Goal: Task Accomplishment & Management: Manage account settings

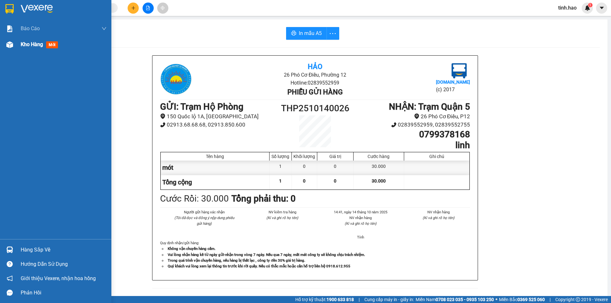
click at [19, 47] on div "Kho hàng mới" at bounding box center [55, 45] width 111 height 16
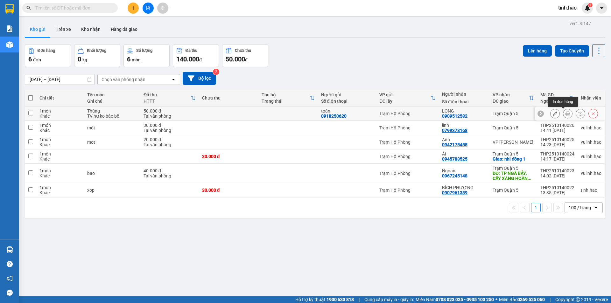
click at [565, 112] on icon at bounding box center [567, 113] width 4 height 4
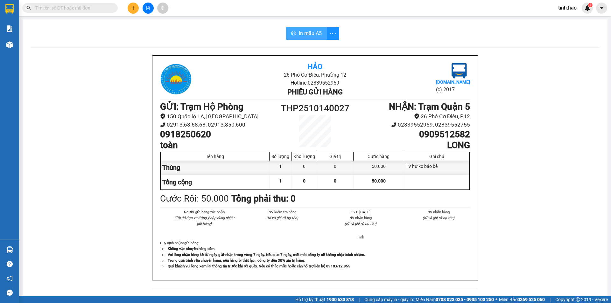
click at [299, 29] on span "In mẫu A5" at bounding box center [310, 33] width 23 height 8
click at [51, 5] on input "text" at bounding box center [72, 7] width 75 height 7
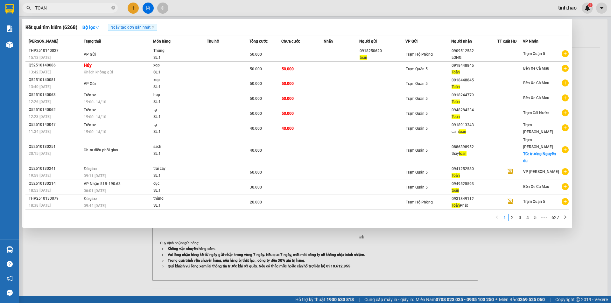
click at [79, 7] on input "TOAN" at bounding box center [72, 7] width 75 height 7
click at [53, 7] on input "TOAN" at bounding box center [72, 7] width 75 height 7
type input "T"
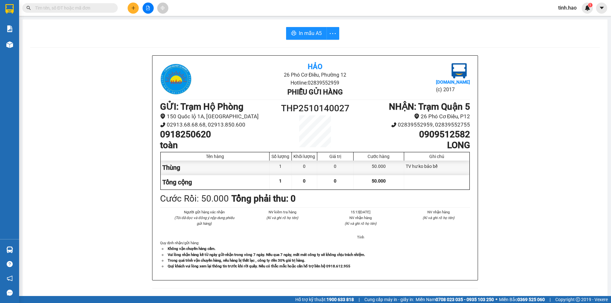
type input "T"
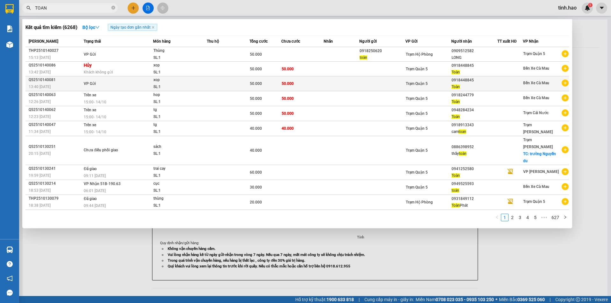
type input "TOAN"
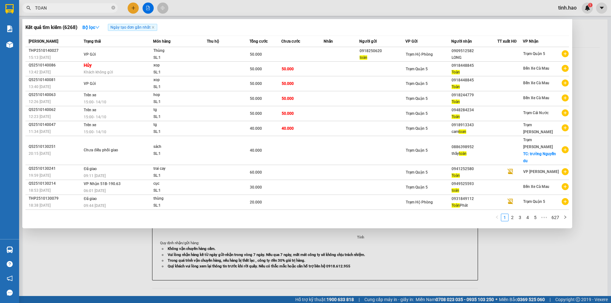
click at [445, 84] on div "Trạm Quận 5" at bounding box center [429, 83] width 46 height 7
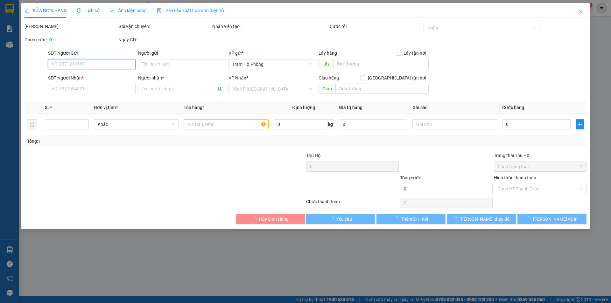
type input "0918448845"
type input "Toàn"
type input "50.000"
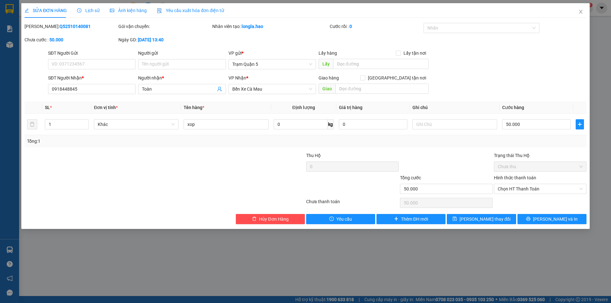
click at [140, 13] on div "Ảnh kiện hàng" at bounding box center [128, 10] width 37 height 7
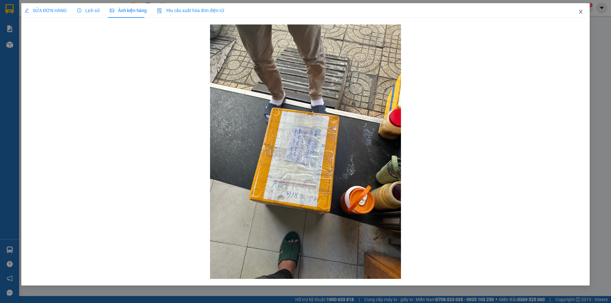
click at [582, 14] on icon "close" at bounding box center [580, 11] width 5 height 5
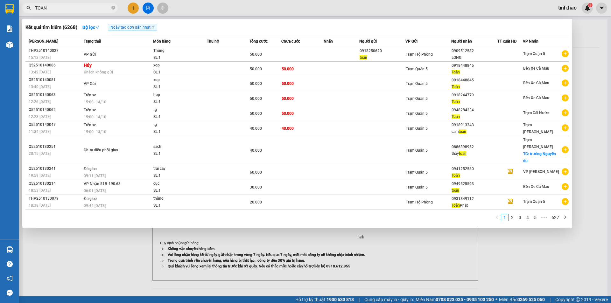
click at [79, 6] on input "TOAN" at bounding box center [72, 7] width 75 height 7
click at [578, 32] on div at bounding box center [305, 151] width 611 height 303
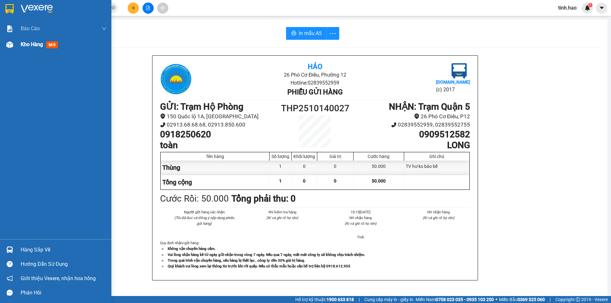
click at [13, 47] on div at bounding box center [9, 44] width 11 height 11
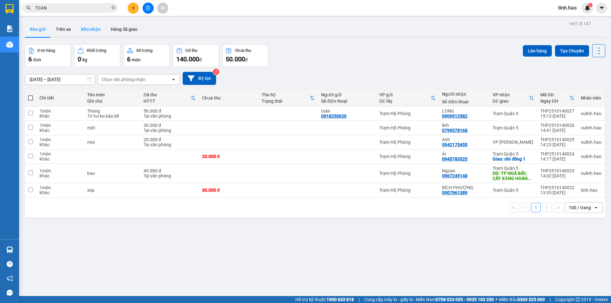
click at [84, 31] on button "Kho nhận" at bounding box center [91, 29] width 30 height 15
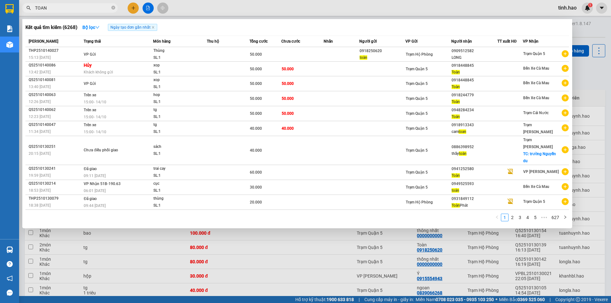
click at [84, 8] on input "TOAN" at bounding box center [72, 7] width 75 height 7
type input "T"
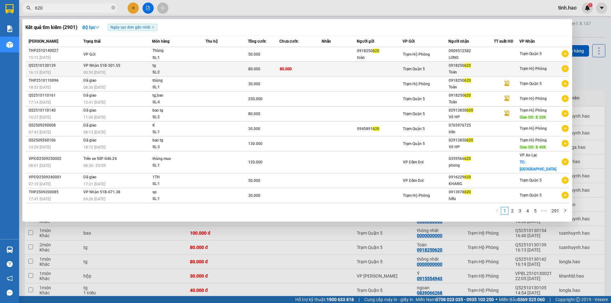
type input "620"
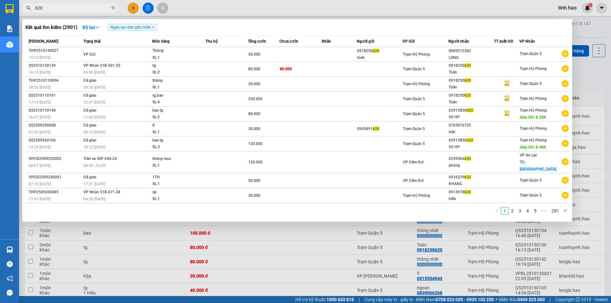
click at [360, 72] on td at bounding box center [380, 69] width 46 height 15
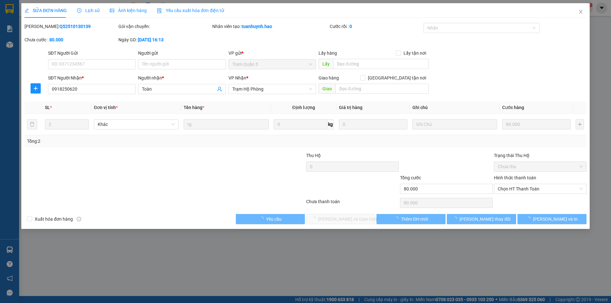
type input "0918250620"
type input "Toàn"
type input "80.000"
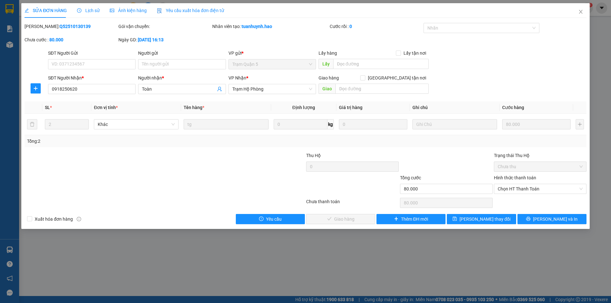
click at [130, 9] on span "Ảnh kiện hàng" at bounding box center [128, 10] width 37 height 5
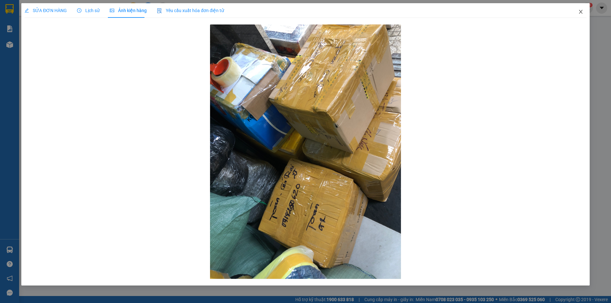
click at [581, 13] on icon "close" at bounding box center [580, 11] width 5 height 5
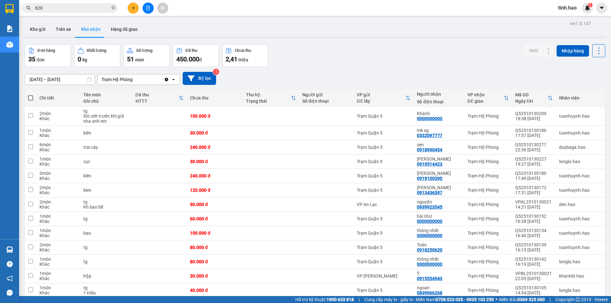
click at [84, 7] on input "620" at bounding box center [72, 7] width 75 height 7
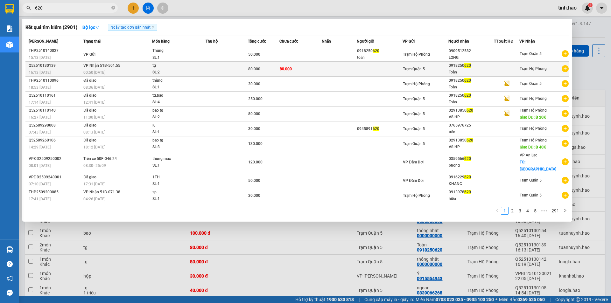
click at [387, 68] on td at bounding box center [380, 69] width 46 height 15
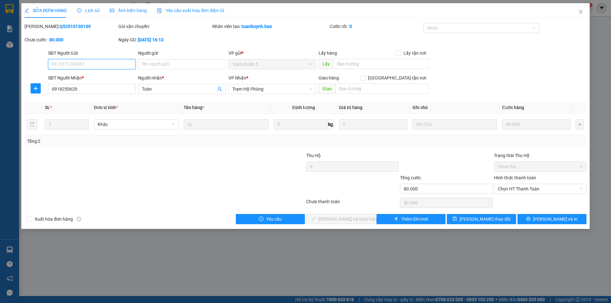
type input "0918250620"
type input "Toàn"
type input "80.000"
click at [581, 191] on div "Chọn HT Thanh Toán" at bounding box center [540, 189] width 93 height 10
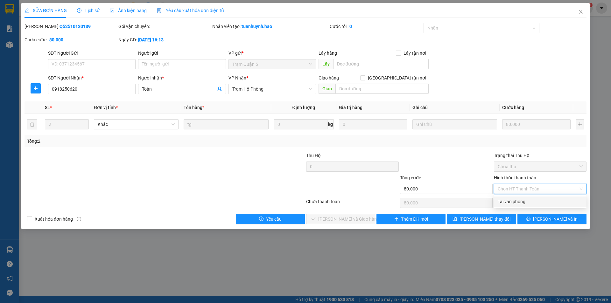
click at [551, 203] on div "Tại văn phòng" at bounding box center [540, 201] width 85 height 7
type input "0"
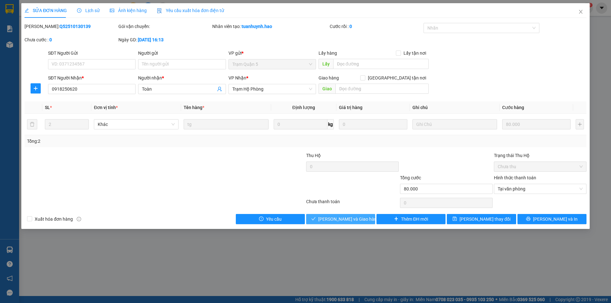
click at [354, 217] on span "[PERSON_NAME] và Giao hàng" at bounding box center [348, 219] width 61 height 7
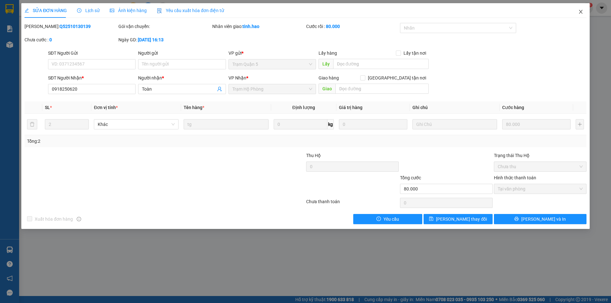
click at [585, 13] on span "Close" at bounding box center [581, 12] width 18 height 18
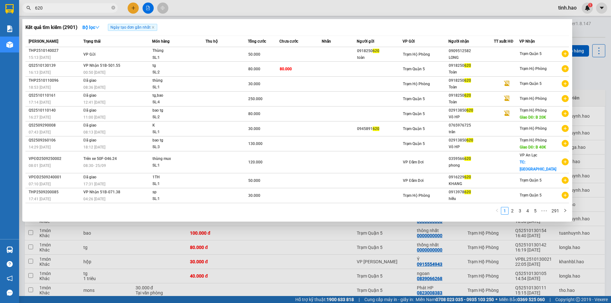
click at [66, 4] on span "620" at bounding box center [69, 8] width 95 height 10
click at [66, 10] on input "620" at bounding box center [72, 7] width 75 height 7
type input "6"
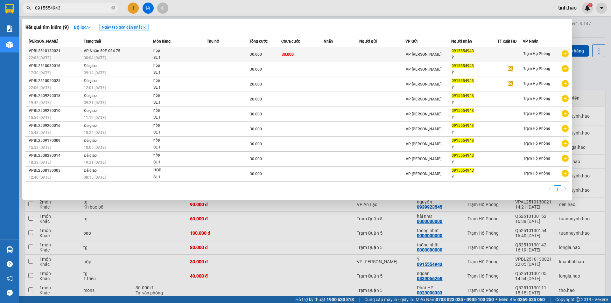
type input "0915554943"
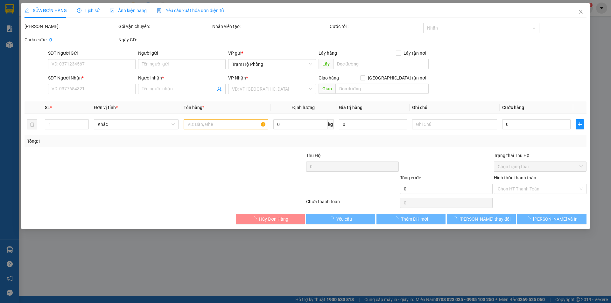
type input "0915554943"
type input "Ý"
type input "30.000"
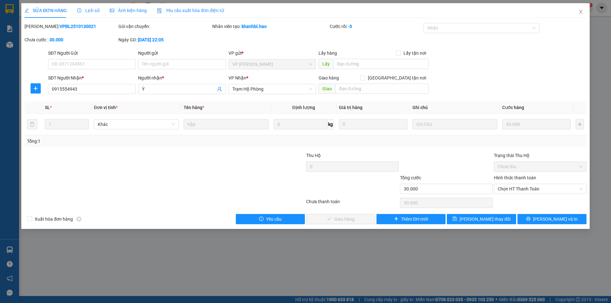
click at [135, 14] on div "Ảnh kiện hàng" at bounding box center [128, 10] width 37 height 7
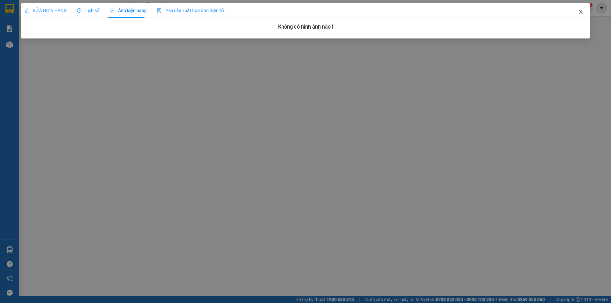
click at [578, 13] on icon "close" at bounding box center [580, 11] width 5 height 5
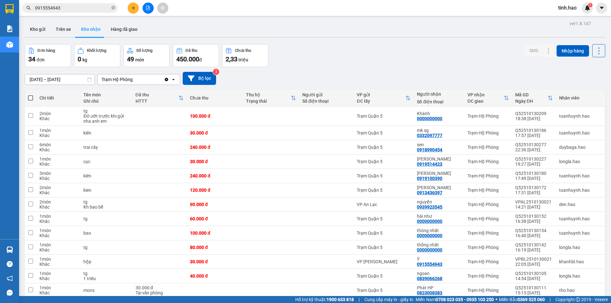
click at [84, 10] on input "0915554943" at bounding box center [72, 7] width 75 height 7
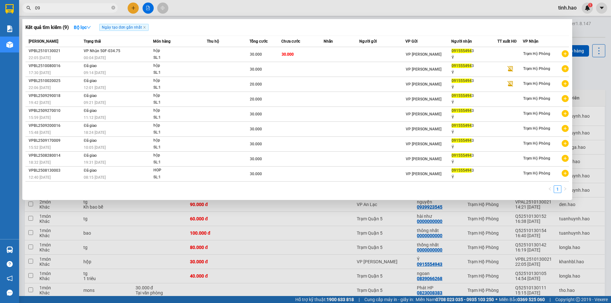
type input "0"
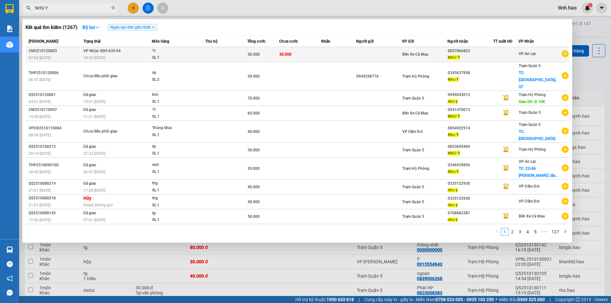
type input "NHU Y"
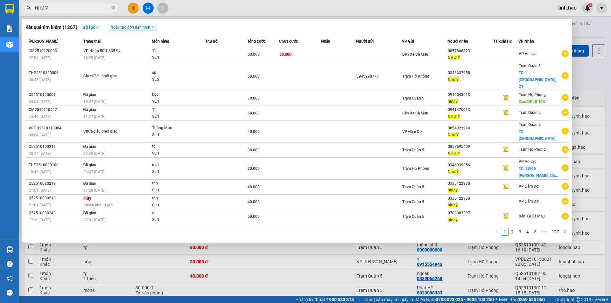
click at [254, 53] on span "50.000" at bounding box center [254, 54] width 12 height 4
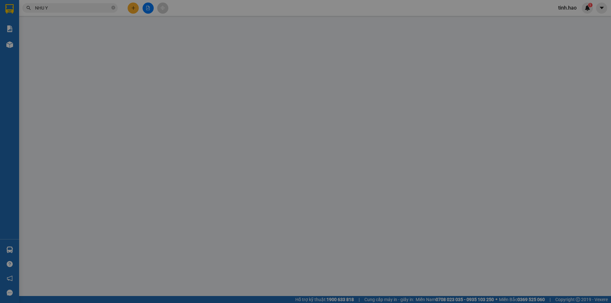
type input "0857866823"
type input "NHƯ Ý"
type input "50.000"
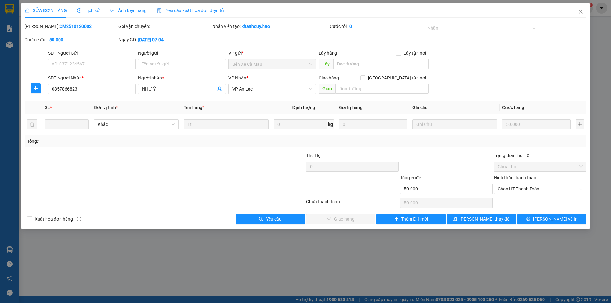
click at [141, 10] on span "Ảnh kiện hàng" at bounding box center [128, 10] width 37 height 5
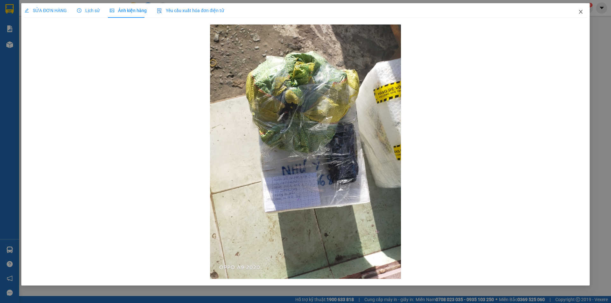
click at [582, 11] on icon "close" at bounding box center [580, 11] width 5 height 5
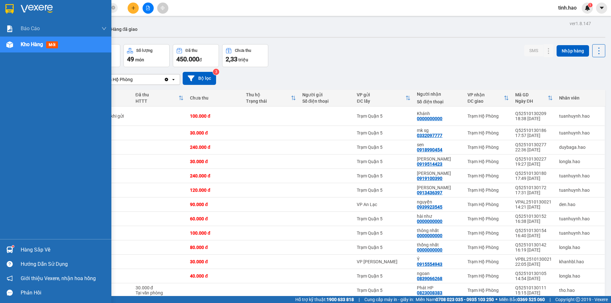
click at [22, 48] on div "Kho hàng mới" at bounding box center [41, 44] width 40 height 8
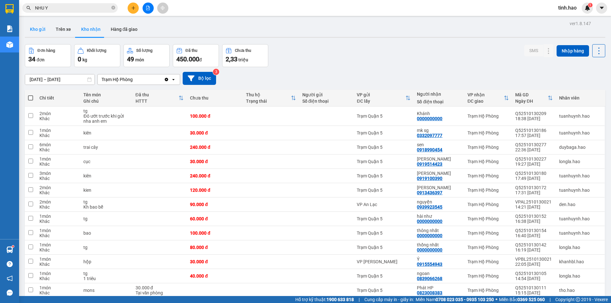
click at [40, 31] on button "Kho gửi" at bounding box center [38, 29] width 26 height 15
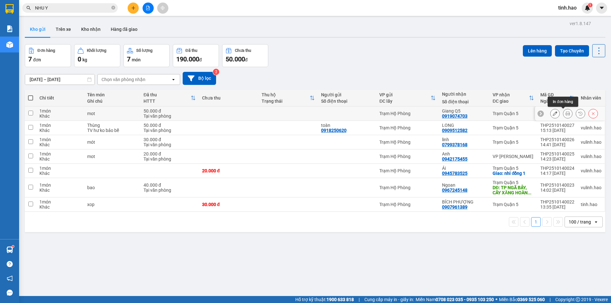
click at [565, 114] on icon at bounding box center [567, 113] width 4 height 4
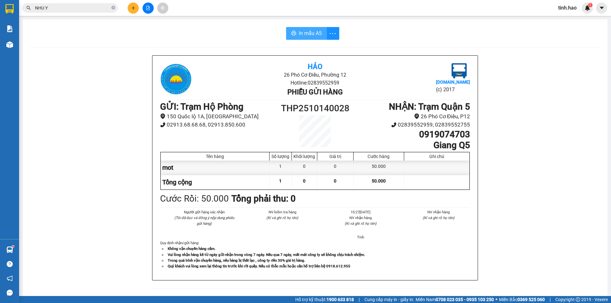
click at [305, 36] on span "In mẫu A5" at bounding box center [310, 33] width 23 height 8
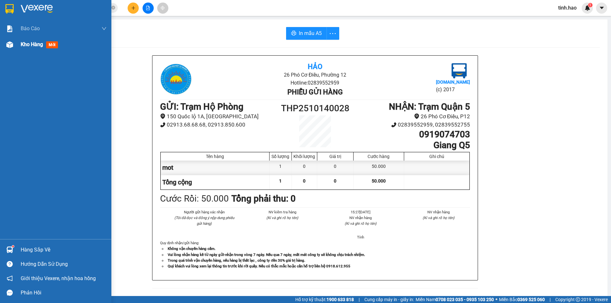
click at [26, 49] on div "Kho hàng mới" at bounding box center [64, 45] width 86 height 16
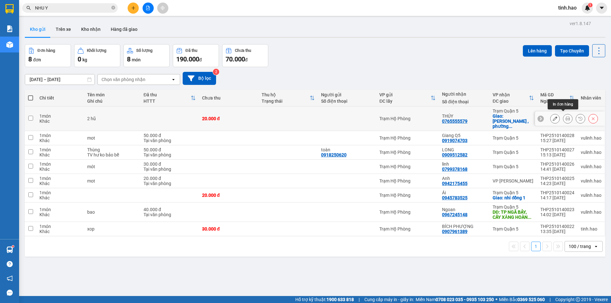
click at [565, 117] on icon at bounding box center [567, 118] width 4 height 4
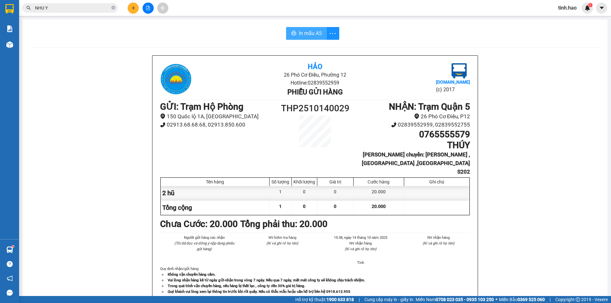
click at [312, 35] on span "In mẫu A5" at bounding box center [310, 33] width 23 height 8
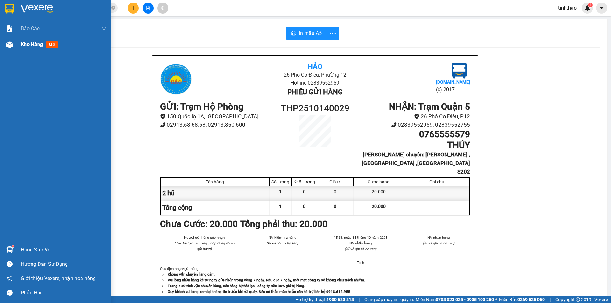
click at [15, 47] on div "Kho hàng mới" at bounding box center [55, 45] width 111 height 16
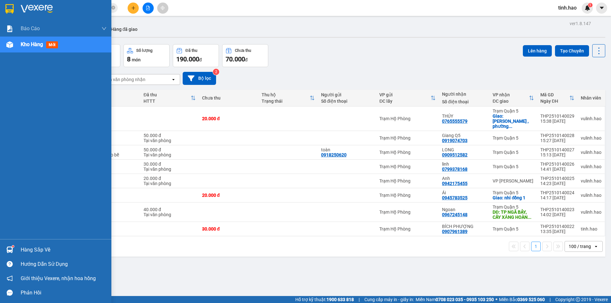
click at [7, 46] on img at bounding box center [9, 44] width 7 height 7
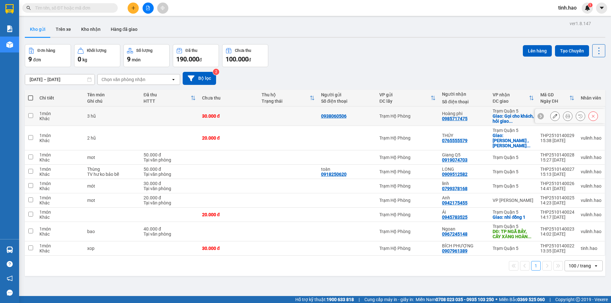
click at [565, 117] on icon at bounding box center [567, 116] width 4 height 4
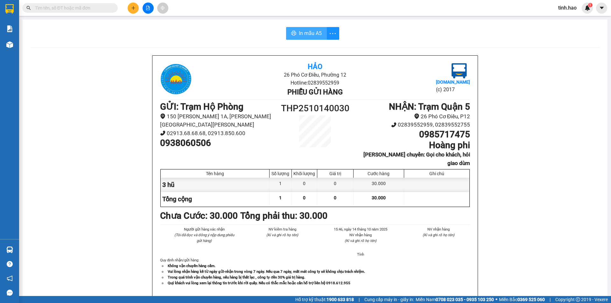
click at [315, 33] on span "In mẫu A5" at bounding box center [310, 33] width 23 height 8
click at [105, 11] on input "text" at bounding box center [72, 7] width 75 height 7
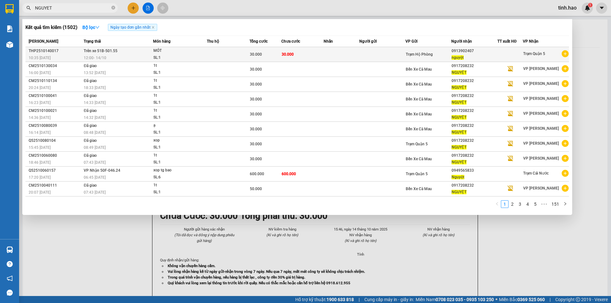
type input "NGUYET"
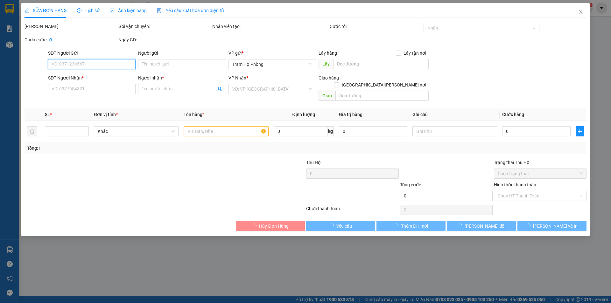
type input "0913902407"
type input "nguyệt"
type input "30.000"
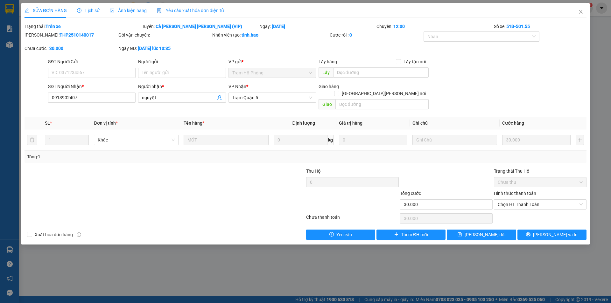
click at [134, 12] on span "Ảnh kiện hàng" at bounding box center [128, 10] width 37 height 5
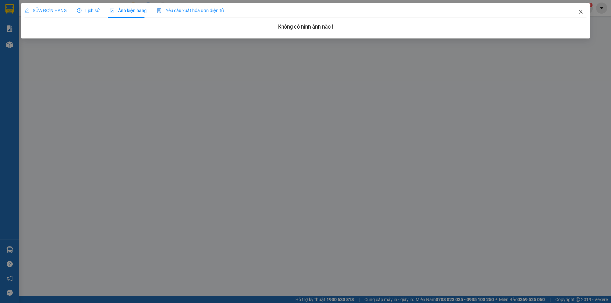
click at [581, 14] on icon "close" at bounding box center [580, 11] width 5 height 5
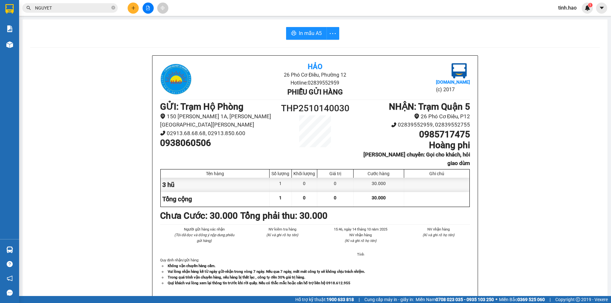
click at [65, 6] on input "NGUYET" at bounding box center [72, 7] width 75 height 7
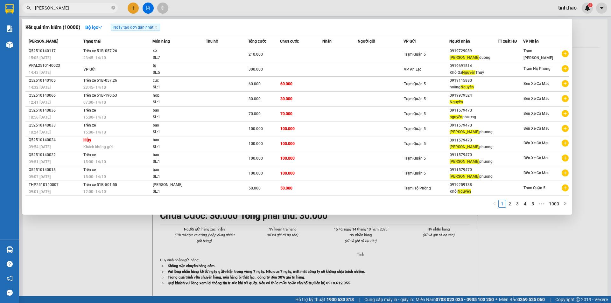
click at [593, 134] on div at bounding box center [305, 151] width 611 height 303
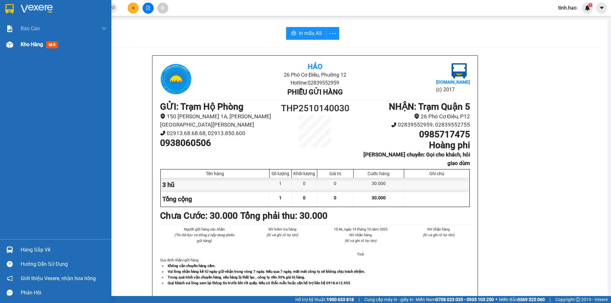
click at [18, 47] on div "Kho hàng mới" at bounding box center [55, 45] width 111 height 16
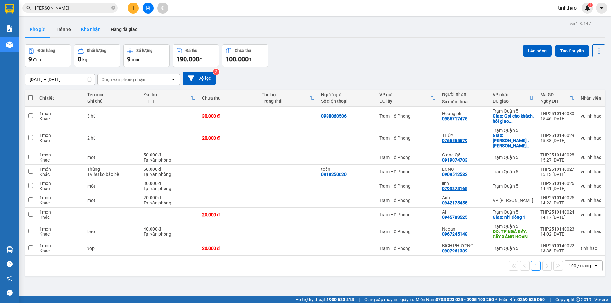
click at [91, 31] on button "Kho nhận" at bounding box center [91, 29] width 30 height 15
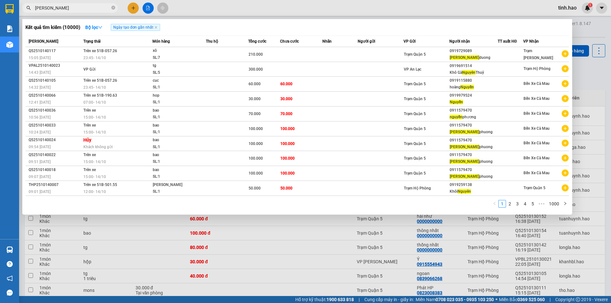
click at [71, 7] on input "NGUYEN" at bounding box center [72, 7] width 75 height 7
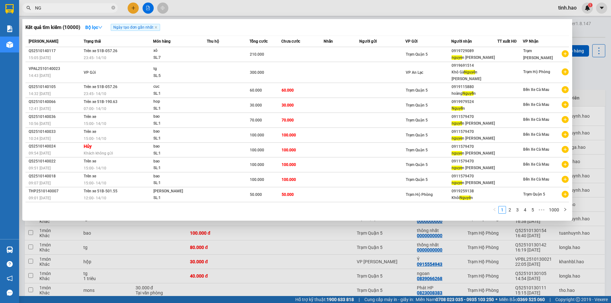
type input "N"
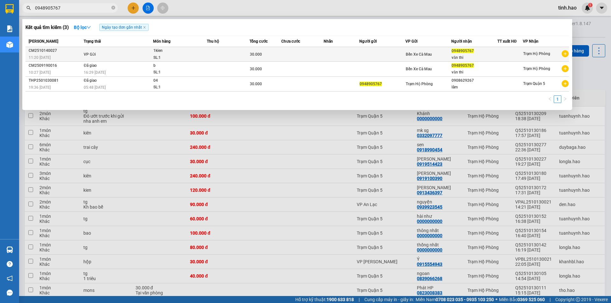
type input "0948905767"
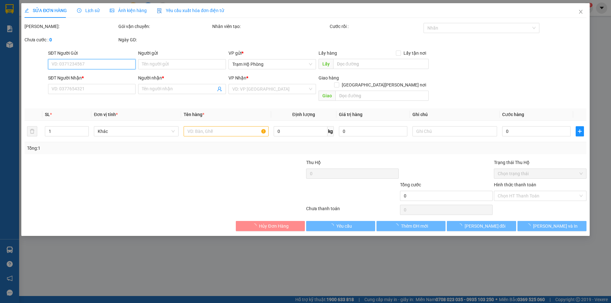
type input "0948905767"
type input "văn thi"
type input "30.000"
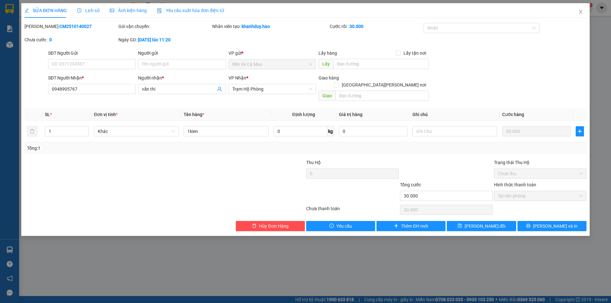
click at [141, 9] on span "Ảnh kiện hàng" at bounding box center [128, 10] width 37 height 5
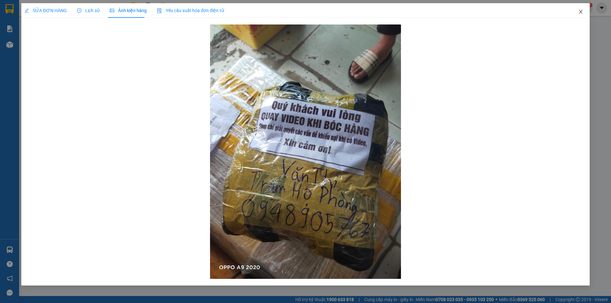
click at [578, 12] on icon "close" at bounding box center [580, 11] width 5 height 5
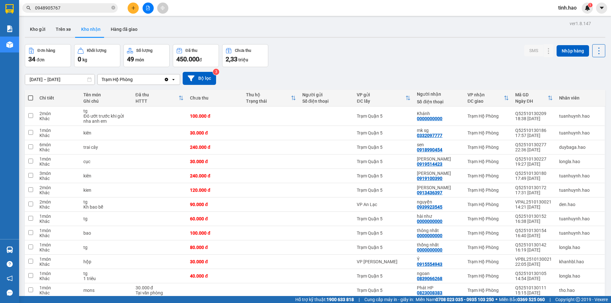
click at [88, 9] on input "0948905767" at bounding box center [72, 7] width 75 height 7
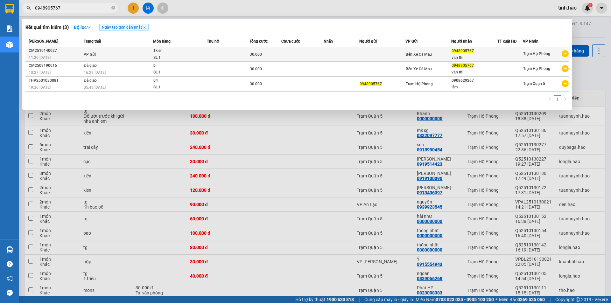
click at [375, 51] on td at bounding box center [382, 54] width 46 height 15
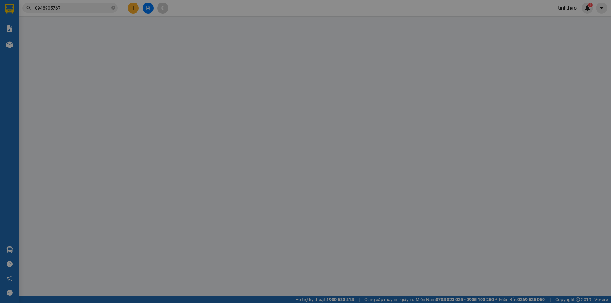
type input "0948905767"
type input "văn thi"
type input "30.000"
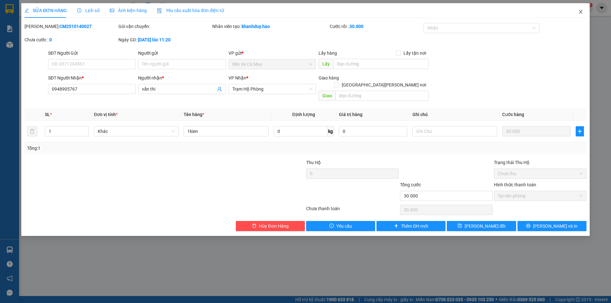
drag, startPoint x: 577, startPoint y: 11, endPoint x: 580, endPoint y: 10, distance: 3.3
click at [577, 11] on span "Close" at bounding box center [581, 12] width 18 height 18
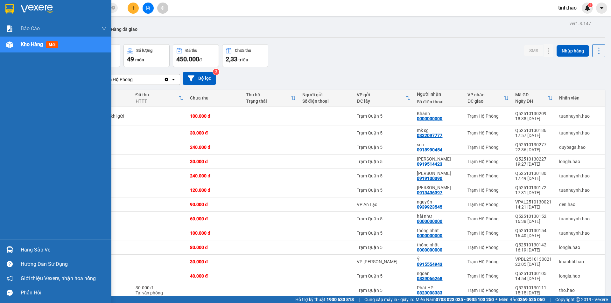
click at [25, 46] on span "Kho hàng" at bounding box center [32, 44] width 22 height 6
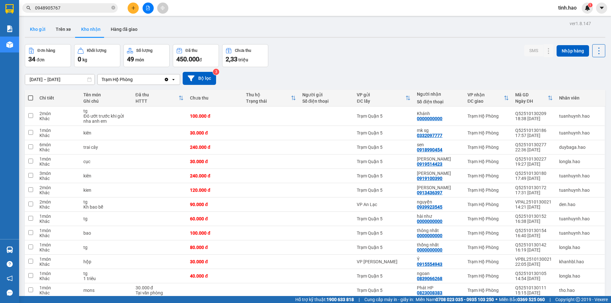
click at [44, 30] on button "Kho gửi" at bounding box center [38, 29] width 26 height 15
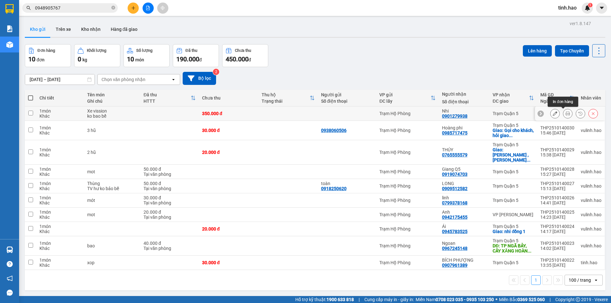
click at [565, 115] on icon at bounding box center [567, 113] width 4 height 4
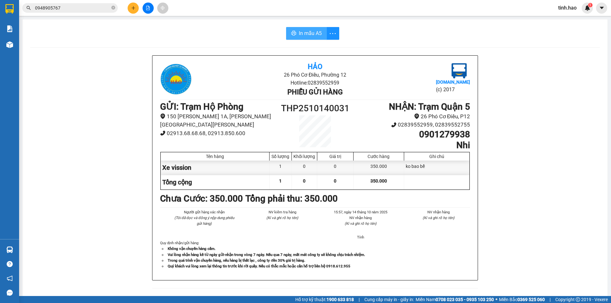
click at [308, 37] on span "In mẫu A5" at bounding box center [310, 33] width 23 height 8
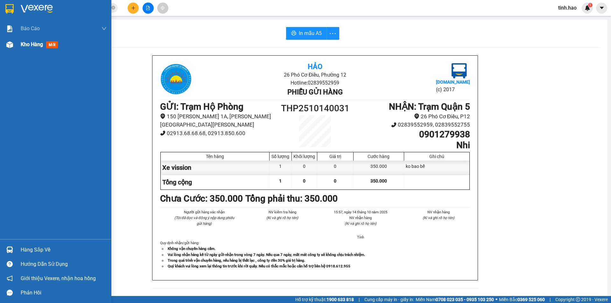
click at [35, 46] on span "Kho hàng" at bounding box center [32, 44] width 22 height 6
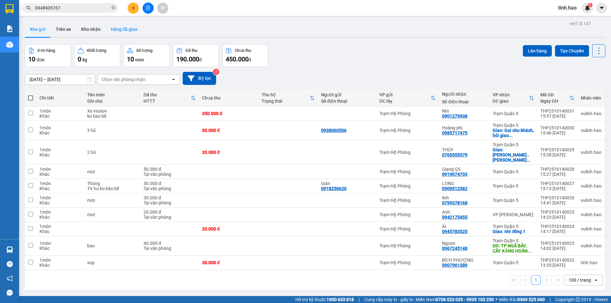
click at [119, 27] on button "Hàng đã giao" at bounding box center [124, 29] width 37 height 15
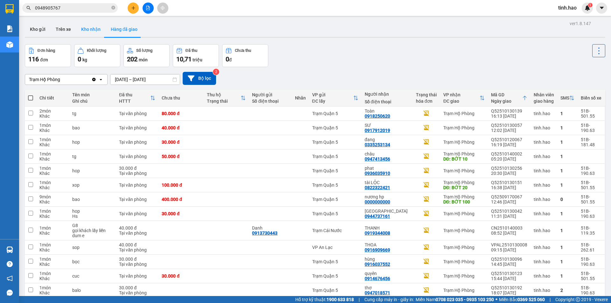
click at [86, 28] on button "Kho nhận" at bounding box center [91, 29] width 30 height 15
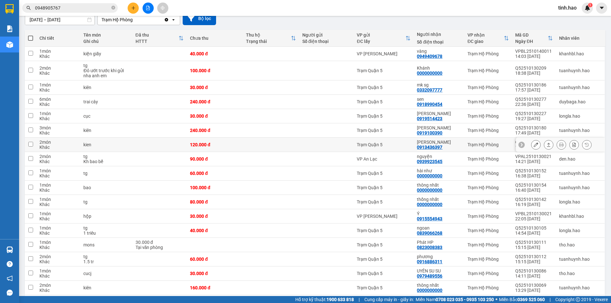
scroll to position [64, 0]
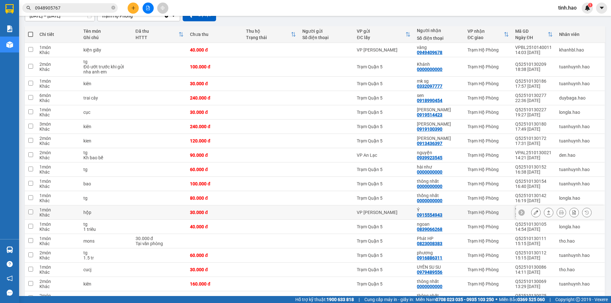
click at [192, 210] on div "30.000 đ" at bounding box center [215, 212] width 50 height 5
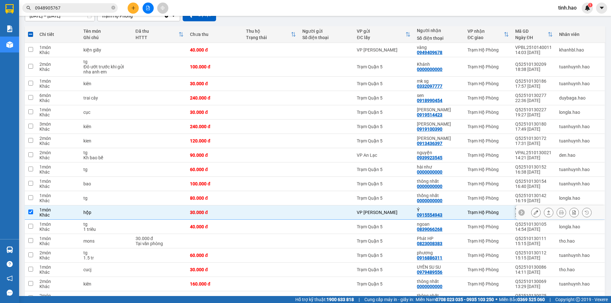
click at [192, 210] on div "30.000 đ" at bounding box center [215, 212] width 50 height 5
checkbox input "false"
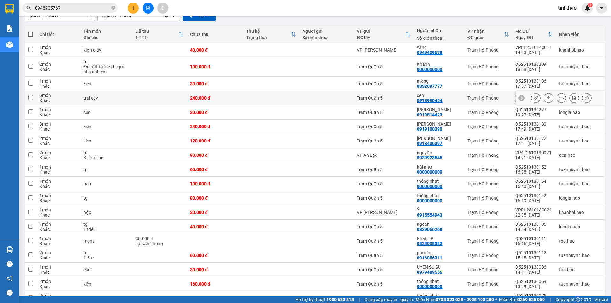
scroll to position [0, 0]
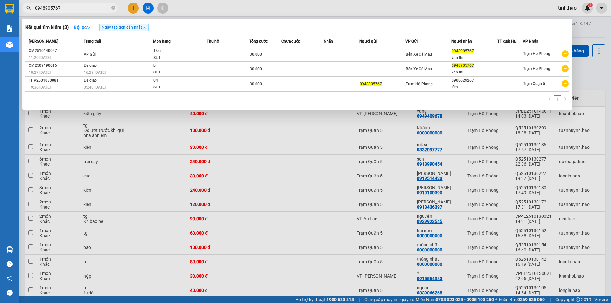
click at [74, 6] on input "0948905767" at bounding box center [72, 7] width 75 height 7
type input "0"
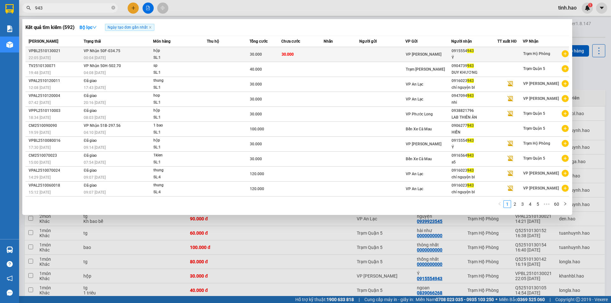
type input "943"
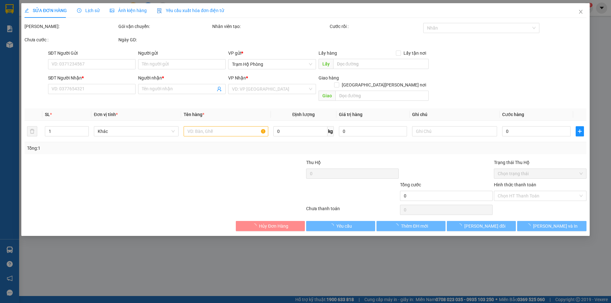
type input "0915554943"
type input "Ý"
type input "30.000"
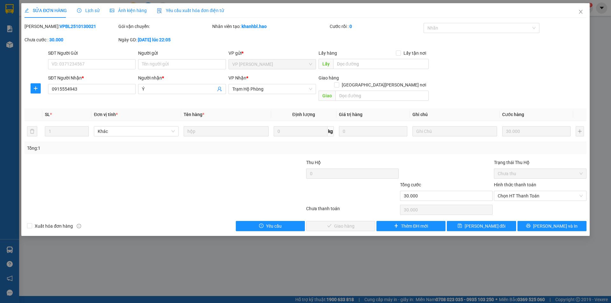
click at [139, 12] on span "Ảnh kiện hàng" at bounding box center [128, 10] width 37 height 5
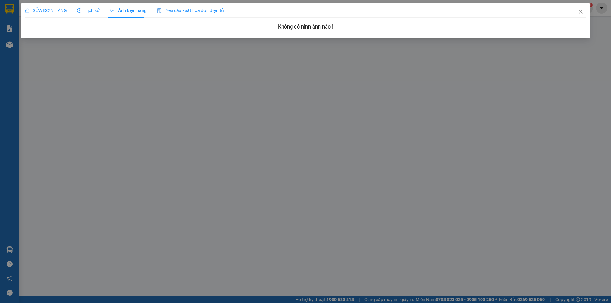
click at [43, 10] on span "SỬA ĐƠN HÀNG" at bounding box center [46, 10] width 42 height 5
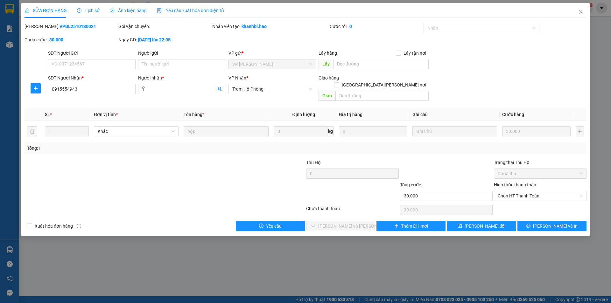
click at [454, 259] on div "SỬA ĐƠN HÀNG Lịch sử Ảnh kiện hàng Yêu cầu xuất hóa đơn điện tử Total Paid Fee …" at bounding box center [305, 151] width 611 height 303
click at [580, 11] on icon "close" at bounding box center [581, 12] width 4 height 4
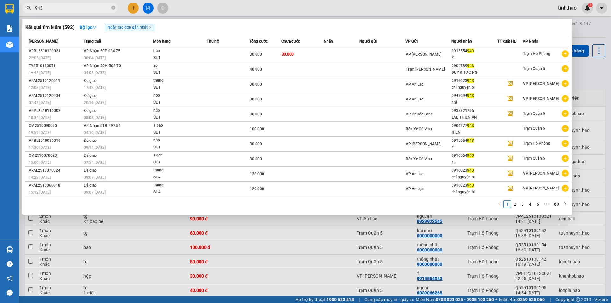
click at [78, 8] on input "943" at bounding box center [72, 7] width 75 height 7
type input "9"
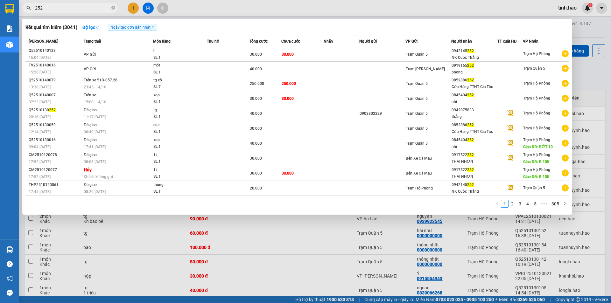
click at [607, 89] on div at bounding box center [305, 151] width 611 height 303
click at [70, 6] on input "252" at bounding box center [72, 7] width 75 height 7
type input "2"
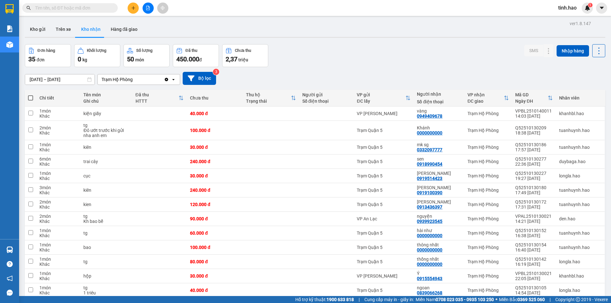
type input "Y"
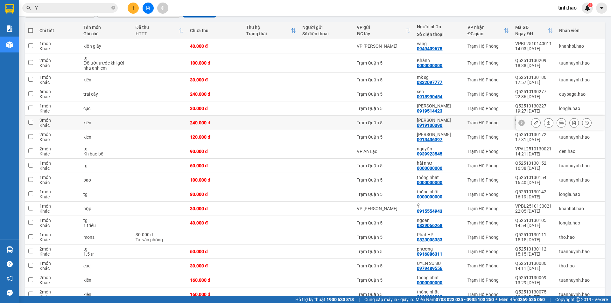
scroll to position [35, 0]
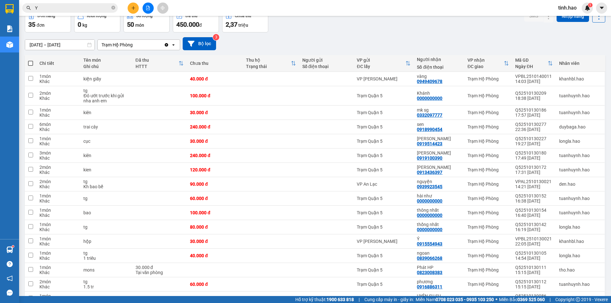
click at [71, 7] on input "Y" at bounding box center [72, 7] width 75 height 7
click at [345, 35] on div "01/10/2025 – 14/10/2025 Press the down arrow key to interact with the calendar …" at bounding box center [315, 43] width 580 height 23
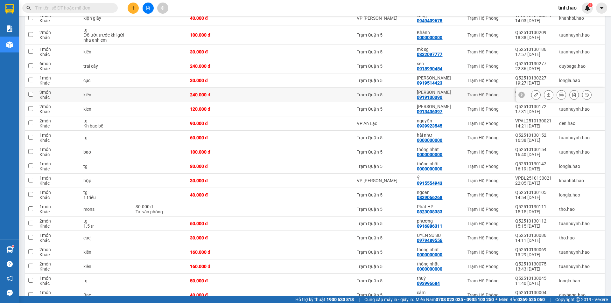
scroll to position [0, 0]
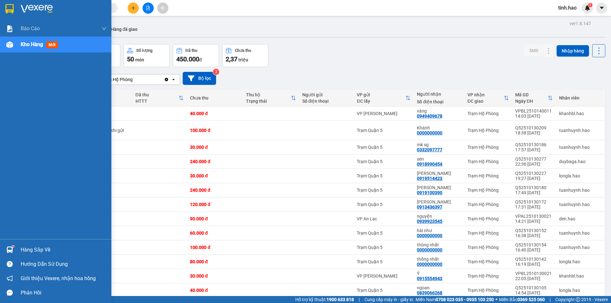
click at [6, 48] on div at bounding box center [9, 44] width 11 height 11
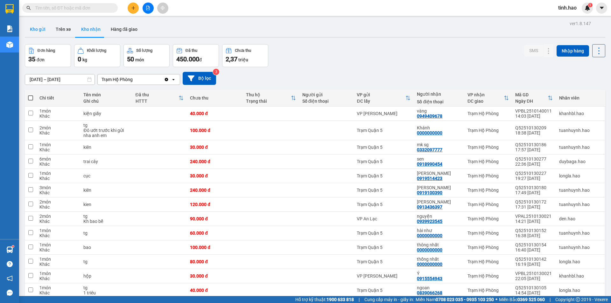
click at [42, 33] on button "Kho gửi" at bounding box center [38, 29] width 26 height 15
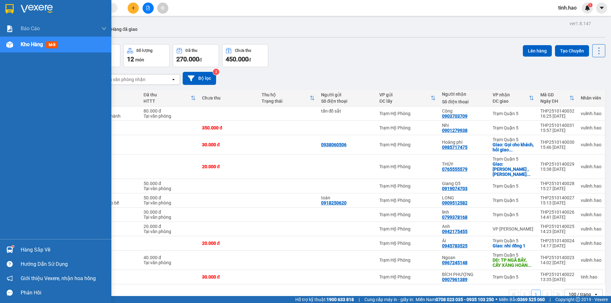
click at [34, 47] on span "Kho hàng" at bounding box center [32, 44] width 22 height 6
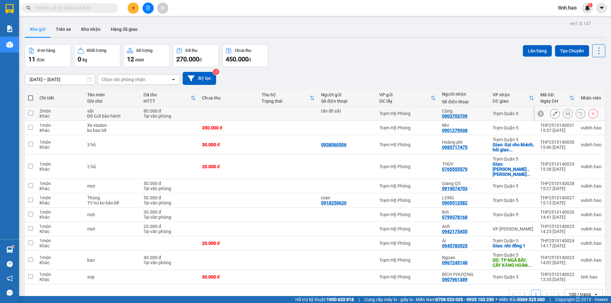
click at [565, 114] on icon at bounding box center [567, 113] width 4 height 4
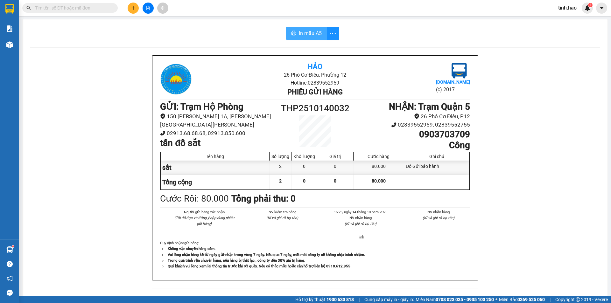
click at [300, 34] on span "In mẫu A5" at bounding box center [310, 33] width 23 height 8
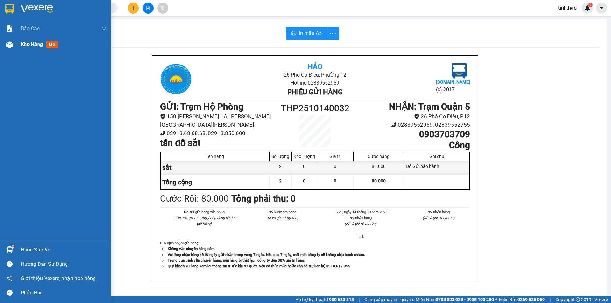
click at [31, 46] on span "Kho hàng" at bounding box center [32, 44] width 22 height 6
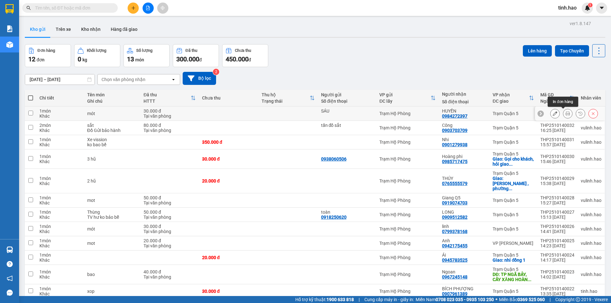
click at [563, 115] on button at bounding box center [567, 113] width 9 height 11
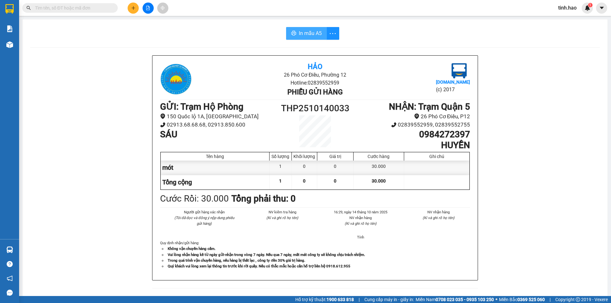
click at [307, 35] on span "In mẫu A5" at bounding box center [310, 33] width 23 height 8
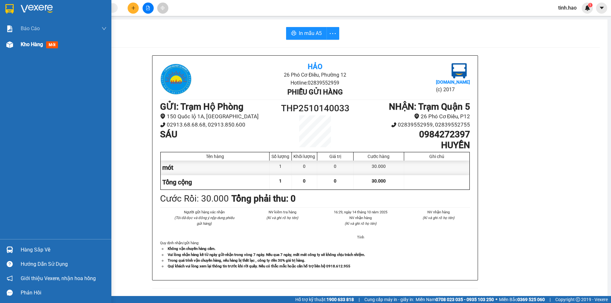
click at [37, 46] on span "Kho hàng" at bounding box center [32, 44] width 22 height 6
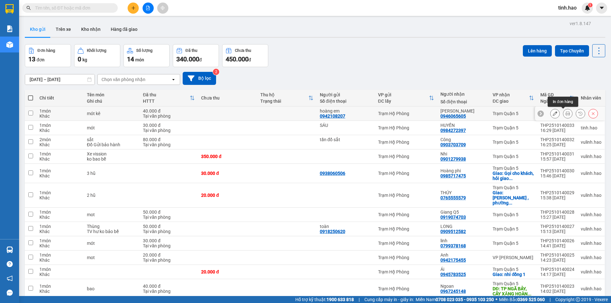
click at [565, 114] on icon at bounding box center [567, 113] width 4 height 4
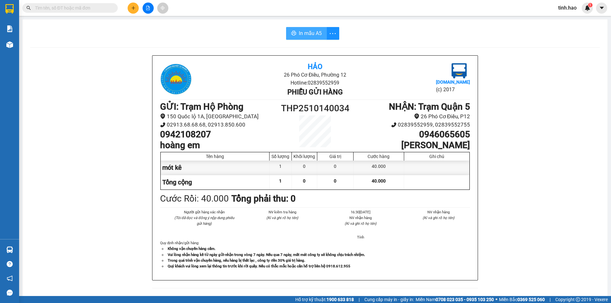
click at [312, 34] on span "In mẫu A5" at bounding box center [310, 33] width 23 height 8
click at [83, 7] on input "text" at bounding box center [72, 7] width 75 height 7
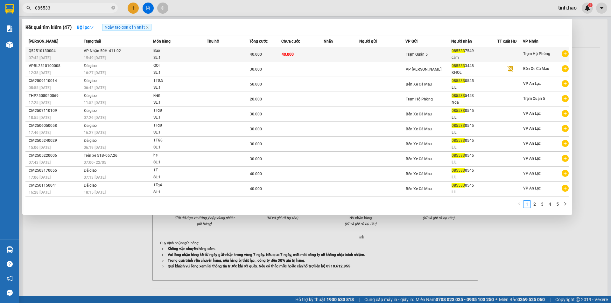
type input "085533"
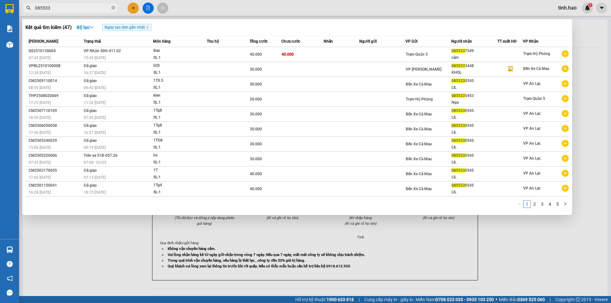
click at [388, 52] on td at bounding box center [382, 54] width 46 height 15
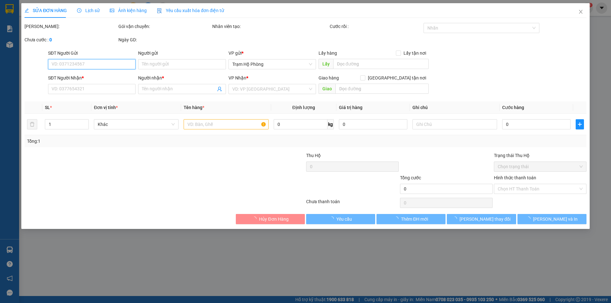
type input "0855337549"
type input "câm"
type input "40.000"
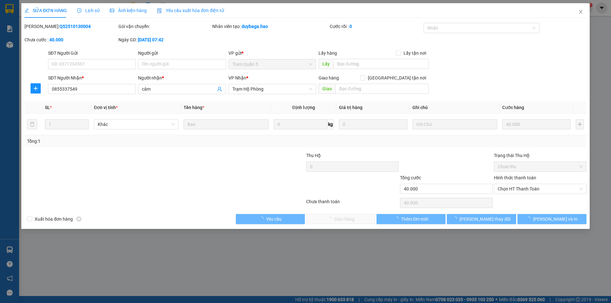
click at [138, 9] on span "Ảnh kiện hàng" at bounding box center [128, 10] width 37 height 5
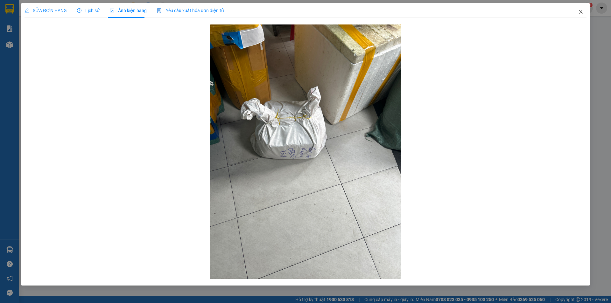
click at [581, 13] on icon "close" at bounding box center [580, 11] width 5 height 5
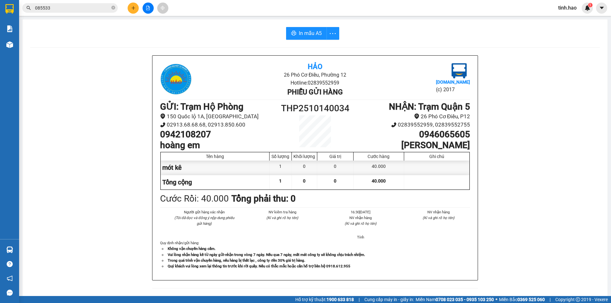
click at [84, 9] on input "085533" at bounding box center [72, 7] width 75 height 7
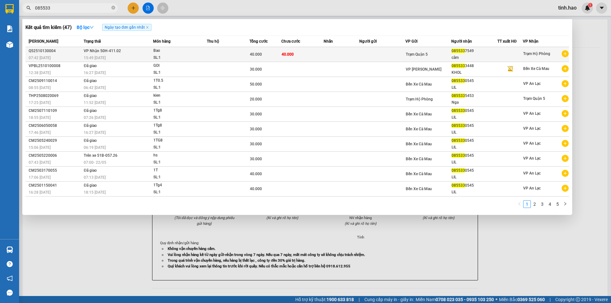
click at [437, 54] on div "Trạm Quận 5" at bounding box center [429, 54] width 46 height 7
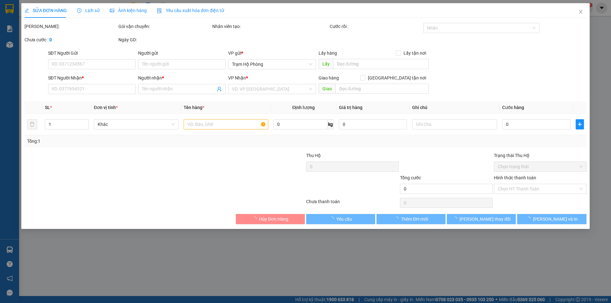
type input "0855337549"
type input "câm"
type input "40.000"
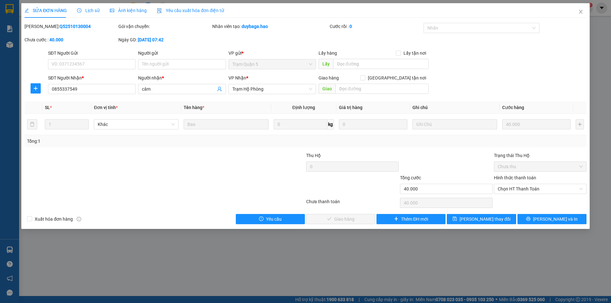
click at [144, 11] on span "Ảnh kiện hàng" at bounding box center [128, 10] width 37 height 5
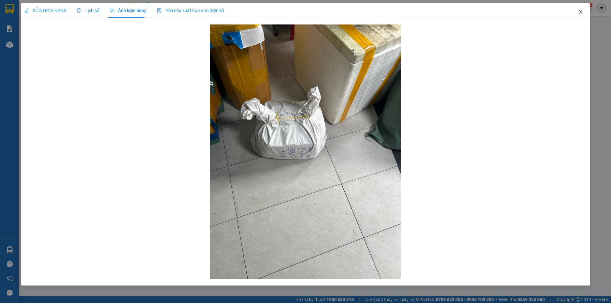
click at [580, 11] on icon "close" at bounding box center [581, 12] width 4 height 4
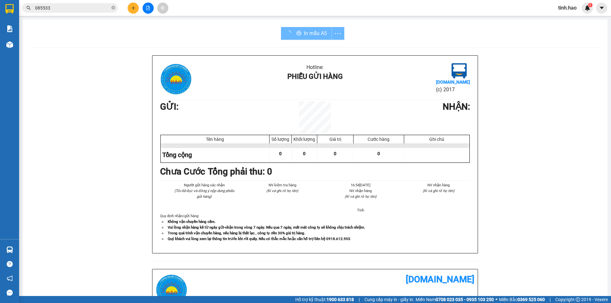
click at [62, 4] on input "085533" at bounding box center [72, 7] width 75 height 7
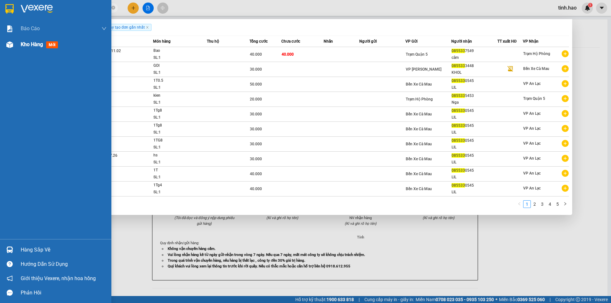
click at [21, 47] on span "Kho hàng" at bounding box center [32, 44] width 22 height 6
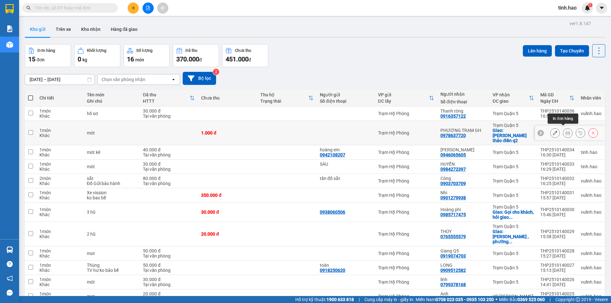
click at [565, 131] on icon at bounding box center [567, 133] width 4 height 4
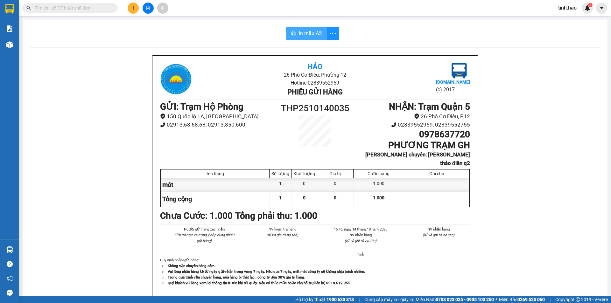
click at [310, 36] on span "In mẫu A5" at bounding box center [310, 33] width 23 height 8
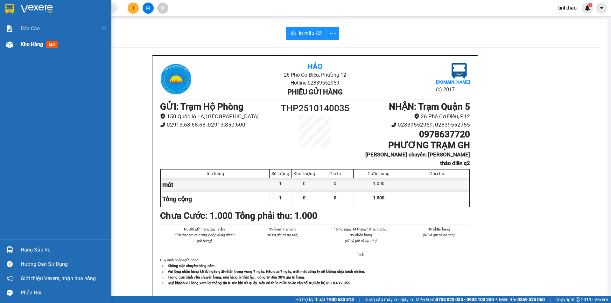
click at [10, 42] on img at bounding box center [9, 44] width 7 height 7
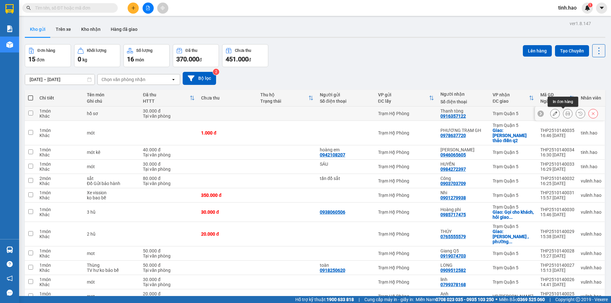
click at [565, 115] on icon at bounding box center [567, 113] width 4 height 4
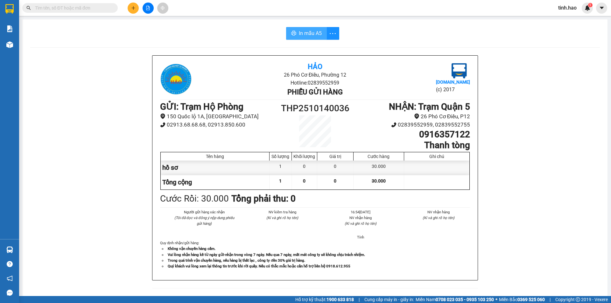
click at [315, 34] on span "In mẫu A5" at bounding box center [310, 33] width 23 height 8
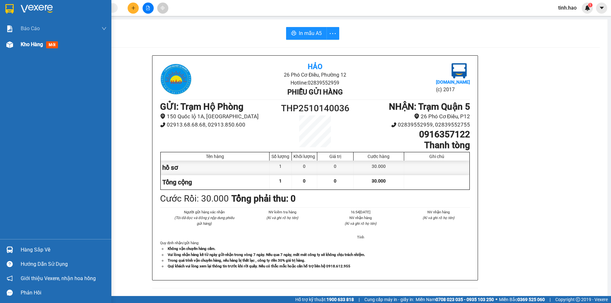
click at [6, 49] on div at bounding box center [9, 44] width 11 height 11
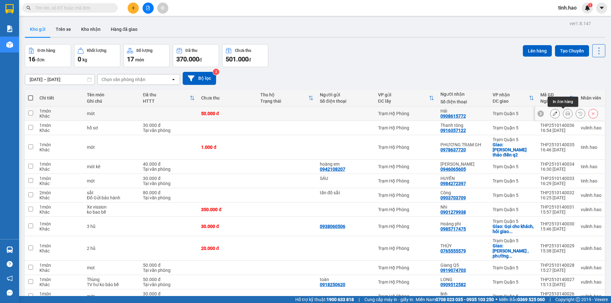
click at [565, 115] on icon at bounding box center [567, 113] width 4 height 4
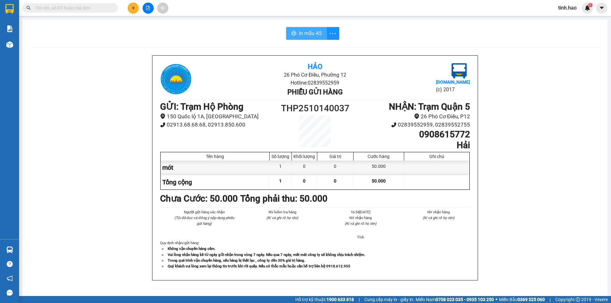
click at [303, 32] on span "In mẫu A5" at bounding box center [310, 33] width 23 height 8
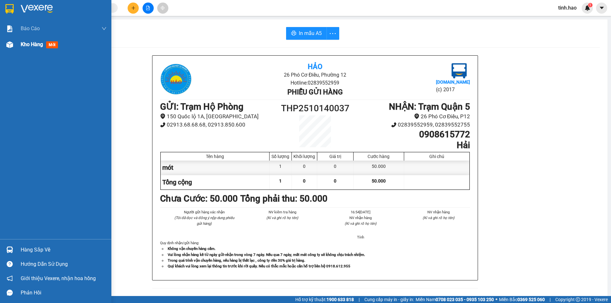
click at [10, 46] on img at bounding box center [9, 44] width 7 height 7
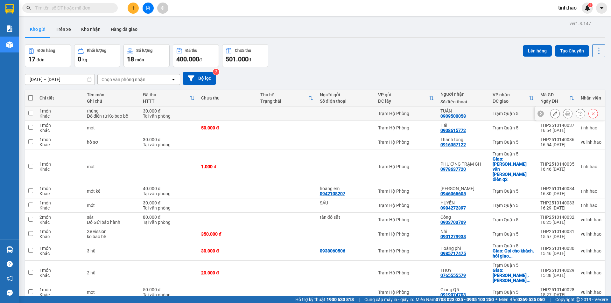
click at [565, 111] on icon at bounding box center [567, 113] width 4 height 4
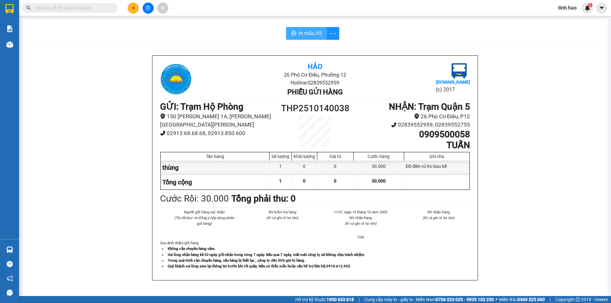
click at [304, 32] on span "In mẫu A5" at bounding box center [310, 33] width 23 height 8
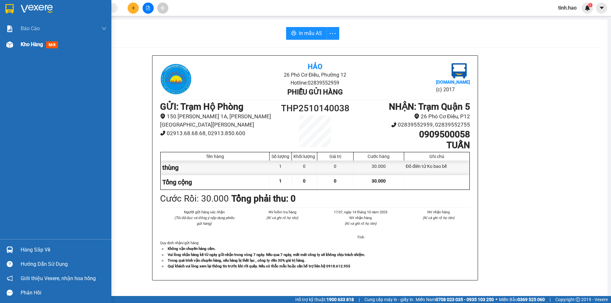
drag, startPoint x: 32, startPoint y: 43, endPoint x: 37, endPoint y: 41, distance: 5.0
click at [34, 43] on span "Kho hàng" at bounding box center [32, 44] width 22 height 6
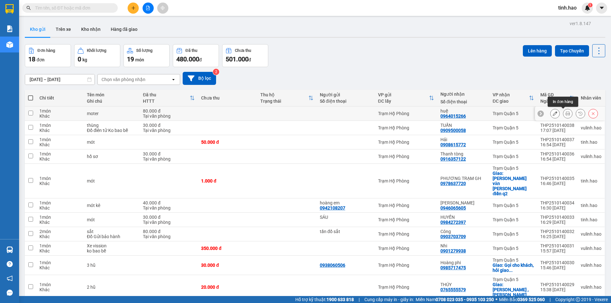
click at [563, 114] on button at bounding box center [567, 113] width 9 height 11
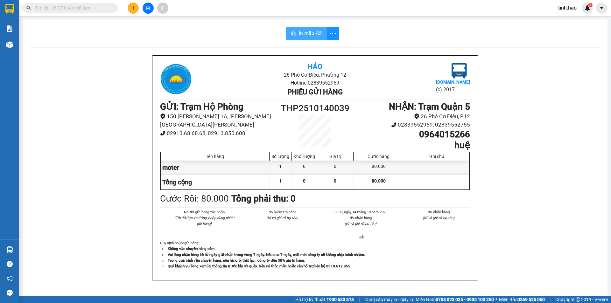
click at [314, 35] on span "In mẫu A5" at bounding box center [310, 33] width 23 height 8
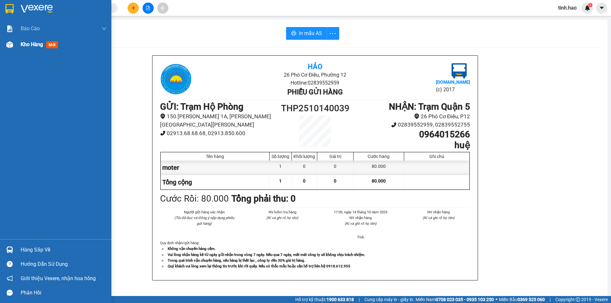
click at [22, 48] on div "Kho hàng mới" at bounding box center [41, 44] width 40 height 8
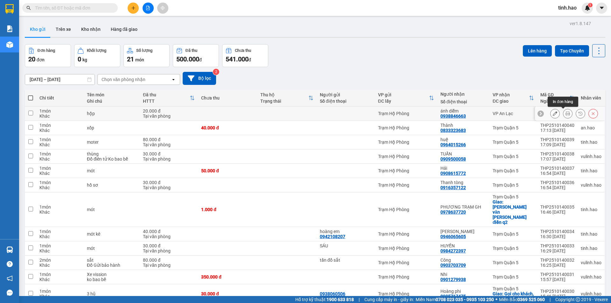
click at [565, 114] on icon at bounding box center [567, 113] width 4 height 4
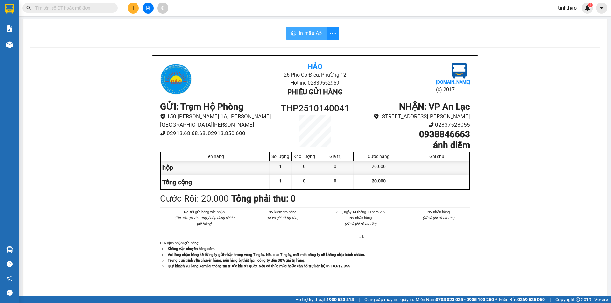
click at [313, 32] on span "In mẫu A5" at bounding box center [310, 33] width 23 height 8
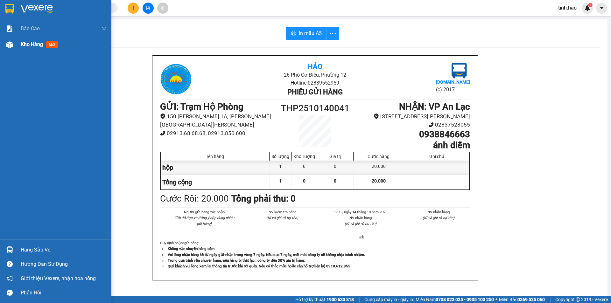
click at [26, 46] on span "Kho hàng" at bounding box center [32, 44] width 22 height 6
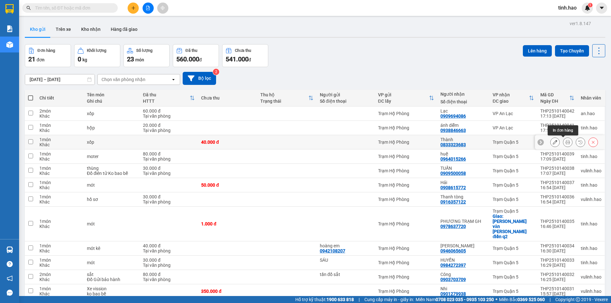
click at [565, 144] on icon at bounding box center [567, 142] width 4 height 4
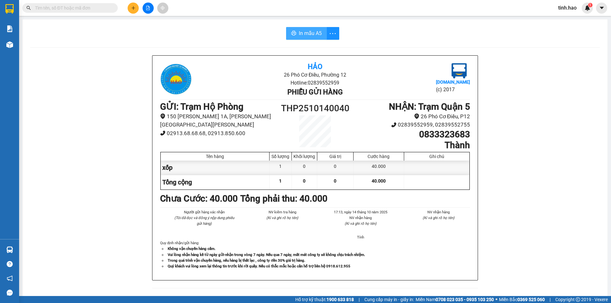
click at [314, 34] on span "In mẫu A5" at bounding box center [310, 33] width 23 height 8
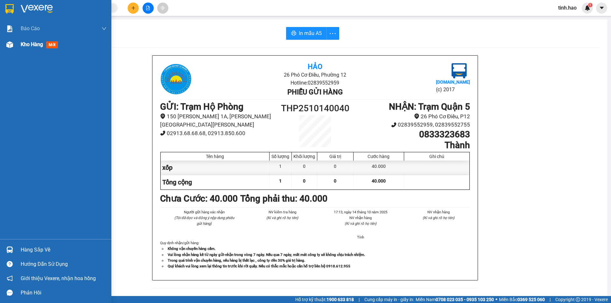
click at [9, 47] on img at bounding box center [9, 44] width 7 height 7
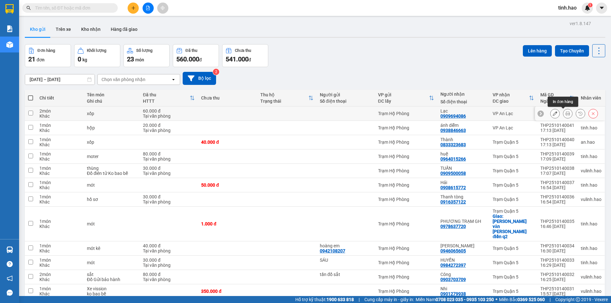
click at [565, 114] on icon at bounding box center [567, 113] width 4 height 4
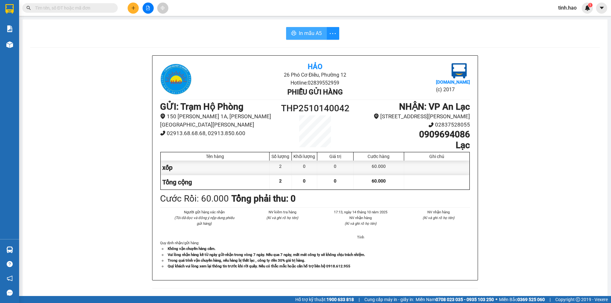
click at [305, 32] on span "In mẫu A5" at bounding box center [310, 33] width 23 height 8
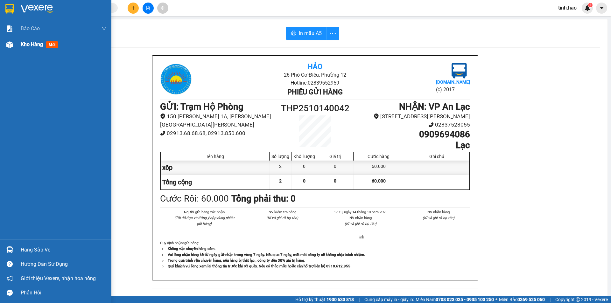
click at [32, 45] on span "Kho hàng" at bounding box center [32, 44] width 22 height 6
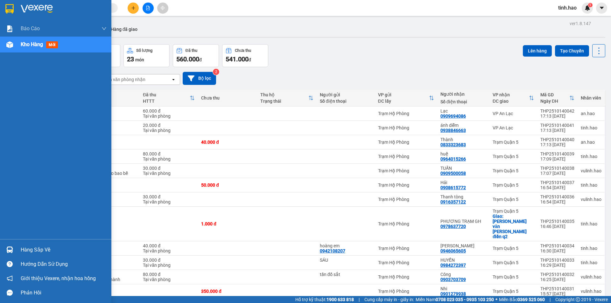
click at [12, 47] on img at bounding box center [9, 44] width 7 height 7
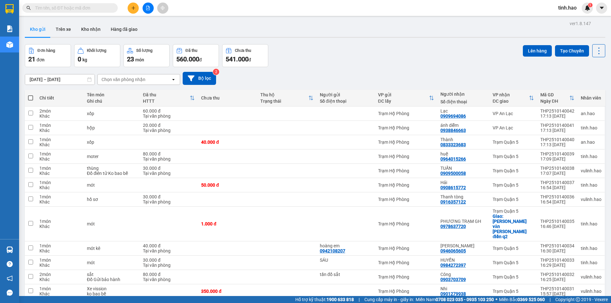
click at [34, 30] on button "Kho gửi" at bounding box center [38, 29] width 26 height 15
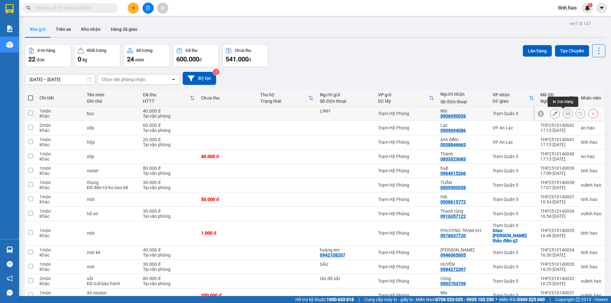
click at [565, 114] on icon at bounding box center [567, 113] width 4 height 4
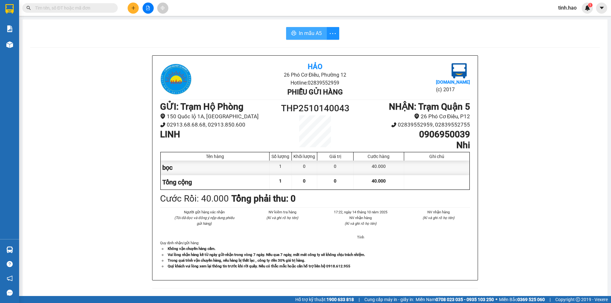
click at [314, 32] on span "In mẫu A5" at bounding box center [310, 33] width 23 height 8
drag, startPoint x: 596, startPoint y: 212, endPoint x: 544, endPoint y: 212, distance: 52.2
click at [594, 212] on div "In mẫu A5 Hảo 26 Phó Cơ Điều, Phường 12 Hotline: 02839552959 Phiếu gửi hàng [DO…" at bounding box center [315, 270] width 585 height 502
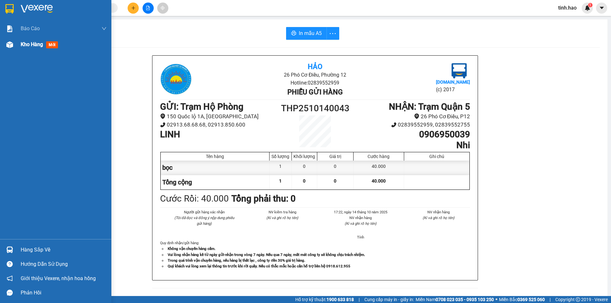
click at [30, 44] on span "Kho hàng" at bounding box center [32, 44] width 22 height 6
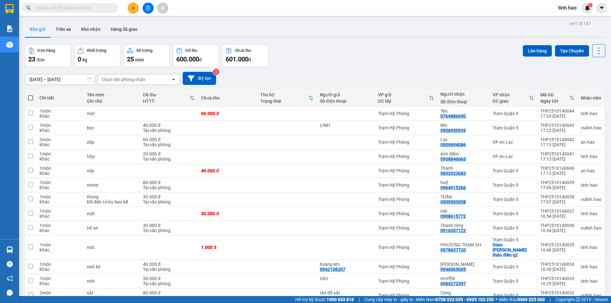
click at [462, 57] on div "Đơn hàng 23 đơn Khối lượng 0 kg Số lượng 25 món Đã thu 600.000 đ Chưa thu 601.0…" at bounding box center [315, 55] width 580 height 23
click at [565, 116] on button at bounding box center [567, 113] width 9 height 11
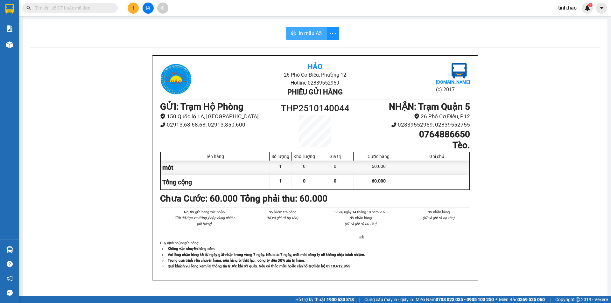
click at [302, 36] on span "In mẫu A5" at bounding box center [310, 33] width 23 height 8
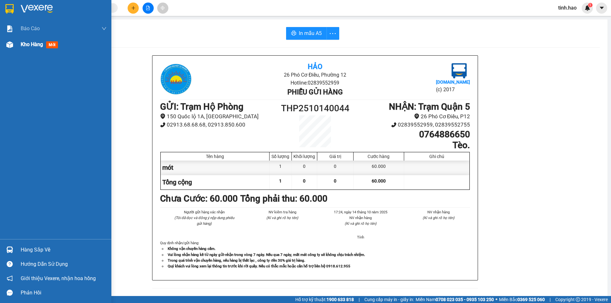
click at [24, 46] on span "Kho hàng" at bounding box center [32, 44] width 22 height 6
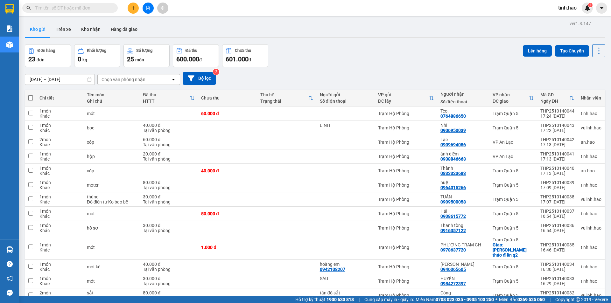
click at [360, 60] on div "Đơn hàng 23 đơn Khối lượng 0 kg Số lượng 25 món Đã thu 600.000 đ Chưa thu 601.0…" at bounding box center [315, 55] width 580 height 23
click at [311, 13] on div "Kết quả tìm kiếm ( 0 ) Bộ lọc Ngày tạo đơn gần nhất No Data tinh.hao 1" at bounding box center [305, 8] width 611 height 16
click at [79, 9] on input "text" at bounding box center [72, 7] width 75 height 7
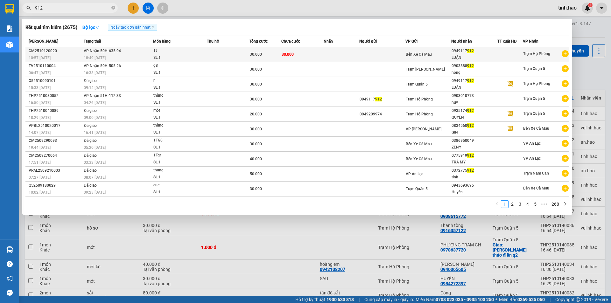
type input "912"
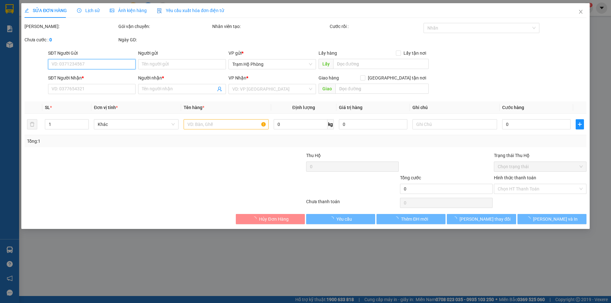
type input "0949117912"
type input "LUẬN"
type input "30.000"
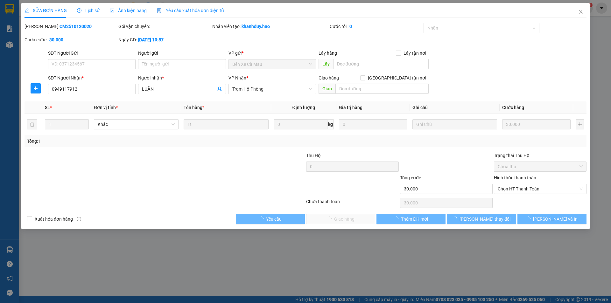
click at [133, 11] on span "Ảnh kiện hàng" at bounding box center [128, 10] width 37 height 5
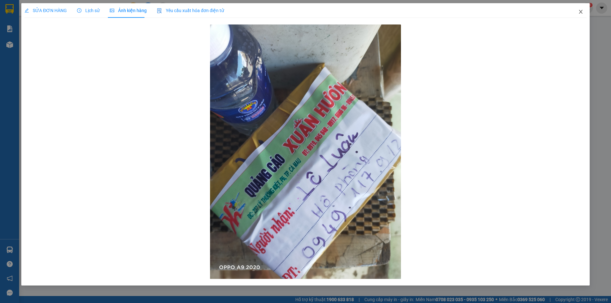
click at [583, 13] on span "Close" at bounding box center [581, 12] width 18 height 18
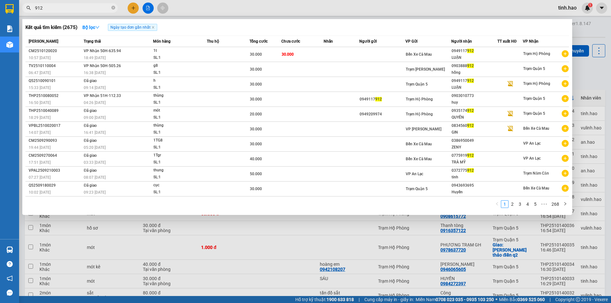
click at [86, 9] on input "912" at bounding box center [72, 7] width 75 height 7
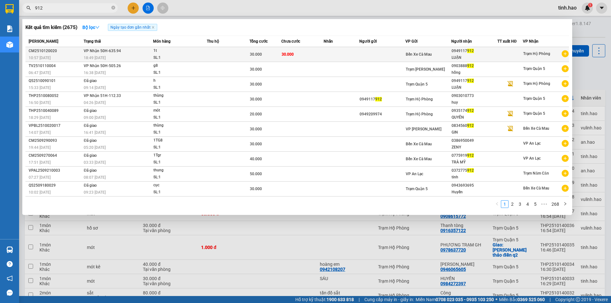
click at [228, 49] on td at bounding box center [228, 54] width 43 height 15
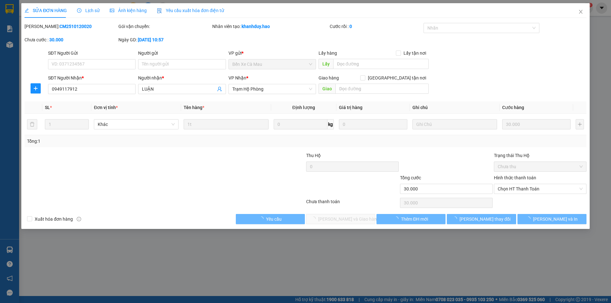
type input "0949117912"
type input "LUẬN"
type input "30.000"
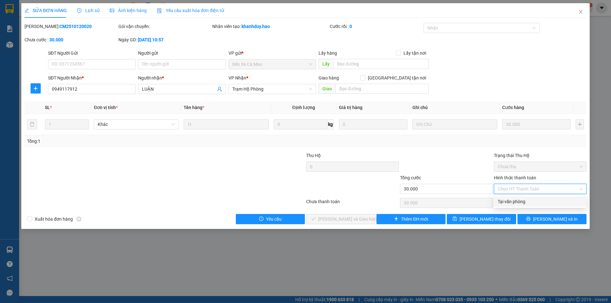
click at [578, 190] on input "Hình thức thanh toán" at bounding box center [538, 189] width 81 height 10
click at [540, 201] on div "Tại văn phòng" at bounding box center [540, 201] width 85 height 7
type input "0"
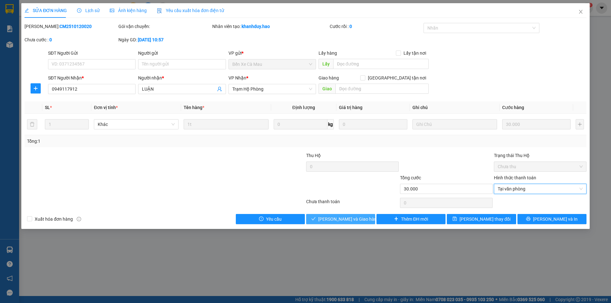
drag, startPoint x: 324, startPoint y: 218, endPoint x: 319, endPoint y: 217, distance: 4.9
click at [316, 218] on icon "check" at bounding box center [313, 219] width 4 height 4
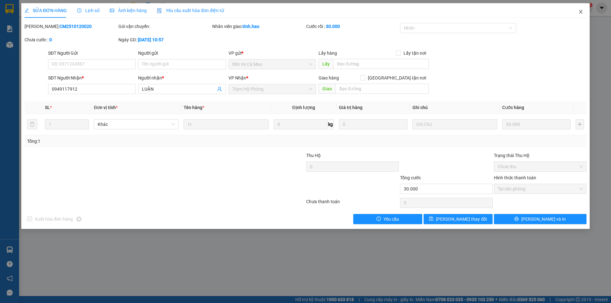
click at [580, 12] on icon "close" at bounding box center [580, 11] width 5 height 5
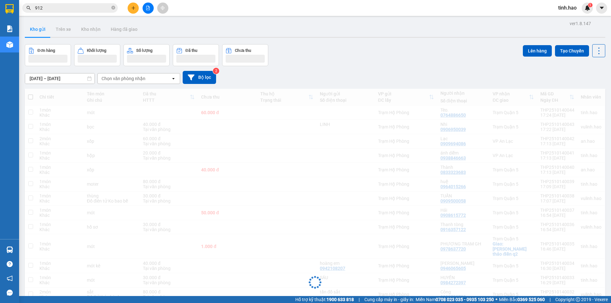
click at [368, 53] on div "Đơn hàng Khối lượng Số lượng Đã thu Chưa thu Lên hàng Tạo Chuyến" at bounding box center [315, 55] width 580 height 22
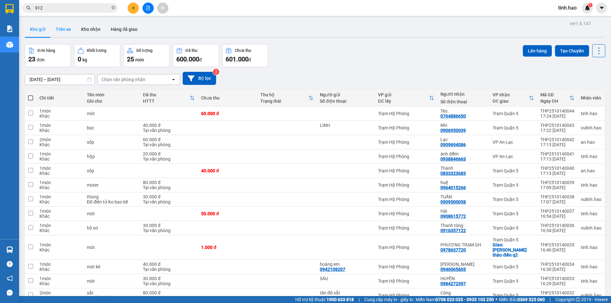
click at [64, 31] on button "Trên xe" at bounding box center [63, 29] width 25 height 15
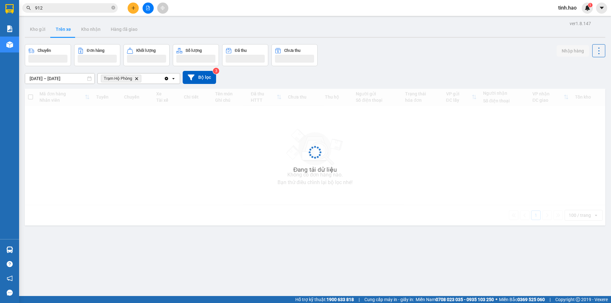
click at [69, 12] on span "912" at bounding box center [69, 8] width 95 height 10
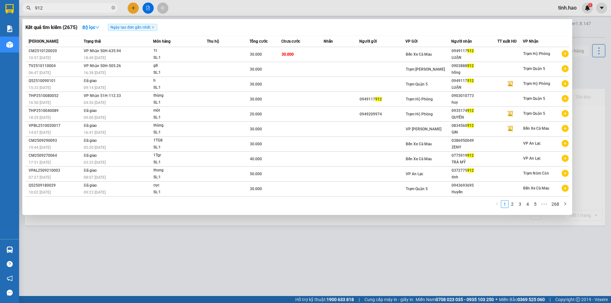
click at [69, 10] on input "912" at bounding box center [72, 7] width 75 height 7
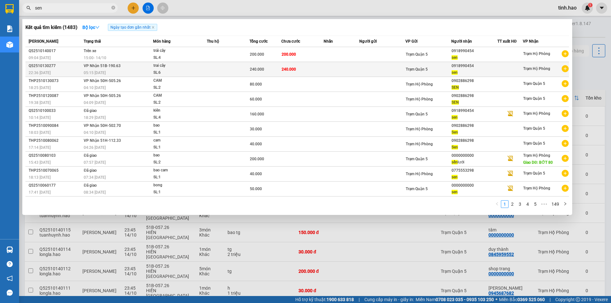
type input "sen"
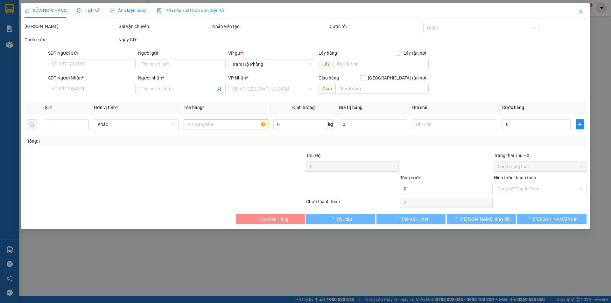
type input "0918990454"
type input "sen"
type input "240.000"
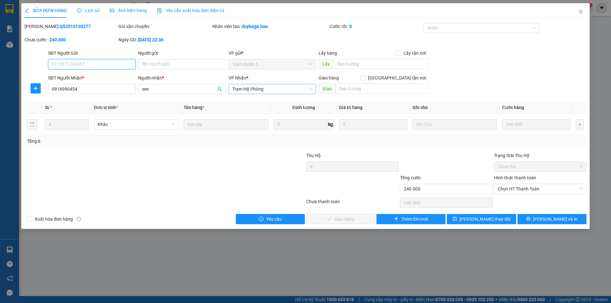
click at [310, 89] on span "Trạm Hộ Phòng" at bounding box center [272, 89] width 80 height 10
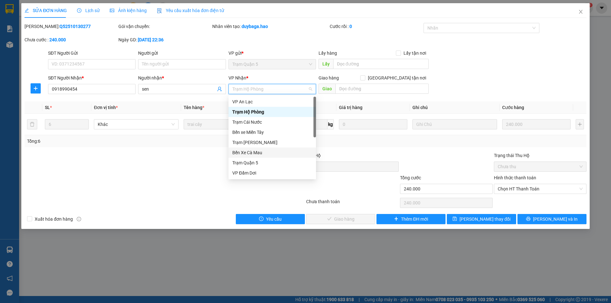
scroll to position [51, 0]
click at [254, 132] on div "VP Gành Hào" at bounding box center [272, 132] width 80 height 7
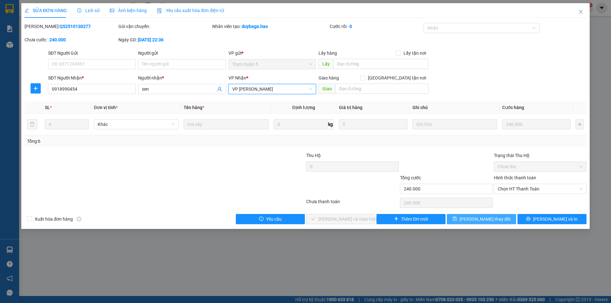
click at [480, 221] on span "Lưu thay đổi" at bounding box center [484, 219] width 51 height 7
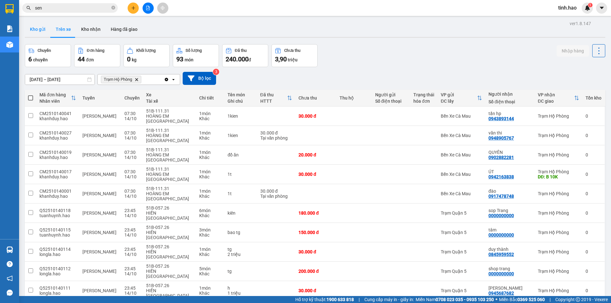
drag, startPoint x: 28, startPoint y: 32, endPoint x: 42, endPoint y: 25, distance: 15.2
click at [33, 31] on button "Kho gửi" at bounding box center [38, 29] width 26 height 15
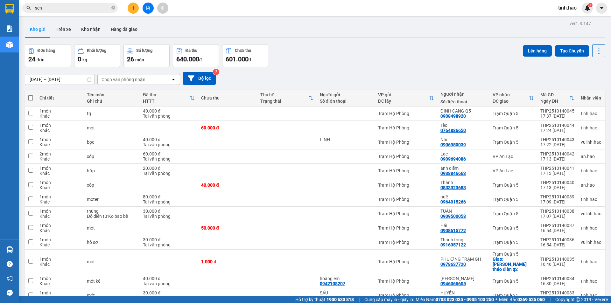
click at [384, 54] on div "Đơn hàng 24 đơn Khối lượng 0 kg Số lượng 26 món Đã thu 640.000 đ Chưa thu 601.0…" at bounding box center [315, 55] width 580 height 23
click at [563, 113] on button at bounding box center [567, 113] width 9 height 11
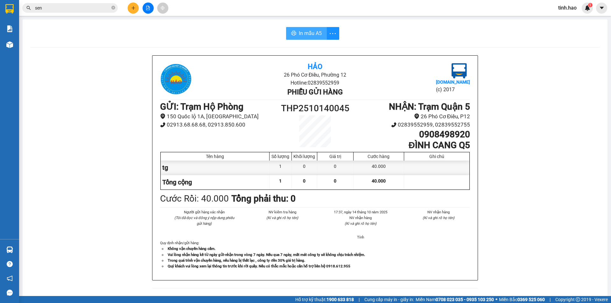
click at [295, 33] on button "In mẫu A5" at bounding box center [306, 33] width 41 height 13
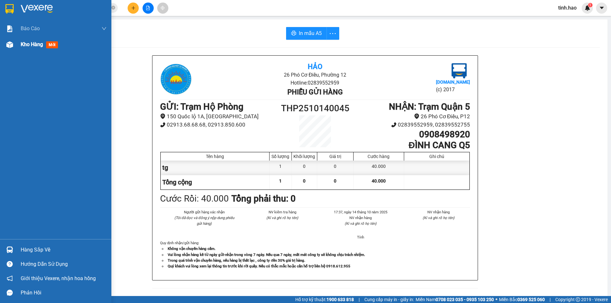
click at [47, 45] on span "mới" at bounding box center [52, 44] width 12 height 7
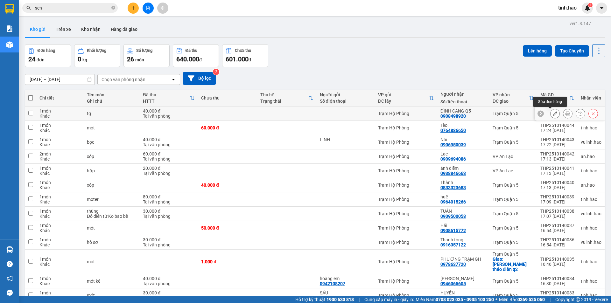
click at [553, 115] on icon at bounding box center [555, 113] width 4 height 4
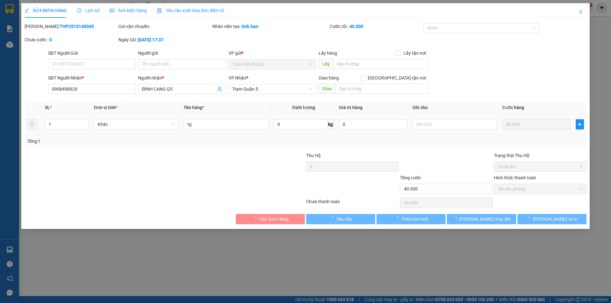
type input "0908498920"
type input "ĐÌNH CANG Q5"
type input "40.000"
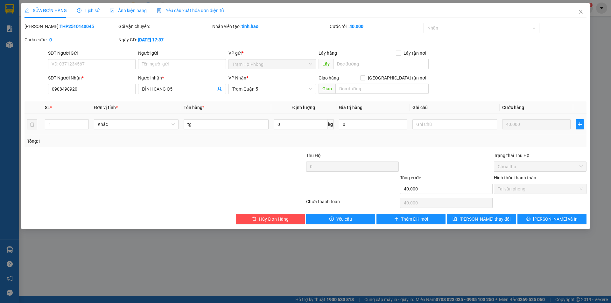
click at [94, 8] on span "Lịch sử" at bounding box center [88, 10] width 23 height 5
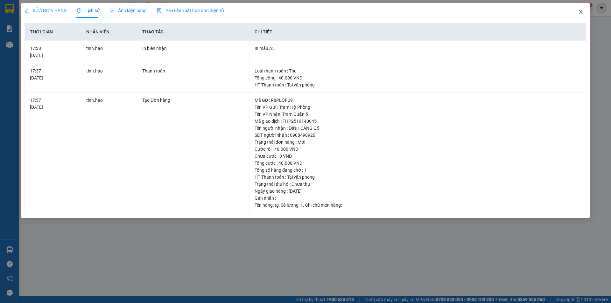
click at [579, 12] on icon "close" at bounding box center [580, 11] width 5 height 5
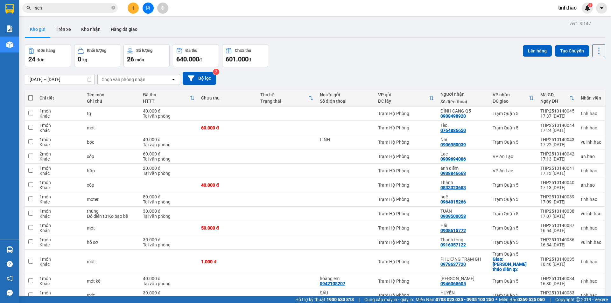
click at [343, 69] on div "[DATE] – [DATE] Press the down arrow key to interact with the calendar and sele…" at bounding box center [315, 78] width 580 height 23
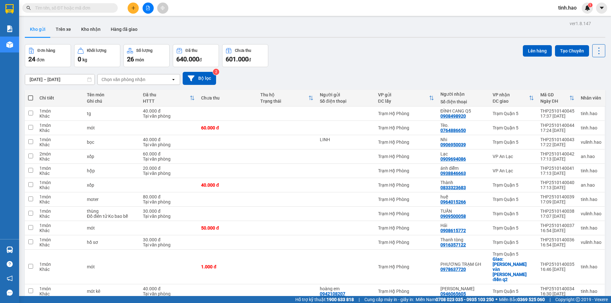
click at [407, 68] on div "[DATE] – [DATE] Press the down arrow key to interact with the calendar and sele…" at bounding box center [315, 78] width 580 height 23
click at [358, 58] on div "Đơn hàng 24 đơn Khối lượng 0 kg Số lượng 26 món Đã thu 640.000 đ Chưa thu 601.0…" at bounding box center [315, 55] width 580 height 23
click at [353, 58] on div "Đơn hàng 24 đơn Khối lượng 0 kg Số lượng 26 món Đã thu 640.000 đ Chưa thu 601.0…" at bounding box center [315, 55] width 580 height 23
click at [365, 47] on div "Đơn hàng 24 đơn Khối lượng 0 kg Số lượng 26 món Đã thu 640.000 đ Chưa thu 601.0…" at bounding box center [315, 55] width 580 height 23
click at [325, 57] on div "Đơn hàng 24 đơn Khối lượng 0 kg Số lượng 26 món Đã thu 640.000 đ Chưa thu 601.0…" at bounding box center [315, 55] width 580 height 23
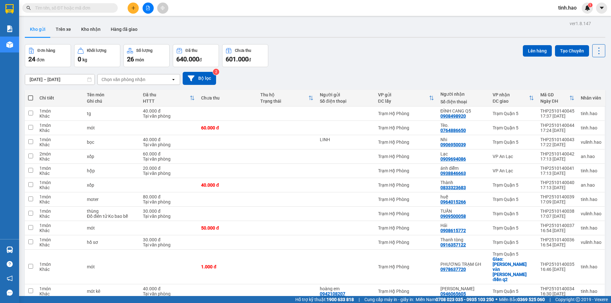
click at [333, 48] on div "Đơn hàng 24 đơn Khối lượng 0 kg Số lượng 26 món Đã thu 640.000 đ Chưa thu 601.0…" at bounding box center [315, 55] width 580 height 23
click at [335, 53] on div "Đơn hàng 24 đơn Khối lượng 0 kg Số lượng 26 món Đã thu 640.000 đ Chưa thu 601.0…" at bounding box center [315, 55] width 580 height 23
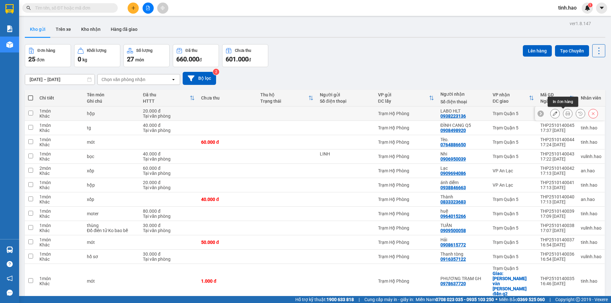
click at [565, 113] on icon at bounding box center [567, 113] width 4 height 4
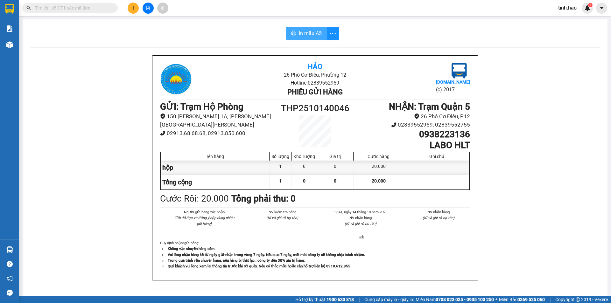
click at [305, 32] on span "In mẫu A5" at bounding box center [310, 33] width 23 height 8
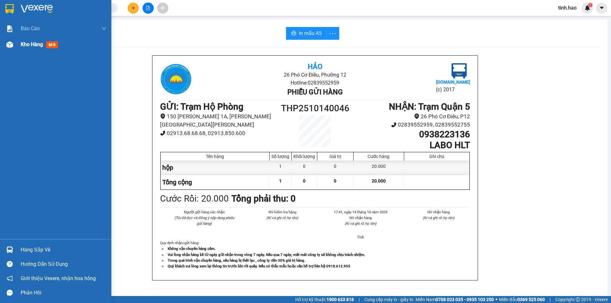
click at [29, 44] on span "Kho hàng" at bounding box center [32, 44] width 22 height 6
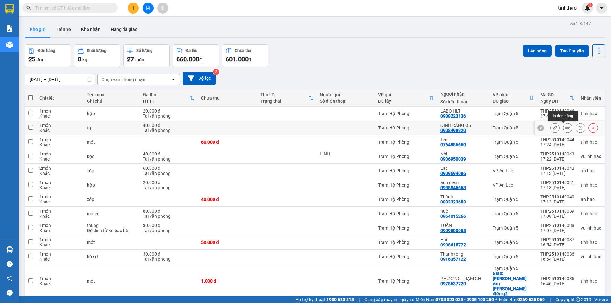
click at [563, 127] on button at bounding box center [567, 128] width 9 height 11
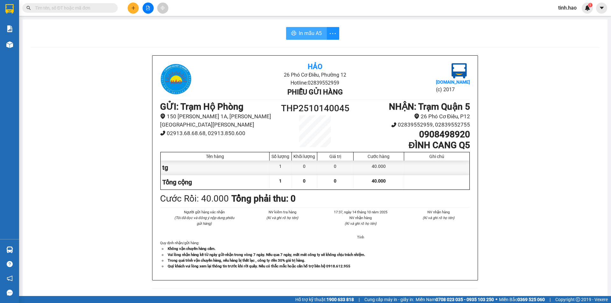
click at [314, 35] on span "In mẫu A5" at bounding box center [310, 33] width 23 height 8
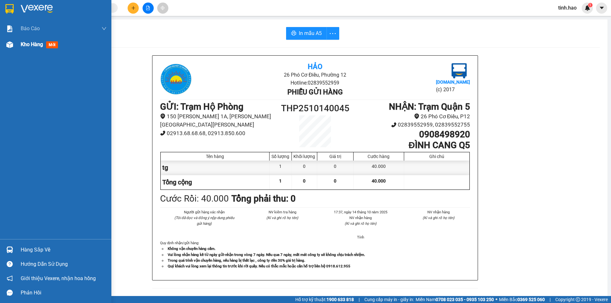
click at [30, 46] on span "Kho hàng" at bounding box center [32, 44] width 22 height 6
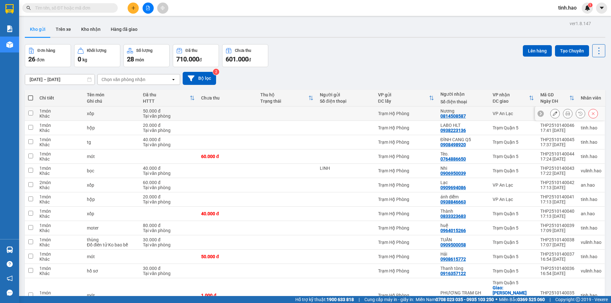
click at [565, 116] on icon at bounding box center [567, 113] width 4 height 4
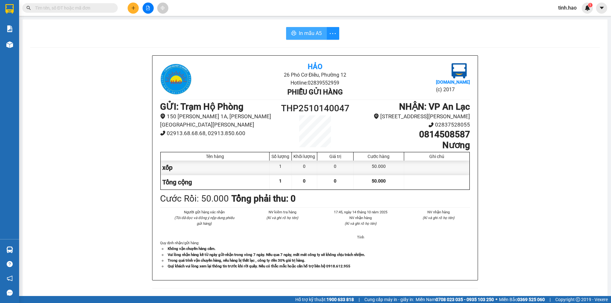
click at [312, 36] on span "In mẫu A5" at bounding box center [310, 33] width 23 height 8
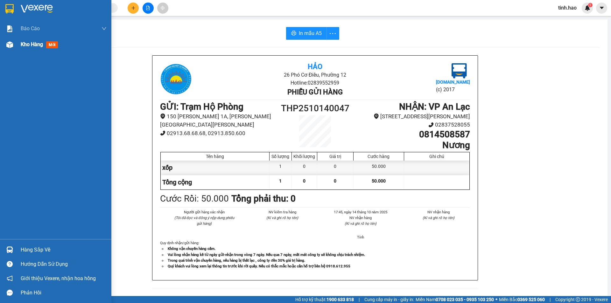
click at [13, 47] on img at bounding box center [9, 44] width 7 height 7
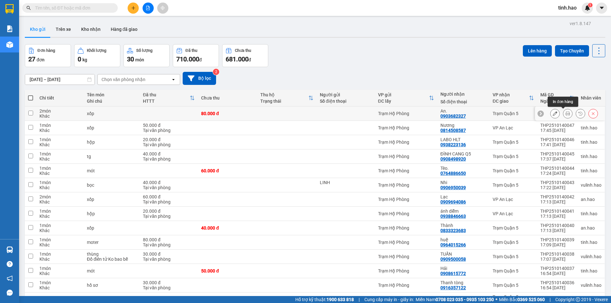
click at [565, 114] on icon at bounding box center [567, 113] width 4 height 4
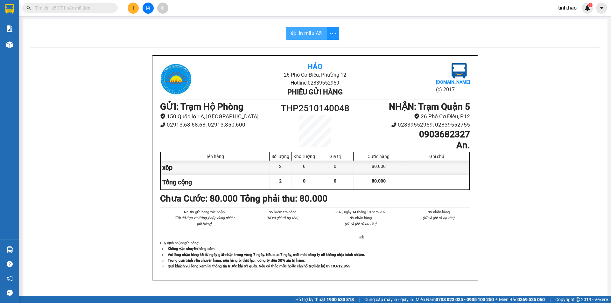
click at [308, 35] on span "In mẫu A5" at bounding box center [310, 33] width 23 height 8
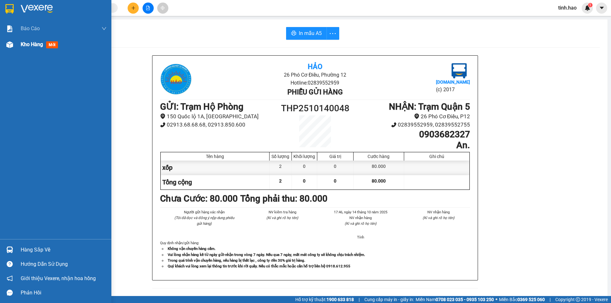
click at [14, 43] on div at bounding box center [9, 44] width 11 height 11
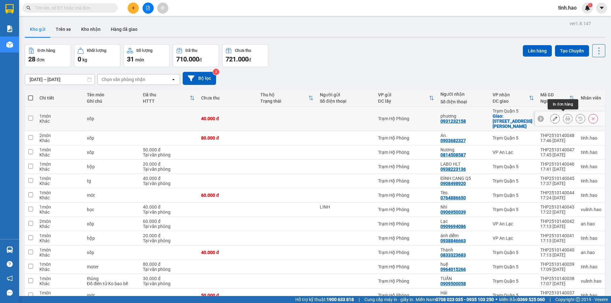
click at [565, 116] on icon at bounding box center [567, 118] width 4 height 4
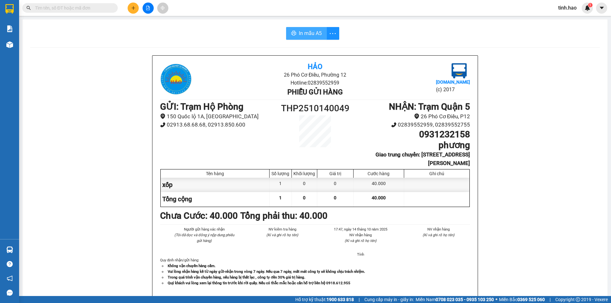
click at [305, 33] on span "In mẫu A5" at bounding box center [310, 33] width 23 height 8
click at [78, 7] on input "text" at bounding box center [72, 7] width 75 height 7
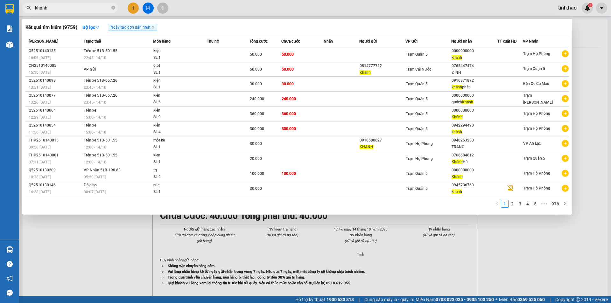
type input "khanh"
click at [596, 184] on div at bounding box center [305, 151] width 611 height 303
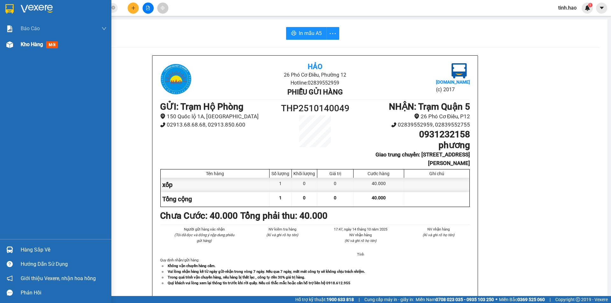
click at [16, 46] on div "Kho hàng mới" at bounding box center [55, 45] width 111 height 16
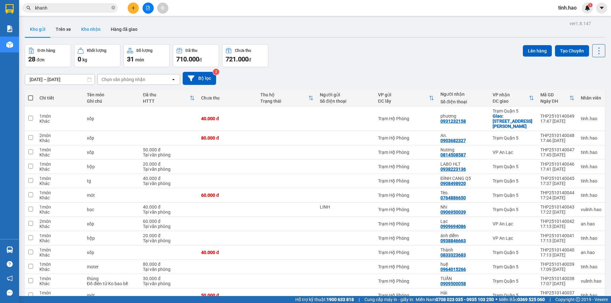
click at [94, 29] on button "Kho nhận" at bounding box center [91, 29] width 30 height 15
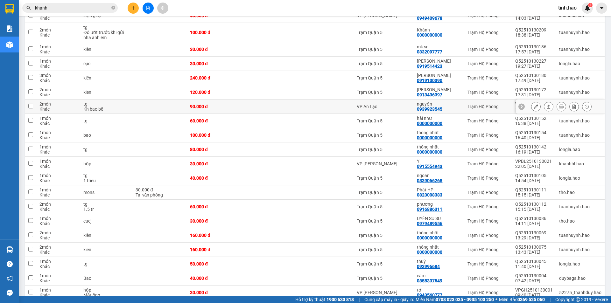
scroll to position [32, 0]
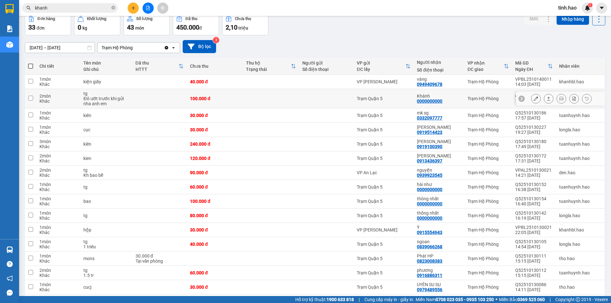
click at [241, 99] on td "100.000 đ" at bounding box center [215, 98] width 56 height 19
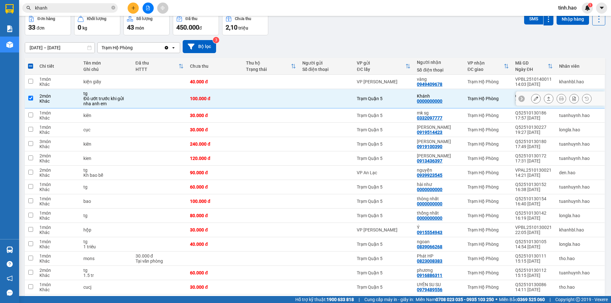
click at [241, 99] on td "100.000 đ" at bounding box center [215, 98] width 56 height 19
checkbox input "false"
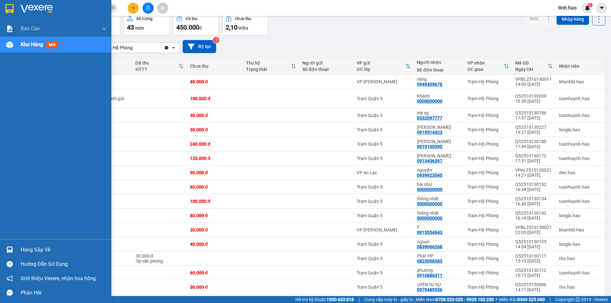
click at [34, 44] on span "Kho hàng" at bounding box center [32, 44] width 22 height 6
click at [14, 47] on div at bounding box center [9, 44] width 11 height 11
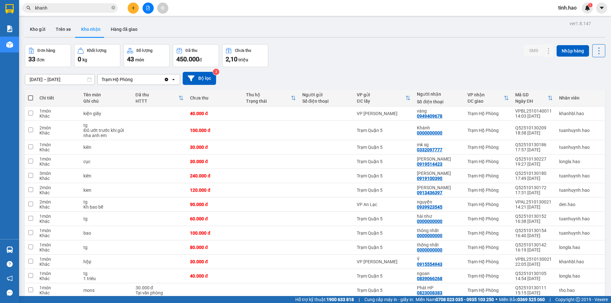
click at [55, 6] on input "khanh" at bounding box center [72, 7] width 75 height 7
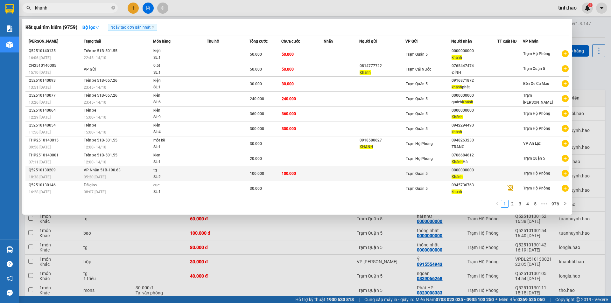
click at [329, 171] on td at bounding box center [341, 173] width 35 height 15
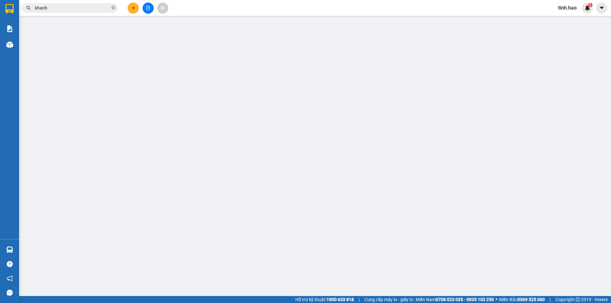
type input "0000000000"
type input "Khánh"
type input "100.000"
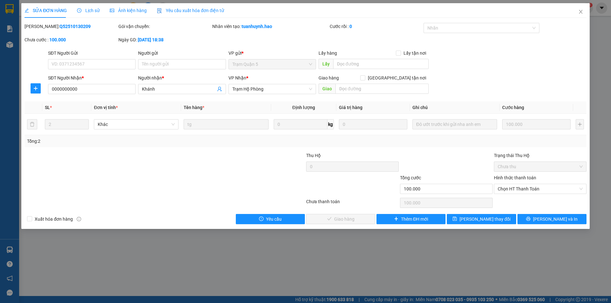
click at [135, 11] on span "Ảnh kiện hàng" at bounding box center [128, 10] width 37 height 5
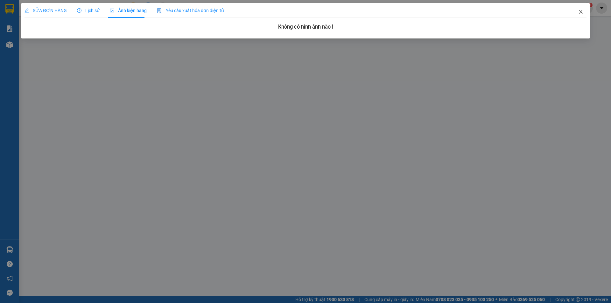
click at [579, 10] on icon "close" at bounding box center [580, 11] width 5 height 5
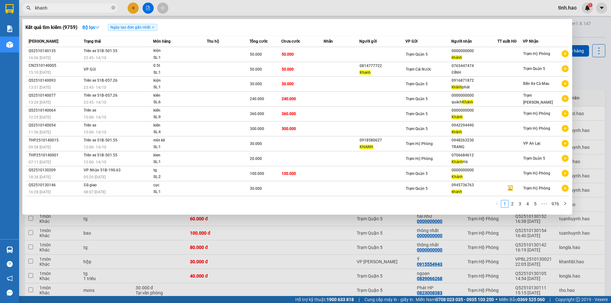
click at [68, 5] on input "khanh" at bounding box center [72, 7] width 75 height 7
type input "k"
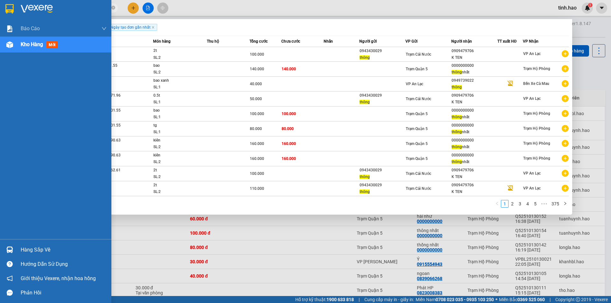
type input "thong"
click at [31, 42] on span "Kho hàng" at bounding box center [32, 44] width 22 height 6
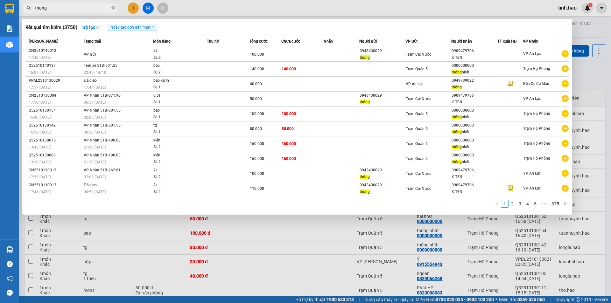
click at [606, 137] on div at bounding box center [305, 151] width 611 height 303
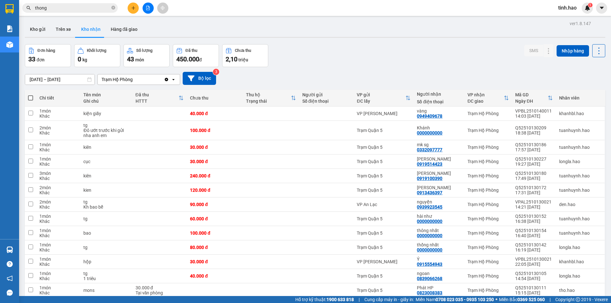
click at [81, 8] on input "thong" at bounding box center [72, 7] width 75 height 7
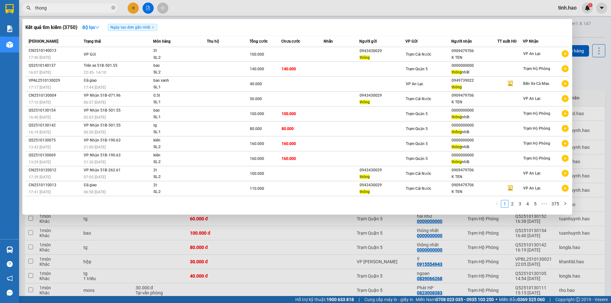
click at [293, 233] on div at bounding box center [305, 151] width 611 height 303
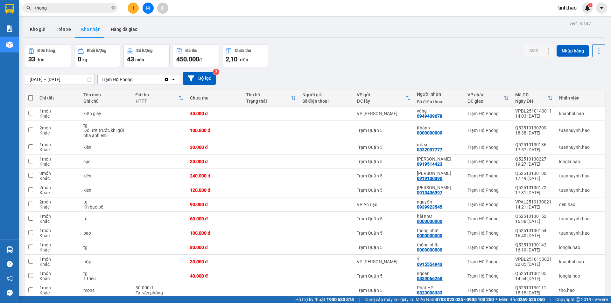
click at [312, 28] on div "Kho gửi Trên xe Kho nhận Hàng đã giao" at bounding box center [315, 30] width 580 height 17
click at [34, 36] on button "Kho gửi" at bounding box center [38, 29] width 26 height 15
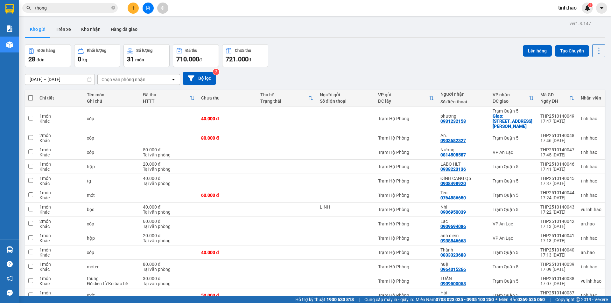
click at [312, 61] on div "Đơn hàng 28 đơn Khối lượng 0 kg Số lượng 31 món Đã thu 710.000 đ Chưa thu 721.0…" at bounding box center [315, 55] width 580 height 23
click at [354, 59] on div "Đơn hàng 28 đơn Khối lượng 0 kg Số lượng 31 món Đã thu 710.000 đ Chưa thu 721.0…" at bounding box center [315, 55] width 580 height 23
click at [324, 56] on div "Đơn hàng 28 đơn Khối lượng 0 kg Số lượng 31 món Đã thu 710.000 đ Chưa thu 721.0…" at bounding box center [315, 55] width 580 height 23
click at [359, 65] on div "Đơn hàng 28 đơn Khối lượng 0 kg Số lượng 31 món Đã thu 710.000 đ Chưa thu 721.0…" at bounding box center [315, 55] width 580 height 23
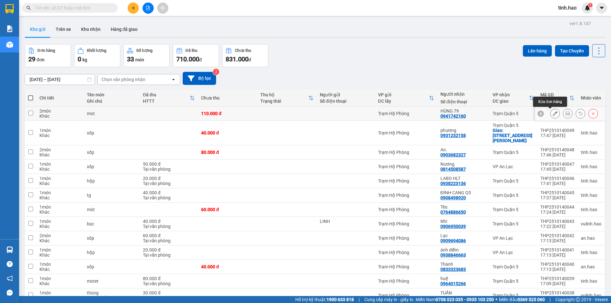
click at [565, 115] on icon at bounding box center [567, 113] width 4 height 4
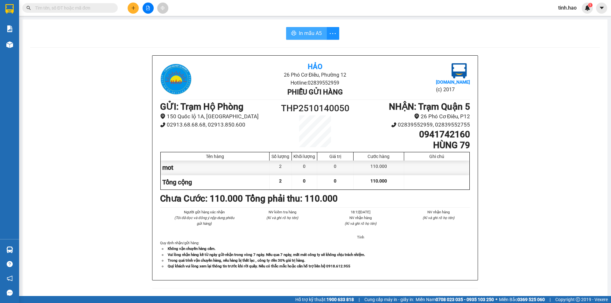
click at [295, 32] on button "In mẫu A5" at bounding box center [306, 33] width 41 height 13
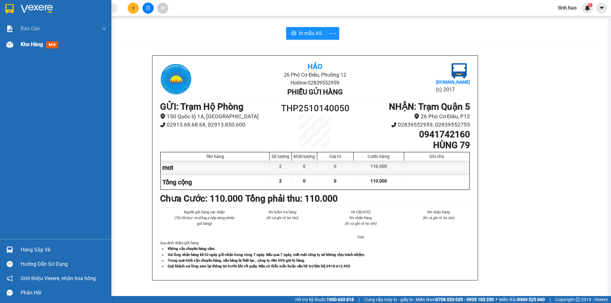
click at [26, 45] on span "Kho hàng" at bounding box center [32, 44] width 22 height 6
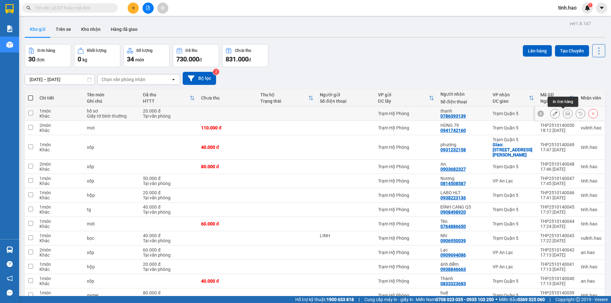
click at [565, 113] on icon at bounding box center [567, 113] width 4 height 4
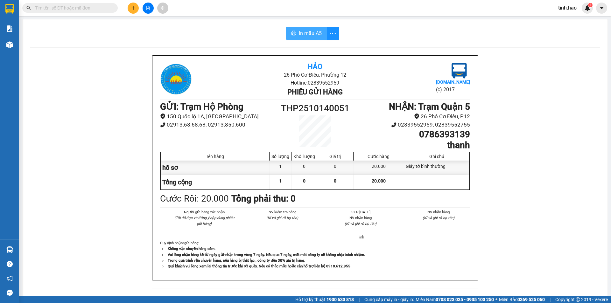
click at [296, 35] on button "In mẫu A5" at bounding box center [306, 33] width 41 height 13
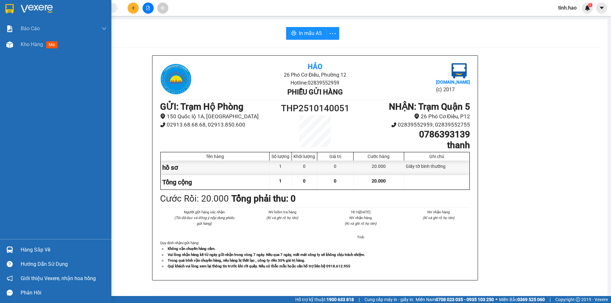
click at [28, 47] on span "Kho hàng" at bounding box center [32, 44] width 22 height 6
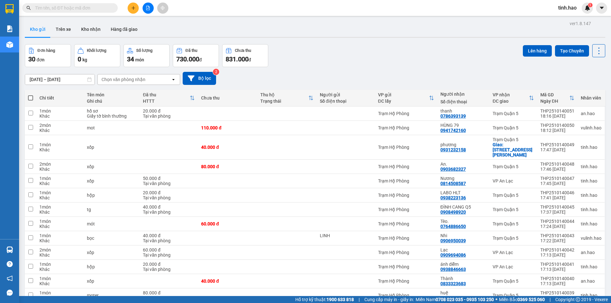
click at [343, 54] on div "Đơn hàng 30 đơn Khối lượng 0 kg Số lượng 34 món Đã thu 730.000 đ Chưa thu 831.0…" at bounding box center [315, 55] width 580 height 23
click at [293, 60] on div "Đơn hàng 30 đơn Khối lượng 0 kg Số lượng 34 món Đã thu 730.000 đ Chưa thu 831.0…" at bounding box center [315, 55] width 580 height 23
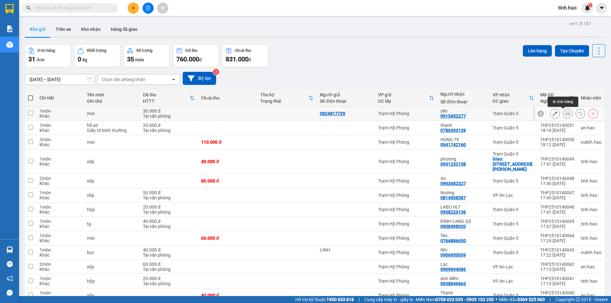
click at [565, 114] on icon at bounding box center [567, 113] width 4 height 4
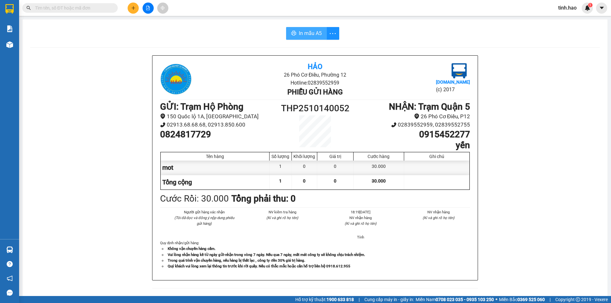
click at [315, 37] on span "In mẫu A5" at bounding box center [310, 33] width 23 height 8
click at [131, 5] on button at bounding box center [133, 8] width 11 height 11
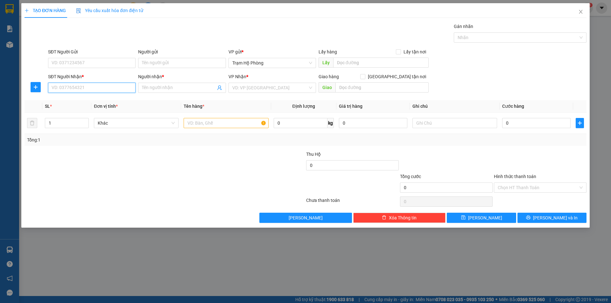
click at [122, 88] on input "SĐT Người Nhận *" at bounding box center [92, 88] width 88 height 10
type input "0916767048"
click at [112, 101] on div "0916767048 - phúc" at bounding box center [92, 100] width 80 height 7
type input "phúc"
type input "50.000"
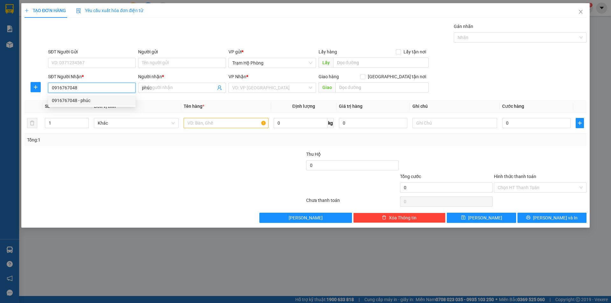
type input "50.000"
type input "0916767048"
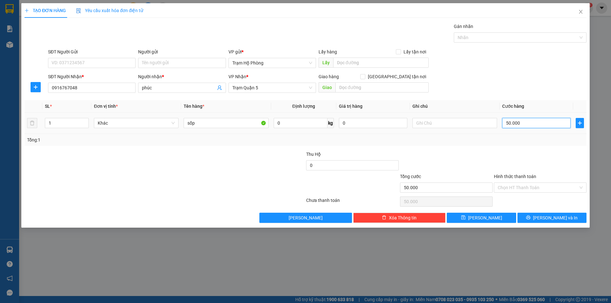
click at [537, 124] on input "50.000" at bounding box center [536, 123] width 68 height 10
type input "0"
click at [505, 123] on input "0" at bounding box center [536, 123] width 68 height 10
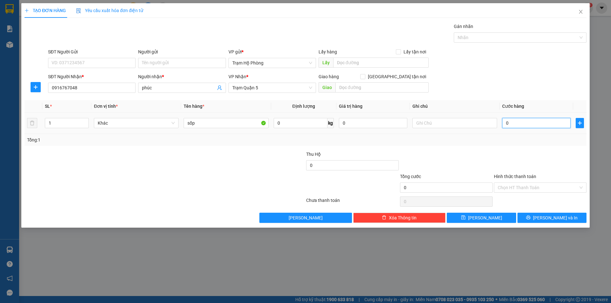
click at [508, 126] on input "0" at bounding box center [536, 123] width 68 height 10
click at [506, 124] on input "0" at bounding box center [536, 123] width 68 height 10
click at [508, 125] on input "0" at bounding box center [536, 123] width 68 height 10
click at [508, 126] on input "0" at bounding box center [536, 123] width 68 height 10
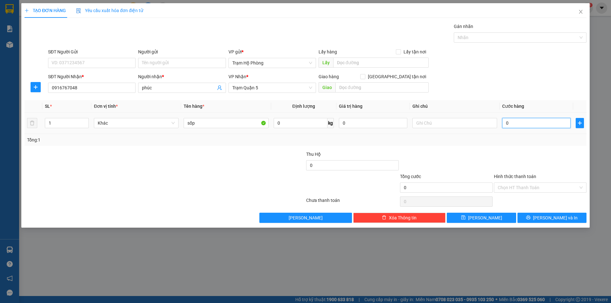
type input "3"
type input "003"
type input "0"
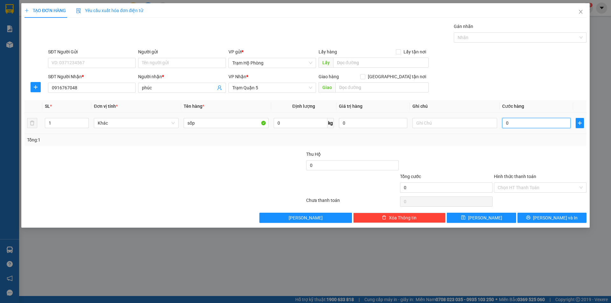
type input "0"
click at [503, 125] on input "0" at bounding box center [536, 123] width 68 height 10
click at [502, 124] on input "0" at bounding box center [536, 123] width 68 height 10
click at [505, 124] on input "0" at bounding box center [536, 123] width 68 height 10
click at [508, 123] on input "0" at bounding box center [536, 123] width 68 height 10
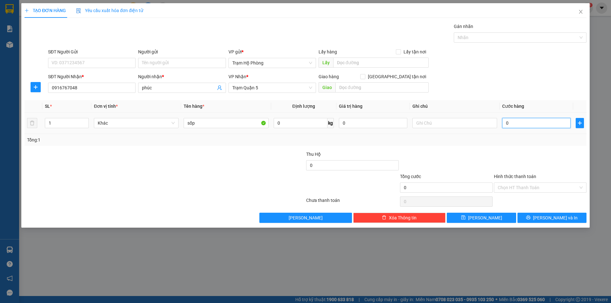
click at [508, 123] on input "0" at bounding box center [536, 123] width 68 height 10
type input "3"
type input "30"
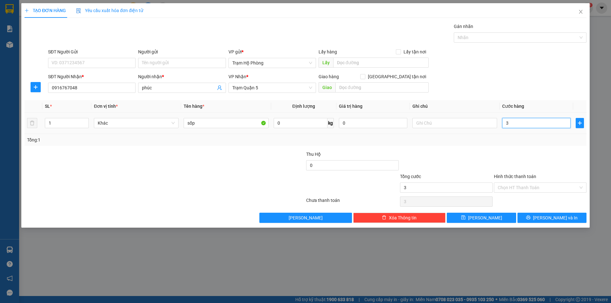
type input "30"
type input "030"
type input "30.000"
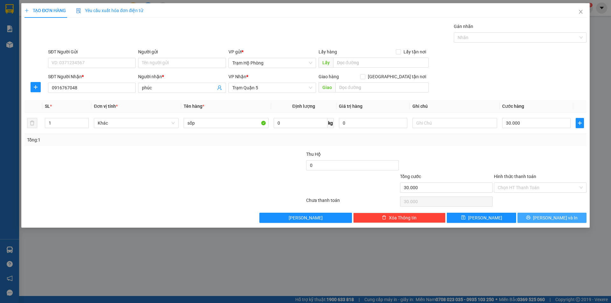
click at [557, 219] on span "[PERSON_NAME] và In" at bounding box center [555, 217] width 45 height 7
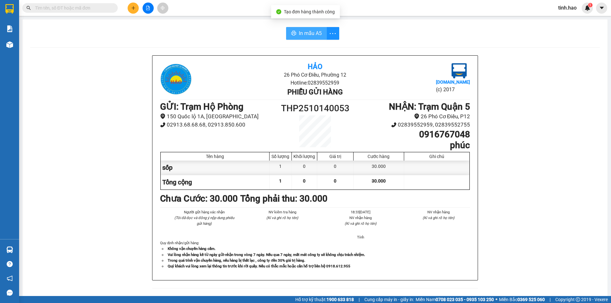
click at [304, 34] on span "In mẫu A5" at bounding box center [310, 33] width 23 height 8
click at [134, 9] on icon "plus" at bounding box center [133, 8] width 4 height 4
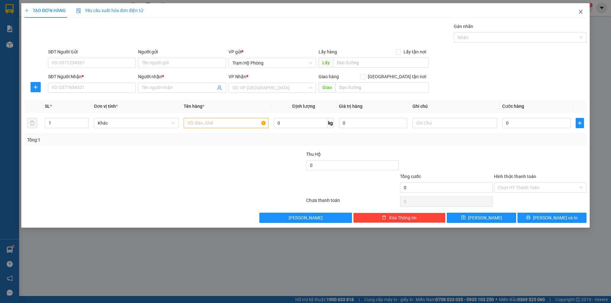
click at [582, 10] on icon "close" at bounding box center [580, 11] width 5 height 5
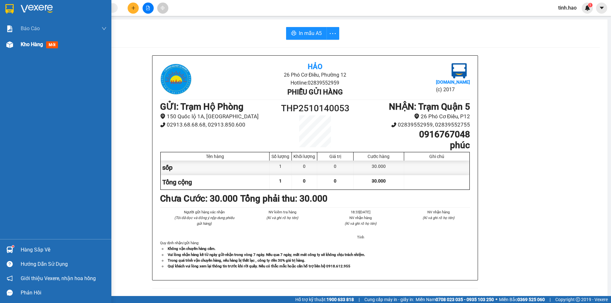
click at [53, 45] on span "mới" at bounding box center [52, 44] width 12 height 7
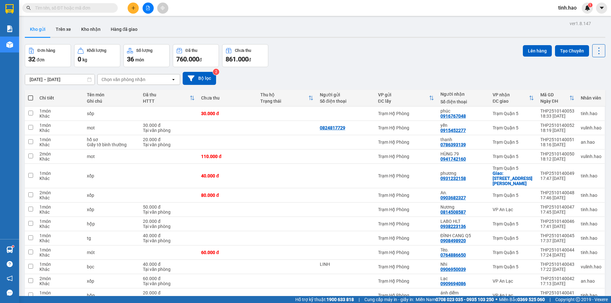
click at [353, 67] on div "[DATE] – [DATE] Press the down arrow key to interact with the calendar and sele…" at bounding box center [315, 78] width 580 height 23
click at [118, 25] on button "Hàng đã giao" at bounding box center [124, 29] width 37 height 15
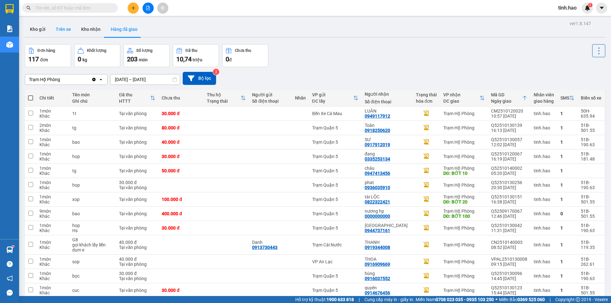
click at [64, 31] on button "Trên xe" at bounding box center [63, 29] width 25 height 15
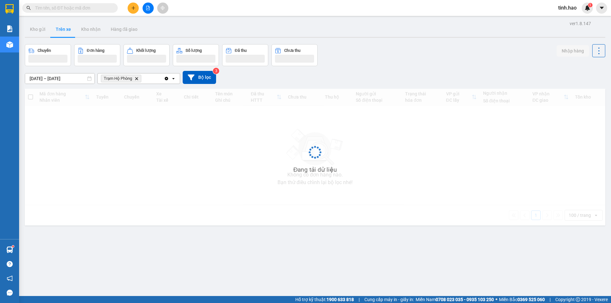
click at [64, 31] on button "Trên xe" at bounding box center [63, 29] width 25 height 15
click at [374, 64] on div "Chuyến Đơn hàng Khối lượng Số lượng Đã thu Chưa thu Nhập hàng" at bounding box center [315, 55] width 580 height 22
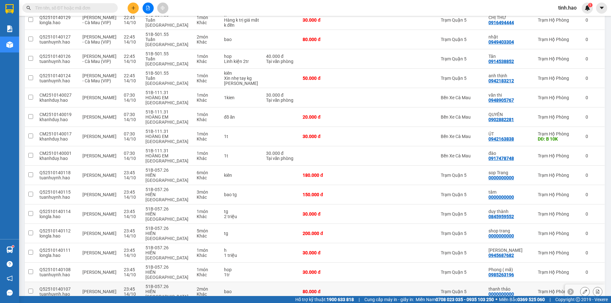
scroll to position [223, 0]
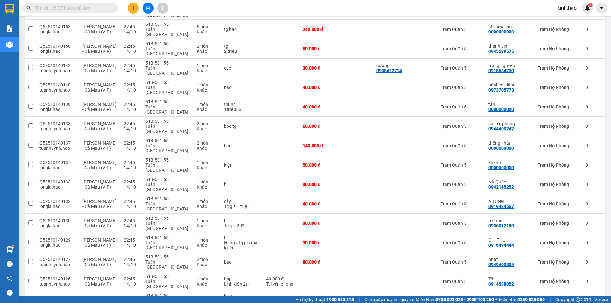
checkbox input "true"
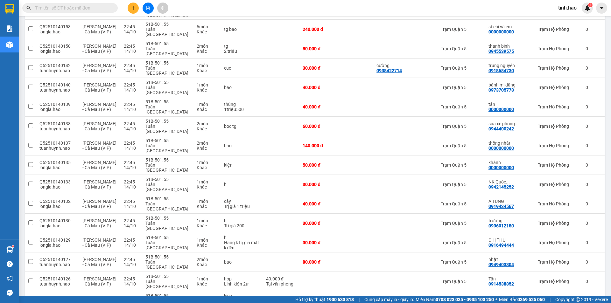
checkbox input "true"
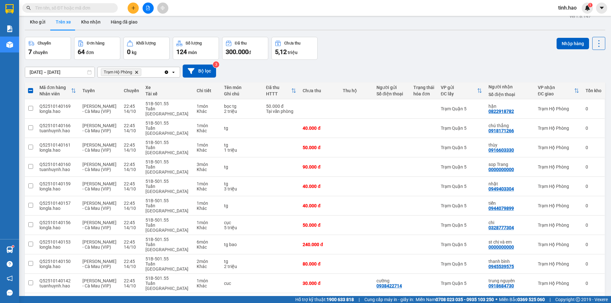
scroll to position [0, 0]
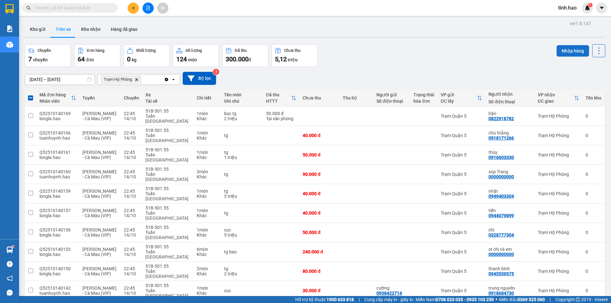
click at [566, 50] on button "Nhập hàng" at bounding box center [573, 50] width 32 height 11
click at [91, 27] on button "Kho nhận" at bounding box center [91, 29] width 30 height 15
type input "[DATE] – [DATE]"
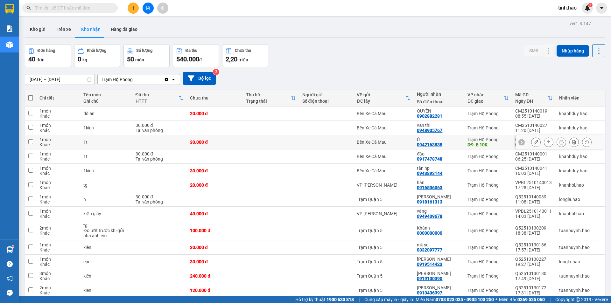
click at [417, 144] on td "ÚT 0942163838" at bounding box center [439, 142] width 50 height 14
checkbox input "true"
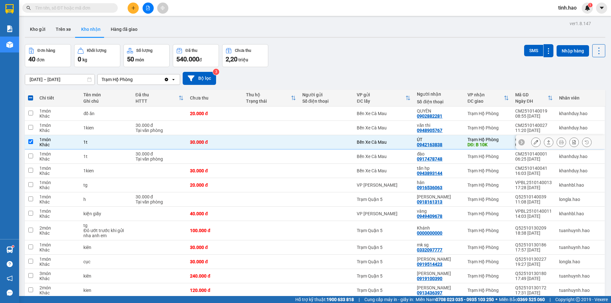
click at [546, 141] on icon at bounding box center [548, 142] width 4 height 4
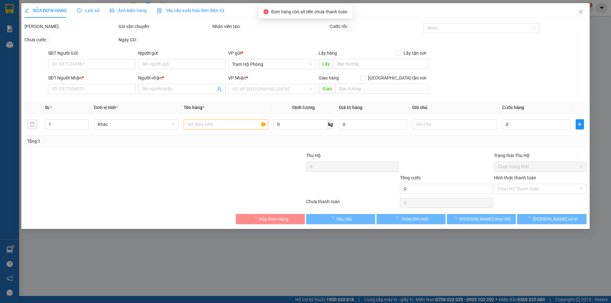
type input "0942163838"
type input "ÚT"
type input "B 10K"
type input "30.000"
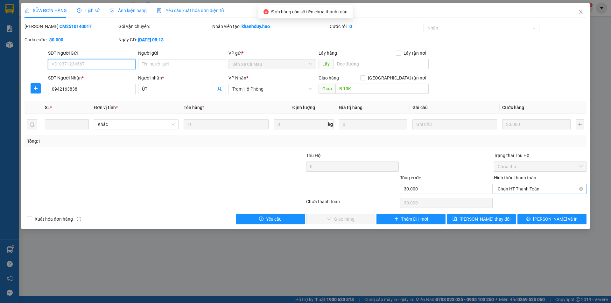
click at [525, 186] on span "Chọn HT Thanh Toán" at bounding box center [540, 189] width 85 height 10
click at [517, 197] on div "Tại văn phòng" at bounding box center [540, 202] width 93 height 10
type input "0"
click at [362, 221] on button "[PERSON_NAME] và [PERSON_NAME] hàng" at bounding box center [340, 219] width 69 height 10
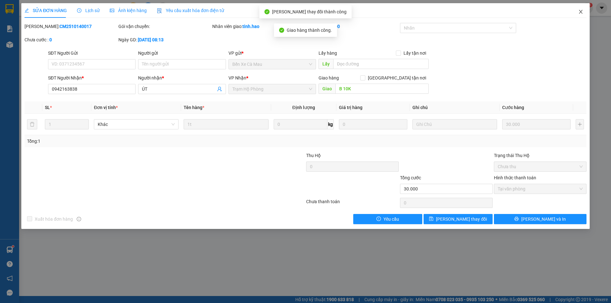
click at [581, 13] on icon "close" at bounding box center [581, 12] width 4 height 4
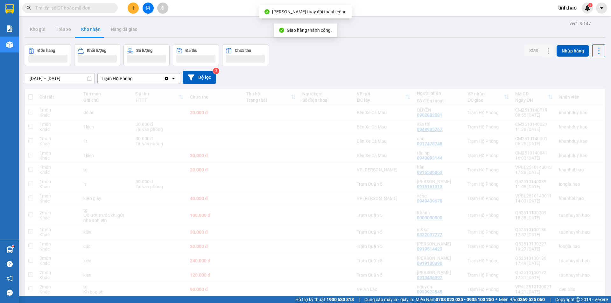
click at [99, 12] on span at bounding box center [69, 8] width 95 height 10
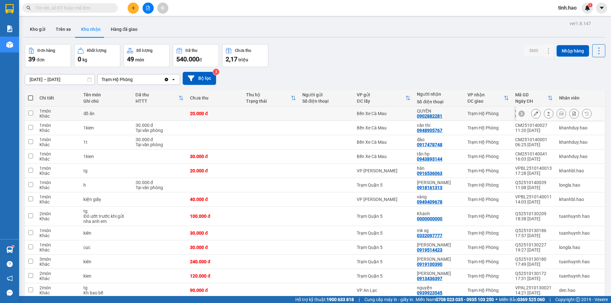
click at [456, 111] on div "QUYÊN" at bounding box center [439, 111] width 44 height 5
checkbox input "true"
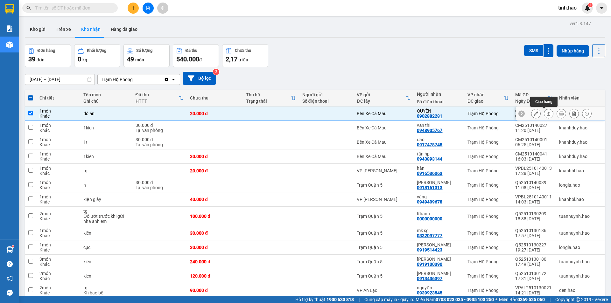
click at [546, 116] on icon at bounding box center [548, 113] width 4 height 4
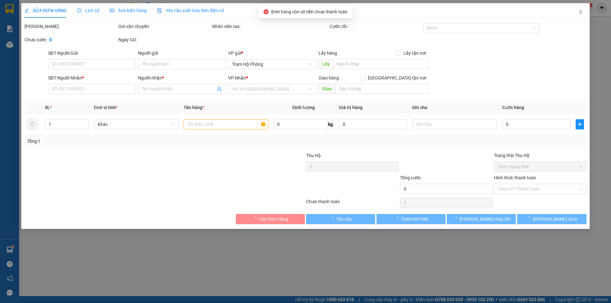
type input "0902882281"
type input "QUYÊN"
type input "20.000"
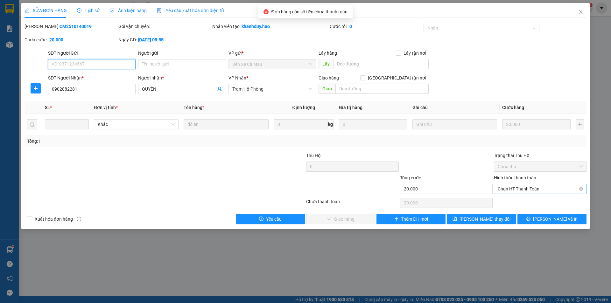
click at [530, 188] on span "Chọn HT Thanh Toán" at bounding box center [540, 189] width 85 height 10
click at [520, 201] on div "Tại văn phòng" at bounding box center [540, 201] width 85 height 7
type input "0"
click at [316, 221] on icon "check" at bounding box center [313, 219] width 4 height 4
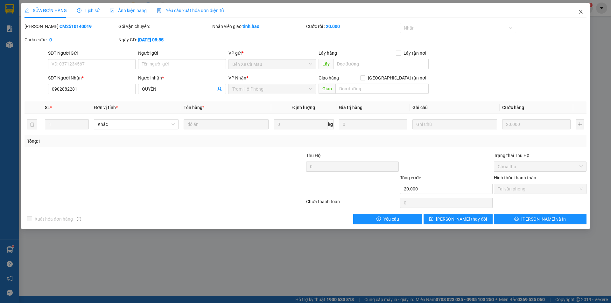
drag, startPoint x: 579, startPoint y: 13, endPoint x: 445, endPoint y: 1, distance: 135.5
click at [580, 13] on icon "close" at bounding box center [580, 11] width 5 height 5
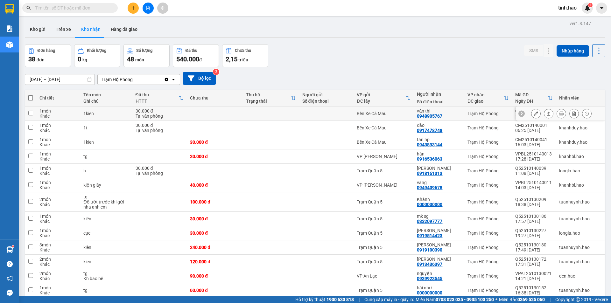
click at [547, 113] on button at bounding box center [548, 113] width 9 height 11
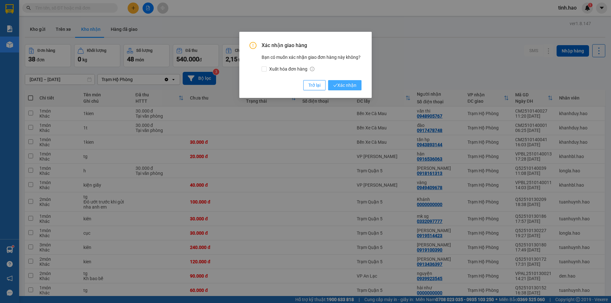
click at [349, 87] on span "Xác nhận" at bounding box center [344, 85] width 23 height 7
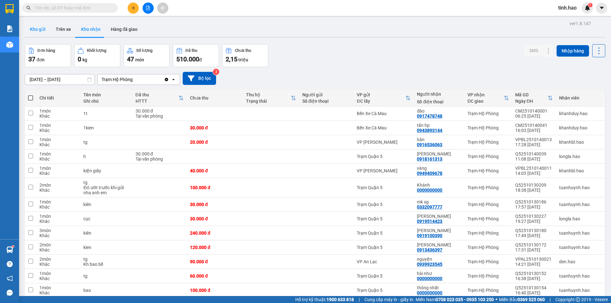
click at [43, 31] on button "Kho gửi" at bounding box center [38, 29] width 26 height 15
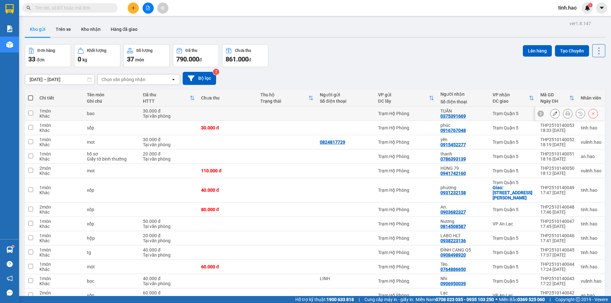
click at [563, 110] on button at bounding box center [567, 113] width 9 height 11
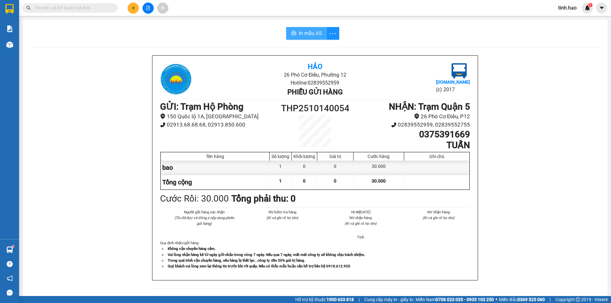
click at [305, 29] on button "In mẫu A5" at bounding box center [306, 33] width 41 height 13
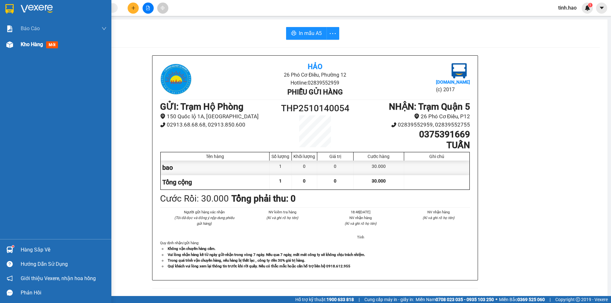
click at [27, 44] on span "Kho hàng" at bounding box center [32, 44] width 22 height 6
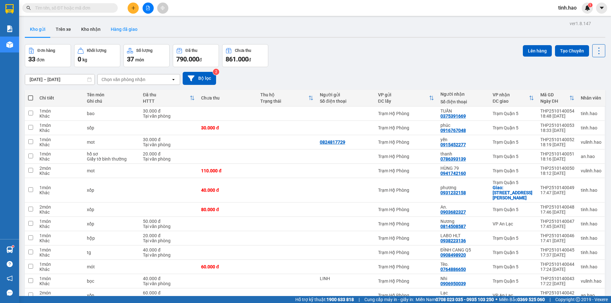
click at [131, 28] on button "Hàng đã giao" at bounding box center [124, 29] width 37 height 15
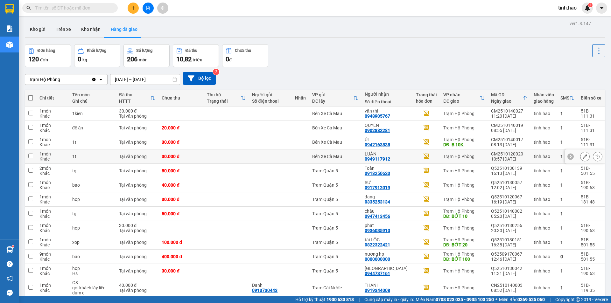
click at [382, 153] on div "LUẬN" at bounding box center [387, 153] width 45 height 5
checkbox input "true"
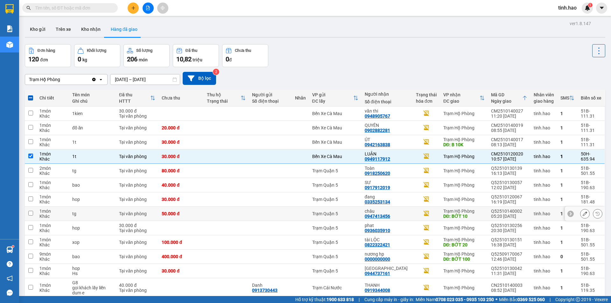
click at [389, 212] on div "châu" at bounding box center [387, 211] width 45 height 5
checkbox input "true"
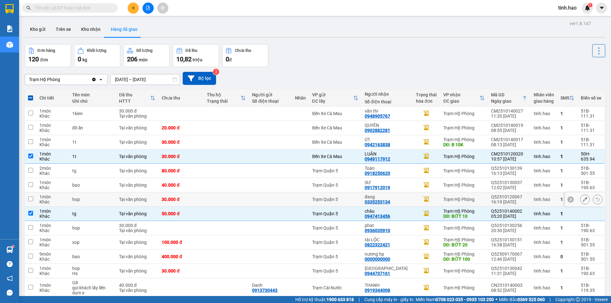
click at [358, 199] on div "Trạm Quận 5" at bounding box center [335, 199] width 46 height 5
checkbox input "true"
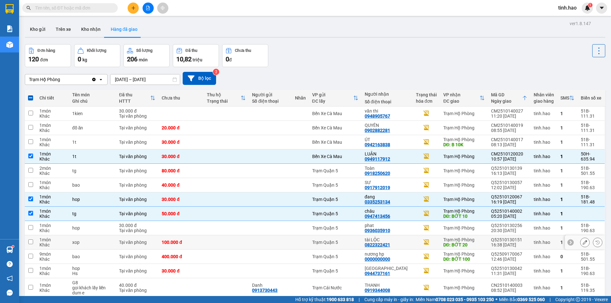
click at [355, 236] on td "Trạm Quận 5" at bounding box center [335, 242] width 53 height 14
checkbox input "true"
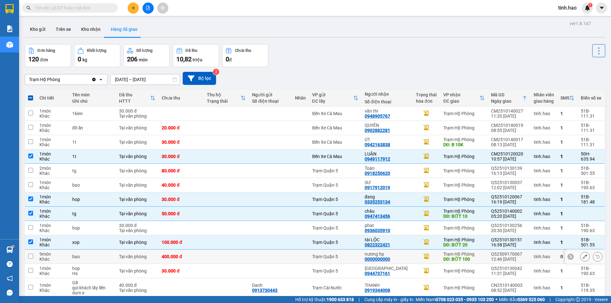
click at [288, 256] on div at bounding box center [270, 256] width 36 height 5
checkbox input "true"
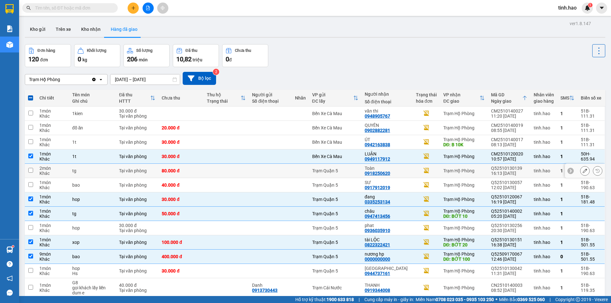
click at [252, 171] on td at bounding box center [270, 171] width 43 height 14
checkbox input "true"
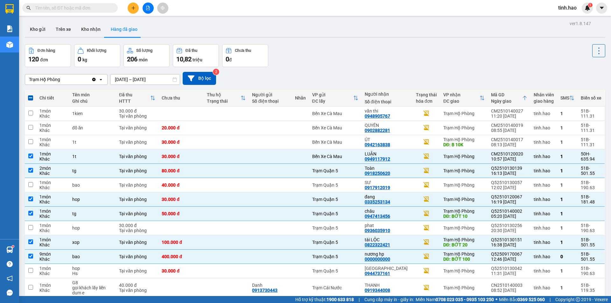
click at [73, 7] on input "text" at bounding box center [72, 7] width 75 height 7
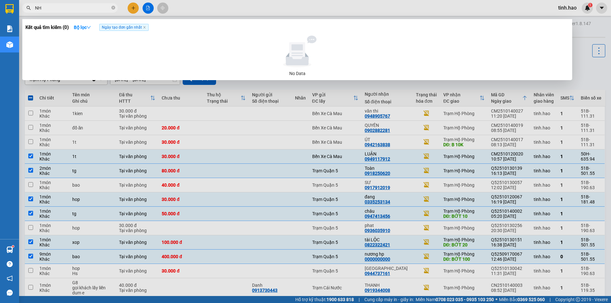
type input "NHU"
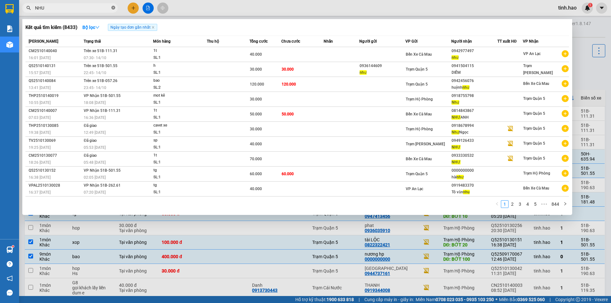
click at [112, 9] on icon "close-circle" at bounding box center [113, 8] width 4 height 4
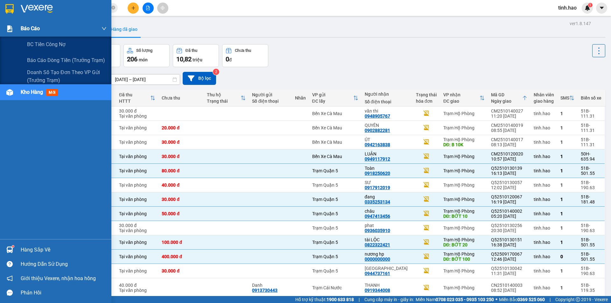
type input "Ý"
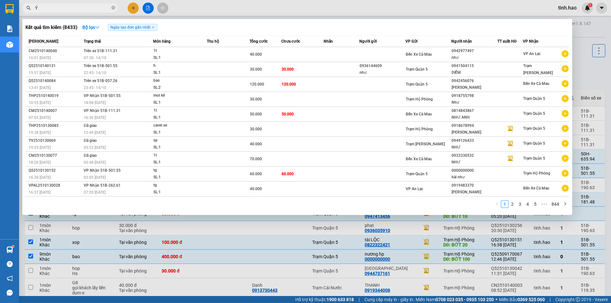
drag, startPoint x: 113, startPoint y: 7, endPoint x: 110, endPoint y: 11, distance: 5.7
click at [113, 7] on icon "close-circle" at bounding box center [113, 8] width 4 height 4
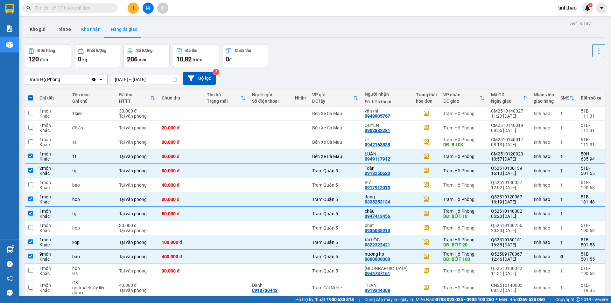
click at [88, 29] on button "Kho nhận" at bounding box center [91, 29] width 30 height 15
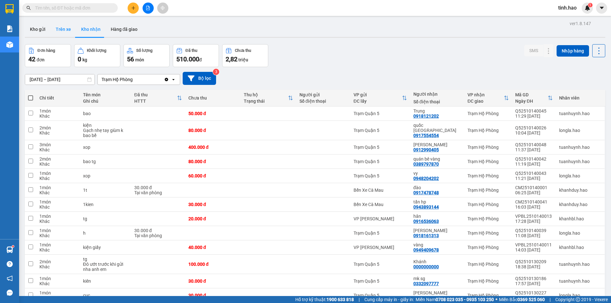
click at [62, 34] on button "Trên xe" at bounding box center [63, 29] width 25 height 15
type input "[DATE] – [DATE]"
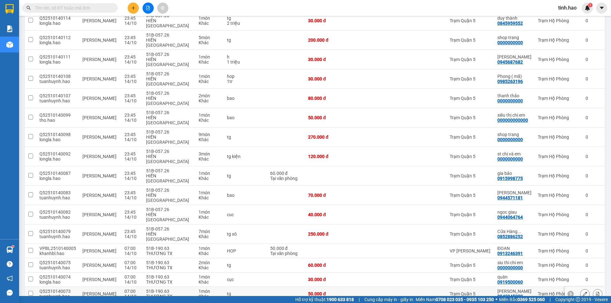
scroll to position [827, 0]
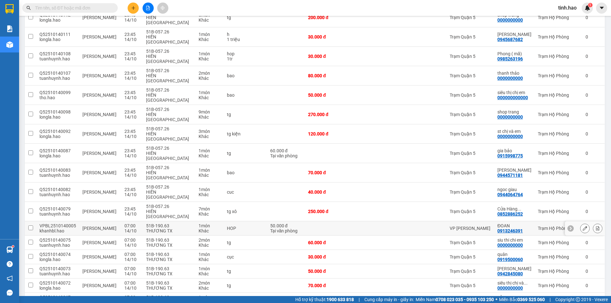
click at [474, 221] on td "VP [PERSON_NAME]" at bounding box center [470, 228] width 48 height 14
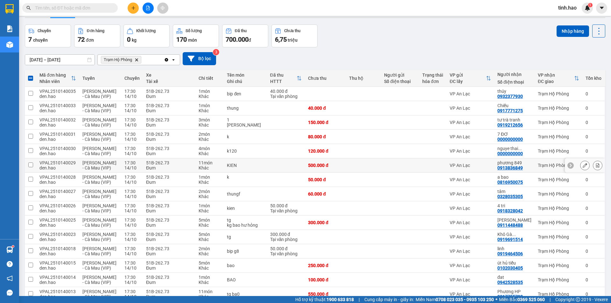
scroll to position [0, 0]
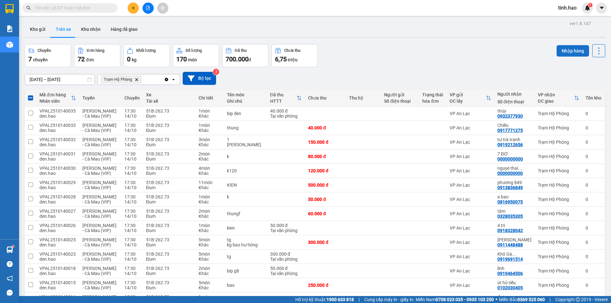
click at [564, 52] on button "Nhập hàng" at bounding box center [573, 50] width 32 height 11
checkbox input "false"
click at [97, 29] on button "Kho nhận" at bounding box center [91, 29] width 30 height 15
type input "[DATE] – [DATE]"
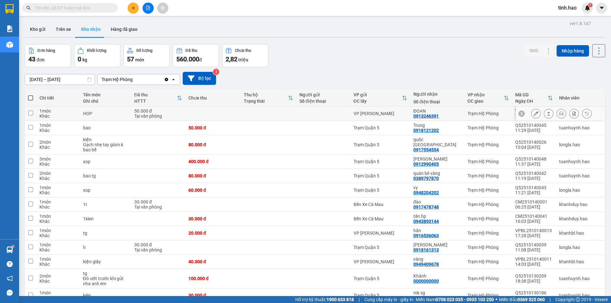
click at [546, 115] on icon at bounding box center [548, 113] width 4 height 4
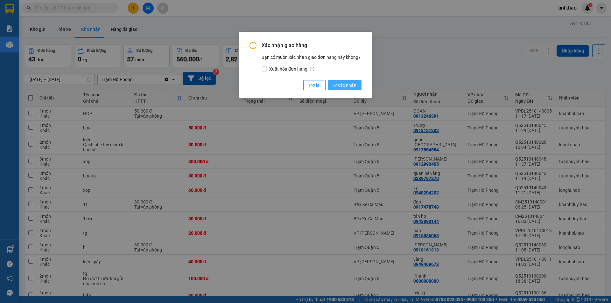
click at [353, 84] on span "Xác nhận" at bounding box center [344, 85] width 23 height 7
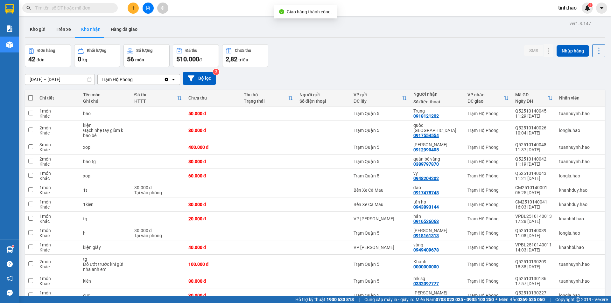
click at [62, 7] on input "text" at bounding box center [72, 7] width 75 height 7
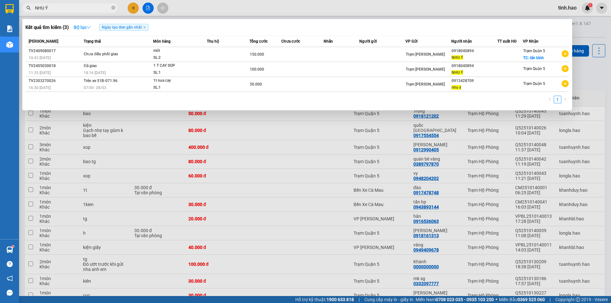
type input "NHU Ý"
click at [87, 28] on strong "Bộ lọc" at bounding box center [82, 27] width 17 height 5
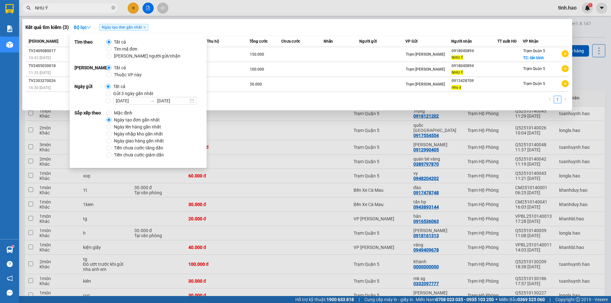
click at [124, 73] on span "Thuộc VP này" at bounding box center [127, 74] width 33 height 7
click at [111, 73] on input "Thuộc VP này" at bounding box center [108, 74] width 5 height 5
radio input "true"
radio input "false"
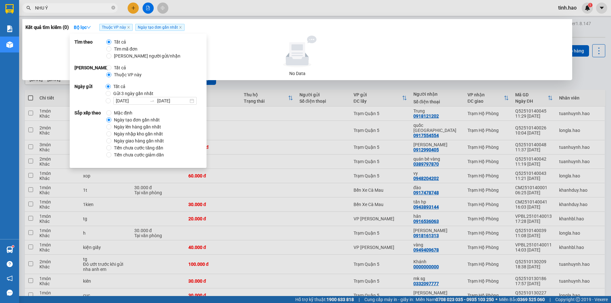
click at [77, 5] on input "NHU Ý" at bounding box center [72, 7] width 75 height 7
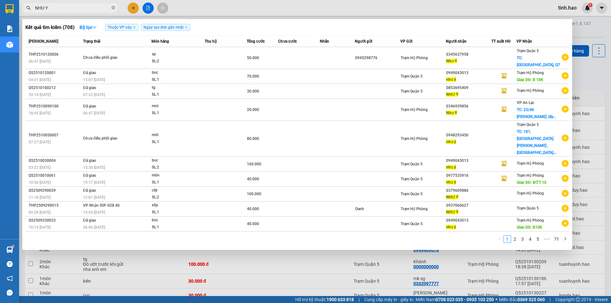
click at [81, 4] on input "NHU Y" at bounding box center [72, 7] width 75 height 7
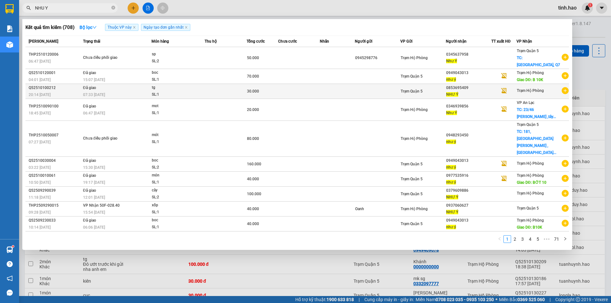
type input "NHU Y"
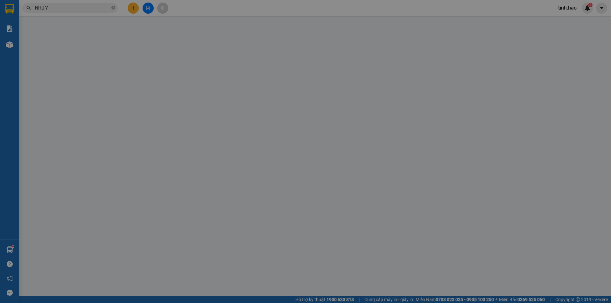
type input "0853695409"
type input "NHƯ Ý"
type input "30.000"
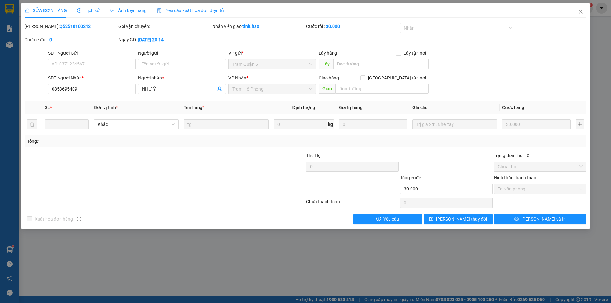
click at [124, 11] on span "Ảnh kiện hàng" at bounding box center [128, 10] width 37 height 5
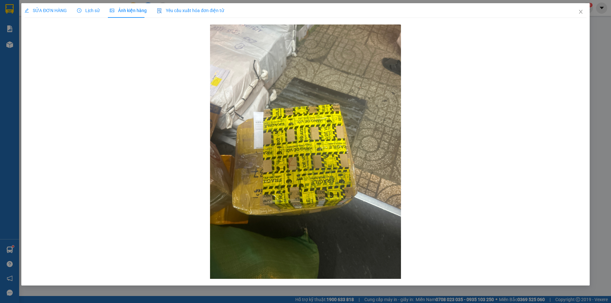
click at [84, 11] on span "Lịch sử" at bounding box center [88, 10] width 23 height 5
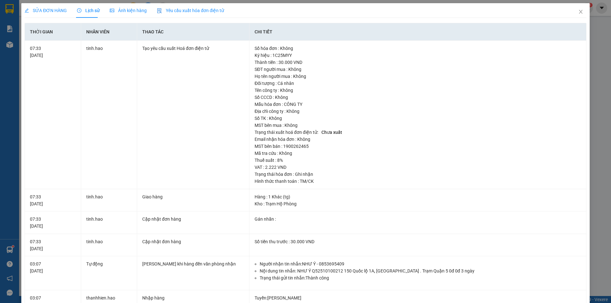
click at [43, 6] on div "SỬA ĐƠN HÀNG" at bounding box center [46, 10] width 42 height 15
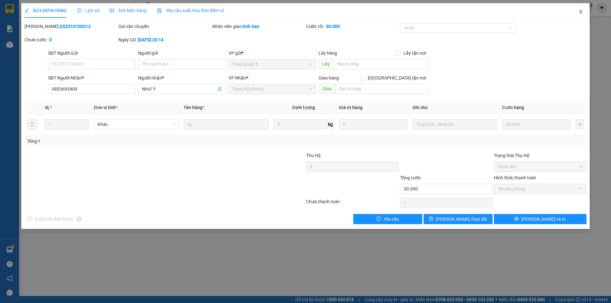
click at [583, 10] on icon "close" at bounding box center [580, 11] width 5 height 5
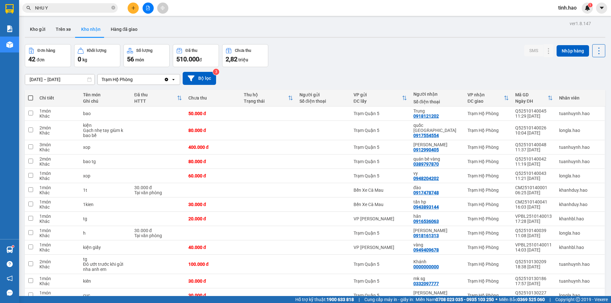
click at [77, 11] on input "NHU Y" at bounding box center [72, 7] width 75 height 7
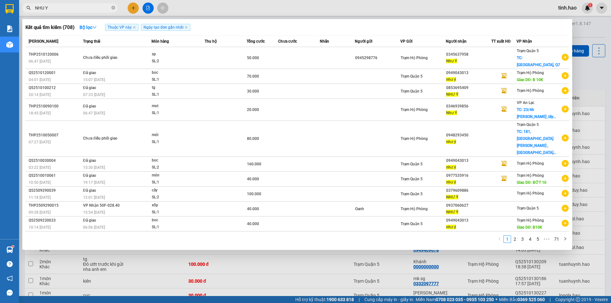
click at [77, 11] on input "NHU Y" at bounding box center [72, 7] width 75 height 7
type input "N"
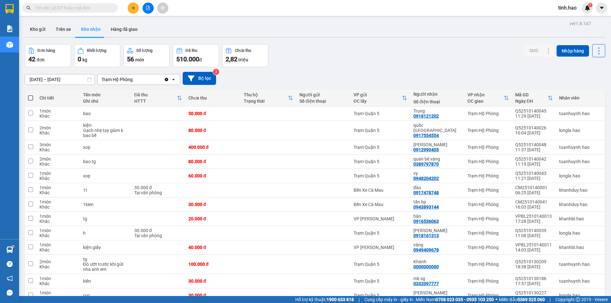
click at [151, 24] on div "Kho gửi Trên xe Kho nhận Hàng đã giao" at bounding box center [315, 30] width 580 height 17
click at [61, 8] on input "text" at bounding box center [72, 7] width 75 height 7
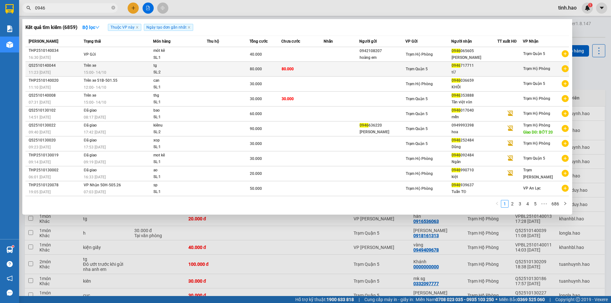
type input "0946"
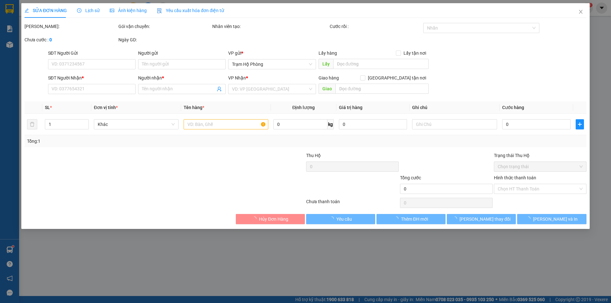
type input "0946717711"
type input "tỪ"
type input "80.000"
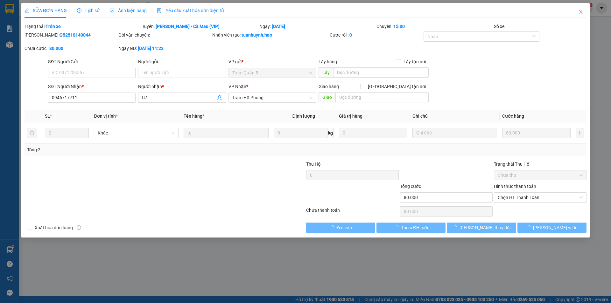
click at [133, 8] on span "Ảnh kiện hàng" at bounding box center [128, 10] width 37 height 5
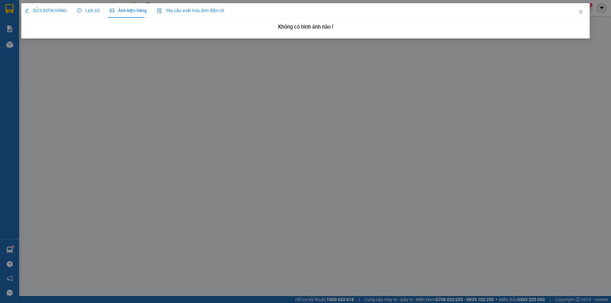
click at [47, 9] on span "SỬA ĐƠN HÀNG" at bounding box center [46, 10] width 42 height 5
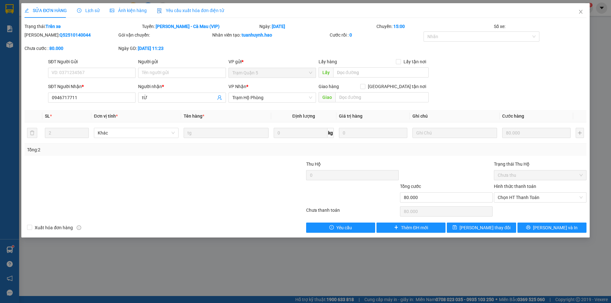
click at [135, 7] on div "Ảnh kiện hàng" at bounding box center [128, 10] width 37 height 7
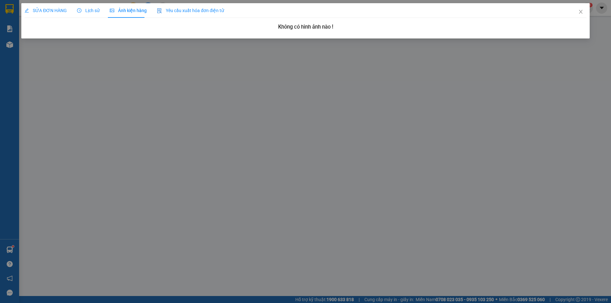
click at [55, 13] on div "SỬA ĐƠN HÀNG" at bounding box center [46, 10] width 42 height 7
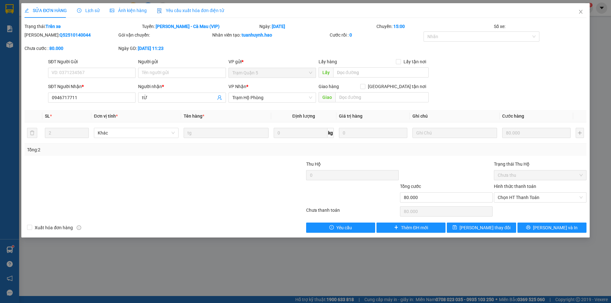
click at [100, 11] on div "SỬA ĐƠN HÀNG Lịch sử Ảnh kiện hàng Yêu cầu xuất hóa đơn điện tử" at bounding box center [125, 10] width 200 height 15
click at [92, 11] on span "Lịch sử" at bounding box center [88, 10] width 23 height 5
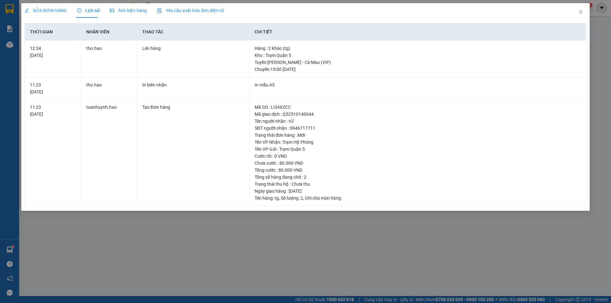
click at [36, 11] on span "SỬA ĐƠN HÀNG" at bounding box center [46, 10] width 42 height 5
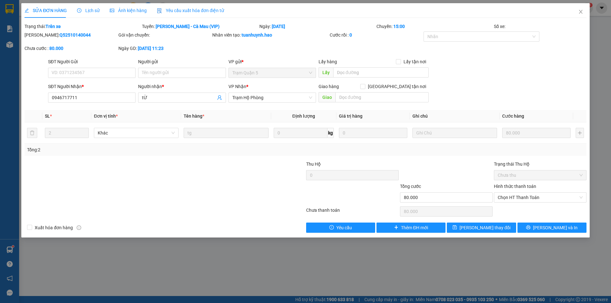
click at [134, 7] on div "Ảnh kiện hàng" at bounding box center [128, 10] width 37 height 7
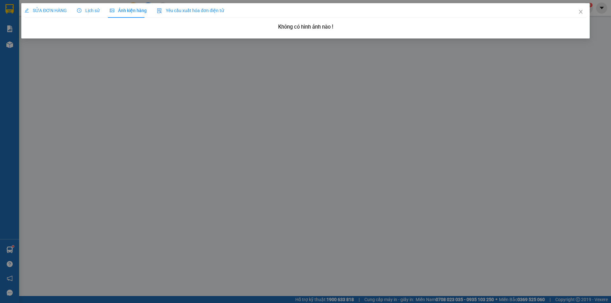
click at [39, 7] on div "SỬA ĐƠN HÀNG" at bounding box center [46, 10] width 42 height 15
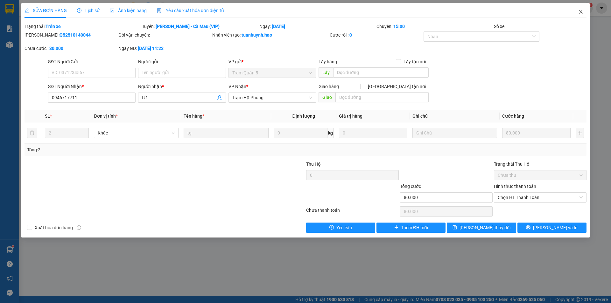
click at [575, 10] on span "Close" at bounding box center [581, 12] width 18 height 18
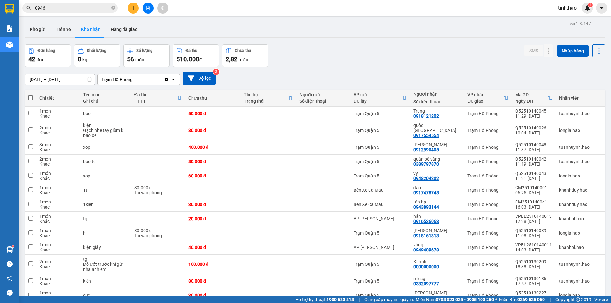
click at [72, 10] on input "0946" at bounding box center [72, 7] width 75 height 7
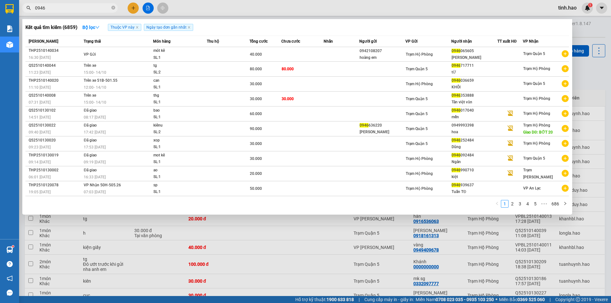
click at [72, 10] on input "0946" at bounding box center [72, 7] width 75 height 7
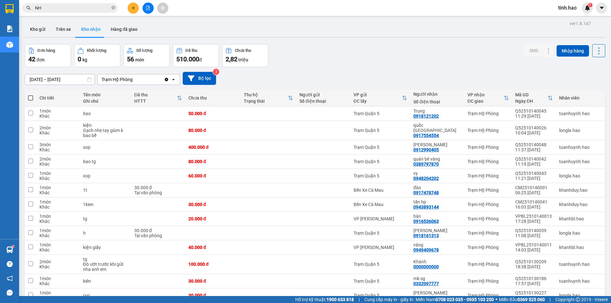
type input "NHU"
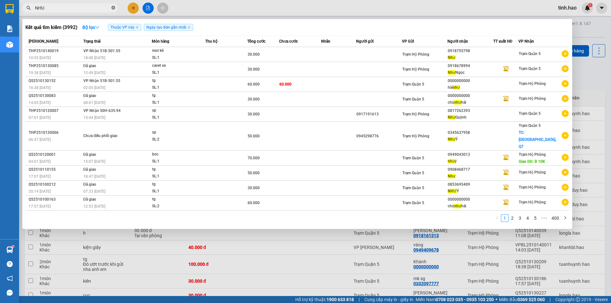
click at [113, 10] on icon "close-circle" at bounding box center [113, 8] width 4 height 4
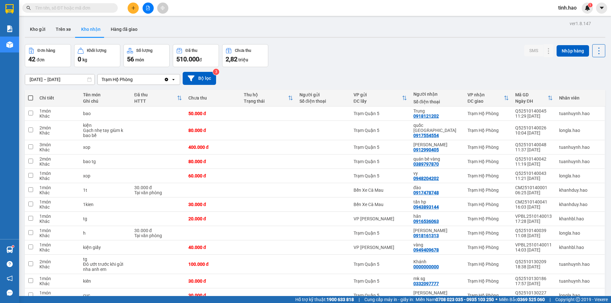
click at [83, 8] on input "text" at bounding box center [72, 7] width 75 height 7
click at [74, 9] on input "text" at bounding box center [72, 7] width 75 height 7
click at [50, 7] on input "text" at bounding box center [72, 7] width 75 height 7
click at [43, 6] on input "text" at bounding box center [72, 7] width 75 height 7
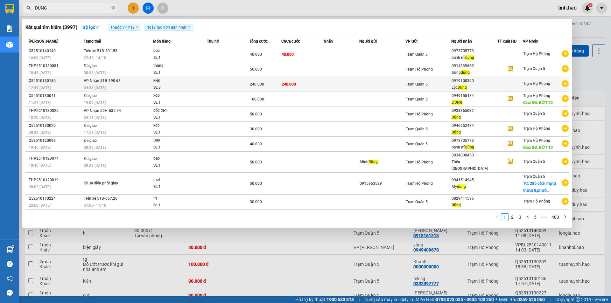
type input "DUNG"
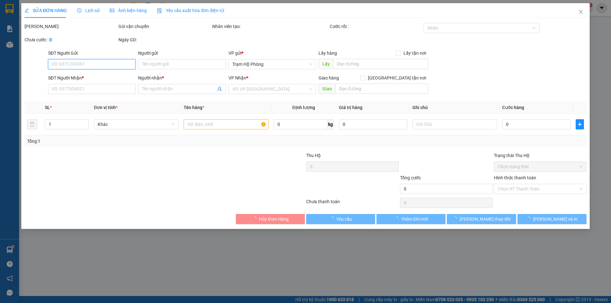
type input "0919100390"
type input "Lộc Dung"
type input "240.000"
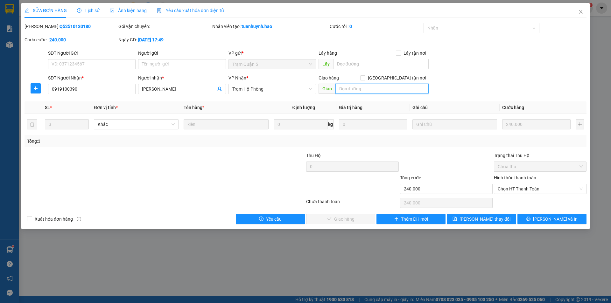
click at [355, 87] on input "text" at bounding box center [381, 89] width 93 height 10
click at [549, 187] on span "Chọn HT Thanh Toán" at bounding box center [540, 189] width 85 height 10
type input "BỚT 120"
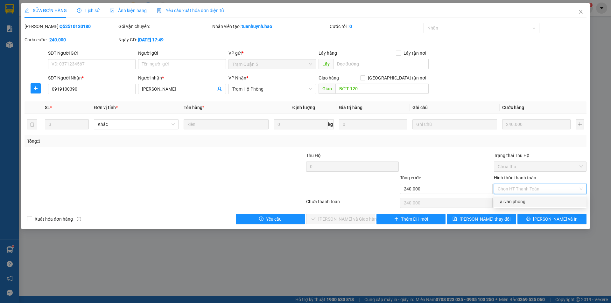
click at [515, 198] on div "Tại văn phòng" at bounding box center [540, 201] width 85 height 7
type input "0"
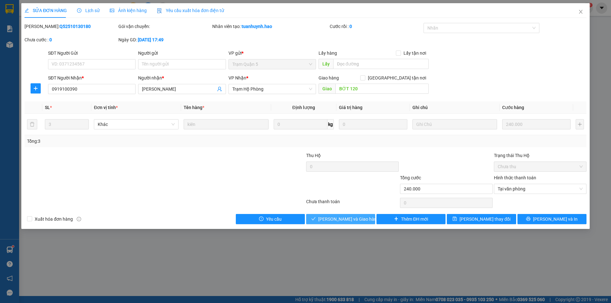
click at [351, 217] on span "[PERSON_NAME] và Giao hàng" at bounding box center [348, 219] width 61 height 7
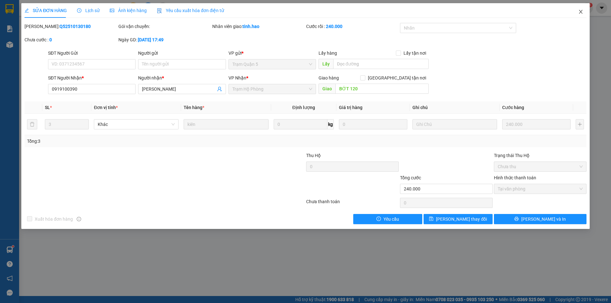
click at [581, 11] on icon "close" at bounding box center [580, 11] width 5 height 5
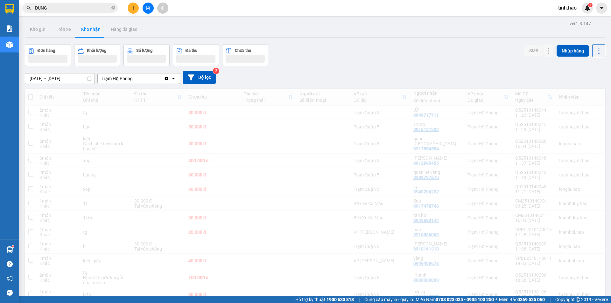
click at [79, 8] on input "DUNG" at bounding box center [72, 7] width 75 height 7
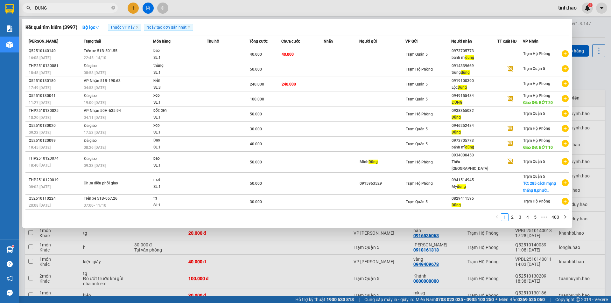
click at [79, 8] on input "DUNG" at bounding box center [72, 7] width 75 height 7
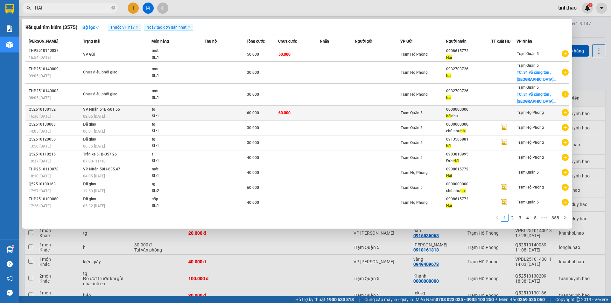
type input "HAI"
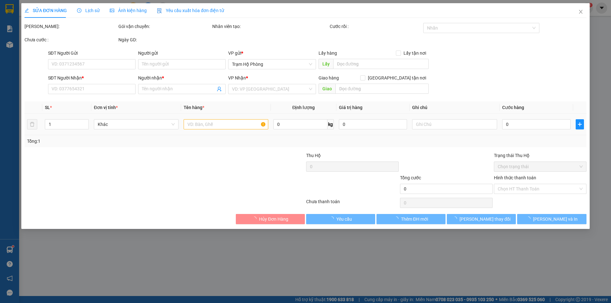
type input "0000000000"
type input "hài như"
type input "60.000"
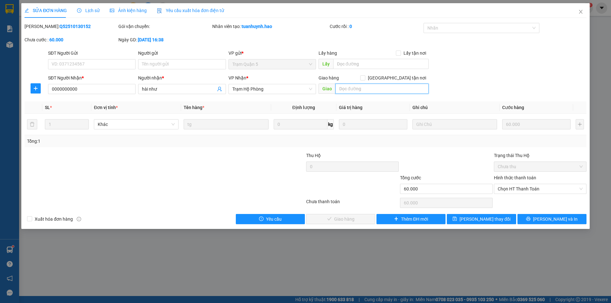
click at [352, 90] on input "text" at bounding box center [381, 89] width 93 height 10
click at [515, 190] on span "Chọn HT Thanh Toán" at bounding box center [540, 189] width 85 height 10
type input "BỚT 10"
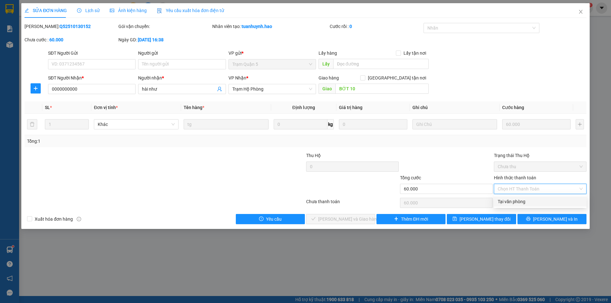
click at [513, 200] on div "Tại văn phòng" at bounding box center [540, 201] width 85 height 7
type input "0"
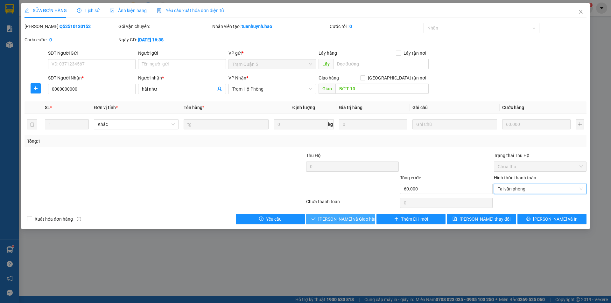
click at [350, 218] on span "Lưu và Giao hàng" at bounding box center [348, 219] width 61 height 7
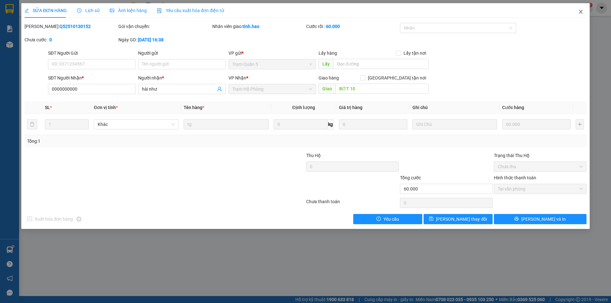
click at [582, 12] on icon "close" at bounding box center [580, 11] width 5 height 5
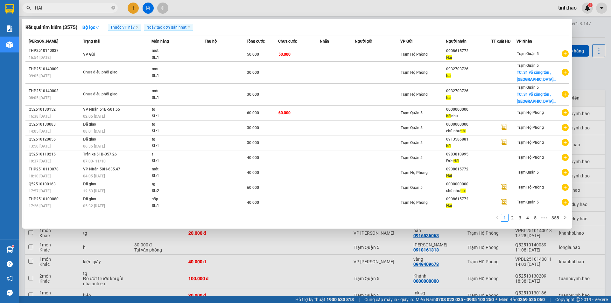
click at [77, 10] on input "HAI" at bounding box center [72, 7] width 75 height 7
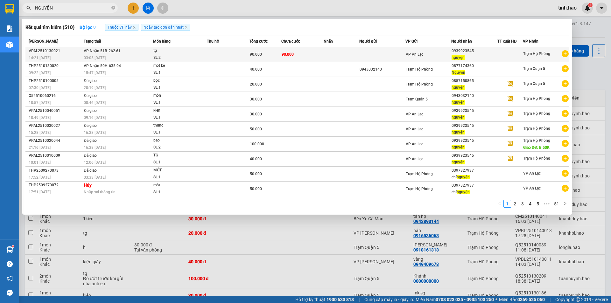
type input "NGUYỆN"
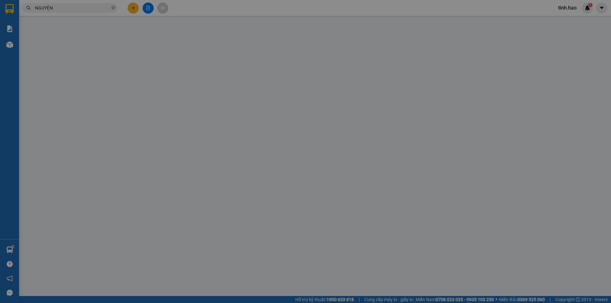
type input "0939923545"
type input "nguyện"
type input "90.000"
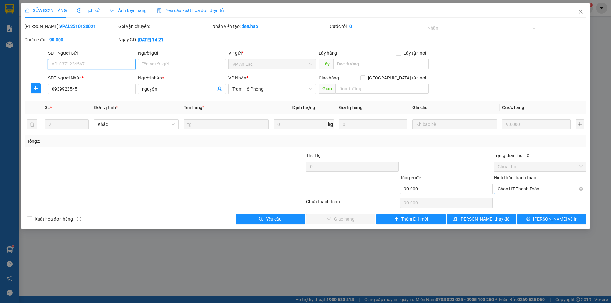
click at [542, 190] on span "Chọn HT Thanh Toán" at bounding box center [540, 189] width 85 height 10
click at [515, 205] on div "Tại văn phòng" at bounding box center [540, 201] width 85 height 7
type input "0"
click at [326, 218] on button "[PERSON_NAME] và Giao hàng" at bounding box center [340, 219] width 69 height 10
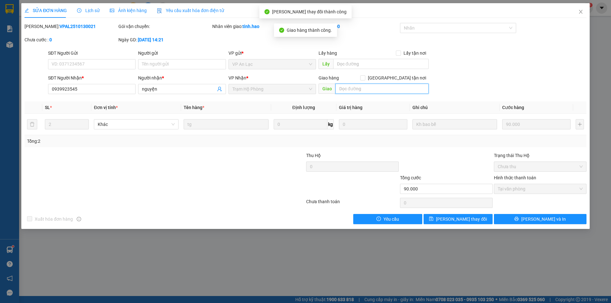
click at [357, 88] on input "text" at bounding box center [381, 89] width 93 height 10
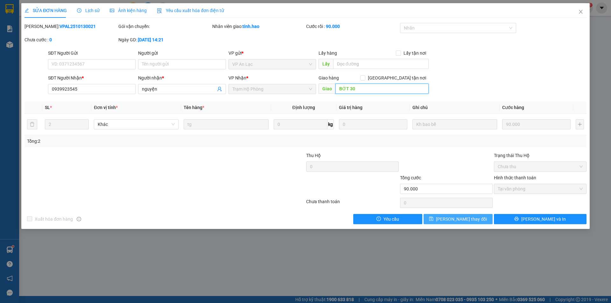
type input "BỚT 30"
click at [451, 220] on span "[PERSON_NAME] thay đổi" at bounding box center [461, 219] width 51 height 7
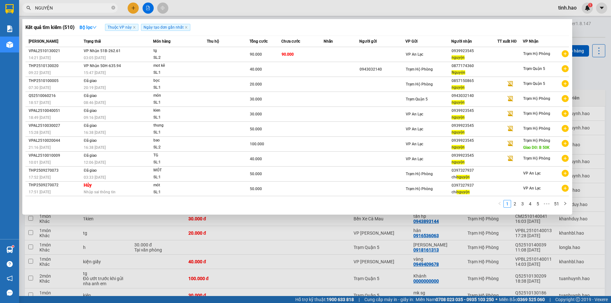
click at [80, 9] on input "NGUYỆN" at bounding box center [72, 7] width 75 height 7
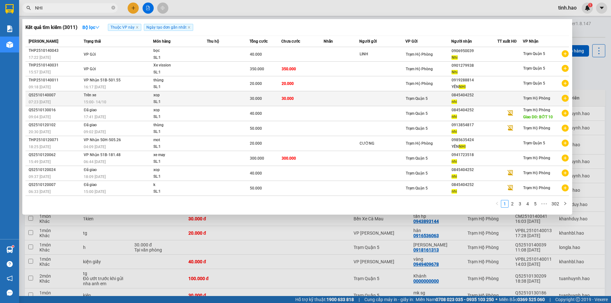
type input "NHI"
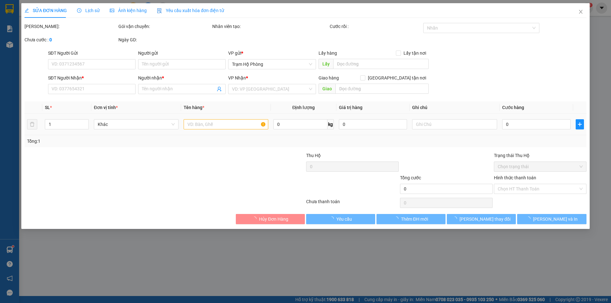
type input "0845404252"
type input "nhi"
type input "30.000"
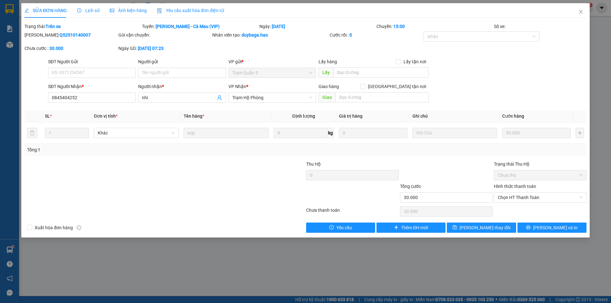
click at [91, 11] on span "Lịch sử" at bounding box center [88, 10] width 23 height 5
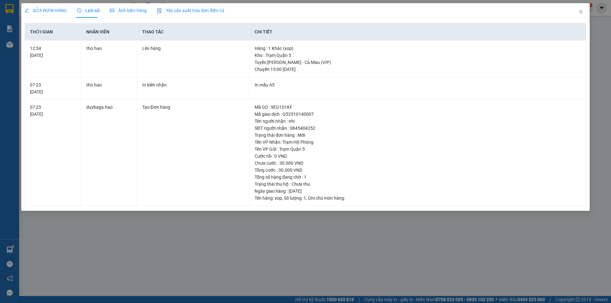
click at [45, 13] on div "SỬA ĐƠN HÀNG" at bounding box center [46, 10] width 42 height 7
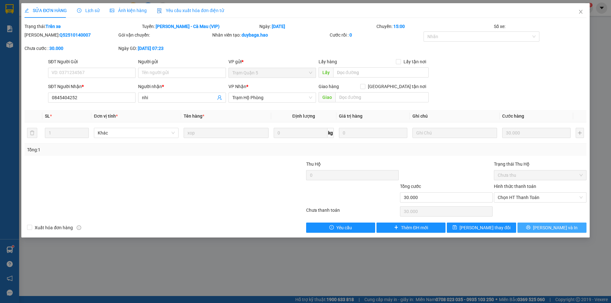
click at [557, 230] on span "[PERSON_NAME] và In" at bounding box center [555, 227] width 45 height 7
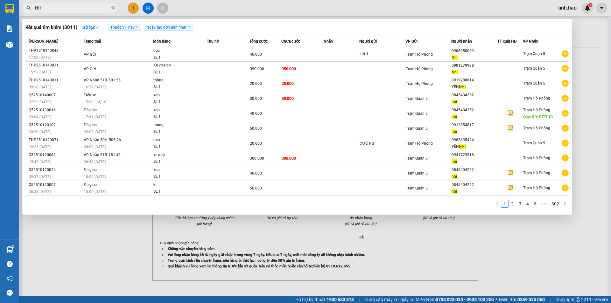
click at [74, 7] on input "NHI" at bounding box center [72, 7] width 75 height 7
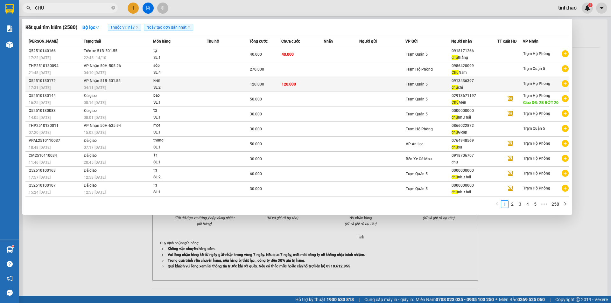
type input "CHU"
click at [358, 86] on td at bounding box center [341, 84] width 35 height 15
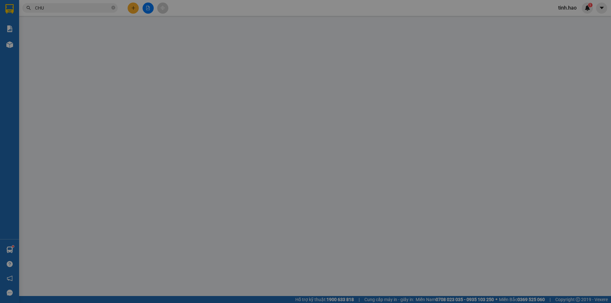
type input "0913436397"
type input "chu chi"
type input "120.000"
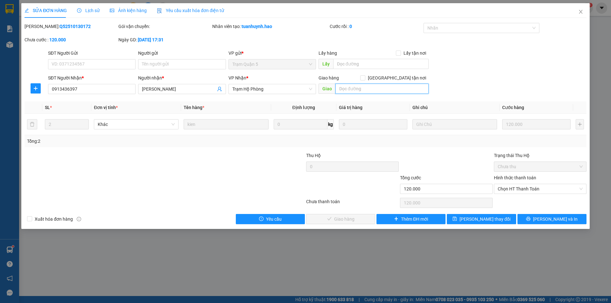
click at [375, 88] on input "text" at bounding box center [381, 89] width 93 height 10
click at [529, 189] on span "Chọn HT Thanh Toán" at bounding box center [540, 189] width 85 height 10
type input "BỚT 20"
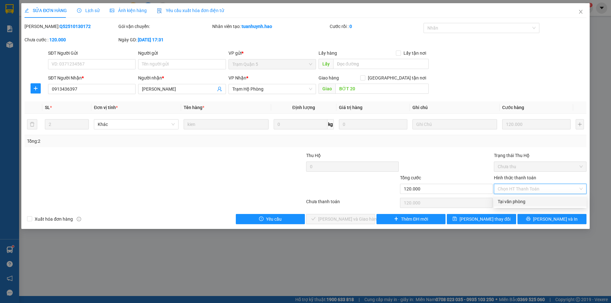
click at [521, 199] on div "Tại văn phòng" at bounding box center [540, 201] width 85 height 7
type input "0"
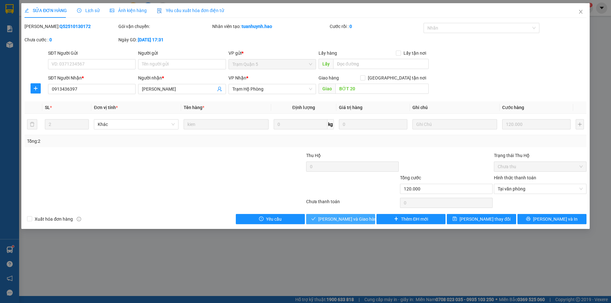
click at [362, 214] on button "[PERSON_NAME] và Giao hàng" at bounding box center [340, 219] width 69 height 10
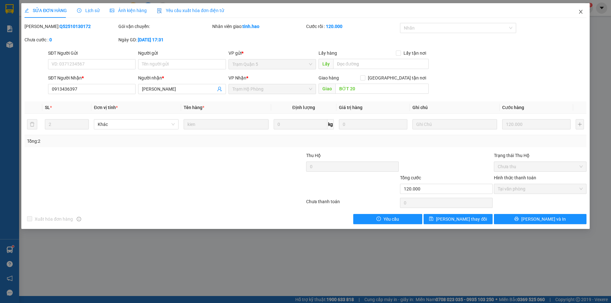
click at [583, 10] on span "Close" at bounding box center [581, 12] width 18 height 18
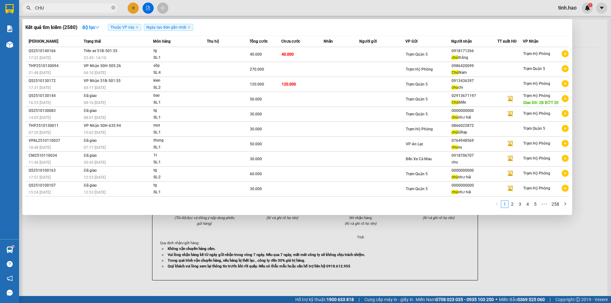
click at [70, 9] on input "CHU" at bounding box center [72, 7] width 75 height 7
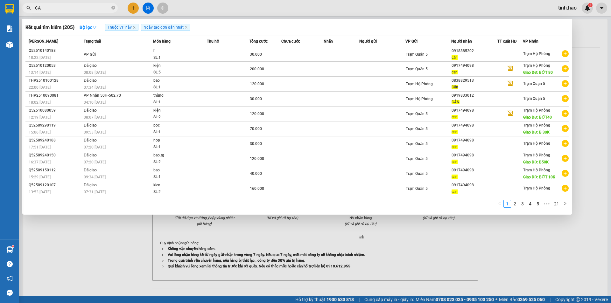
type input "C"
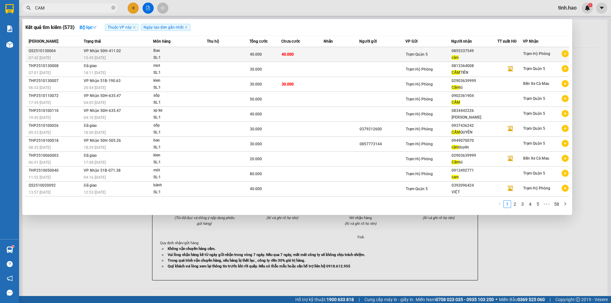
type input "CAM"
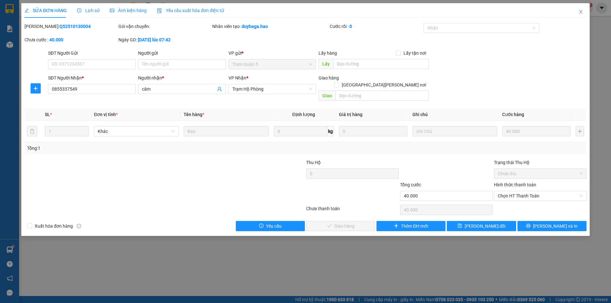
click at [123, 10] on span "Ảnh kiện hàng" at bounding box center [128, 10] width 37 height 5
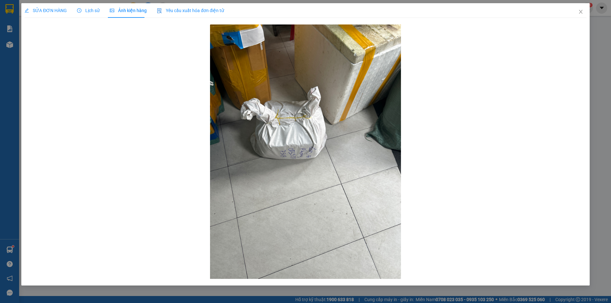
click at [44, 8] on span "SỬA ĐƠN HÀNG" at bounding box center [46, 10] width 42 height 5
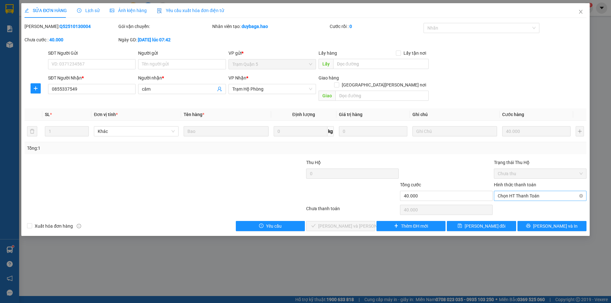
click at [527, 191] on span "Chọn HT Thanh Toán" at bounding box center [540, 196] width 85 height 10
click at [520, 199] on div "Tại văn phòng" at bounding box center [540, 201] width 85 height 7
type input "0"
click at [361, 221] on button "[PERSON_NAME] và [PERSON_NAME] hàng" at bounding box center [340, 226] width 69 height 10
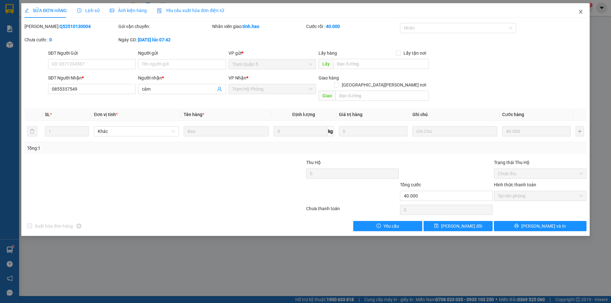
click at [580, 10] on icon "close" at bounding box center [580, 11] width 5 height 5
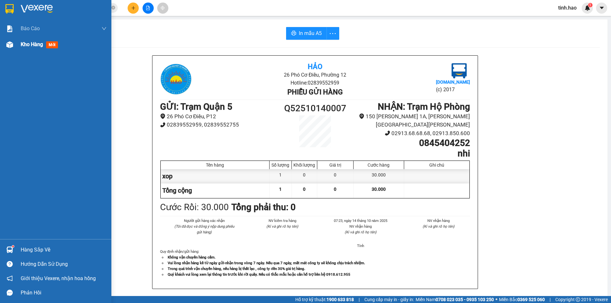
click at [14, 44] on div at bounding box center [9, 44] width 11 height 11
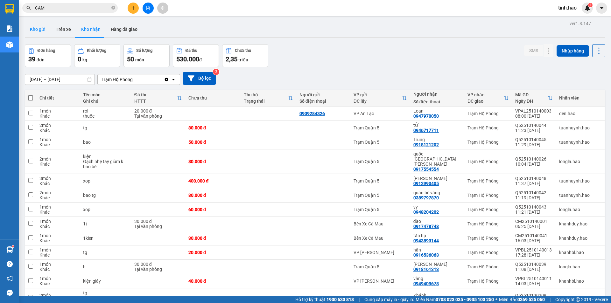
click at [38, 31] on button "Kho gửi" at bounding box center [38, 29] width 26 height 15
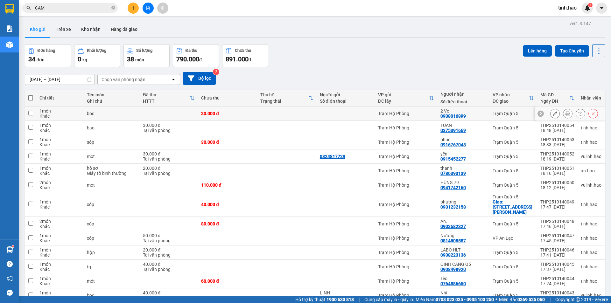
click at [565, 113] on icon at bounding box center [567, 113] width 4 height 4
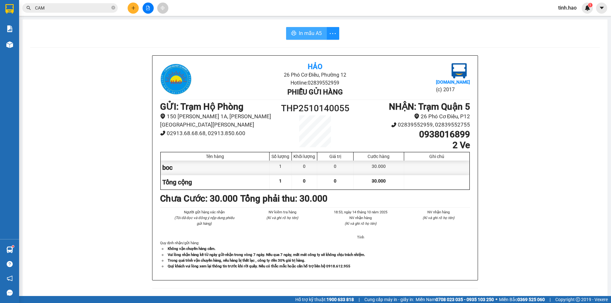
click at [299, 31] on span "In mẫu A5" at bounding box center [310, 33] width 23 height 8
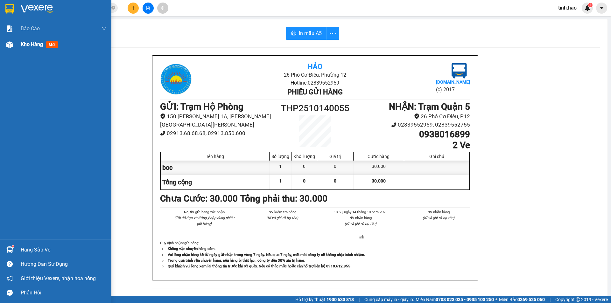
click at [13, 49] on div at bounding box center [9, 44] width 11 height 11
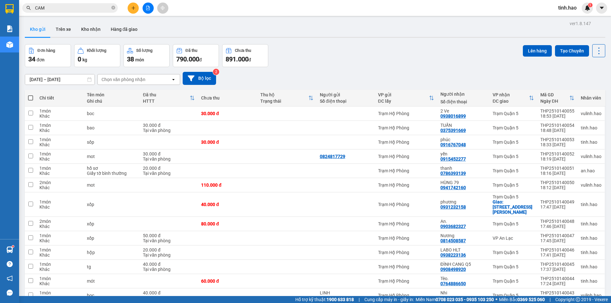
click at [74, 8] on input "CAM" at bounding box center [72, 7] width 75 height 7
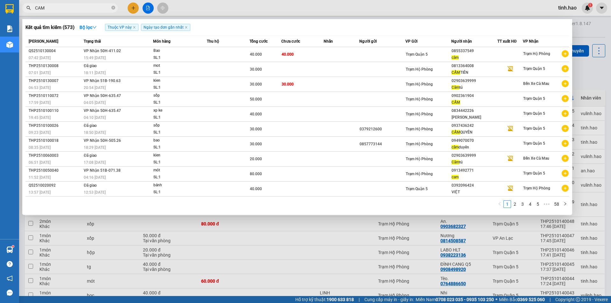
click at [74, 8] on input "CAM" at bounding box center [72, 7] width 75 height 7
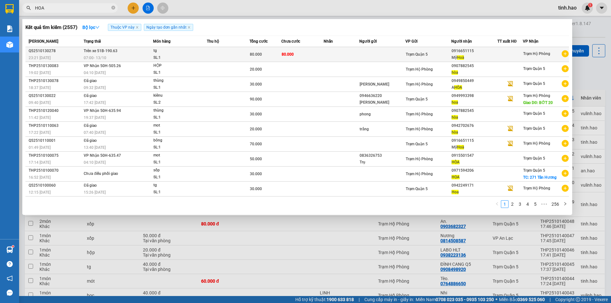
type input "HOA"
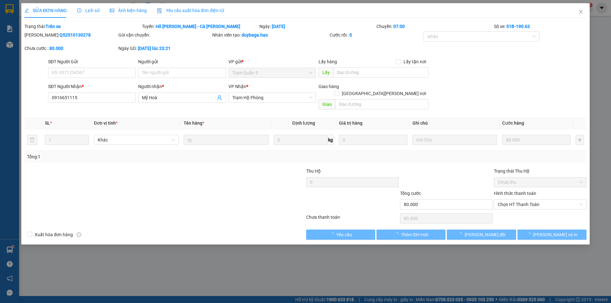
type input "0916651115"
type input "Mỹ Hoà"
type input "80.000"
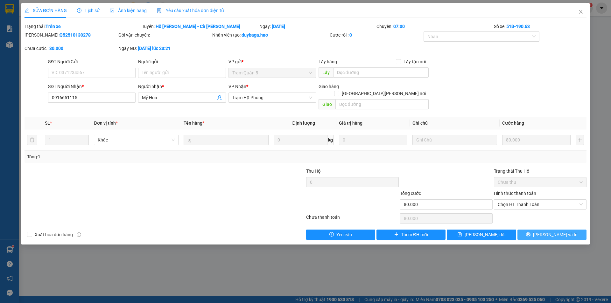
click at [536, 230] on button "[PERSON_NAME] và In" at bounding box center [551, 235] width 69 height 10
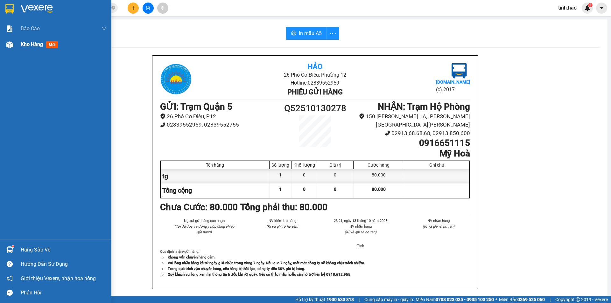
click at [12, 40] on div at bounding box center [9, 44] width 11 height 11
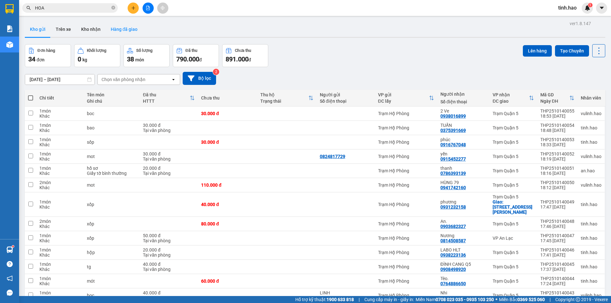
click at [125, 28] on button "Hàng đã giao" at bounding box center [124, 29] width 37 height 15
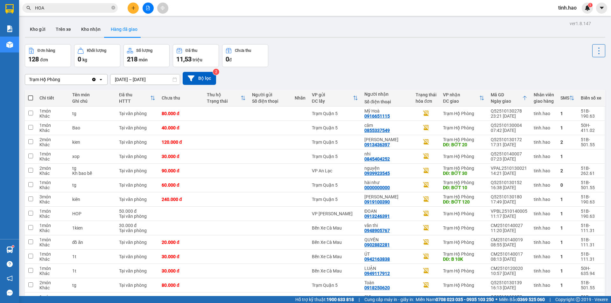
click at [73, 11] on input "HOA" at bounding box center [72, 7] width 75 height 7
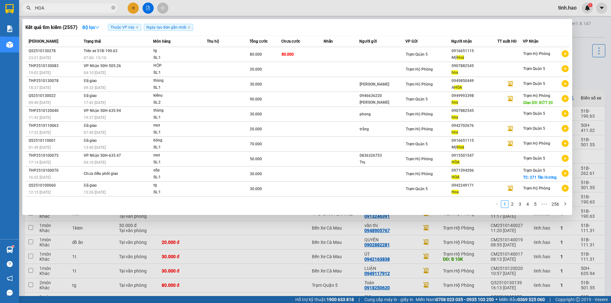
click at [73, 11] on input "HOA" at bounding box center [72, 7] width 75 height 7
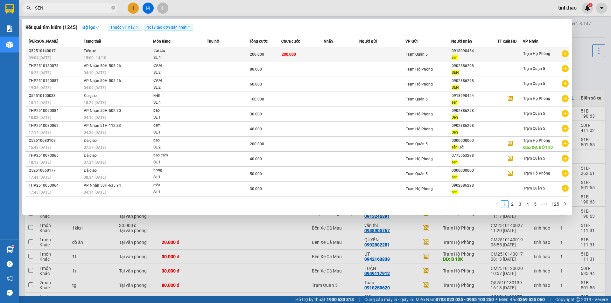
type input "SEN"
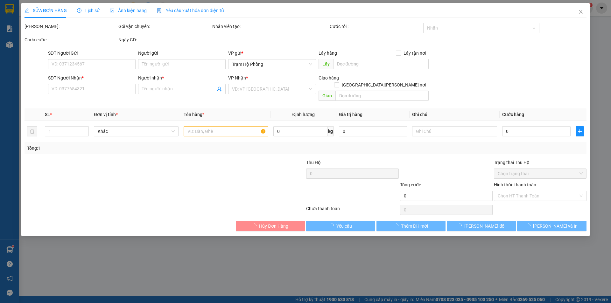
type input "0918990454"
type input "sen"
type input "200.000"
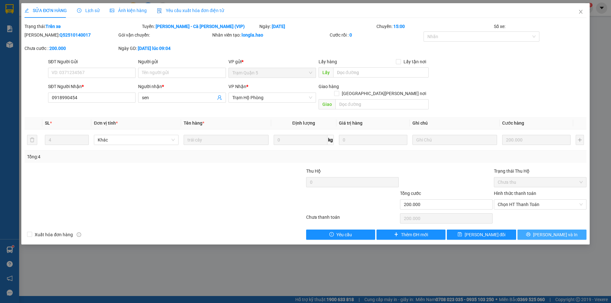
click at [550, 231] on span "[PERSON_NAME] và In" at bounding box center [555, 234] width 45 height 7
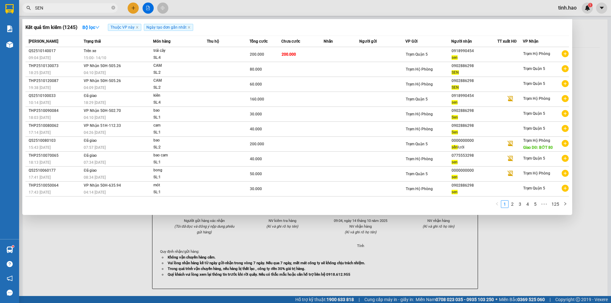
click at [75, 9] on input "SEN" at bounding box center [72, 7] width 75 height 7
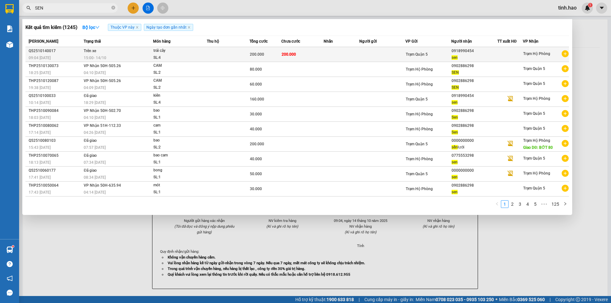
click at [266, 57] on div "200.000" at bounding box center [265, 54] width 31 height 7
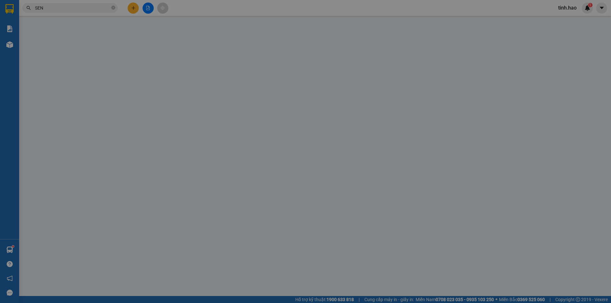
type input "0918990454"
type input "sen"
type input "200.000"
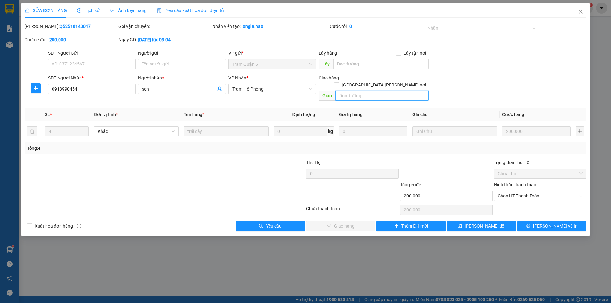
click at [352, 91] on input "text" at bounding box center [381, 96] width 93 height 10
click at [521, 191] on span "Chọn HT Thanh Toán" at bounding box center [540, 196] width 85 height 10
type input "BỚT 40"
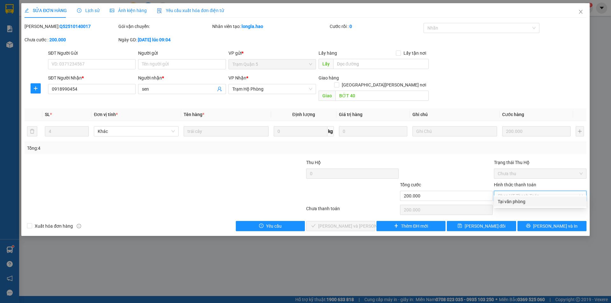
click at [520, 202] on div "Tại văn phòng" at bounding box center [540, 201] width 85 height 7
type input "0"
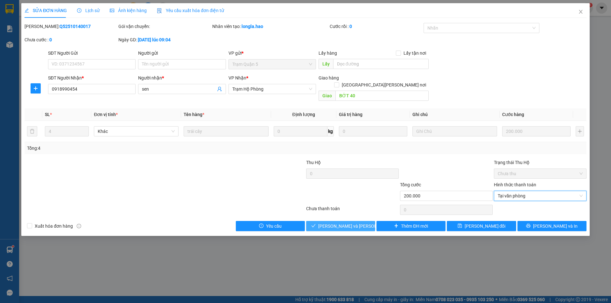
click at [352, 223] on span "[PERSON_NAME] và Giao hàng" at bounding box center [361, 226] width 86 height 7
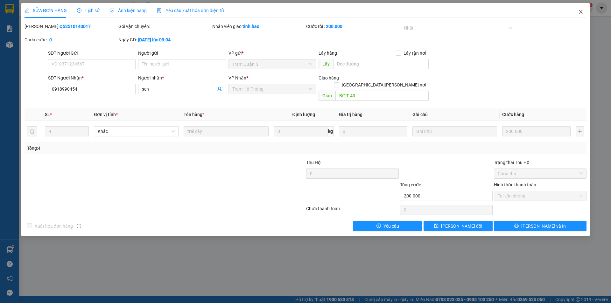
click at [581, 11] on icon "close" at bounding box center [580, 11] width 5 height 5
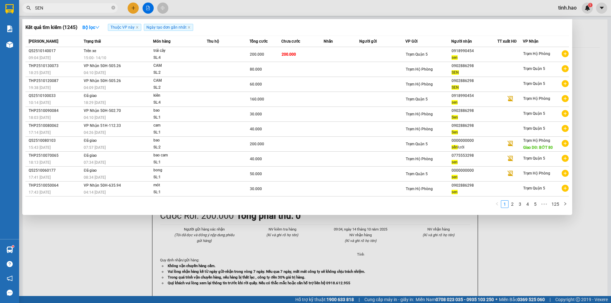
click at [79, 6] on input "SEN" at bounding box center [72, 7] width 75 height 7
click at [78, 6] on input "SEN" at bounding box center [72, 7] width 75 height 7
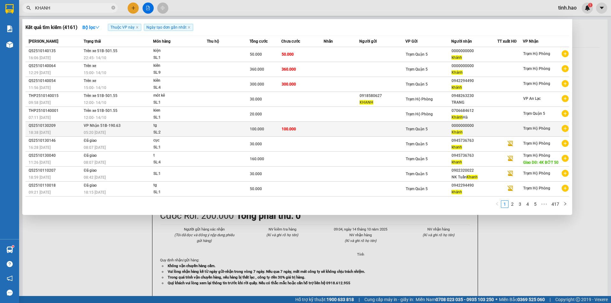
type input "KHANH"
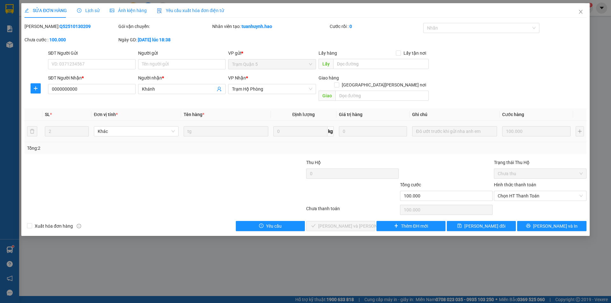
type input "0000000000"
type input "Khánh"
type input "100.000"
click at [550, 191] on span "Chọn HT Thanh Toán" at bounding box center [540, 196] width 85 height 10
click at [532, 203] on div "Tại văn phòng" at bounding box center [540, 201] width 85 height 7
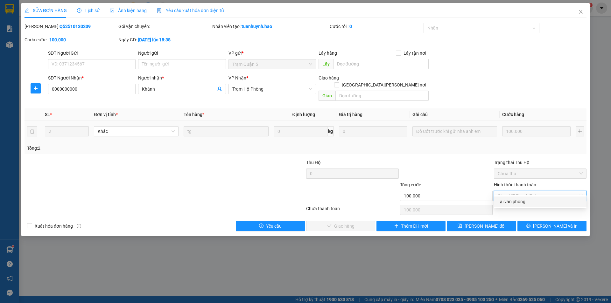
type input "0"
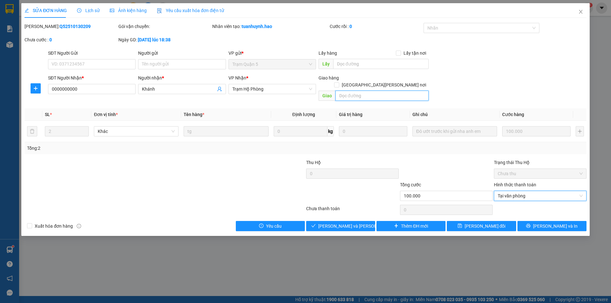
click at [370, 91] on input "text" at bounding box center [381, 96] width 93 height 10
type input "BỚT 40"
click at [350, 223] on span "[PERSON_NAME] và Giao hàng" at bounding box center [361, 226] width 86 height 7
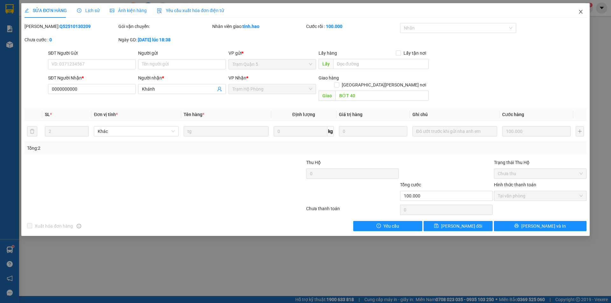
click at [582, 11] on icon "close" at bounding box center [580, 11] width 5 height 5
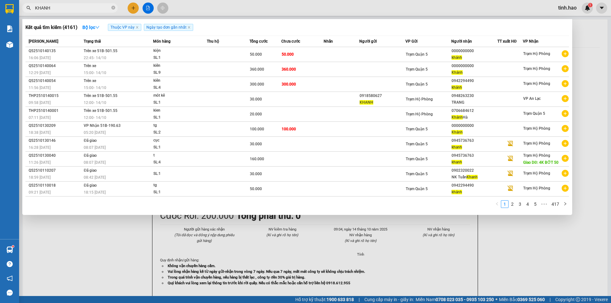
click at [66, 9] on input "KHANH" at bounding box center [72, 7] width 75 height 7
click at [65, 9] on input "KHANH" at bounding box center [72, 7] width 75 height 7
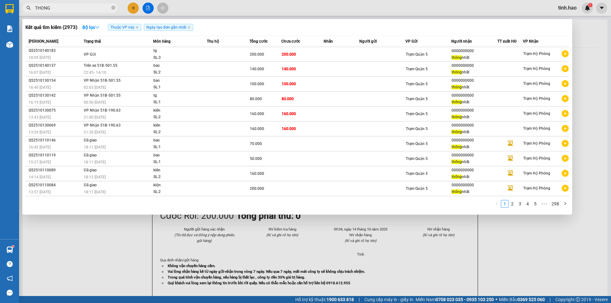
click at [209, 9] on div at bounding box center [305, 151] width 611 height 303
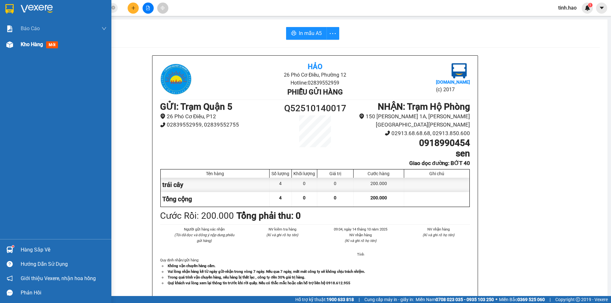
click at [12, 52] on div "Kho hàng mới" at bounding box center [55, 45] width 111 height 16
click at [32, 48] on div "Kho hàng mới" at bounding box center [41, 44] width 40 height 8
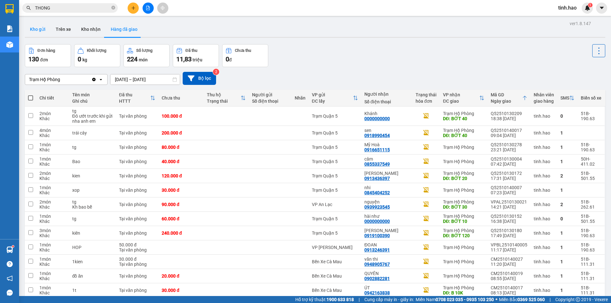
click at [39, 30] on button "Kho gửi" at bounding box center [38, 29] width 26 height 15
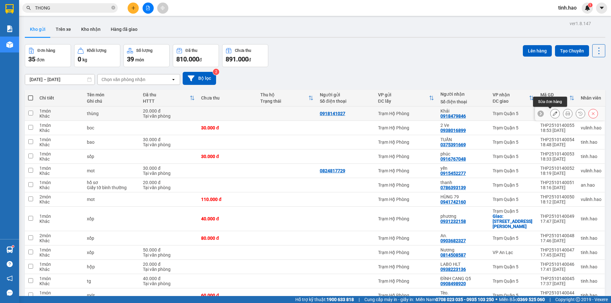
click at [565, 112] on icon at bounding box center [567, 113] width 4 height 4
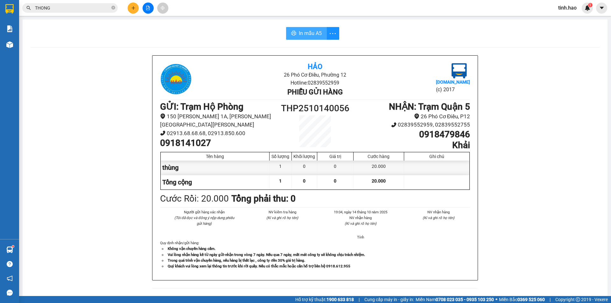
click at [299, 31] on span "In mẫu A5" at bounding box center [310, 33] width 23 height 8
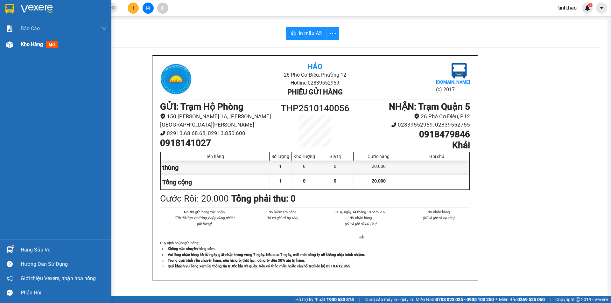
click at [27, 44] on span "Kho hàng" at bounding box center [32, 44] width 22 height 6
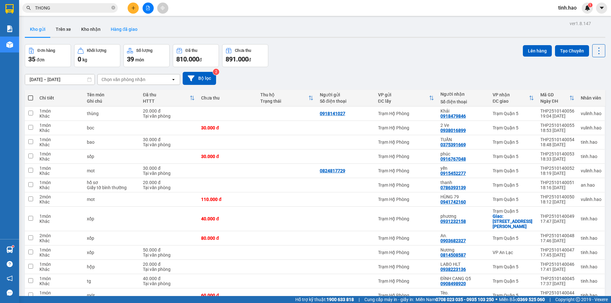
click at [122, 30] on button "Hàng đã giao" at bounding box center [124, 29] width 37 height 15
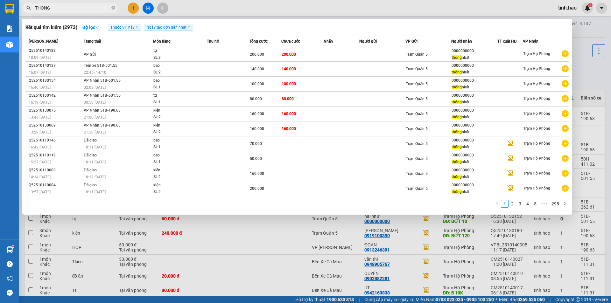
click at [74, 11] on input "THONG" at bounding box center [72, 7] width 75 height 7
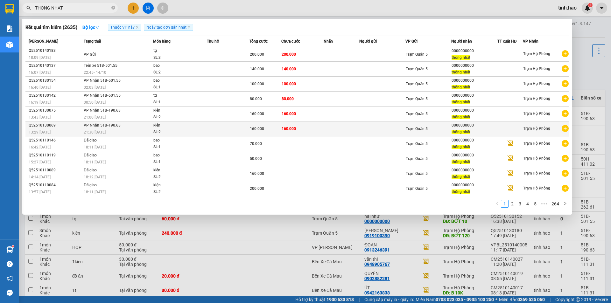
type input "THONG NHAT"
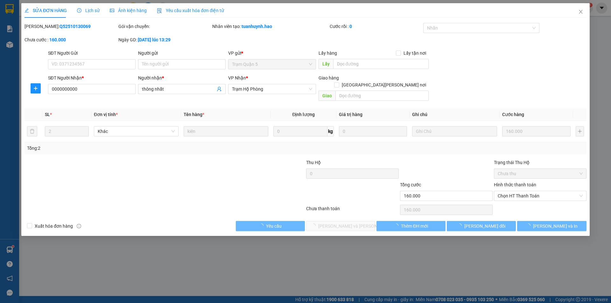
type input "0000000000"
type input "thông nhất"
type input "160.000"
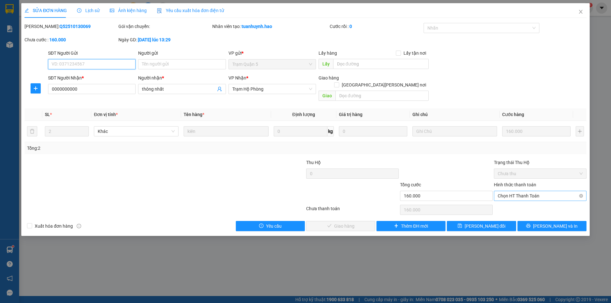
click at [521, 191] on span "Chọn HT Thanh Toán" at bounding box center [540, 196] width 85 height 10
click at [508, 201] on div "Tại văn phòng" at bounding box center [540, 201] width 85 height 7
type input "0"
click at [341, 223] on span "Lưu và Giao hàng" at bounding box center [361, 226] width 86 height 7
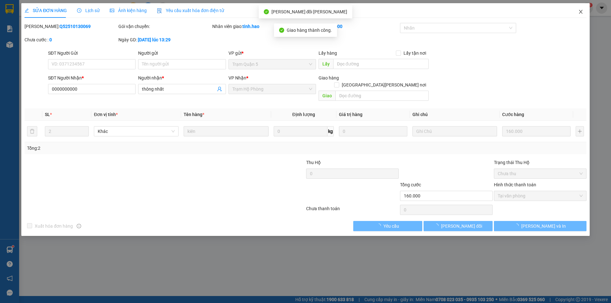
click at [580, 12] on icon "close" at bounding box center [580, 11] width 5 height 5
click at [581, 12] on span "tinh.hao" at bounding box center [567, 8] width 29 height 8
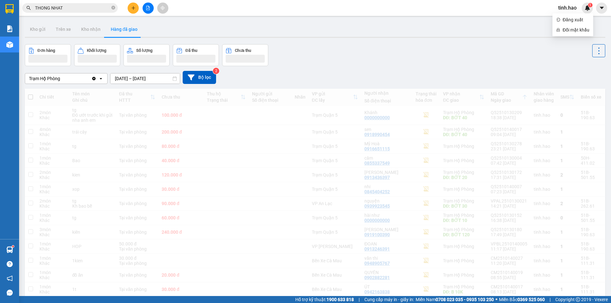
click at [68, 4] on span "THONG NHAT" at bounding box center [69, 8] width 95 height 10
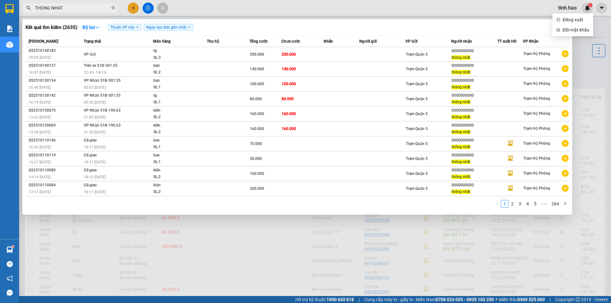
click at [69, 5] on input "THONG NHAT" at bounding box center [72, 7] width 75 height 7
click at [70, 10] on input "THONG NHAT" at bounding box center [72, 7] width 75 height 7
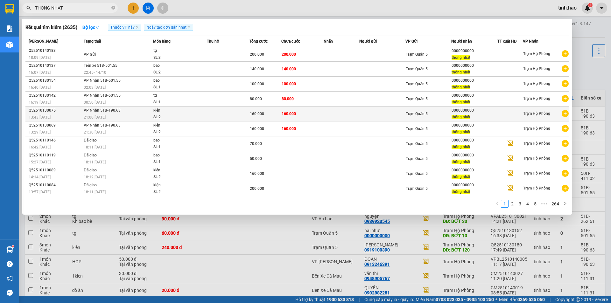
click at [284, 115] on span "160.000" at bounding box center [289, 114] width 14 height 4
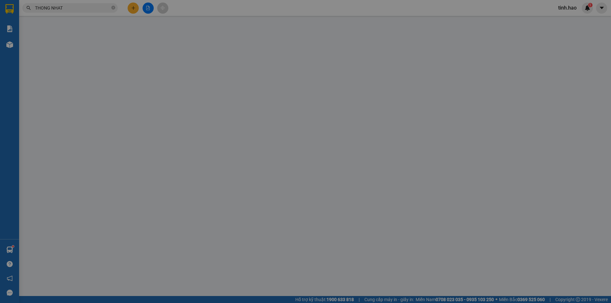
type input "0000000000"
type input "thông nhất"
type input "160.000"
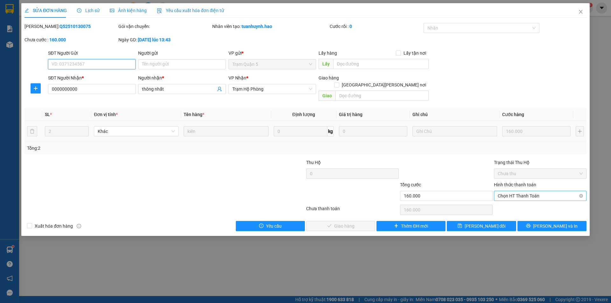
click at [537, 191] on span "Chọn HT Thanh Toán" at bounding box center [540, 196] width 85 height 10
drag, startPoint x: 533, startPoint y: 201, endPoint x: 430, endPoint y: 203, distance: 102.5
click at [532, 201] on div "Tại văn phòng" at bounding box center [540, 201] width 85 height 7
type input "0"
click at [350, 223] on span "[PERSON_NAME] và Giao hàng" at bounding box center [361, 226] width 86 height 7
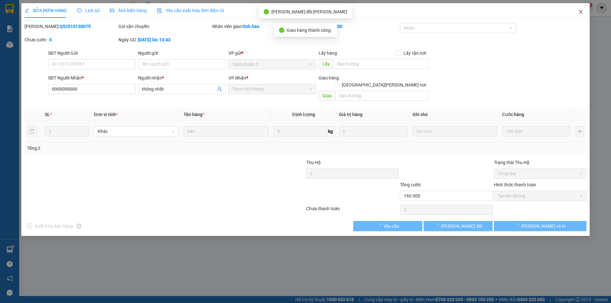
click at [580, 12] on icon "close" at bounding box center [581, 12] width 4 height 4
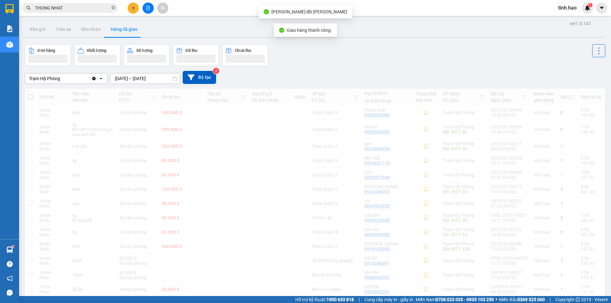
click at [90, 5] on input "THONG NHAT" at bounding box center [72, 7] width 75 height 7
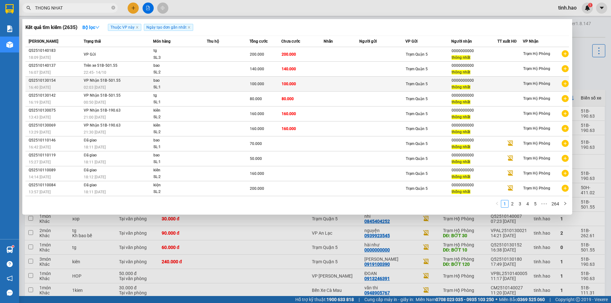
click at [195, 82] on div "bao" at bounding box center [177, 80] width 48 height 7
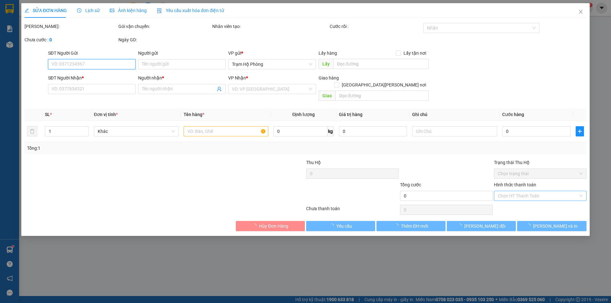
type input "0000000000"
type input "thông nhất"
type input "100.000"
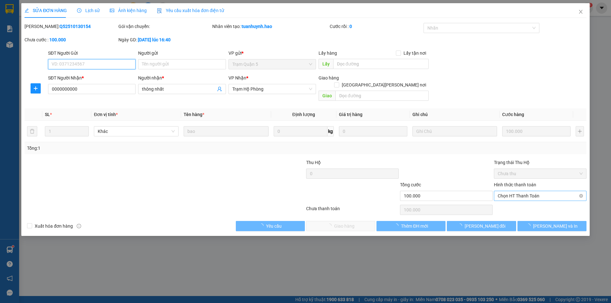
click at [521, 191] on span "Chọn HT Thanh Toán" at bounding box center [540, 196] width 85 height 10
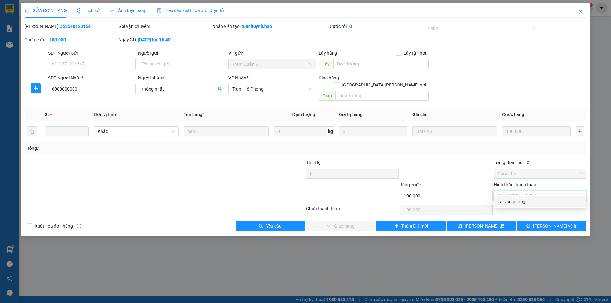
click at [517, 200] on div "Tại văn phòng" at bounding box center [540, 201] width 85 height 7
type input "0"
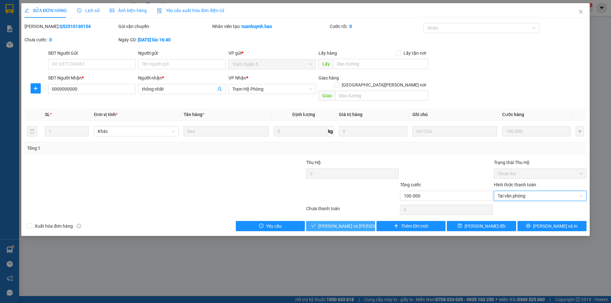
click at [326, 221] on button "[PERSON_NAME] và Giao hàng" at bounding box center [340, 226] width 69 height 10
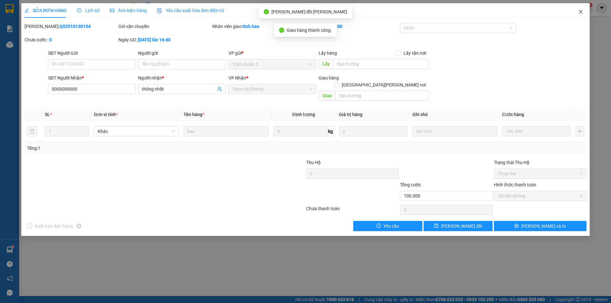
click at [580, 13] on icon "close" at bounding box center [581, 12] width 4 height 4
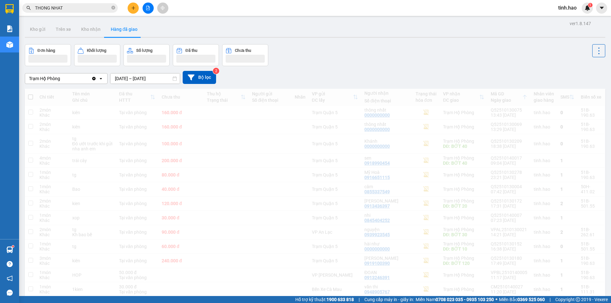
click at [73, 8] on input "THONG NHAT" at bounding box center [72, 7] width 75 height 7
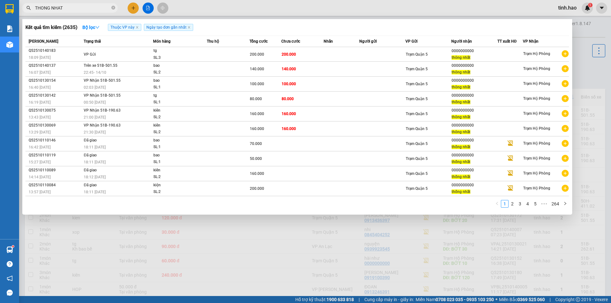
click at [72, 8] on input "THONG NHAT" at bounding box center [72, 7] width 75 height 7
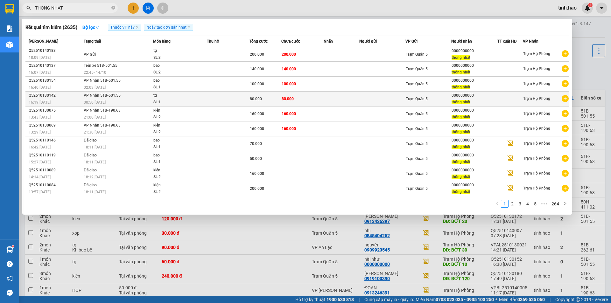
click at [181, 95] on div "tg" at bounding box center [177, 95] width 48 height 7
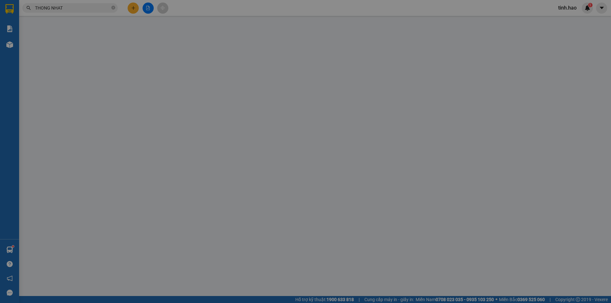
type input "0000000000"
type input "thống nhất"
type input "80.000"
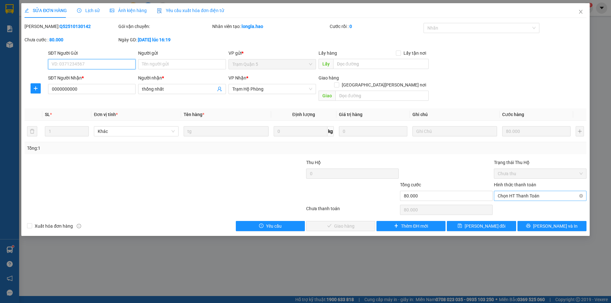
click at [516, 191] on span "Chọn HT Thanh Toán" at bounding box center [540, 196] width 85 height 10
click at [512, 202] on div "Tại văn phòng" at bounding box center [540, 201] width 85 height 7
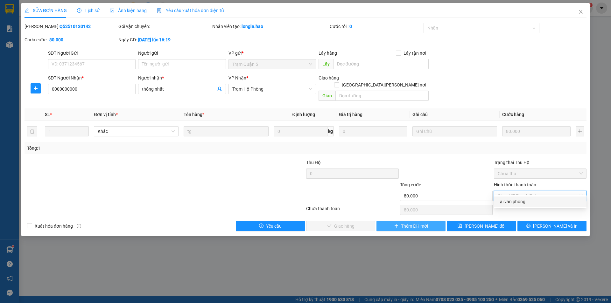
type input "0"
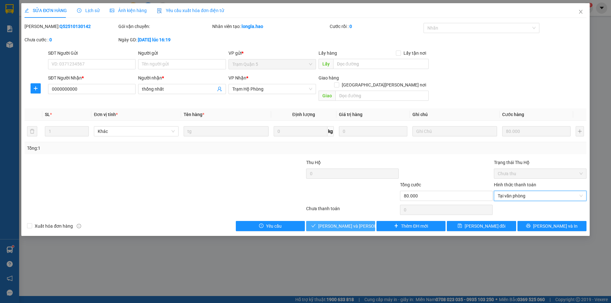
click at [361, 223] on span "Lưu và Giao hàng" at bounding box center [361, 226] width 86 height 7
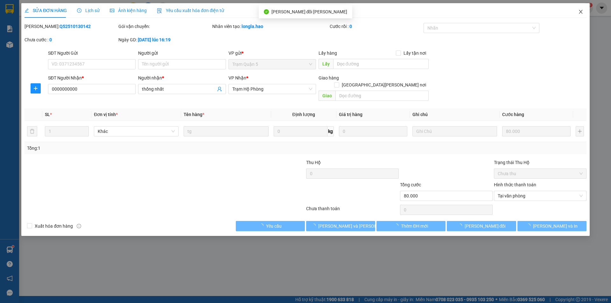
click at [583, 12] on icon "close" at bounding box center [580, 11] width 5 height 5
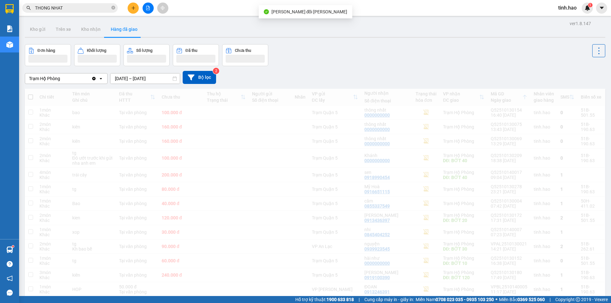
click at [89, 9] on input "THONG NHAT" at bounding box center [72, 7] width 75 height 7
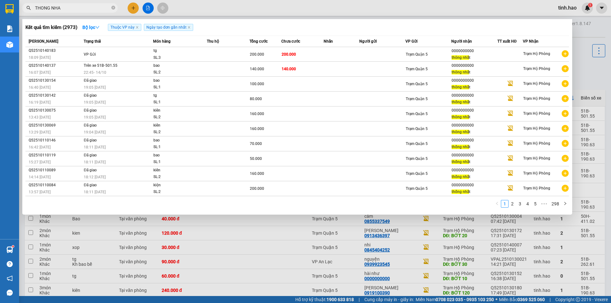
type input "THONG NHAT"
drag, startPoint x: 191, startPoint y: 8, endPoint x: 136, endPoint y: 7, distance: 55.7
click at [191, 8] on div at bounding box center [305, 151] width 611 height 303
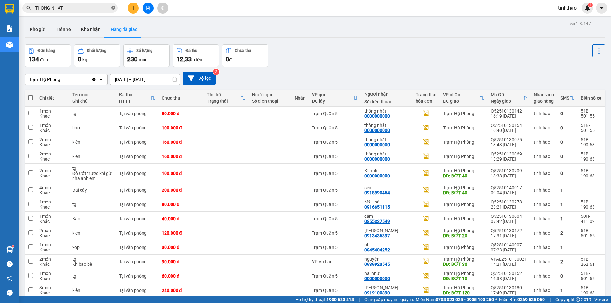
click at [114, 7] on icon "close-circle" at bounding box center [113, 8] width 4 height 4
click at [325, 152] on td "Trạm Quận 5" at bounding box center [335, 157] width 53 height 14
checkbox input "true"
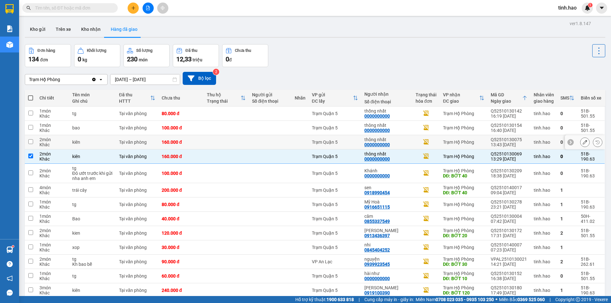
click at [333, 138] on td "Trạm Quận 5" at bounding box center [335, 142] width 53 height 14
checkbox input "true"
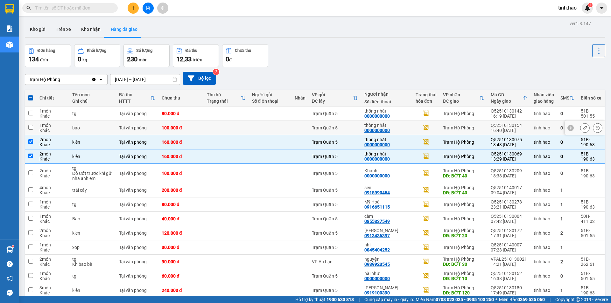
click at [184, 127] on div "100.000 đ" at bounding box center [181, 127] width 39 height 5
checkbox input "true"
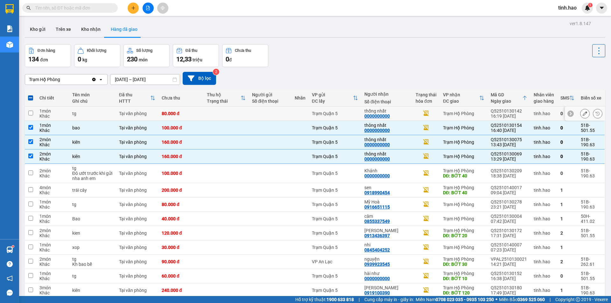
click at [184, 111] on div "80.000 đ" at bounding box center [181, 113] width 39 height 5
checkbox input "true"
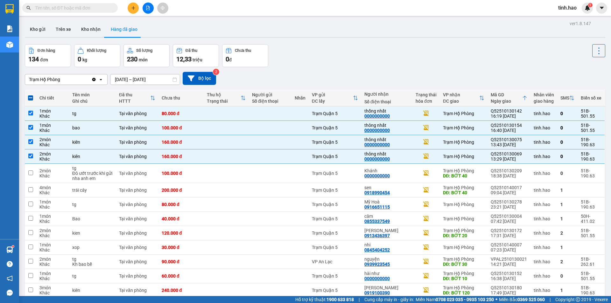
click at [244, 78] on div "Trạm Hộ Phòng Clear value open 14/10/2025 – 14/10/2025 Press the down arrow key…" at bounding box center [315, 78] width 580 height 13
click at [186, 138] on td "160.000 đ" at bounding box center [180, 142] width 45 height 14
checkbox input "false"
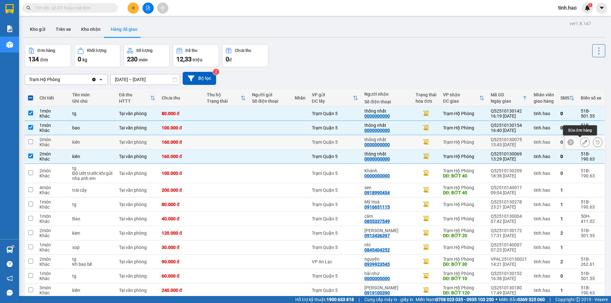
click at [583, 142] on icon at bounding box center [585, 142] width 4 height 4
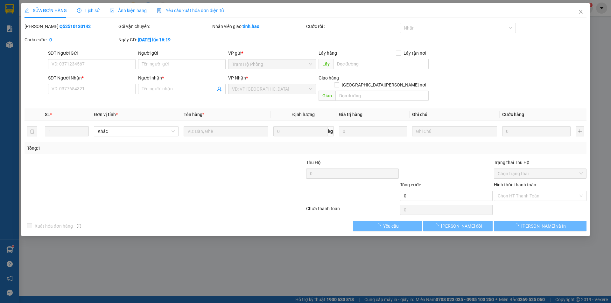
type input "0000000000"
type input "thông nhất"
type input "160.000"
click at [376, 91] on input "text" at bounding box center [381, 96] width 93 height 10
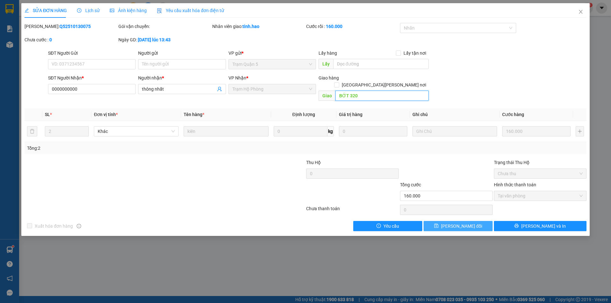
type input "BỚT 320"
click at [455, 223] on span "[PERSON_NAME] thay đổi" at bounding box center [461, 226] width 41 height 7
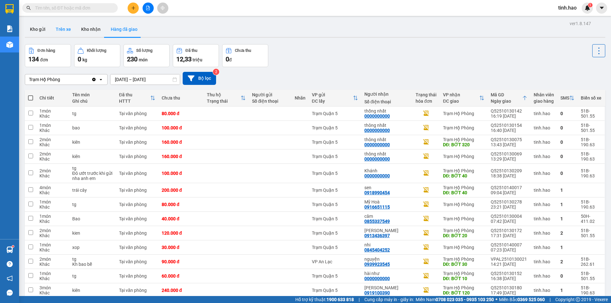
click at [59, 26] on button "Trên xe" at bounding box center [63, 29] width 25 height 15
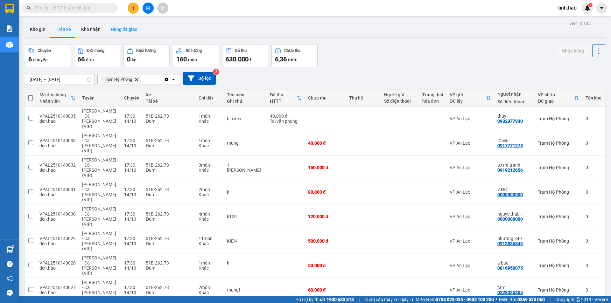
click at [125, 31] on button "Hàng đã giao" at bounding box center [124, 29] width 37 height 15
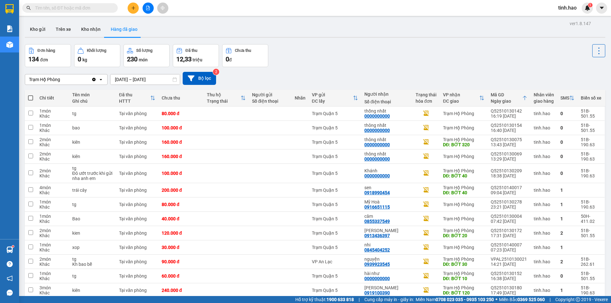
click at [73, 5] on input "text" at bounding box center [72, 7] width 75 height 7
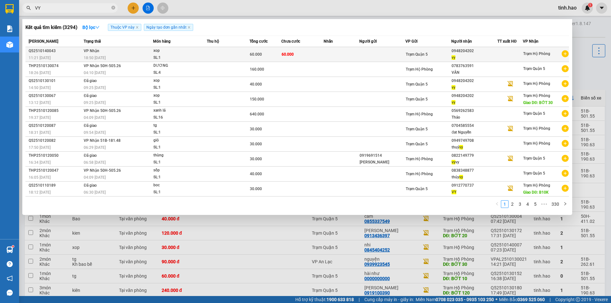
type input "VY"
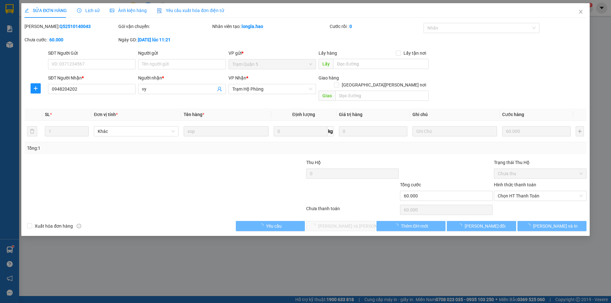
type input "0948204202"
type input "vy"
type input "60.000"
click at [535, 191] on span "Chọn HT Thanh Toán" at bounding box center [540, 196] width 85 height 10
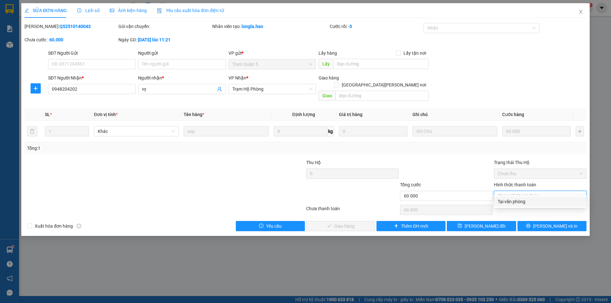
click at [528, 202] on div "Tại văn phòng" at bounding box center [540, 201] width 85 height 7
type input "0"
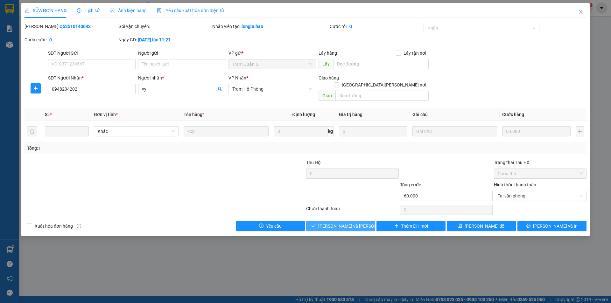
click at [351, 223] on span "[PERSON_NAME] và [PERSON_NAME] hàng" at bounding box center [361, 226] width 86 height 7
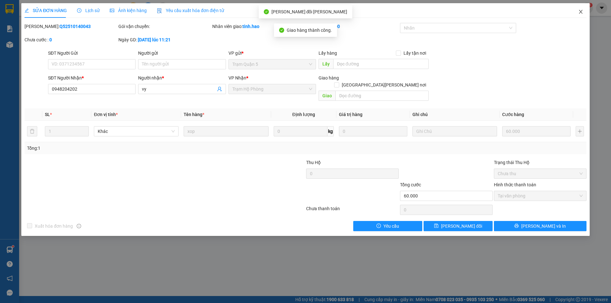
click at [582, 12] on icon "close" at bounding box center [580, 11] width 5 height 5
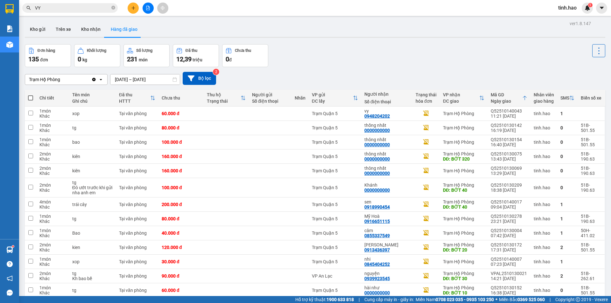
click at [76, 10] on input "VY" at bounding box center [72, 7] width 75 height 7
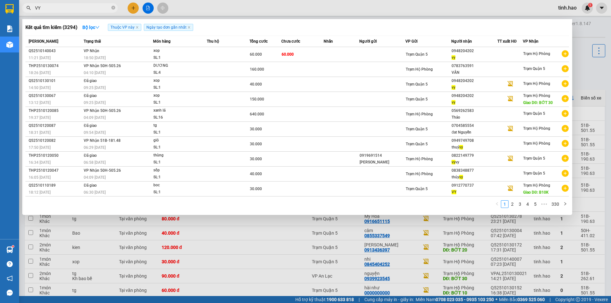
click at [76, 10] on input "VY" at bounding box center [72, 7] width 75 height 7
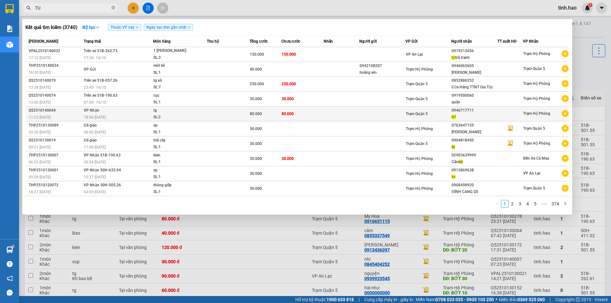
type input "TU"
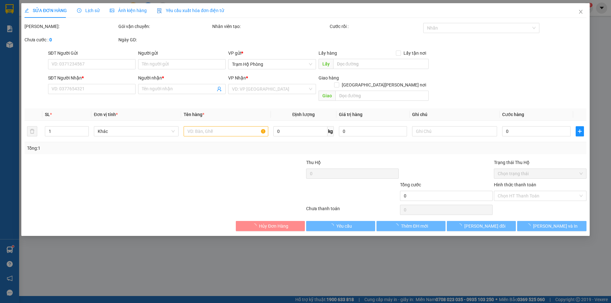
type input "0946717711"
type input "tỪ"
type input "80.000"
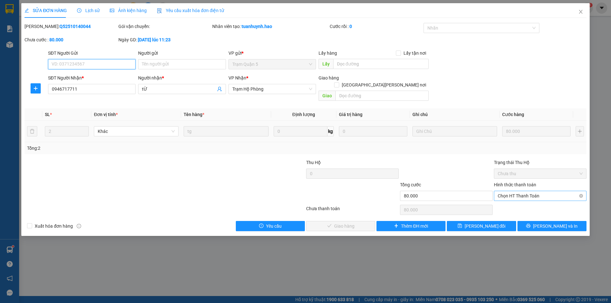
click at [539, 191] on span "Chọn HT Thanh Toán" at bounding box center [540, 196] width 85 height 10
click at [516, 203] on div "Tại văn phòng" at bounding box center [540, 201] width 85 height 7
type input "0"
click at [344, 223] on span "[PERSON_NAME] và [PERSON_NAME] hàng" at bounding box center [361, 226] width 86 height 7
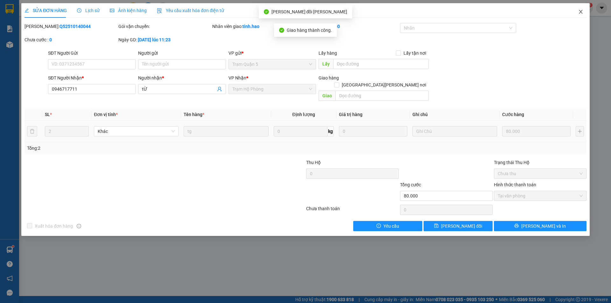
click at [578, 12] on icon "close" at bounding box center [580, 11] width 5 height 5
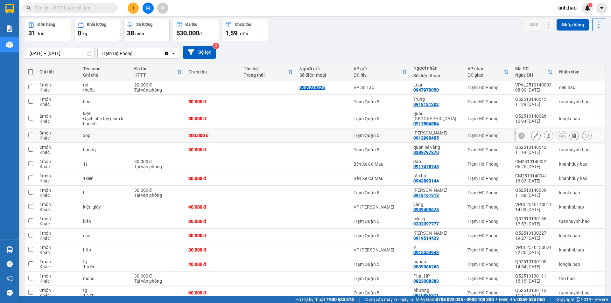
scroll to position [127, 0]
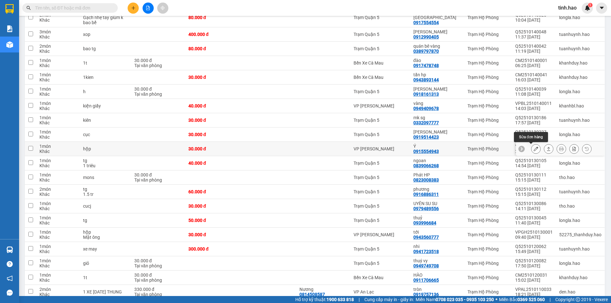
click at [534, 149] on icon at bounding box center [536, 149] width 4 height 4
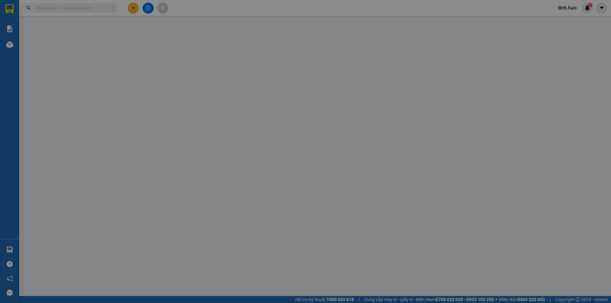
type input "0915554943"
type input "Ý"
type input "30.000"
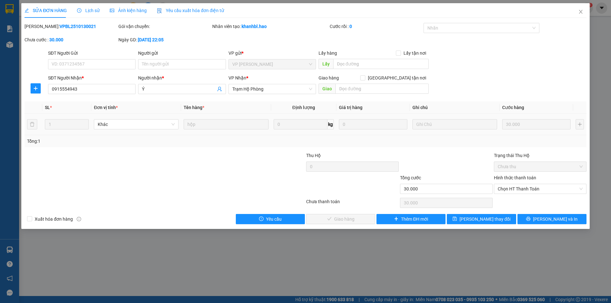
click at [130, 14] on div "Ảnh kiện hàng" at bounding box center [128, 10] width 37 height 15
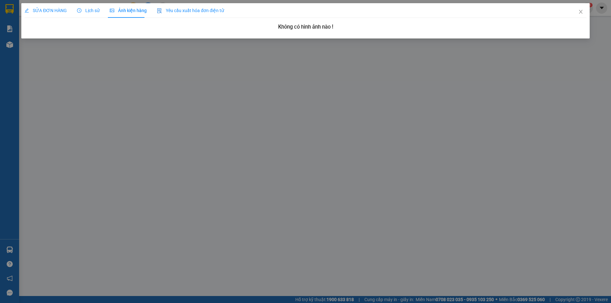
click at [53, 7] on div "SỬA ĐƠN HÀNG" at bounding box center [46, 10] width 42 height 15
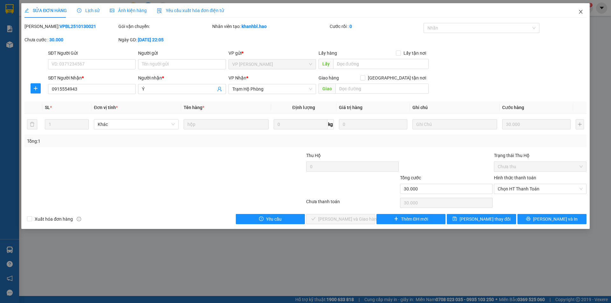
click at [578, 10] on icon "close" at bounding box center [580, 11] width 5 height 5
click at [581, 11] on span "tinh.hao" at bounding box center [567, 8] width 29 height 8
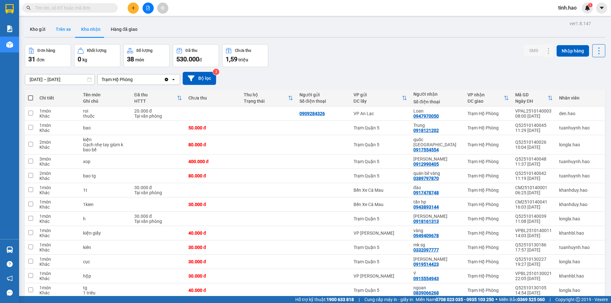
click at [64, 32] on button "Trên xe" at bounding box center [63, 29] width 25 height 15
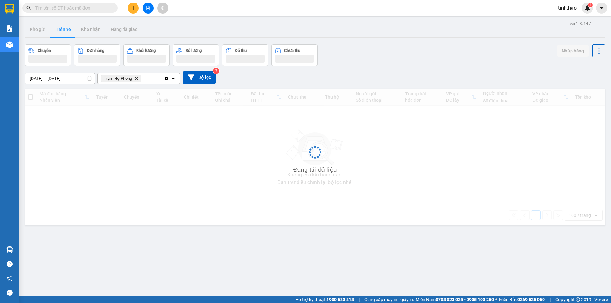
click at [412, 56] on div "Chuyến Đơn hàng Khối lượng Số lượng Đã thu Chưa thu Nhập hàng" at bounding box center [315, 55] width 580 height 22
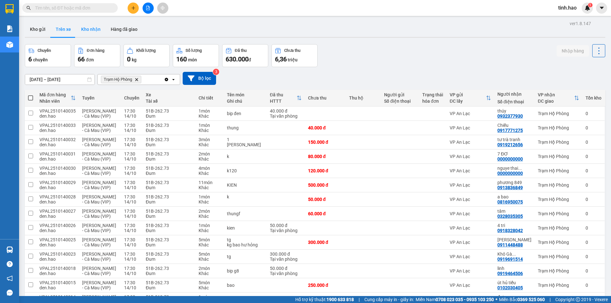
click at [85, 28] on button "Kho nhận" at bounding box center [91, 29] width 30 height 15
type input "[DATE] – [DATE]"
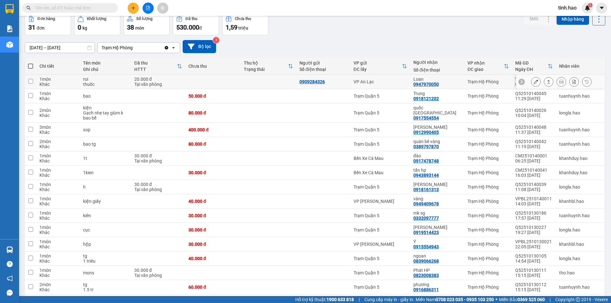
scroll to position [64, 0]
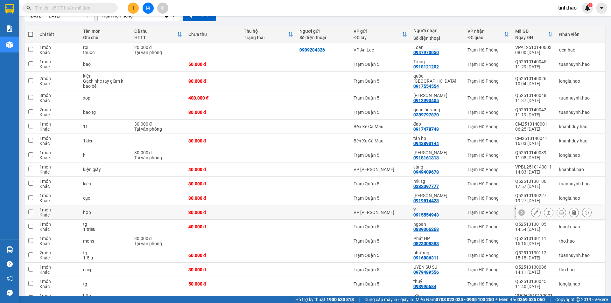
click at [461, 209] on td "Ý 0915554943" at bounding box center [437, 213] width 54 height 14
checkbox input "true"
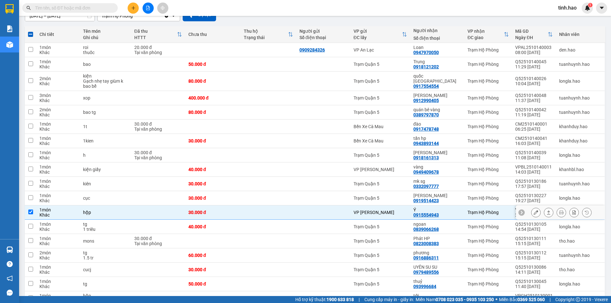
click at [546, 209] on button at bounding box center [548, 212] width 9 height 11
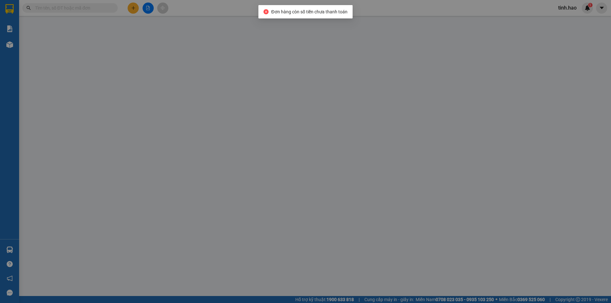
type input "0915554943"
type input "Ý"
type input "30.000"
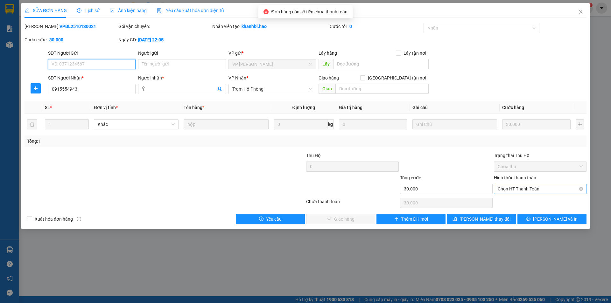
click at [531, 189] on span "Chọn HT Thanh Toán" at bounding box center [540, 189] width 85 height 10
click at [523, 201] on div "Tại văn phòng" at bounding box center [540, 201] width 85 height 7
type input "0"
click at [360, 216] on span "[PERSON_NAME] và Giao hàng" at bounding box center [348, 219] width 61 height 7
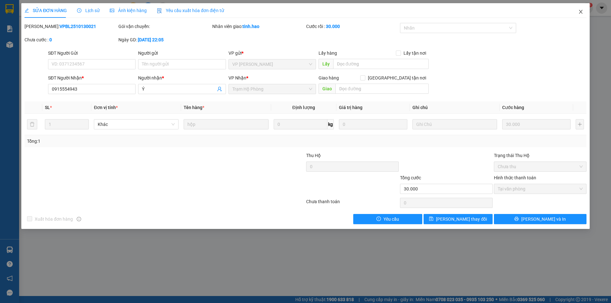
click at [580, 13] on icon "close" at bounding box center [580, 11] width 5 height 5
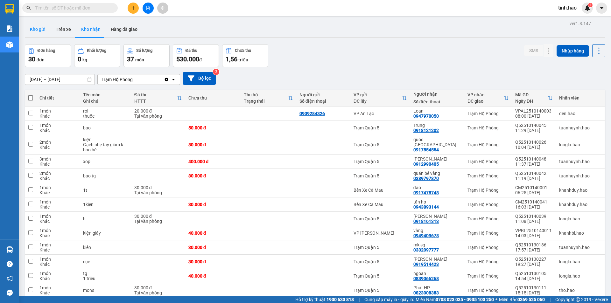
click at [38, 32] on button "Kho gửi" at bounding box center [38, 29] width 26 height 15
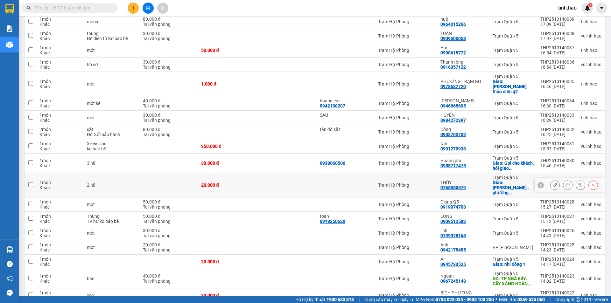
scroll to position [363, 0]
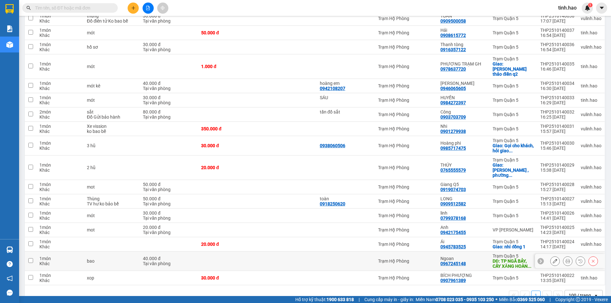
click at [150, 256] on div "40.000 đ" at bounding box center [169, 258] width 52 height 5
checkbox input "true"
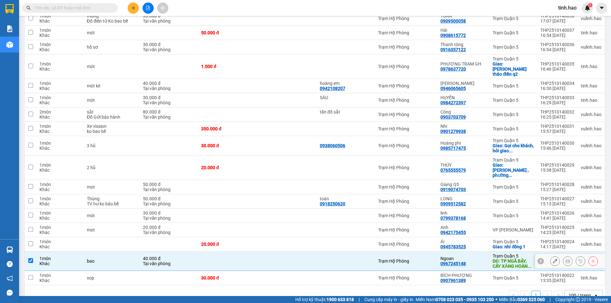
click at [554, 256] on button at bounding box center [554, 261] width 9 height 11
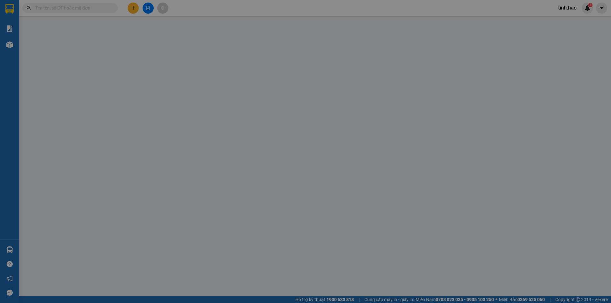
type input "0967245148"
type input "Ngoan"
type input "TP NGÃ BẢY, CÂY XĂNG HOÀNG HÀ"
type input "40.000"
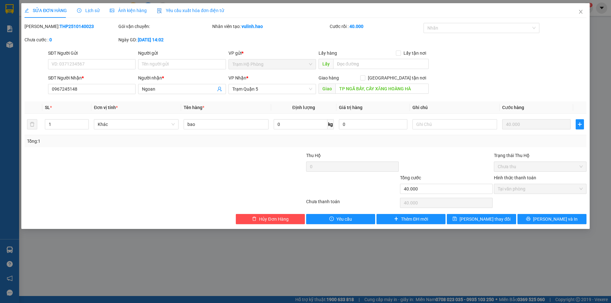
click at [129, 14] on div "Ảnh kiện hàng" at bounding box center [128, 10] width 37 height 7
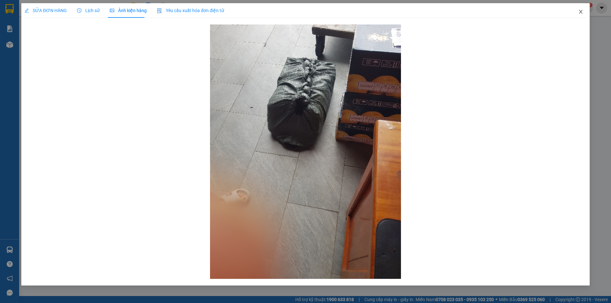
click at [580, 11] on icon "close" at bounding box center [580, 11] width 5 height 5
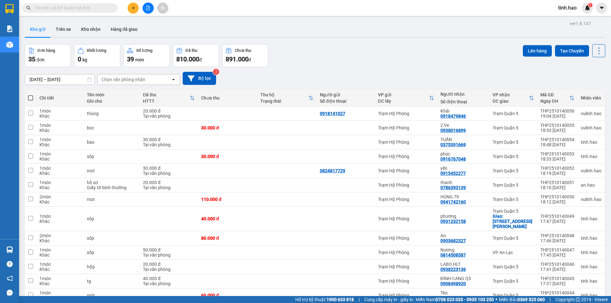
click at [29, 98] on span at bounding box center [30, 97] width 5 height 5
click at [31, 95] on input "checkbox" at bounding box center [31, 95] width 0 height 0
checkbox input "true"
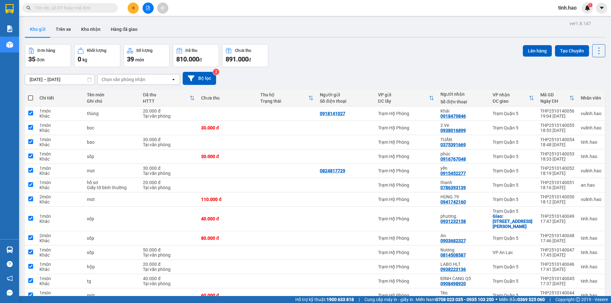
checkbox input "true"
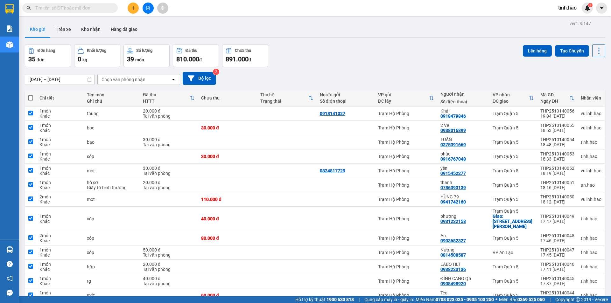
checkbox input "true"
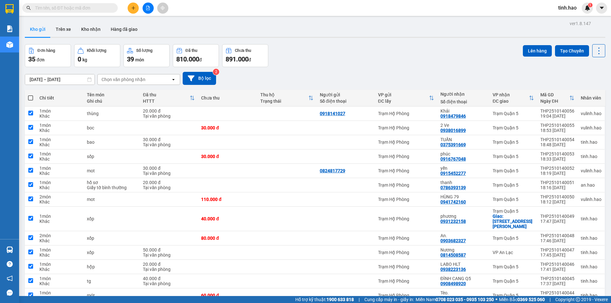
checkbox input "true"
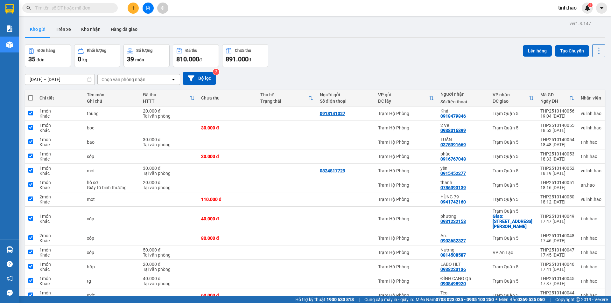
checkbox input "true"
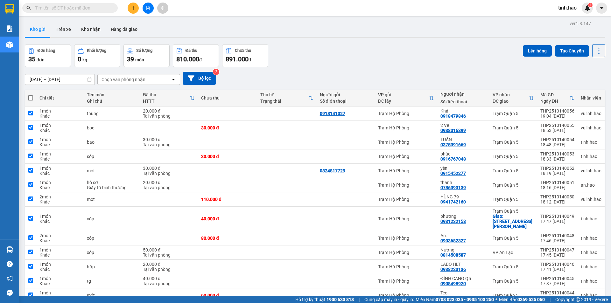
checkbox input "true"
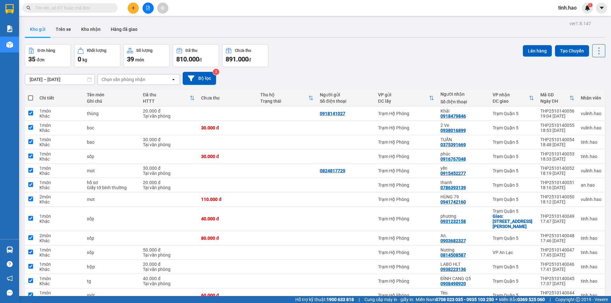
checkbox input "true"
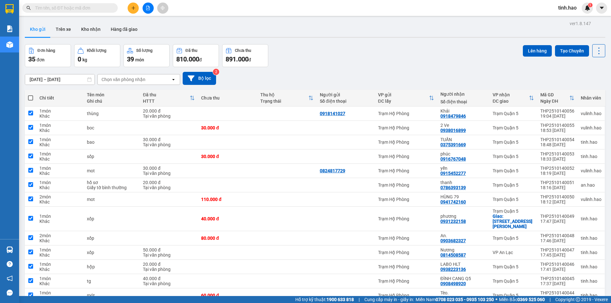
checkbox input "true"
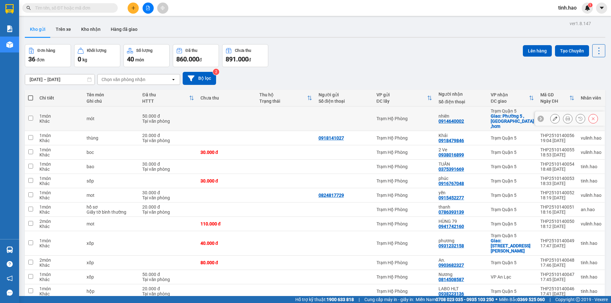
click at [563, 117] on button at bounding box center [567, 118] width 9 height 11
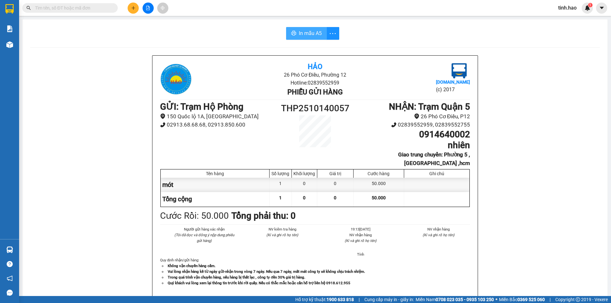
drag, startPoint x: 305, startPoint y: 33, endPoint x: 308, endPoint y: 33, distance: 3.8
click at [305, 33] on span "In mẫu A5" at bounding box center [310, 33] width 23 height 8
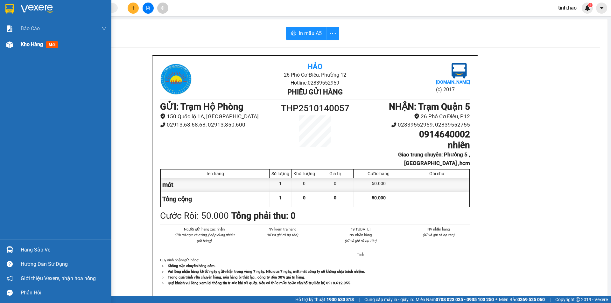
click at [8, 42] on img at bounding box center [9, 44] width 7 height 7
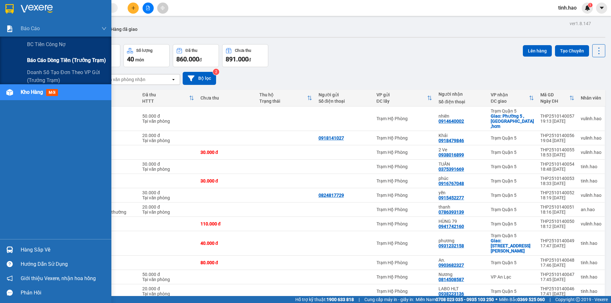
click at [63, 63] on span "Báo cáo dòng tiền (trưởng trạm)" at bounding box center [66, 60] width 79 height 8
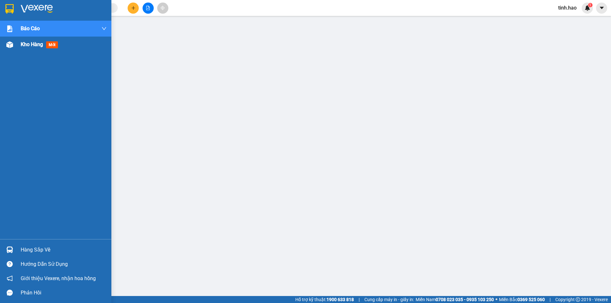
click at [12, 49] on div at bounding box center [9, 44] width 11 height 11
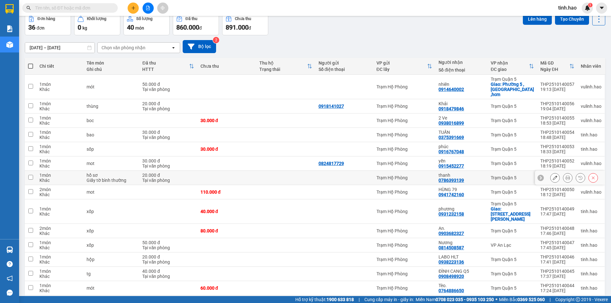
scroll to position [64, 0]
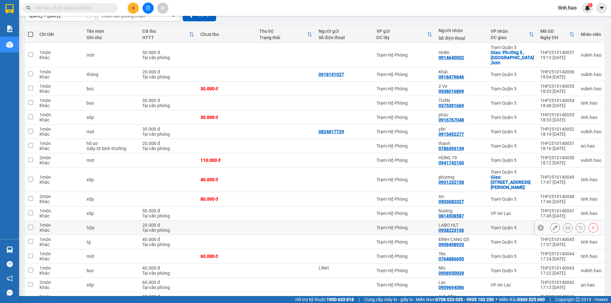
click at [246, 221] on td at bounding box center [226, 228] width 59 height 14
checkbox input "true"
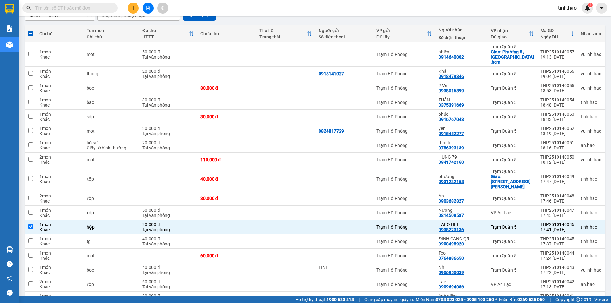
scroll to position [0, 0]
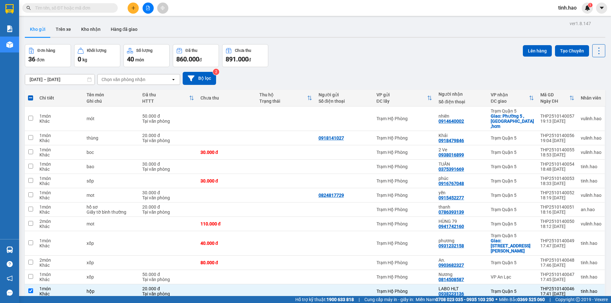
click at [30, 98] on span at bounding box center [30, 97] width 5 height 5
click at [31, 95] on input "checkbox" at bounding box center [31, 95] width 0 height 0
checkbox input "true"
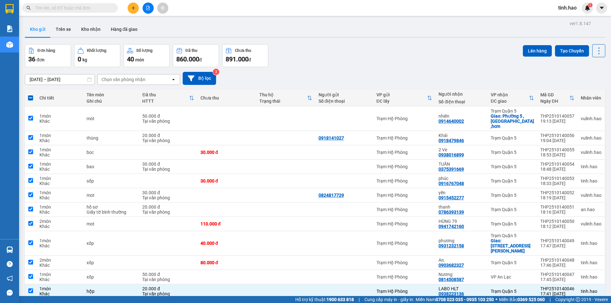
checkbox input "true"
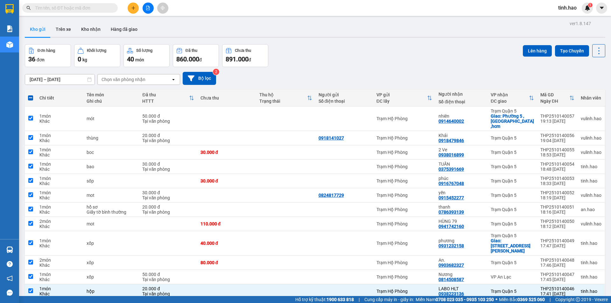
checkbox input "true"
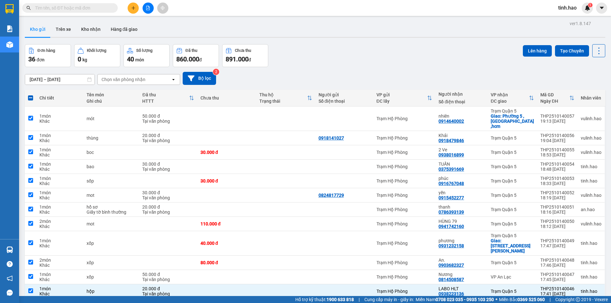
checkbox input "true"
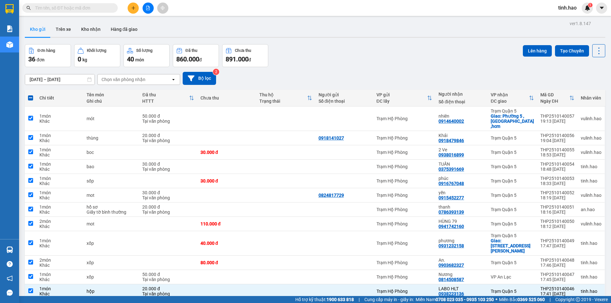
checkbox input "true"
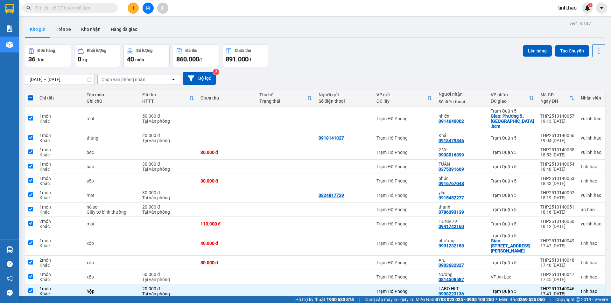
checkbox input "true"
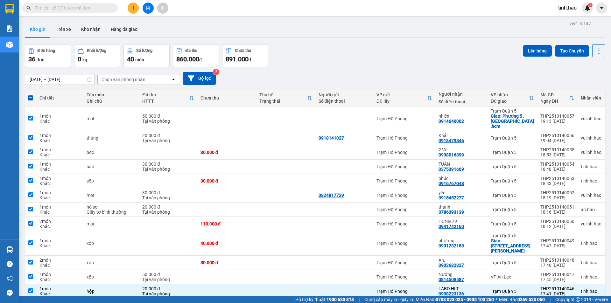
checkbox input "true"
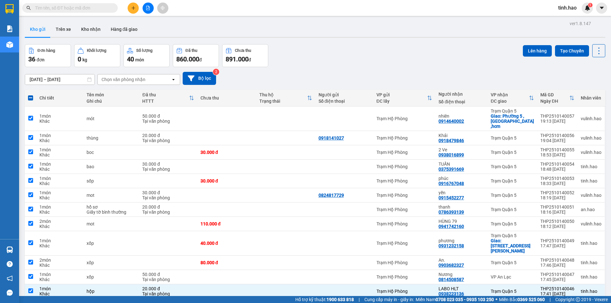
checkbox input "true"
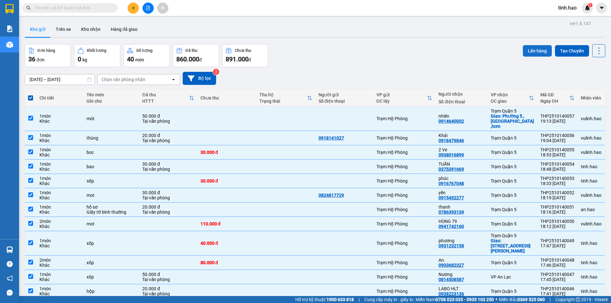
click at [525, 47] on button "Lên hàng" at bounding box center [537, 50] width 29 height 11
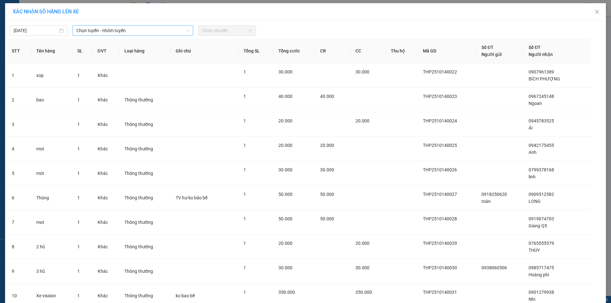
click at [100, 30] on span "Chọn tuyến - nhóm tuyến" at bounding box center [132, 31] width 113 height 10
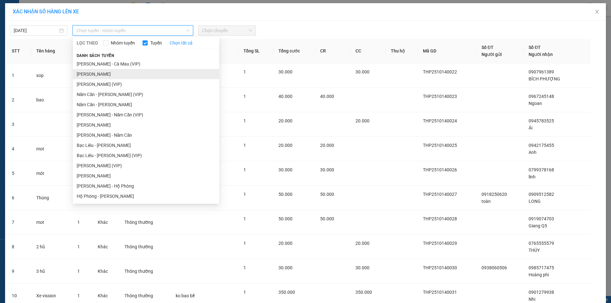
click at [113, 73] on li "[PERSON_NAME]" at bounding box center [146, 74] width 146 height 10
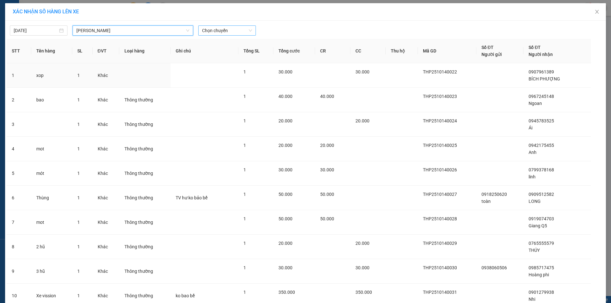
click at [212, 32] on span "Chọn chuyến" at bounding box center [227, 31] width 50 height 10
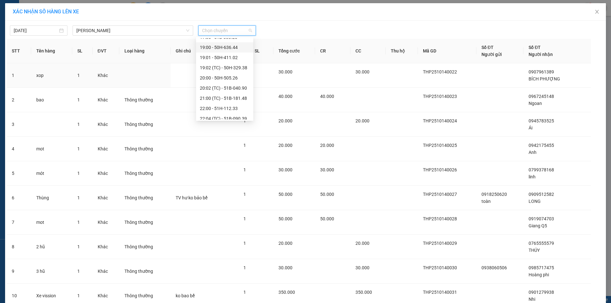
scroll to position [102, 0]
click at [229, 74] on div "21:00 (TC) - 51B-181.48" at bounding box center [225, 73] width 50 height 7
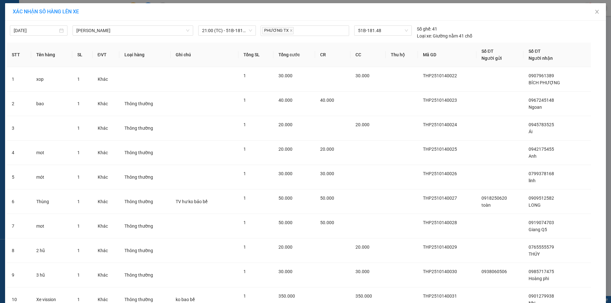
click at [128, 15] on div "XÁC NHẬN SỐ HÀNG LÊN XE" at bounding box center [305, 11] width 585 height 7
click at [161, 32] on span "[PERSON_NAME]" at bounding box center [132, 31] width 113 height 10
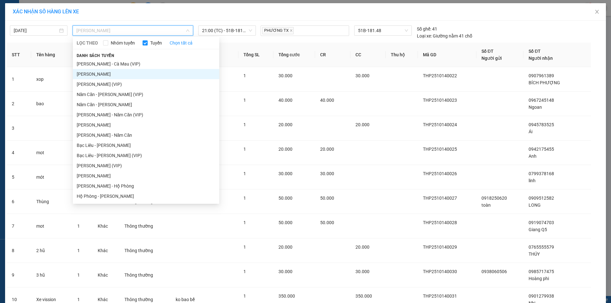
click at [110, 74] on li "[PERSON_NAME]" at bounding box center [146, 74] width 146 height 10
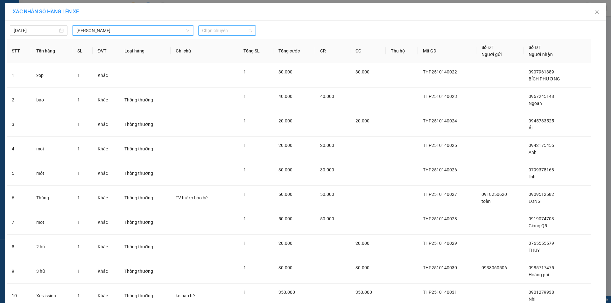
click at [232, 32] on span "Chọn chuyến" at bounding box center [227, 31] width 50 height 10
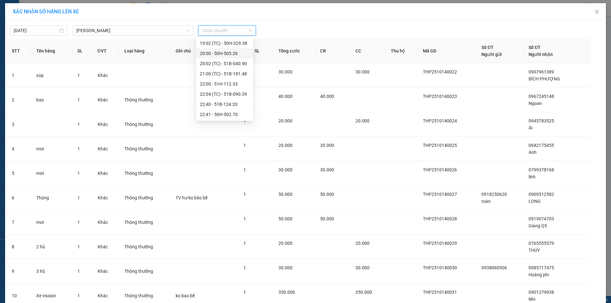
click at [227, 55] on div "20:00 - 50H-505.26" at bounding box center [225, 53] width 50 height 7
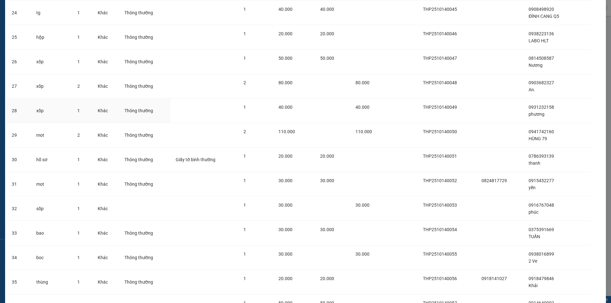
scroll to position [692, 0]
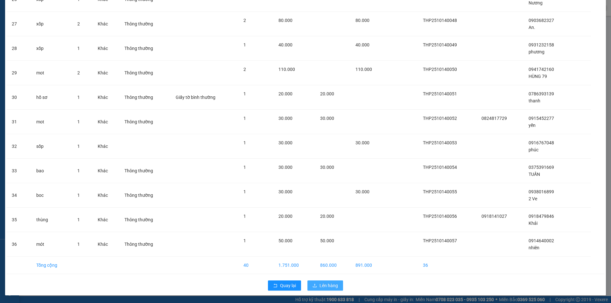
click at [311, 282] on button "Lên hàng" at bounding box center [325, 286] width 36 height 10
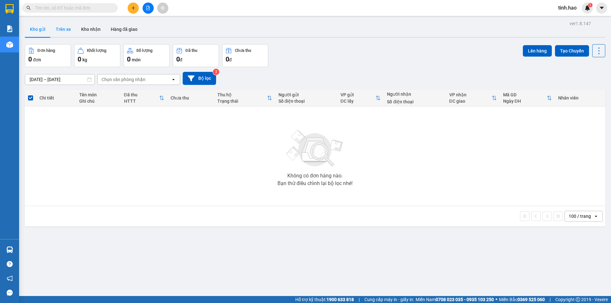
click at [64, 25] on button "Trên xe" at bounding box center [63, 29] width 25 height 15
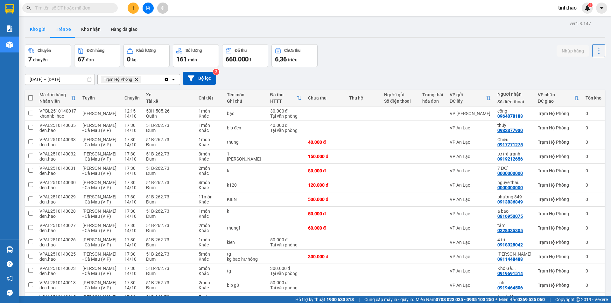
click at [34, 30] on button "Kho gửi" at bounding box center [38, 29] width 26 height 15
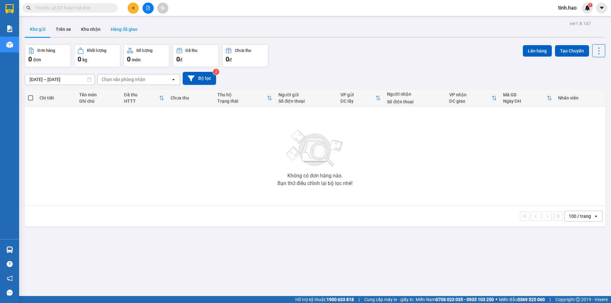
drag, startPoint x: 360, startPoint y: 51, endPoint x: 116, endPoint y: 29, distance: 244.8
click at [359, 51] on div "Đơn hàng 0 đơn Khối lượng 0 kg Số lượng 0 món Đã thu 0 đ Chưa thu 0 đ Lên hàng …" at bounding box center [315, 55] width 580 height 23
click at [75, 9] on input "text" at bounding box center [72, 7] width 75 height 7
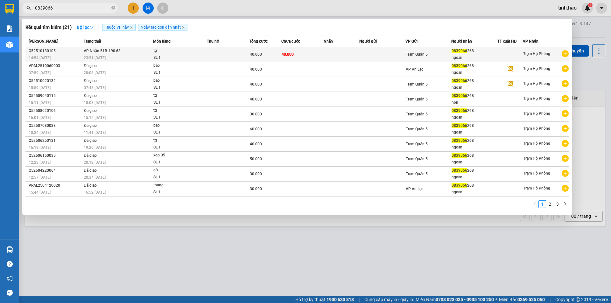
type input "0839066"
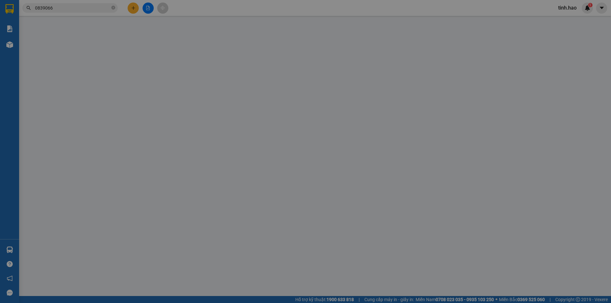
type input "0839066268"
type input "ngoan"
type input "40.000"
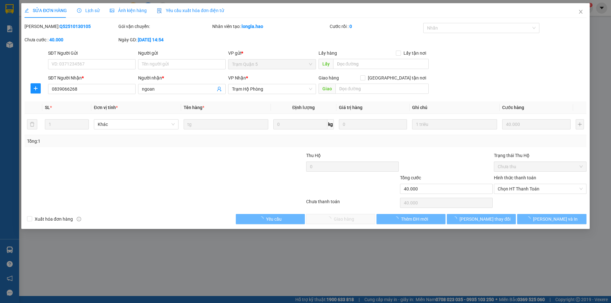
click at [134, 14] on div "Ảnh kiện hàng" at bounding box center [128, 10] width 37 height 15
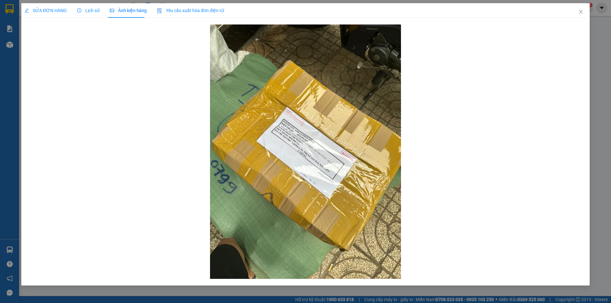
drag, startPoint x: 45, startPoint y: 10, endPoint x: 93, endPoint y: 15, distance: 48.4
click at [45, 10] on span "SỬA ĐƠN HÀNG" at bounding box center [46, 10] width 42 height 5
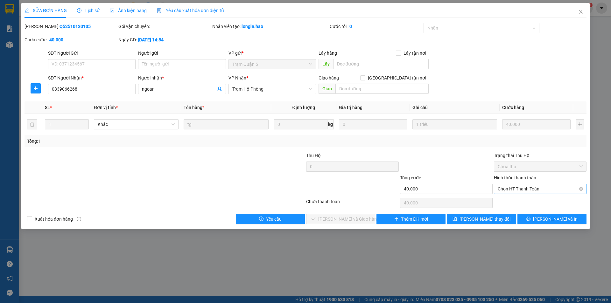
click at [532, 185] on span "Chọn HT Thanh Toán" at bounding box center [540, 189] width 85 height 10
click at [510, 201] on div "Tại văn phòng" at bounding box center [540, 201] width 85 height 7
type input "0"
click at [352, 217] on span "[PERSON_NAME] và Giao hàng" at bounding box center [348, 219] width 61 height 7
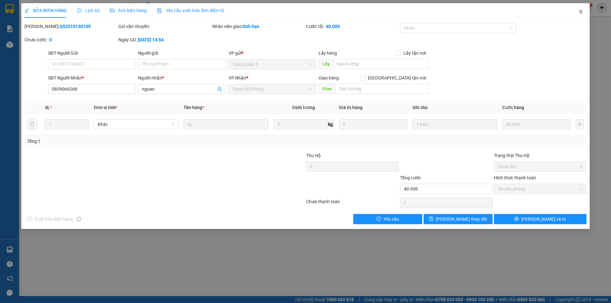
drag, startPoint x: 582, startPoint y: 13, endPoint x: 575, endPoint y: 11, distance: 7.0
click at [581, 13] on icon "close" at bounding box center [580, 11] width 5 height 5
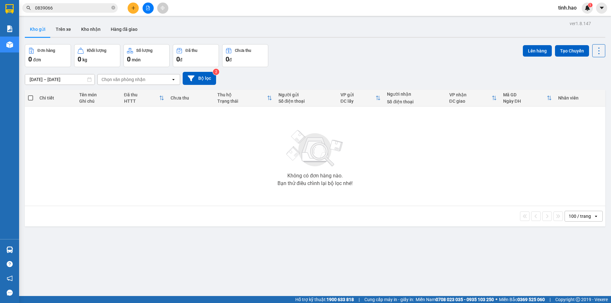
click at [67, 9] on input "0839066" at bounding box center [72, 7] width 75 height 7
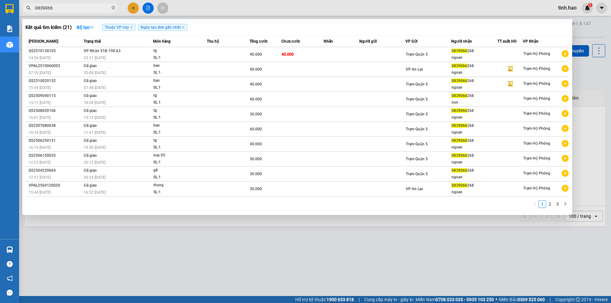
click at [67, 9] on input "0839066" at bounding box center [72, 7] width 75 height 7
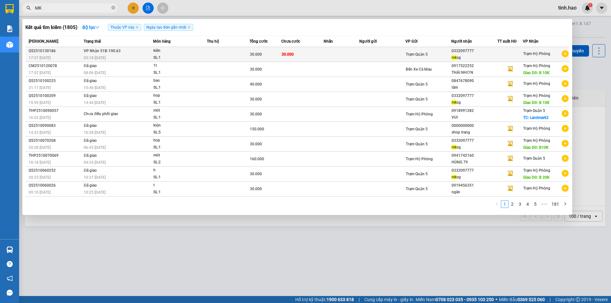
type input "MK"
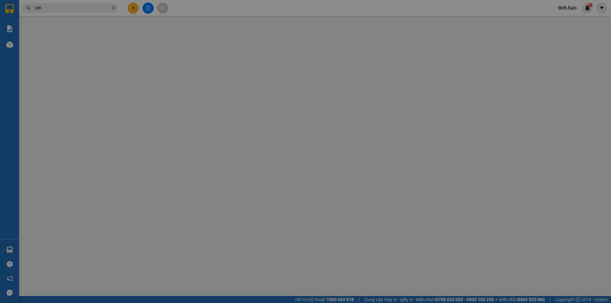
type input "0332097777"
type input "mk sg"
type input "30.000"
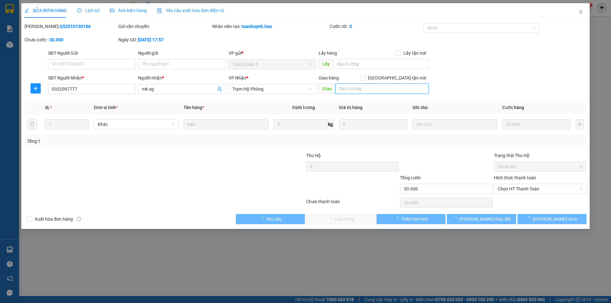
click at [346, 88] on input "text" at bounding box center [381, 89] width 93 height 10
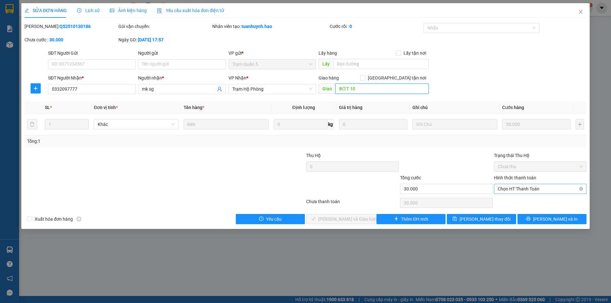
drag, startPoint x: 549, startPoint y: 191, endPoint x: 546, endPoint y: 193, distance: 3.6
click at [549, 191] on span "Chọn HT Thanh Toán" at bounding box center [540, 189] width 85 height 10
type input "BỚT 10"
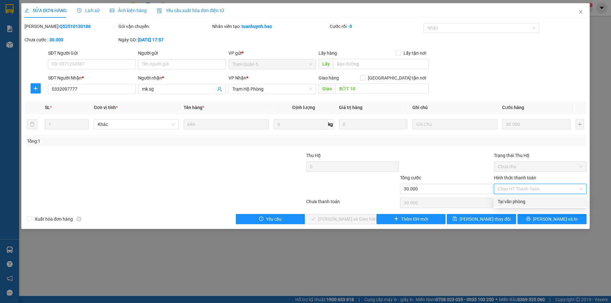
click at [527, 204] on div "Tại văn phòng" at bounding box center [540, 201] width 85 height 7
type input "0"
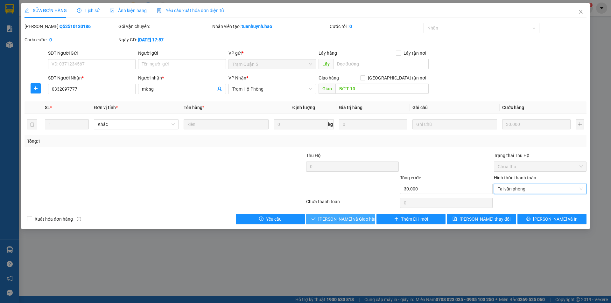
click at [358, 220] on span "[PERSON_NAME] và Giao hàng" at bounding box center [348, 219] width 61 height 7
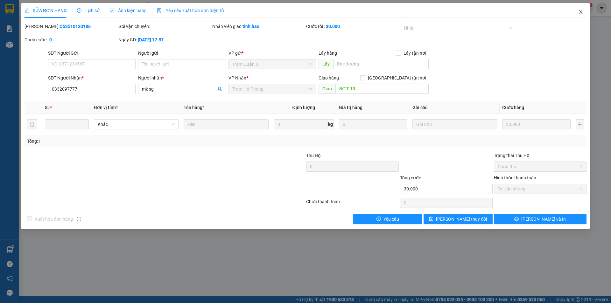
drag, startPoint x: 582, startPoint y: 13, endPoint x: 571, endPoint y: 16, distance: 10.5
click at [582, 13] on icon "close" at bounding box center [580, 11] width 5 height 5
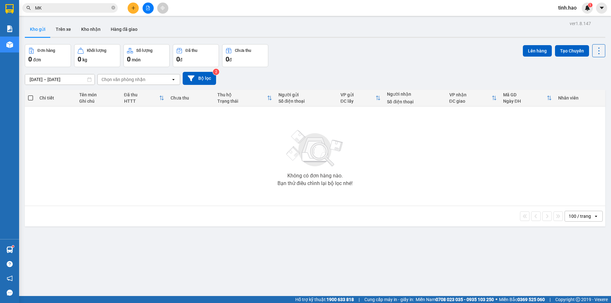
click at [39, 29] on button "Kho gửi" at bounding box center [38, 29] width 26 height 15
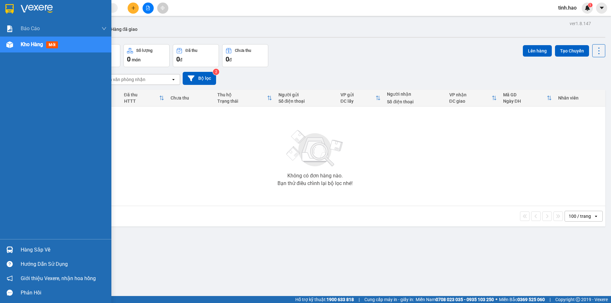
click at [0, 295] on div "Phản hồi" at bounding box center [55, 293] width 111 height 14
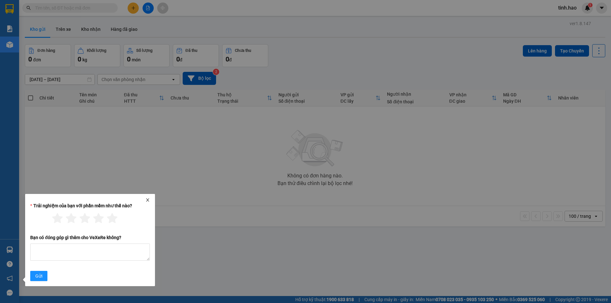
click at [149, 198] on icon "close" at bounding box center [147, 200] width 4 height 4
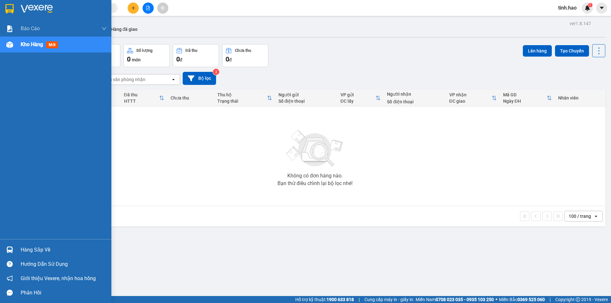
click at [53, 42] on span "mới" at bounding box center [52, 44] width 12 height 7
click at [52, 42] on span "mới" at bounding box center [52, 44] width 12 height 7
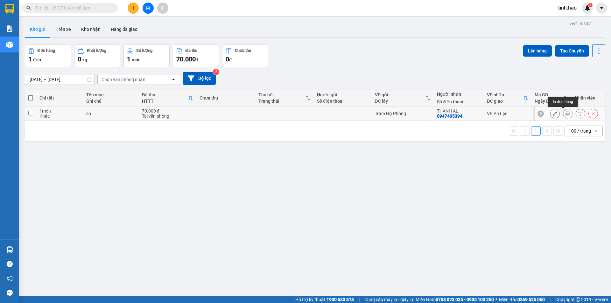
click at [565, 114] on icon at bounding box center [567, 113] width 4 height 4
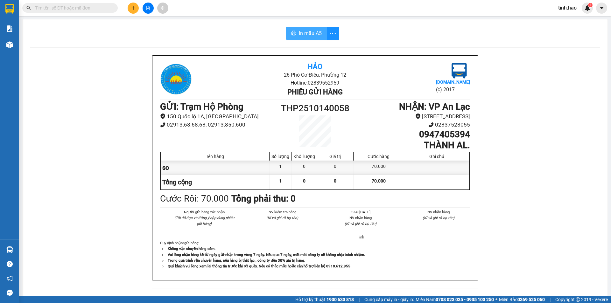
click at [303, 32] on span "In mẫu A5" at bounding box center [310, 33] width 23 height 8
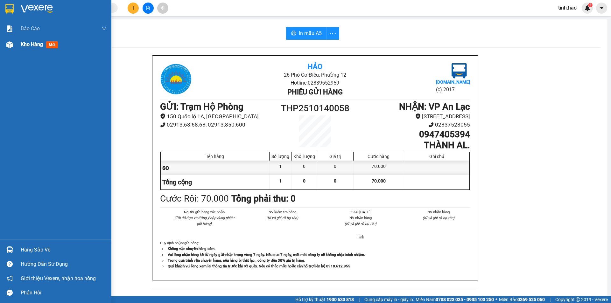
click at [52, 43] on span "mới" at bounding box center [52, 44] width 12 height 7
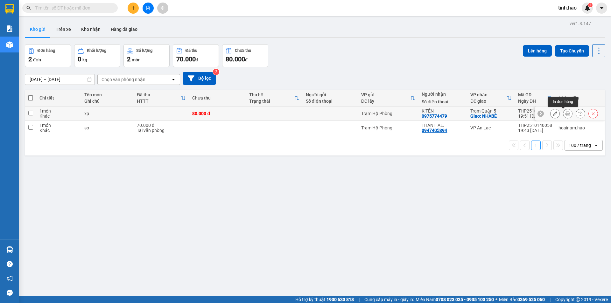
click at [565, 114] on icon at bounding box center [567, 113] width 4 height 4
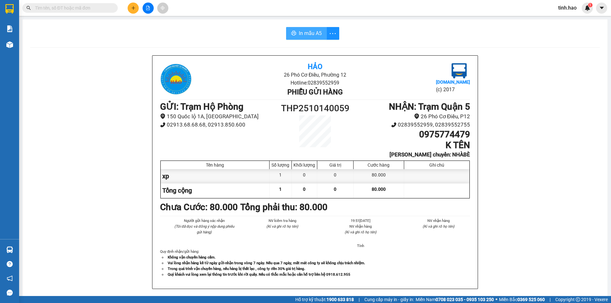
click at [306, 31] on span "In mẫu A5" at bounding box center [310, 33] width 23 height 8
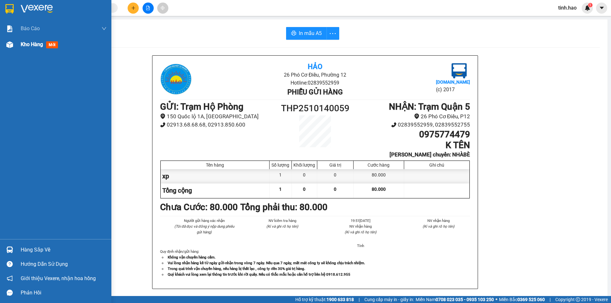
click at [51, 46] on span "mới" at bounding box center [52, 44] width 12 height 7
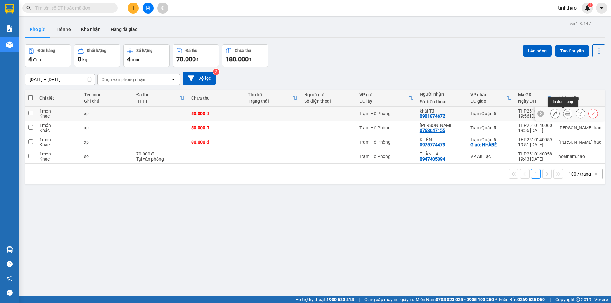
click at [565, 115] on icon at bounding box center [567, 113] width 4 height 4
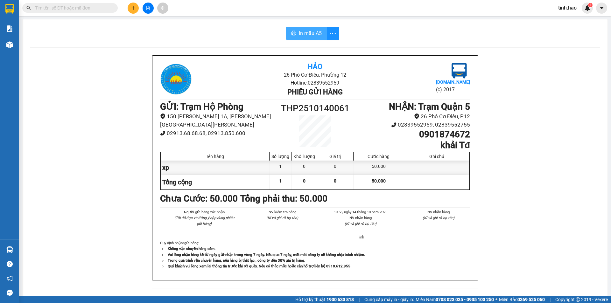
click at [304, 32] on span "In mẫu A5" at bounding box center [310, 33] width 23 height 8
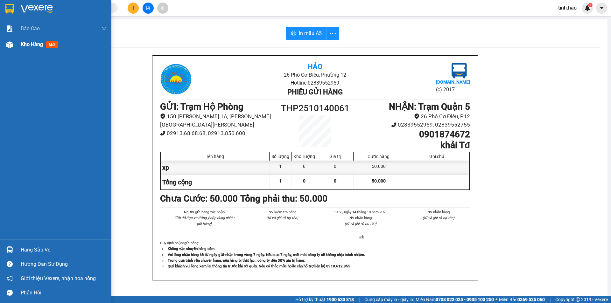
click at [57, 46] on span "mới" at bounding box center [52, 44] width 12 height 7
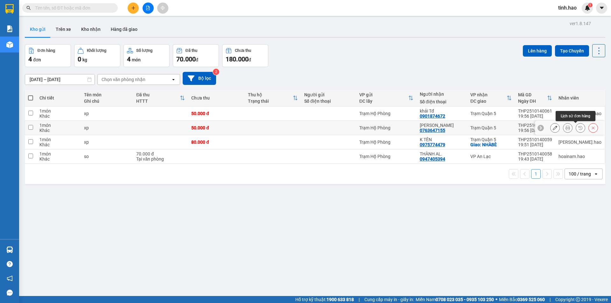
click at [576, 127] on button at bounding box center [580, 128] width 9 height 11
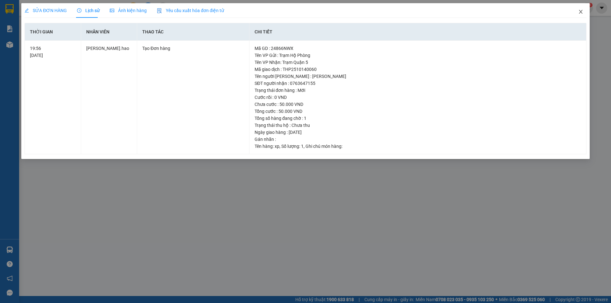
click at [580, 11] on icon "close" at bounding box center [581, 12] width 4 height 4
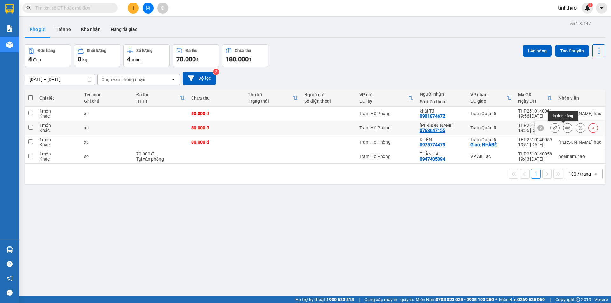
click at [565, 129] on icon at bounding box center [567, 128] width 4 height 4
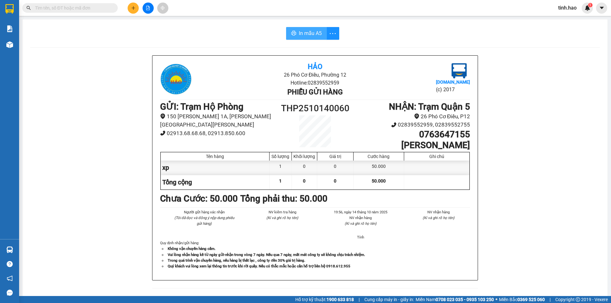
click at [304, 30] on span "In mẫu A5" at bounding box center [310, 33] width 23 height 8
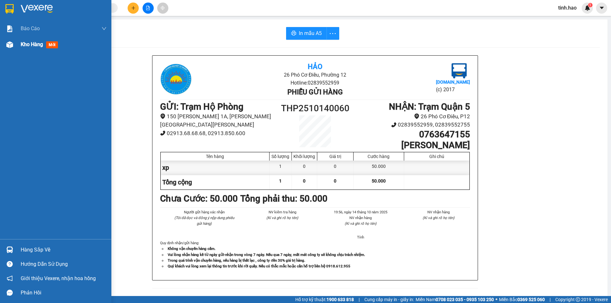
click at [52, 47] on span "mới" at bounding box center [52, 44] width 12 height 7
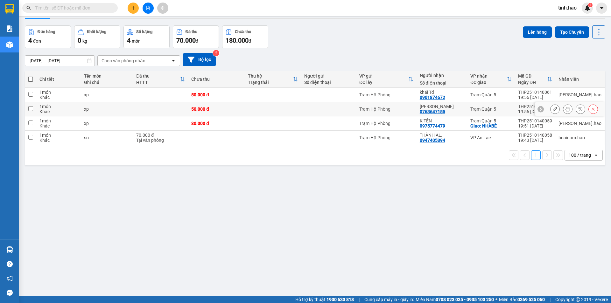
scroll to position [29, 0]
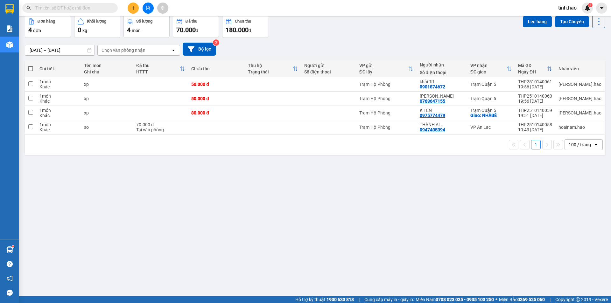
click at [68, 9] on input "text" at bounding box center [72, 7] width 75 height 7
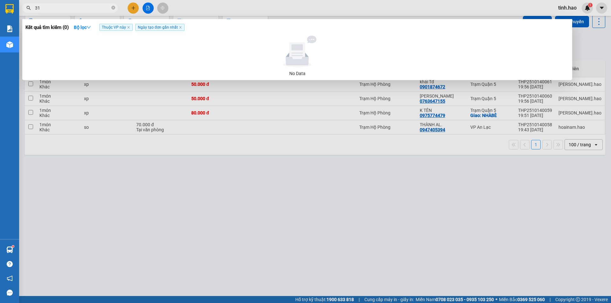
type input "311"
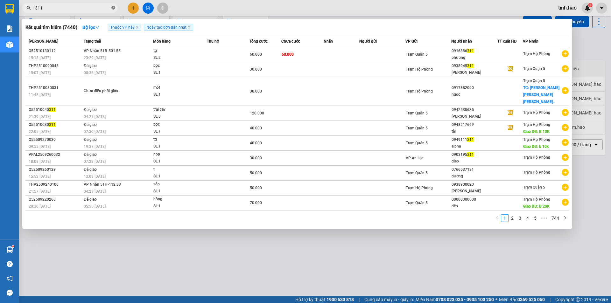
click at [113, 9] on icon "close-circle" at bounding box center [113, 8] width 4 height 4
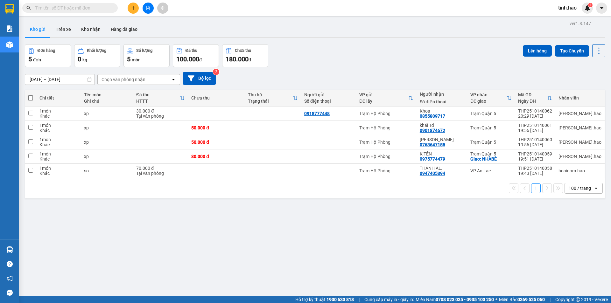
click at [52, 8] on input "text" at bounding box center [72, 7] width 75 height 7
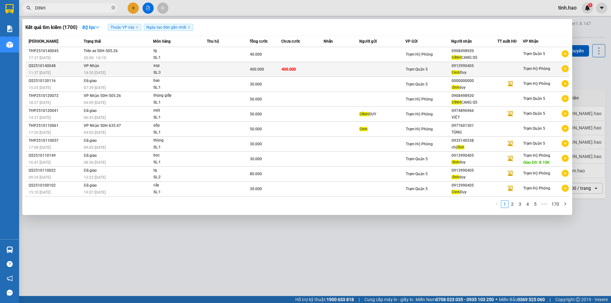
type input "DINH"
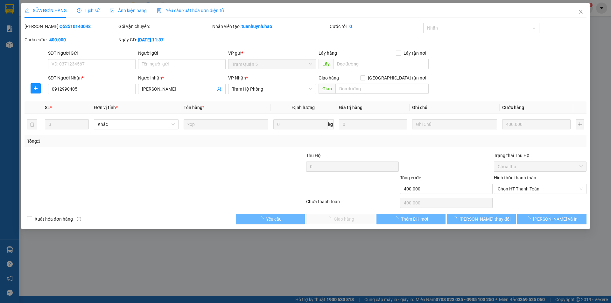
type input "0912990405"
type input "[PERSON_NAME]"
type input "400.000"
click at [129, 10] on span "Ảnh kiện hàng" at bounding box center [128, 10] width 37 height 5
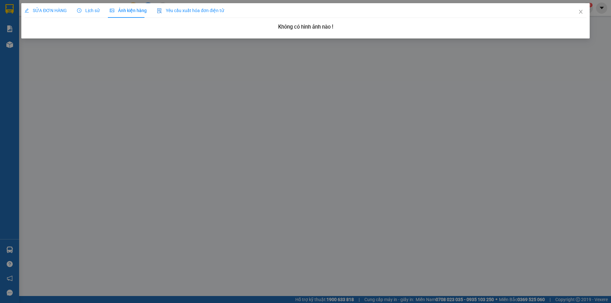
click at [99, 13] on div "SỬA ĐƠN HÀNG Lịch sử Ảnh kiện hàng Yêu cầu xuất hóa đơn điện tử" at bounding box center [125, 10] width 200 height 15
click at [96, 13] on span "Lịch sử" at bounding box center [88, 10] width 23 height 5
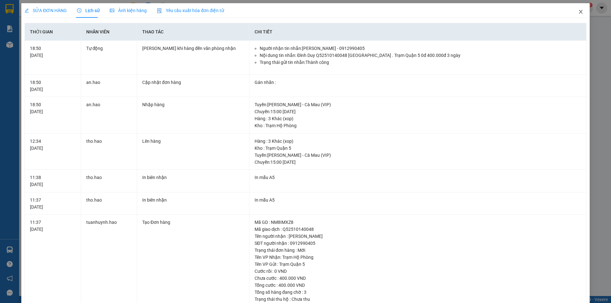
click at [579, 11] on icon "close" at bounding box center [581, 12] width 4 height 4
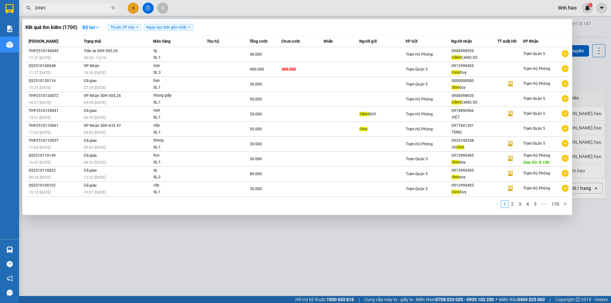
click at [111, 8] on span "DINH" at bounding box center [69, 8] width 95 height 10
drag, startPoint x: 113, startPoint y: 8, endPoint x: 181, endPoint y: 157, distance: 163.7
click at [113, 8] on icon "close-circle" at bounding box center [113, 8] width 4 height 4
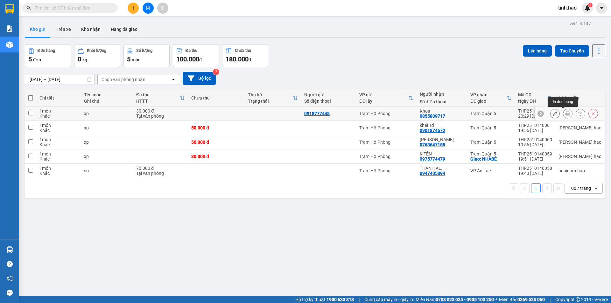
click at [565, 114] on button at bounding box center [567, 113] width 9 height 11
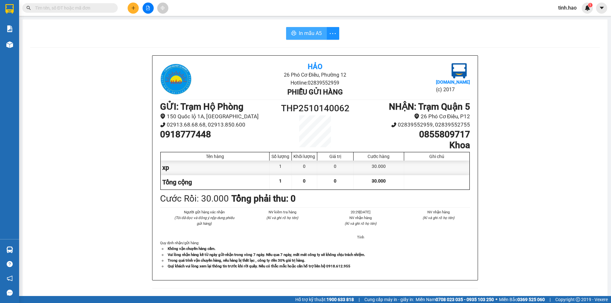
click at [299, 31] on span "In mẫu A5" at bounding box center [310, 33] width 23 height 8
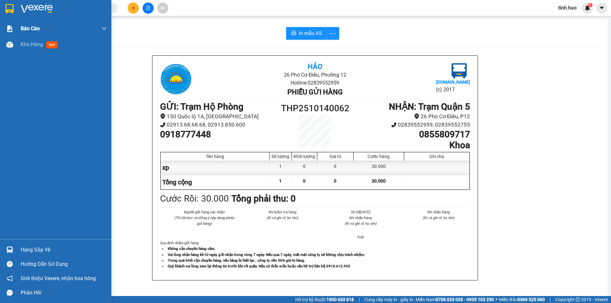
drag, startPoint x: 53, startPoint y: 46, endPoint x: 65, endPoint y: 36, distance: 14.7
click at [53, 45] on span "mới" at bounding box center [51, 44] width 11 height 7
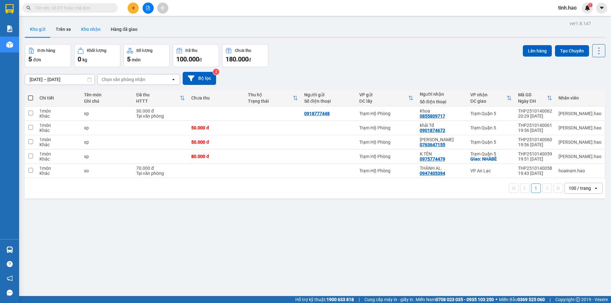
click at [89, 32] on button "Kho nhận" at bounding box center [91, 29] width 30 height 15
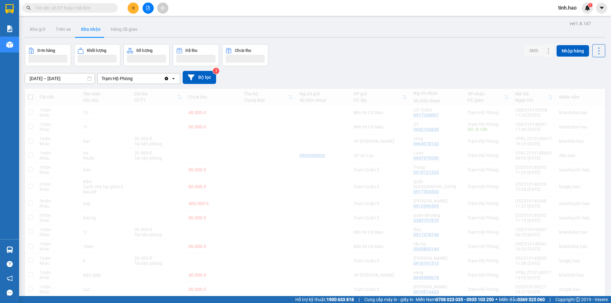
click at [86, 7] on input "text" at bounding box center [72, 7] width 75 height 7
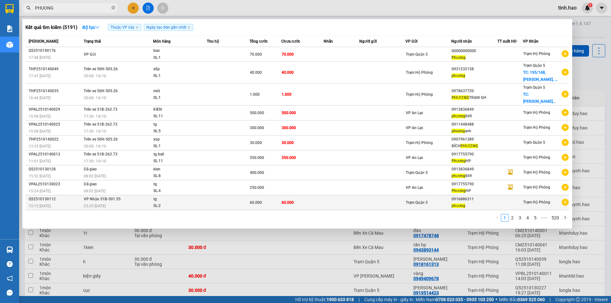
type input "PHUONG"
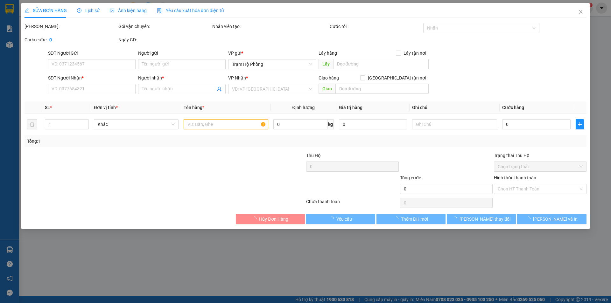
type input "0916886311"
type input "phương"
type input "60.000"
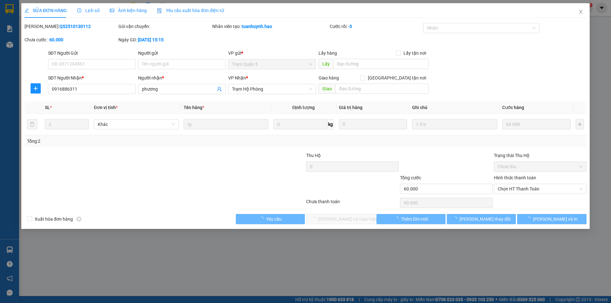
click at [131, 14] on div "Ảnh kiện hàng" at bounding box center [128, 10] width 37 height 15
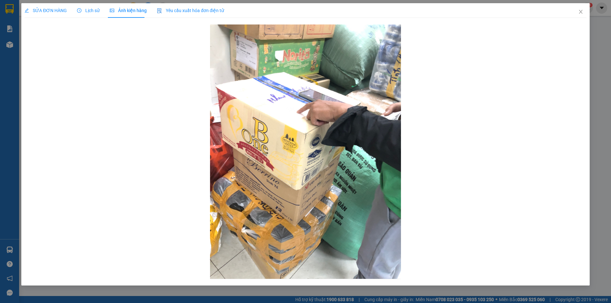
click at [40, 8] on span "SỬA ĐƠN HÀNG" at bounding box center [46, 10] width 42 height 5
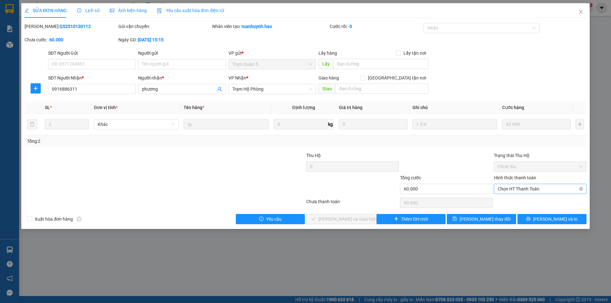
click at [513, 193] on span "Chọn HT Thanh Toán" at bounding box center [540, 189] width 85 height 10
click at [513, 199] on div "Tại văn phòng" at bounding box center [540, 201] width 85 height 7
type input "0"
click at [329, 219] on span "[PERSON_NAME] và Giao hàng" at bounding box center [348, 219] width 61 height 7
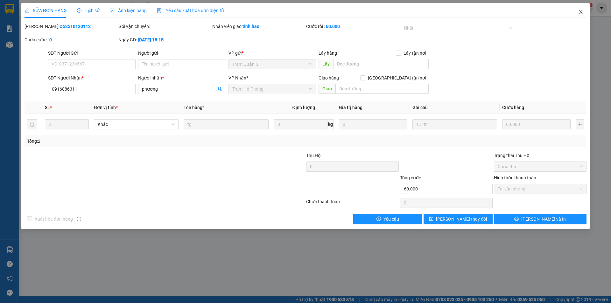
click at [581, 12] on icon "close" at bounding box center [581, 12] width 4 height 4
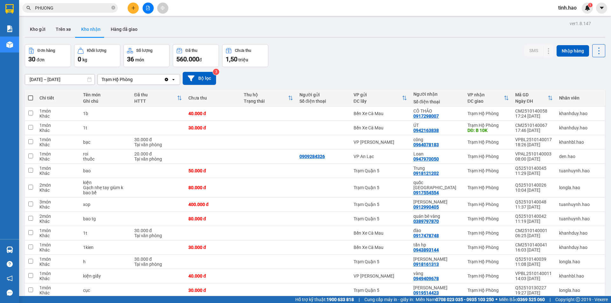
click at [111, 7] on span "PHUONG" at bounding box center [69, 8] width 95 height 10
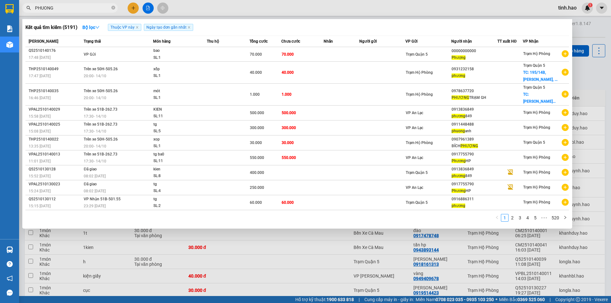
click at [112, 7] on icon "close-circle" at bounding box center [113, 8] width 4 height 4
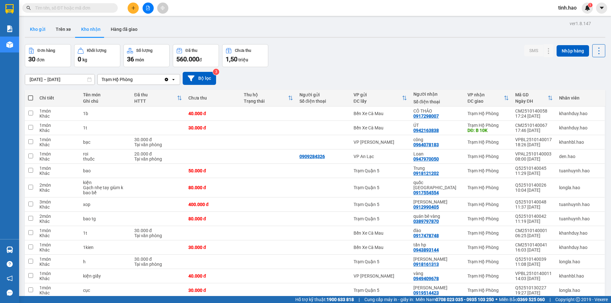
click at [31, 30] on button "Kho gửi" at bounding box center [38, 29] width 26 height 15
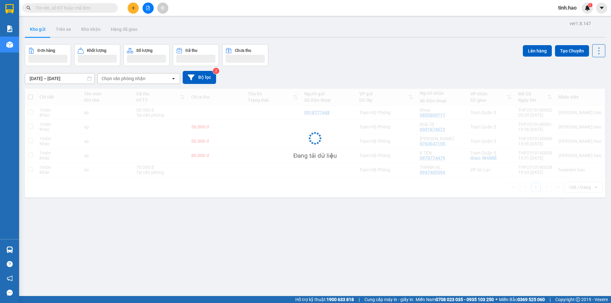
click at [49, 7] on input "text" at bounding box center [72, 7] width 75 height 7
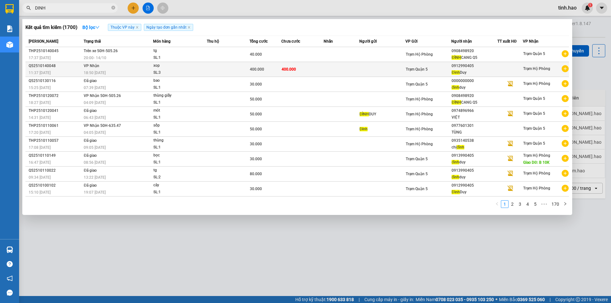
type input "DINH"
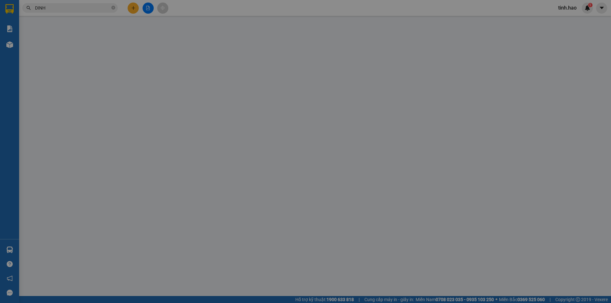
type input "0912990405"
type input "[PERSON_NAME]"
type input "400.000"
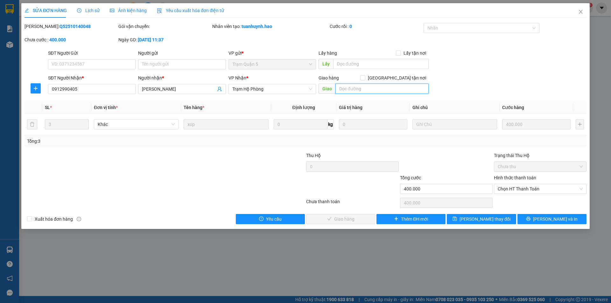
click at [356, 91] on input "text" at bounding box center [381, 89] width 93 height 10
click at [515, 188] on span "Chọn HT Thanh Toán" at bounding box center [540, 189] width 85 height 10
type input "B160K"
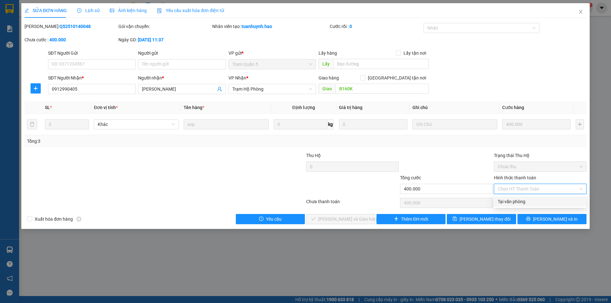
click at [512, 205] on div "Tại văn phòng" at bounding box center [540, 202] width 93 height 10
type input "0"
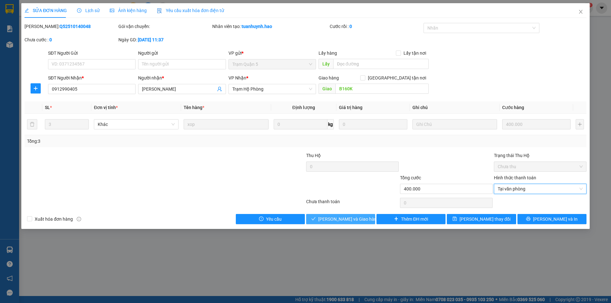
click at [355, 217] on span "[PERSON_NAME] và [PERSON_NAME] hàng" at bounding box center [348, 219] width 61 height 7
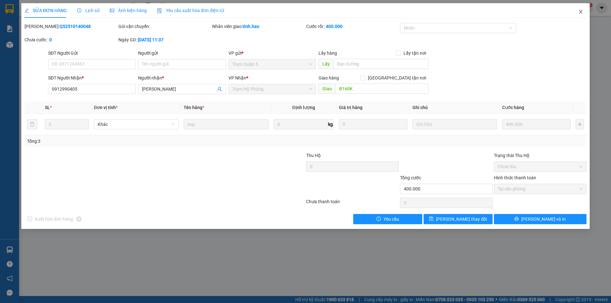
click at [583, 11] on icon "close" at bounding box center [580, 11] width 5 height 5
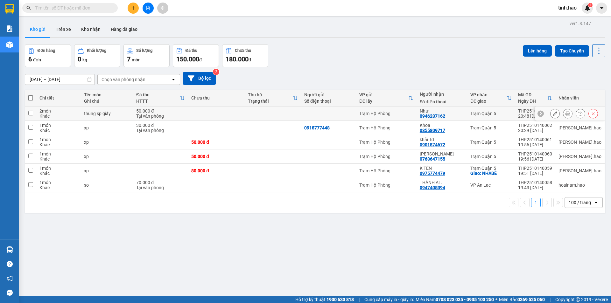
click at [563, 115] on button at bounding box center [567, 113] width 9 height 11
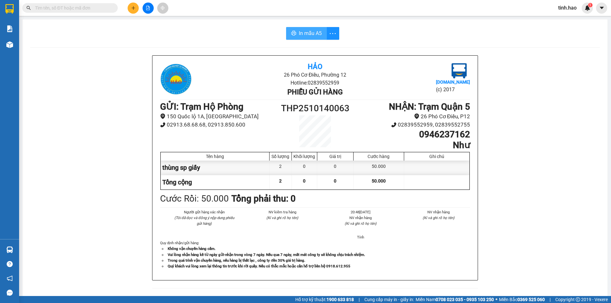
click at [292, 34] on icon "printer" at bounding box center [293, 33] width 5 height 5
click at [291, 30] on button "In mẫu A5" at bounding box center [306, 33] width 41 height 13
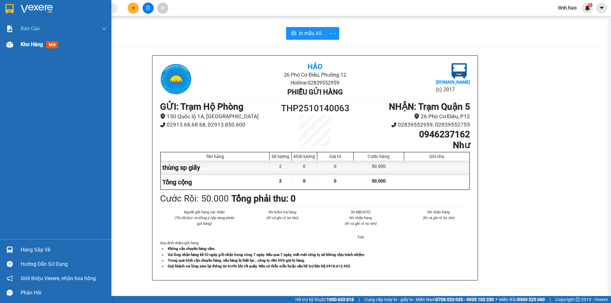
click at [52, 45] on span "mới" at bounding box center [52, 44] width 12 height 7
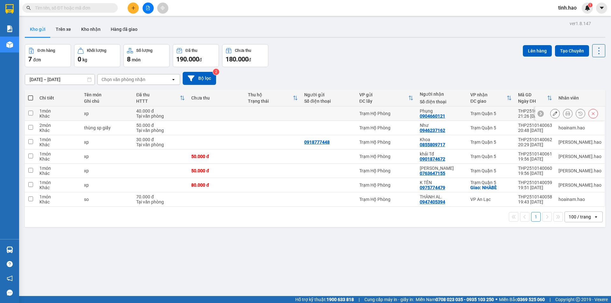
click at [565, 112] on icon at bounding box center [567, 113] width 4 height 4
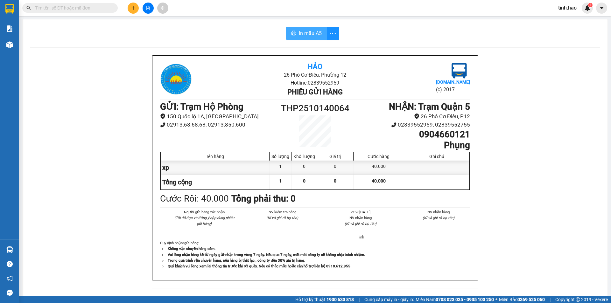
click at [299, 38] on button "In mẫu A5" at bounding box center [306, 33] width 41 height 13
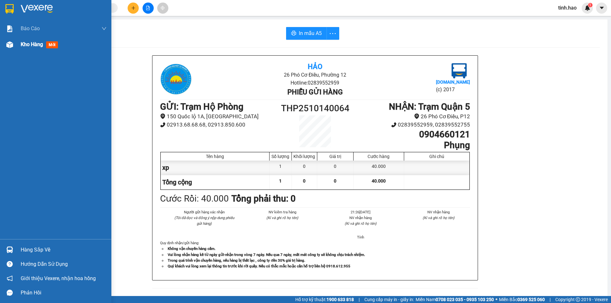
click at [51, 46] on span "mới" at bounding box center [52, 44] width 12 height 7
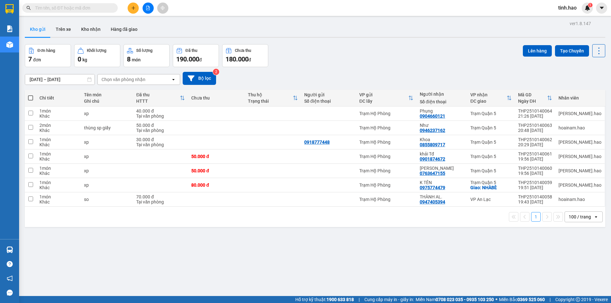
click at [85, 9] on input "text" at bounding box center [72, 7] width 75 height 7
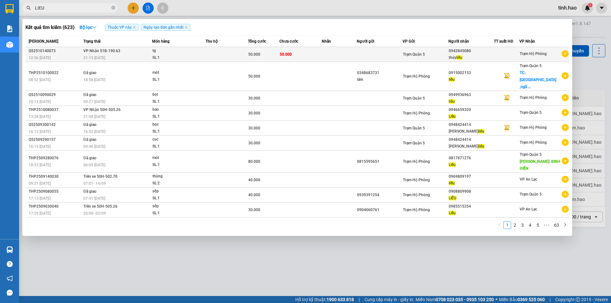
type input "LIEU"
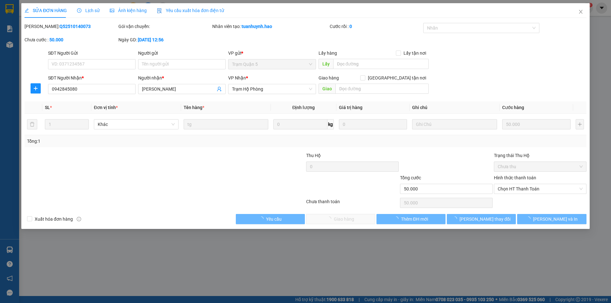
type input "0942845080"
type input "[PERSON_NAME]"
type input "50.000"
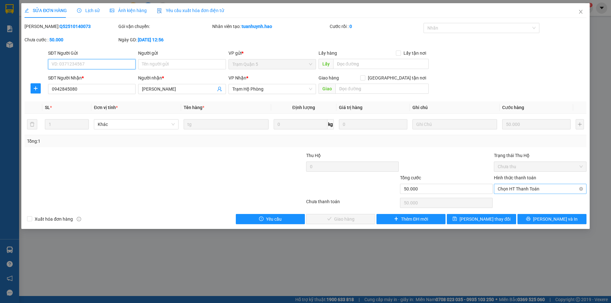
click at [514, 189] on span "Chọn HT Thanh Toán" at bounding box center [540, 189] width 85 height 10
click at [514, 202] on div "Tại văn phòng" at bounding box center [540, 201] width 85 height 7
type input "0"
click at [361, 217] on span "[PERSON_NAME] và [PERSON_NAME] hàng" at bounding box center [348, 219] width 61 height 7
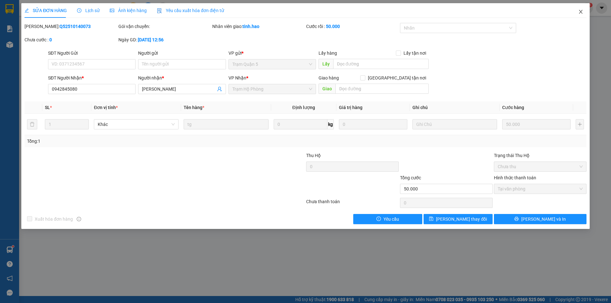
drag, startPoint x: 557, startPoint y: 89, endPoint x: 568, endPoint y: 12, distance: 77.8
click at [580, 12] on icon "close" at bounding box center [580, 11] width 5 height 5
click at [580, 12] on div "tinh.hao 1" at bounding box center [573, 8] width 40 height 11
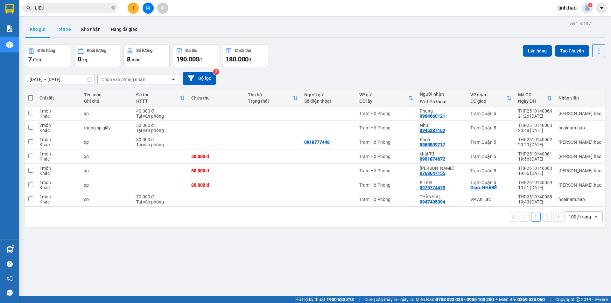
click at [58, 28] on button "Trên xe" at bounding box center [63, 29] width 25 height 15
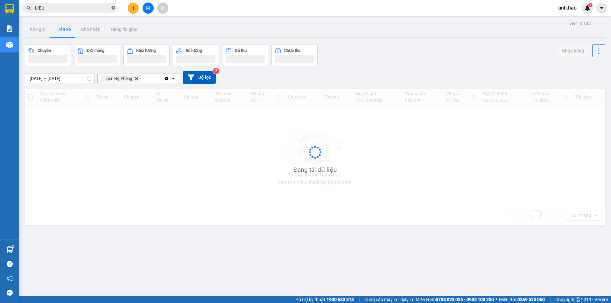
click at [114, 5] on span at bounding box center [113, 8] width 4 height 6
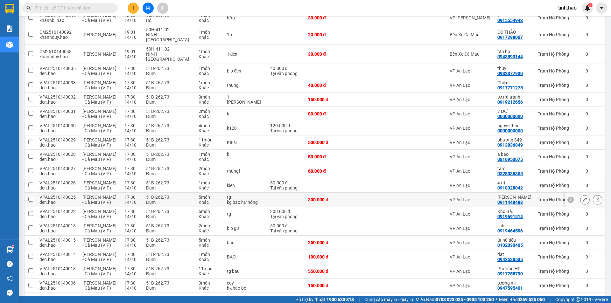
scroll to position [32, 0]
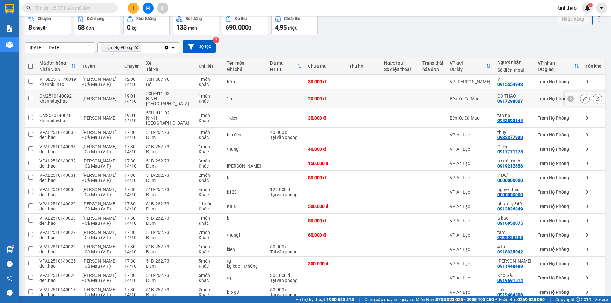
click at [416, 95] on td at bounding box center [400, 98] width 38 height 19
checkbox input "true"
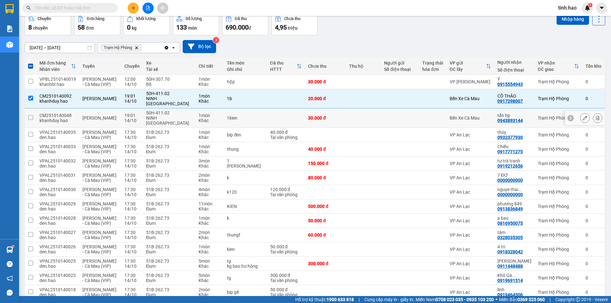
click at [421, 109] on td at bounding box center [432, 118] width 27 height 19
checkbox input "true"
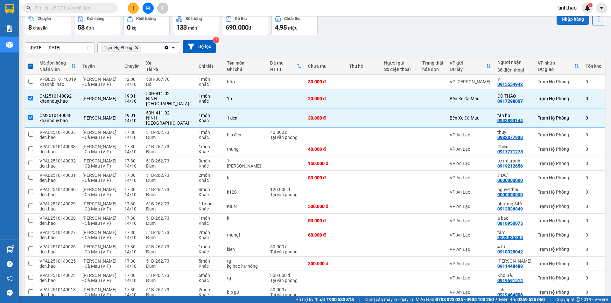
click at [564, 18] on button "Nhập hàng" at bounding box center [573, 18] width 32 height 11
checkbox input "false"
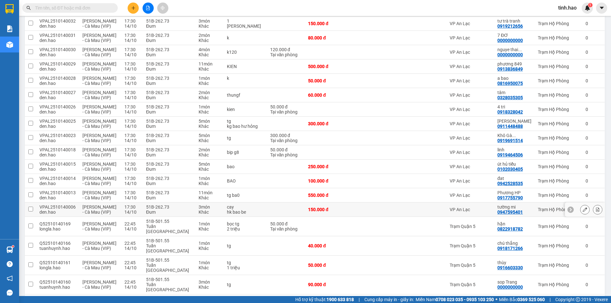
scroll to position [191, 0]
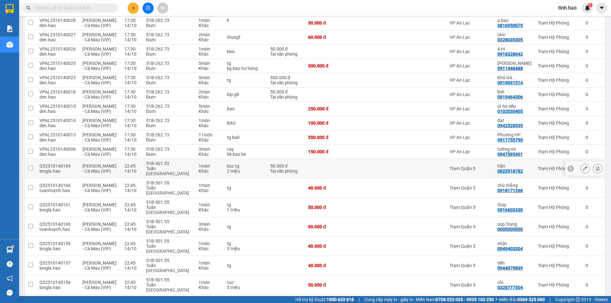
click at [580, 173] on div at bounding box center [585, 169] width 10 height 10
click at [583, 171] on icon at bounding box center [585, 168] width 4 height 4
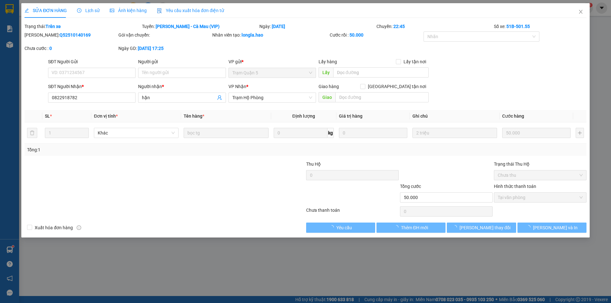
type input "0822918782"
type input "hận"
type input "50.000"
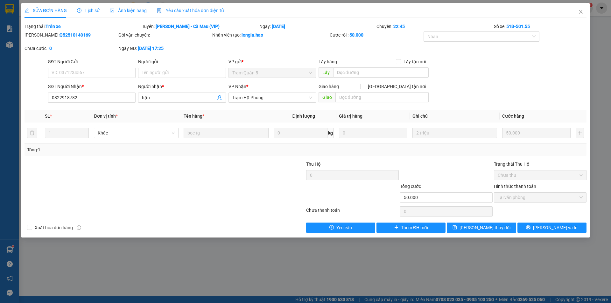
click at [92, 8] on div "Lịch sử" at bounding box center [88, 10] width 23 height 7
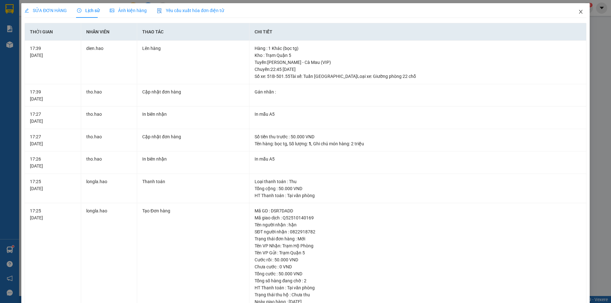
click at [578, 11] on icon "close" at bounding box center [580, 11] width 5 height 5
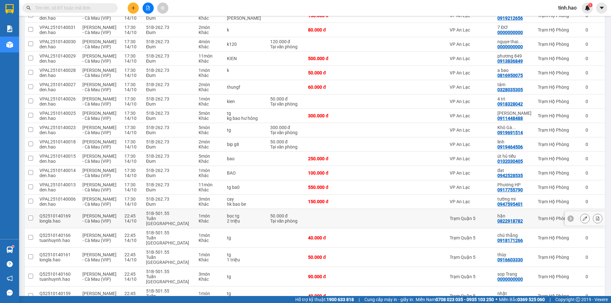
scroll to position [159, 0]
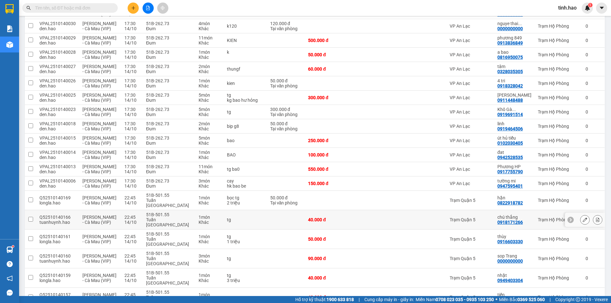
click at [583, 218] on icon at bounding box center [585, 220] width 4 height 4
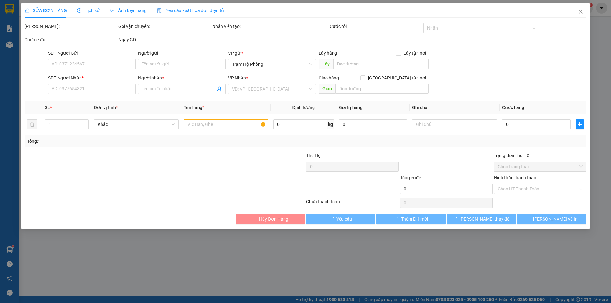
type input "0918171266"
type input "chú thắng"
type input "40.000"
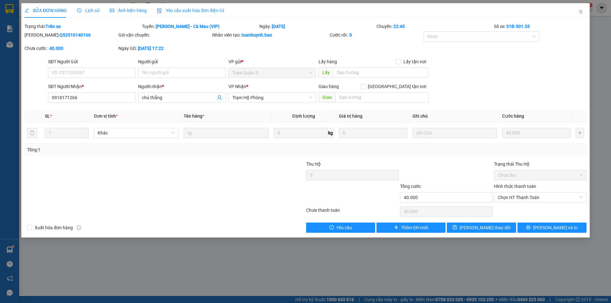
click at [90, 10] on span "Lịch sử" at bounding box center [88, 10] width 23 height 5
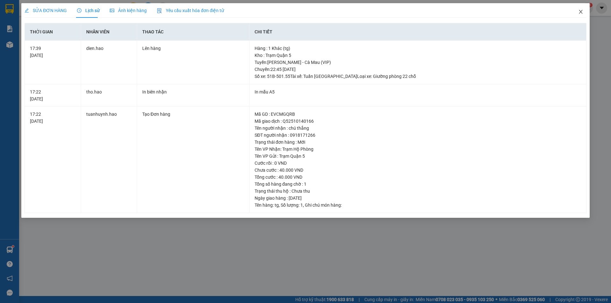
click at [578, 10] on icon "close" at bounding box center [580, 11] width 5 height 5
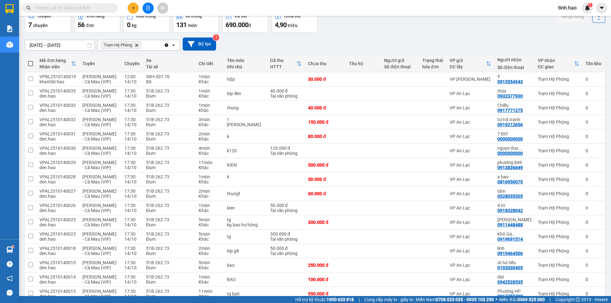
scroll to position [95, 0]
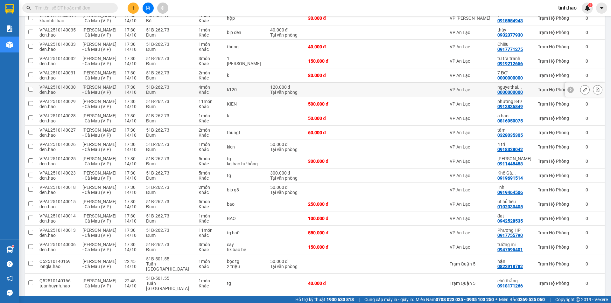
click at [235, 95] on td "k120" at bounding box center [245, 90] width 43 height 14
checkbox input "true"
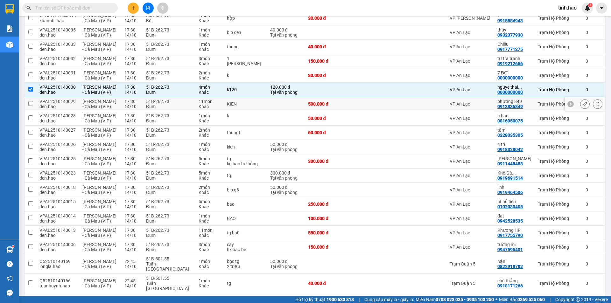
click at [242, 97] on td "KIEN" at bounding box center [245, 104] width 43 height 14
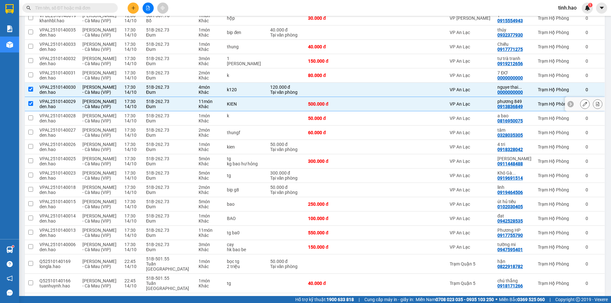
click at [248, 103] on div "KIEN" at bounding box center [245, 104] width 37 height 5
checkbox input "false"
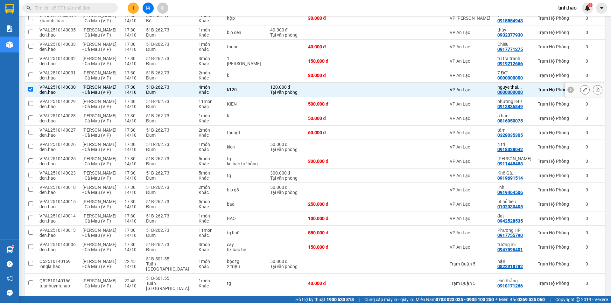
click at [244, 90] on div "k120" at bounding box center [245, 89] width 37 height 5
checkbox input "false"
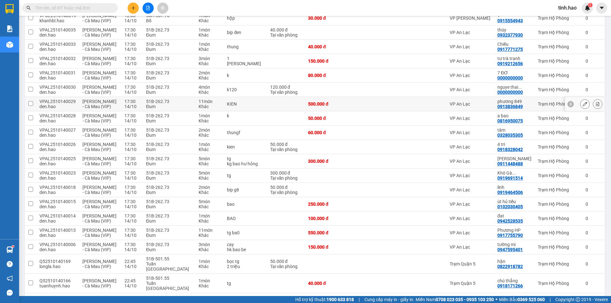
click at [583, 106] on icon at bounding box center [585, 104] width 4 height 4
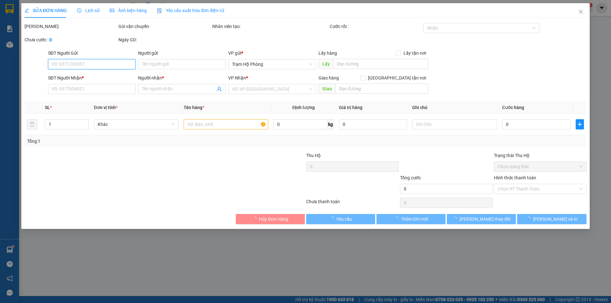
type input "0913836849"
type input "phương 849"
type input "500.000"
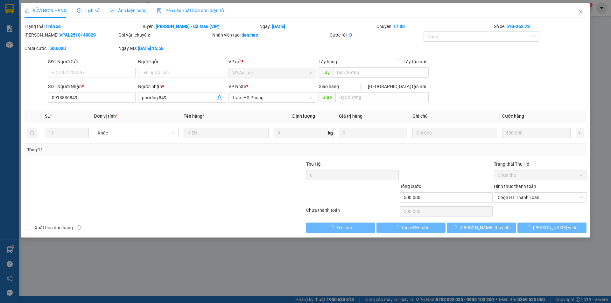
click at [138, 12] on span "Ảnh kiện hàng" at bounding box center [128, 10] width 37 height 5
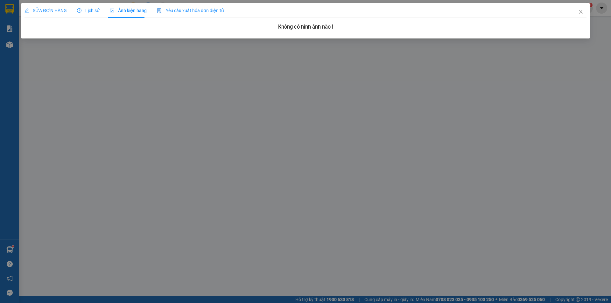
click at [87, 12] on span "Lịch sử" at bounding box center [88, 10] width 23 height 5
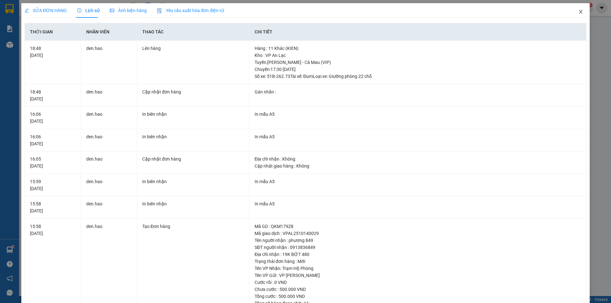
click at [578, 12] on icon "close" at bounding box center [580, 11] width 5 height 5
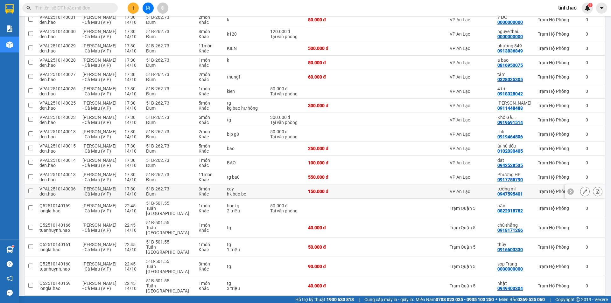
scroll to position [191, 0]
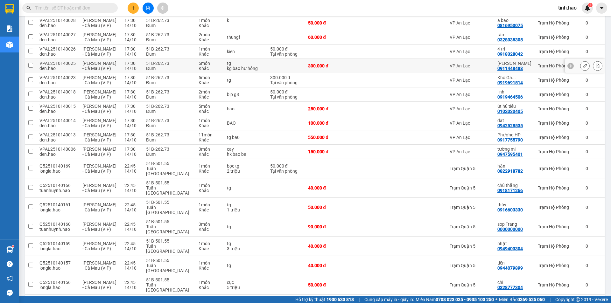
click at [312, 63] on td "300.000 đ" at bounding box center [325, 66] width 41 height 14
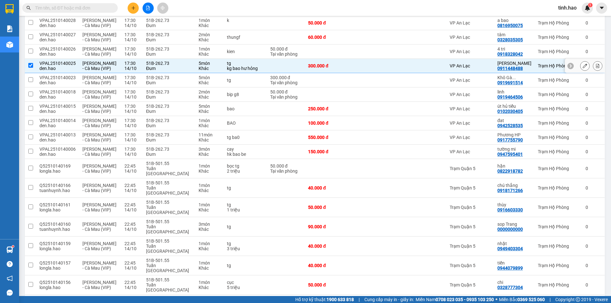
checkbox input "true"
click at [321, 111] on div "250.000 đ" at bounding box center [325, 108] width 35 height 5
checkbox input "true"
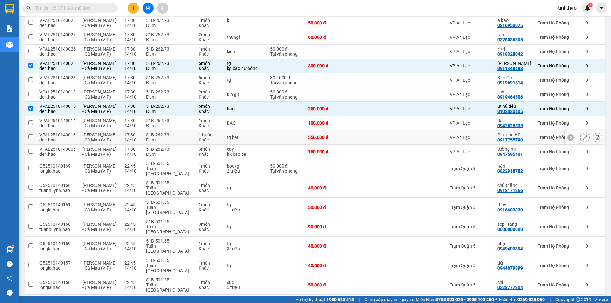
click at [328, 140] on div "550.000 đ" at bounding box center [325, 137] width 35 height 5
checkbox input "true"
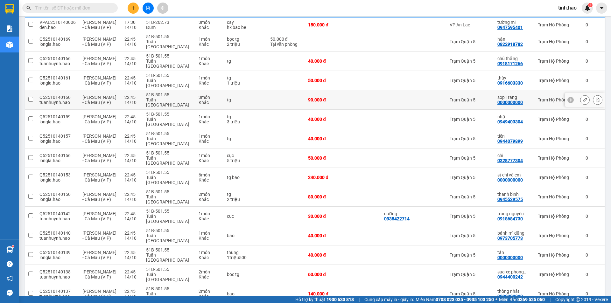
scroll to position [318, 0]
click at [312, 90] on td "90.000 đ" at bounding box center [325, 99] width 41 height 19
checkbox input "true"
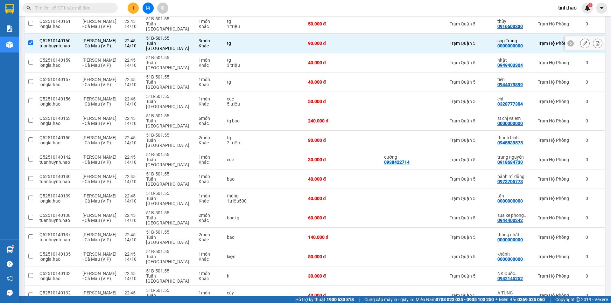
scroll to position [350, 0]
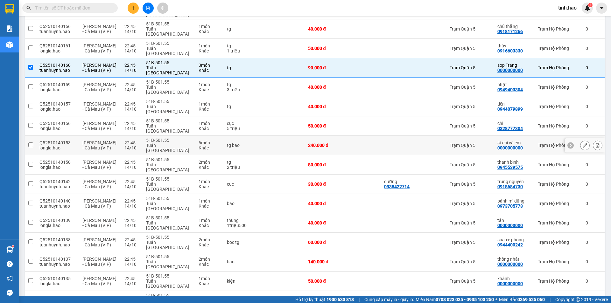
click at [319, 136] on td "240.000 đ" at bounding box center [325, 145] width 41 height 19
checkbox input "true"
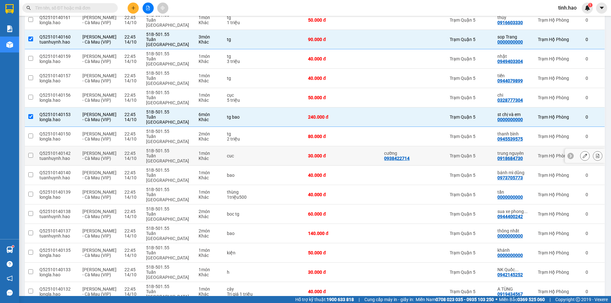
scroll to position [414, 0]
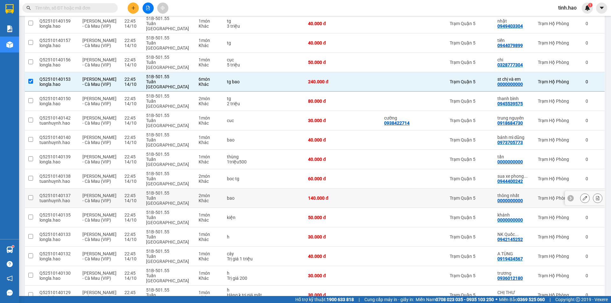
click at [311, 189] on td "140.000 đ" at bounding box center [325, 198] width 41 height 19
checkbox input "true"
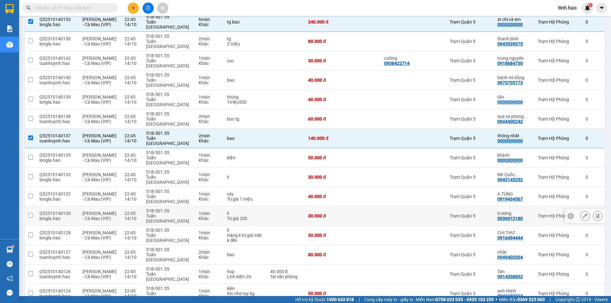
scroll to position [509, 0]
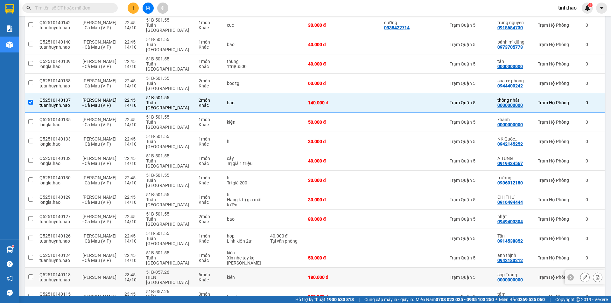
click at [321, 275] on div "180.000 đ" at bounding box center [325, 277] width 35 height 5
checkbox input "true"
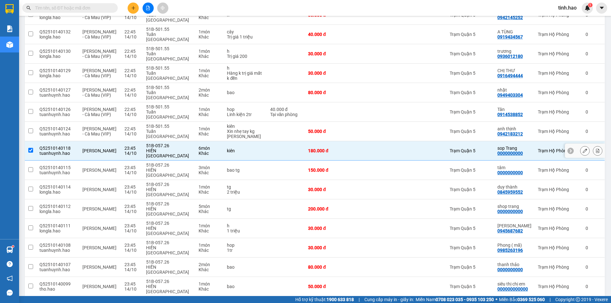
scroll to position [636, 0]
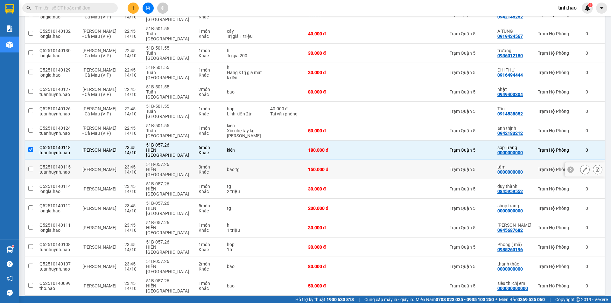
click at [346, 160] on td at bounding box center [363, 169] width 35 height 19
checkbox input "true"
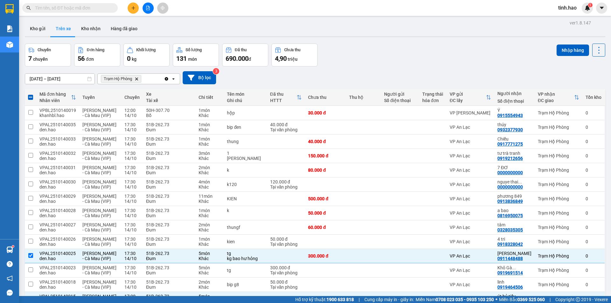
scroll to position [0, 0]
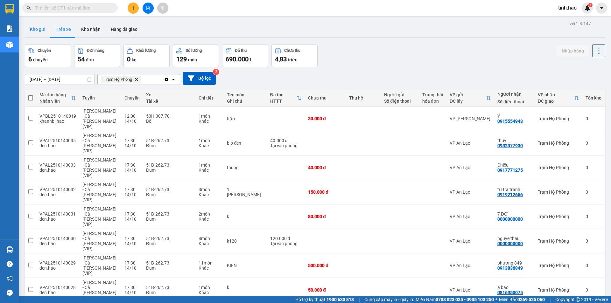
click at [43, 32] on button "Kho gửi" at bounding box center [38, 29] width 26 height 15
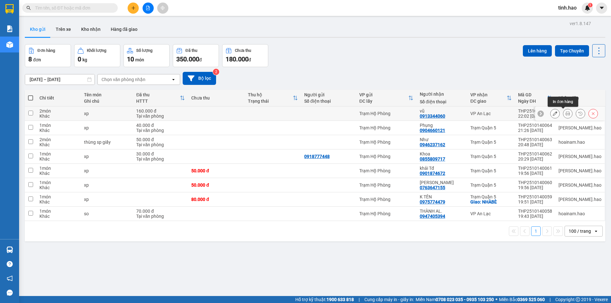
click at [563, 112] on button at bounding box center [567, 113] width 9 height 11
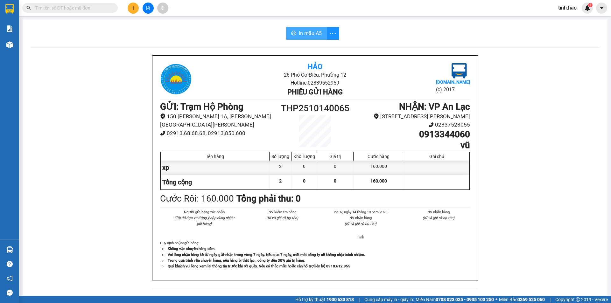
click at [286, 33] on button "In mẫu A5" at bounding box center [306, 33] width 41 height 13
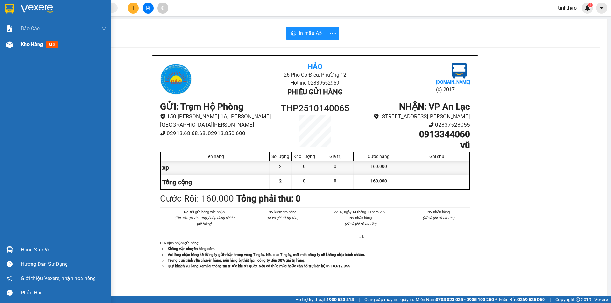
click at [50, 47] on span "mới" at bounding box center [52, 44] width 12 height 7
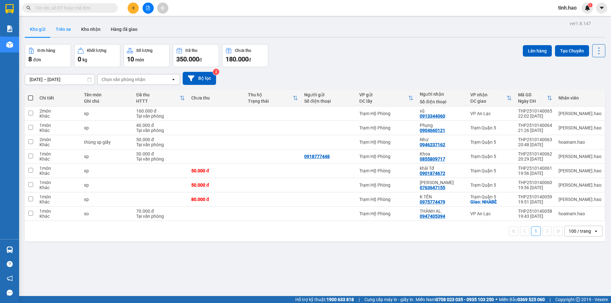
click at [63, 29] on button "Trên xe" at bounding box center [63, 29] width 25 height 15
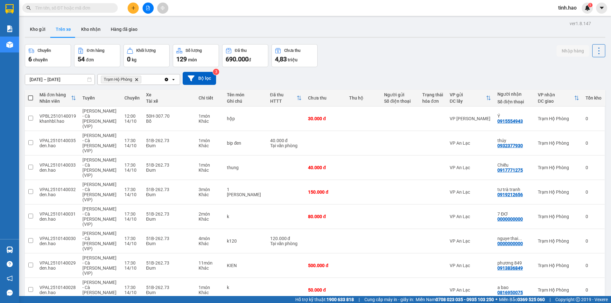
click at [52, 7] on input "text" at bounding box center [72, 7] width 75 height 7
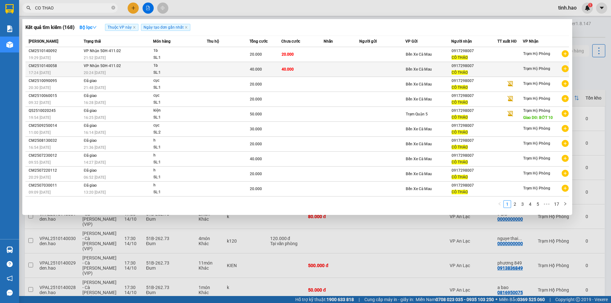
type input "CO THAO"
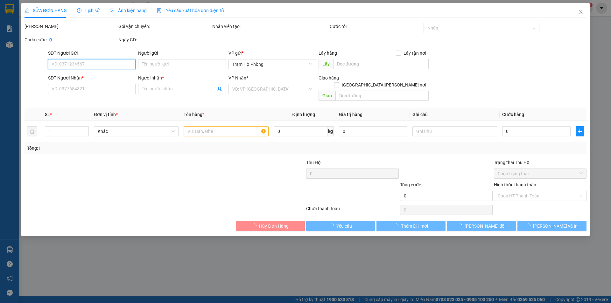
type input "0917298007"
type input "CÔ THẢO"
type input "40.000"
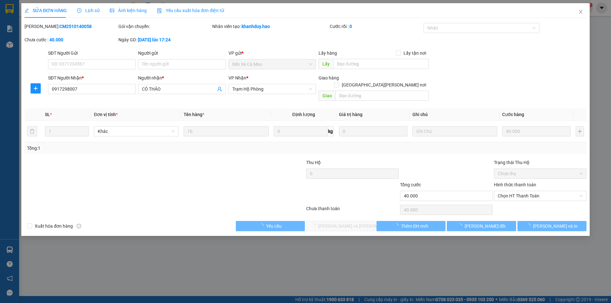
click at [135, 7] on div "Ảnh kiện hàng" at bounding box center [128, 10] width 37 height 7
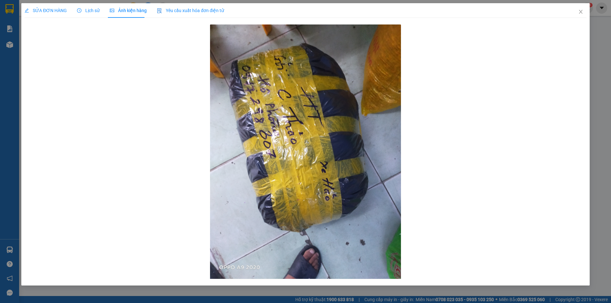
click at [50, 10] on span "SỬA ĐƠN HÀNG" at bounding box center [46, 10] width 42 height 5
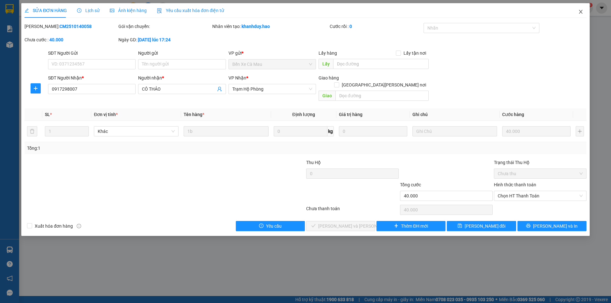
click at [581, 11] on icon "close" at bounding box center [580, 11] width 5 height 5
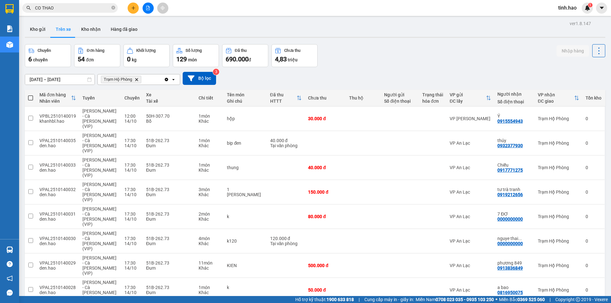
click at [67, 12] on span "CO THAO" at bounding box center [69, 8] width 95 height 10
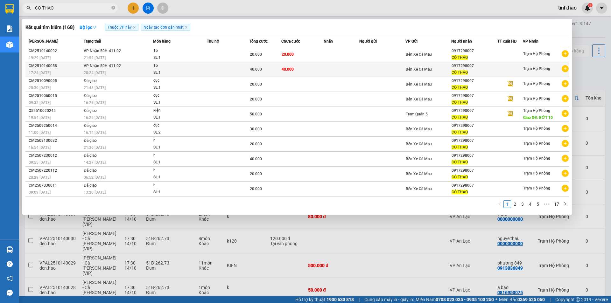
click at [176, 69] on div "1b" at bounding box center [177, 65] width 48 height 7
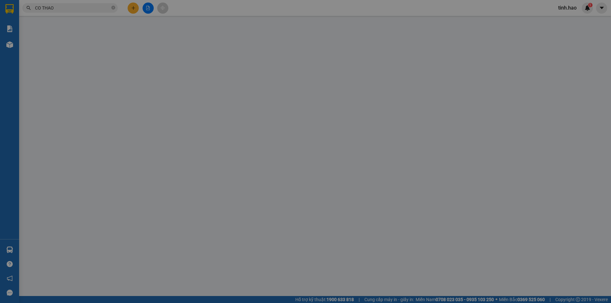
type input "0917298007"
type input "CÔ THẢO"
type input "40.000"
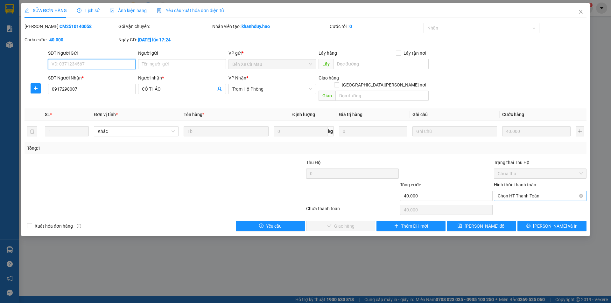
click at [502, 191] on span "Chọn HT Thanh Toán" at bounding box center [540, 196] width 85 height 10
click at [510, 203] on div "Tại văn phòng" at bounding box center [540, 201] width 85 height 7
type input "0"
click at [353, 223] on span "[PERSON_NAME] và [PERSON_NAME] hàng" at bounding box center [361, 226] width 86 height 7
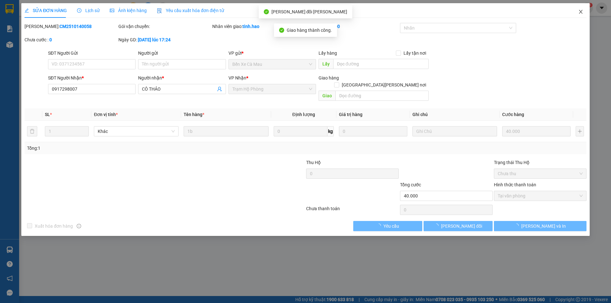
click at [580, 9] on span "Close" at bounding box center [581, 12] width 18 height 18
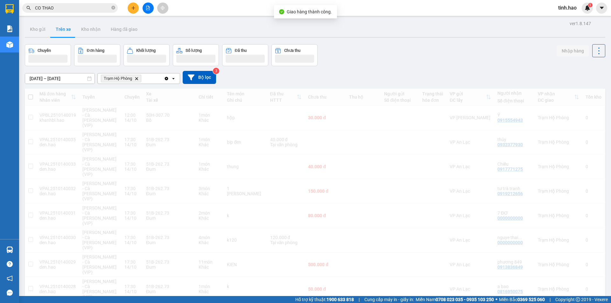
click at [81, 7] on input "CO THAO" at bounding box center [72, 7] width 75 height 7
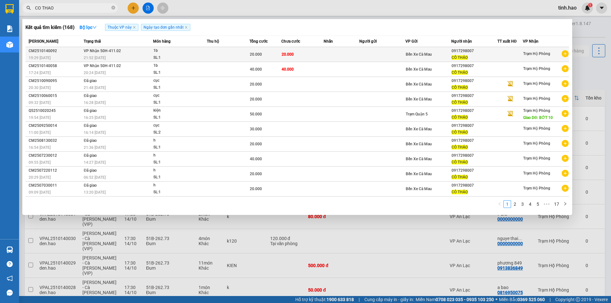
click at [336, 59] on td at bounding box center [341, 54] width 35 height 15
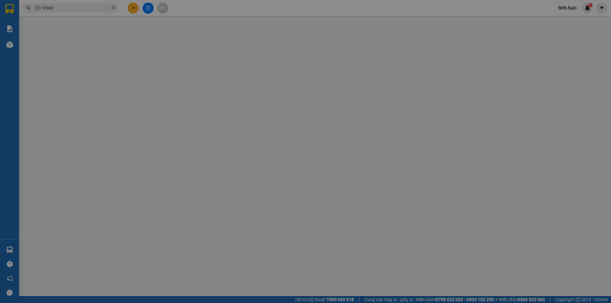
type input "0917298007"
type input "CÔ THẢO"
type input "20.000"
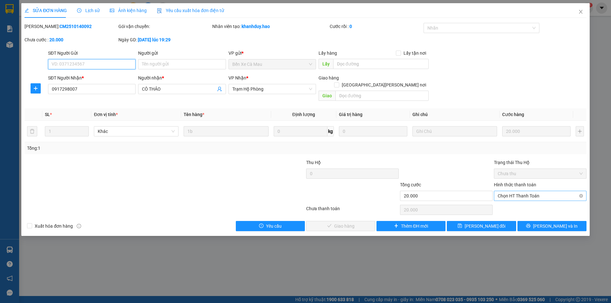
click at [528, 191] on span "Chọn HT Thanh Toán" at bounding box center [540, 196] width 85 height 10
click at [533, 200] on div "Tại văn phòng" at bounding box center [540, 201] width 85 height 7
type input "0"
click at [349, 223] on span "[PERSON_NAME] và [PERSON_NAME] hàng" at bounding box center [361, 226] width 86 height 7
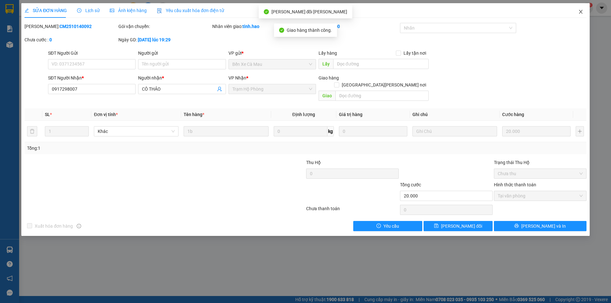
drag, startPoint x: 578, startPoint y: 12, endPoint x: 378, endPoint y: 1, distance: 200.1
click at [578, 11] on icon "close" at bounding box center [580, 11] width 5 height 5
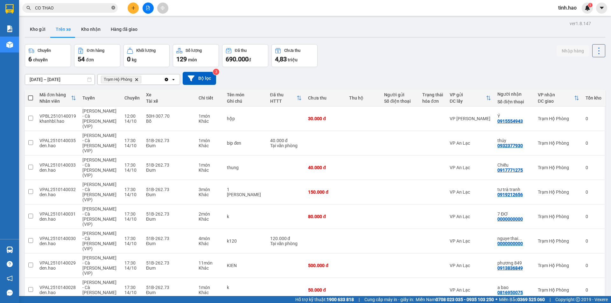
click at [115, 7] on icon "close-circle" at bounding box center [113, 8] width 4 height 4
click at [39, 26] on button "Kho gửi" at bounding box center [38, 29] width 26 height 15
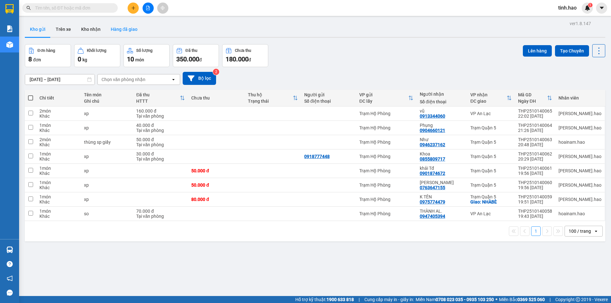
click at [109, 23] on button "Hàng đã giao" at bounding box center [124, 29] width 37 height 15
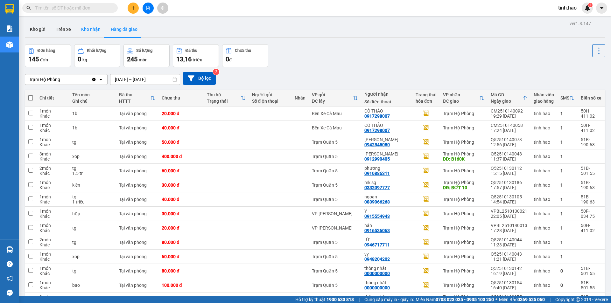
click at [88, 27] on button "Kho nhận" at bounding box center [91, 29] width 30 height 15
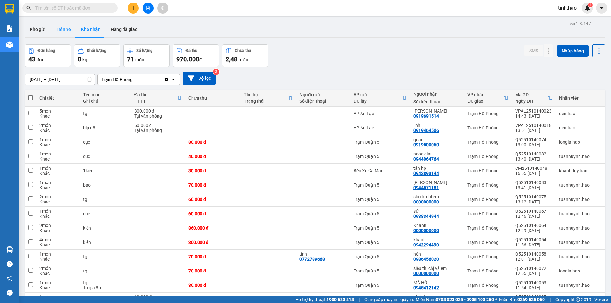
click at [64, 30] on button "Trên xe" at bounding box center [63, 29] width 25 height 15
type input "[DATE] – [DATE]"
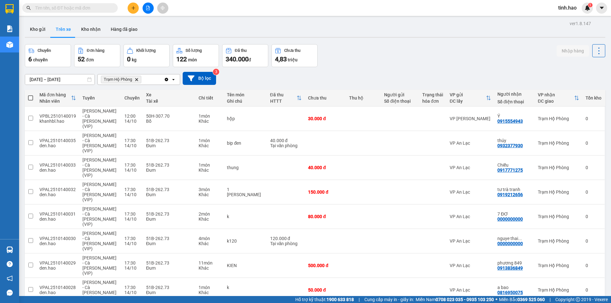
click at [21, 30] on main "ver 1.8.147 Kho gửi Trên xe [PERSON_NAME] Hàng đã giao Chuyến 6 chuyến Đơn hàng…" at bounding box center [305, 148] width 611 height 296
click at [31, 30] on button "Kho gửi" at bounding box center [38, 29] width 26 height 15
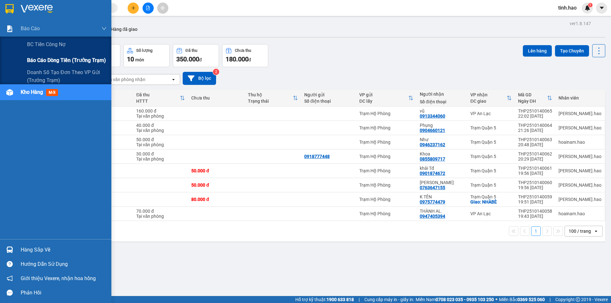
click at [45, 65] on div "Báo cáo dòng tiền (trưởng trạm)" at bounding box center [67, 61] width 80 height 16
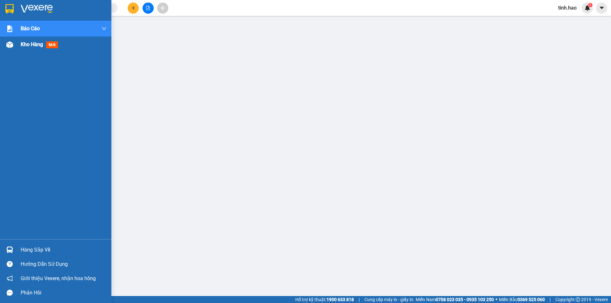
click at [47, 42] on span "mới" at bounding box center [52, 44] width 12 height 7
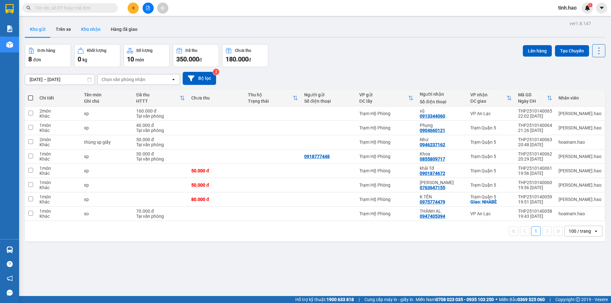
click at [95, 29] on button "Kho nhận" at bounding box center [91, 29] width 30 height 15
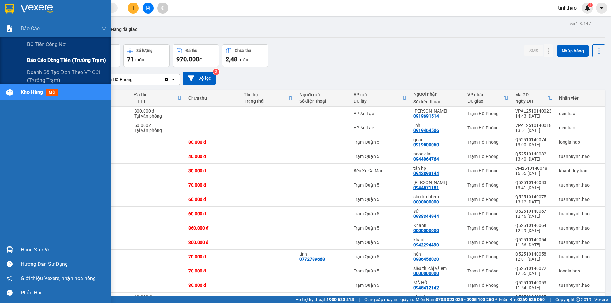
click at [48, 62] on span "Báo cáo dòng tiền (trưởng trạm)" at bounding box center [66, 60] width 79 height 8
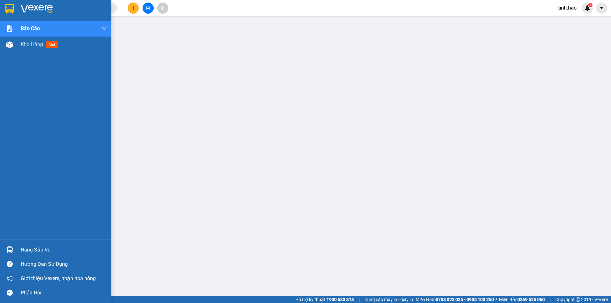
drag, startPoint x: 47, startPoint y: 42, endPoint x: 80, endPoint y: 67, distance: 41.1
click at [48, 42] on span "mới" at bounding box center [51, 44] width 11 height 7
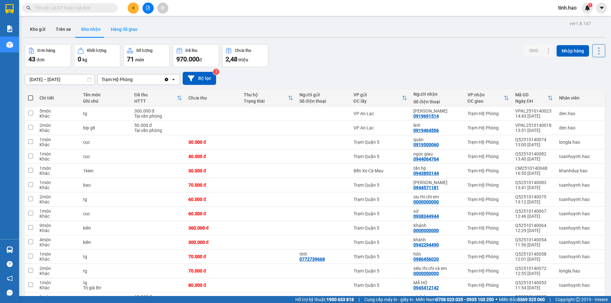
click at [127, 31] on button "Hàng đã giao" at bounding box center [124, 29] width 37 height 15
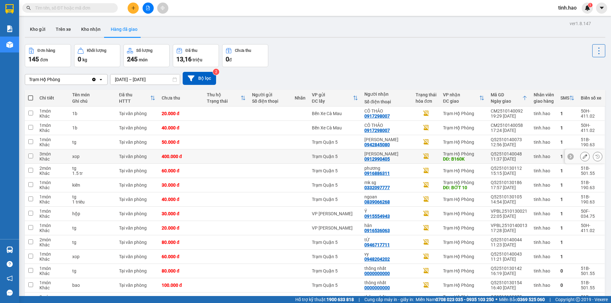
click at [580, 154] on button at bounding box center [584, 156] width 9 height 11
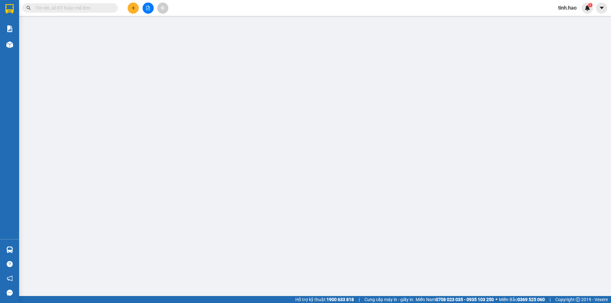
type input "0912990405"
type input "[PERSON_NAME]"
type input "B160K"
type input "400.000"
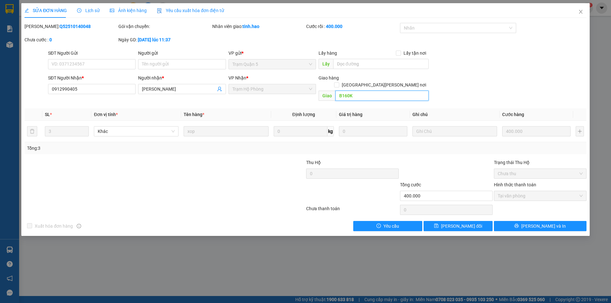
click at [354, 91] on input "B160K" at bounding box center [381, 96] width 93 height 10
type input "B130K"
click at [456, 223] on span "[PERSON_NAME] đổi" at bounding box center [461, 226] width 41 height 7
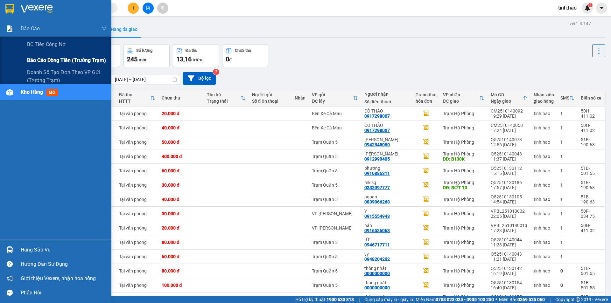
click at [38, 59] on span "Báo cáo dòng tiền (trưởng trạm)" at bounding box center [66, 60] width 79 height 8
